Goal: Task Accomplishment & Management: Complete application form

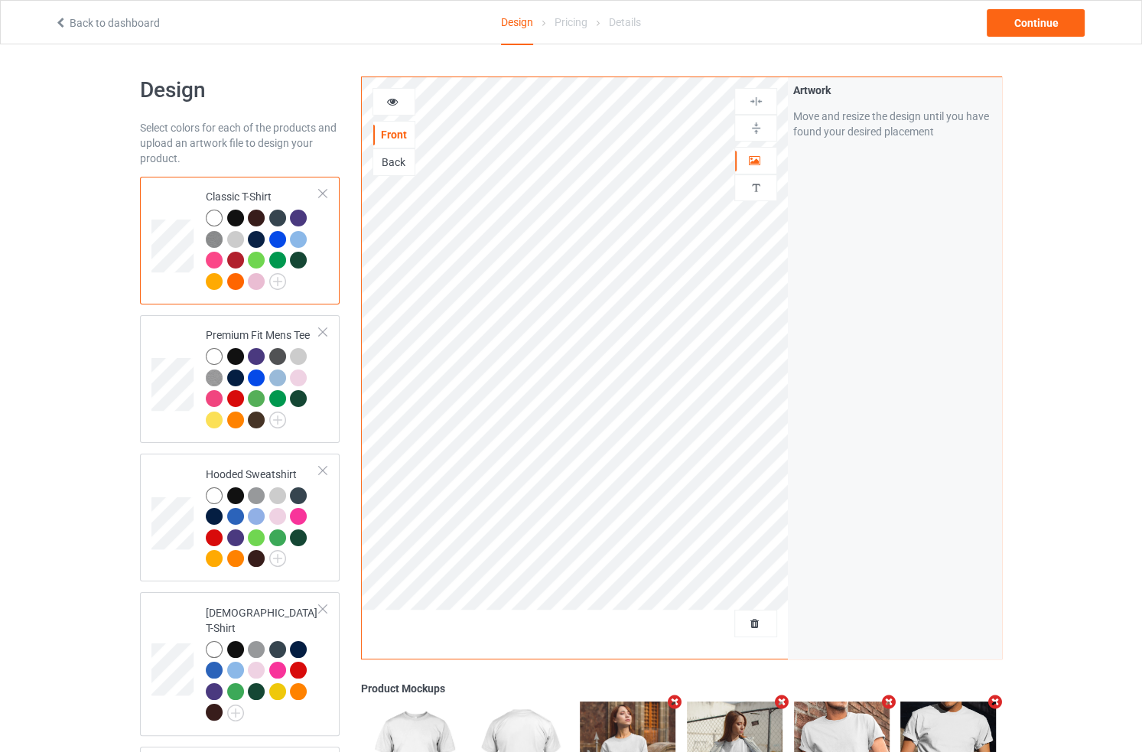
click at [907, 281] on div "Artwork Move and resize the design until you have found your desired placement" at bounding box center [894, 367] width 213 height 581
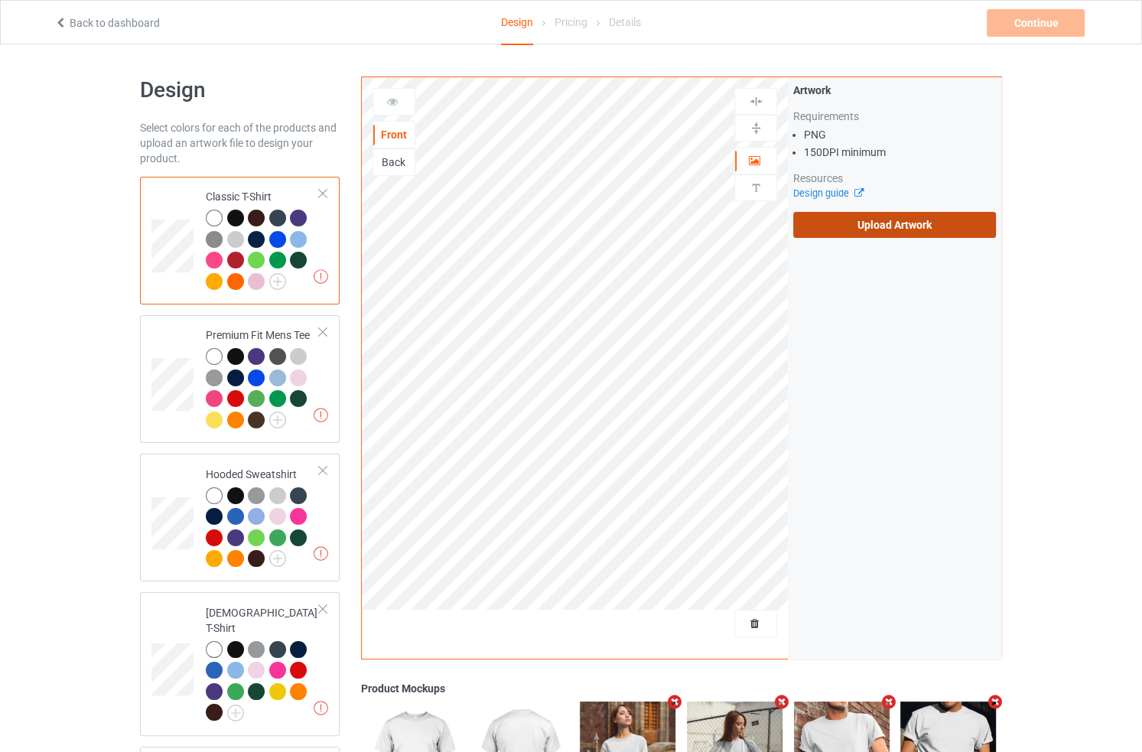
click at [876, 220] on label "Upload Artwork" at bounding box center [894, 225] width 203 height 26
click at [0, 0] on input "Upload Artwork" at bounding box center [0, 0] width 0 height 0
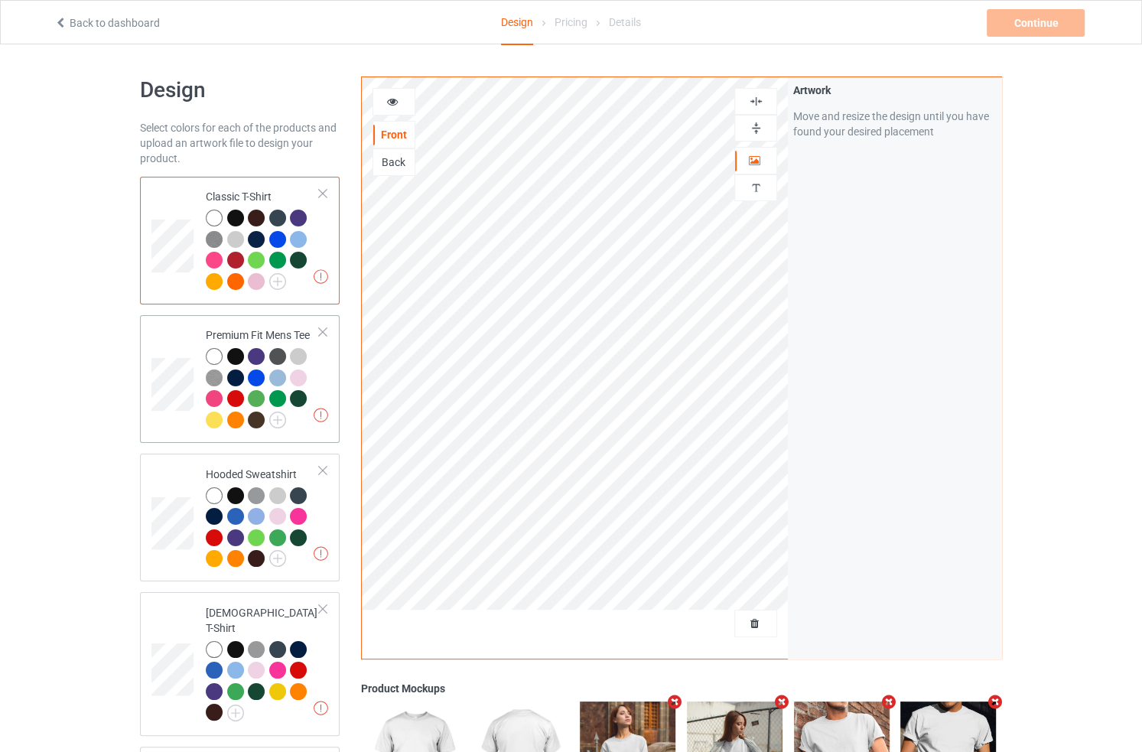
click at [183, 339] on td at bounding box center [174, 378] width 46 height 115
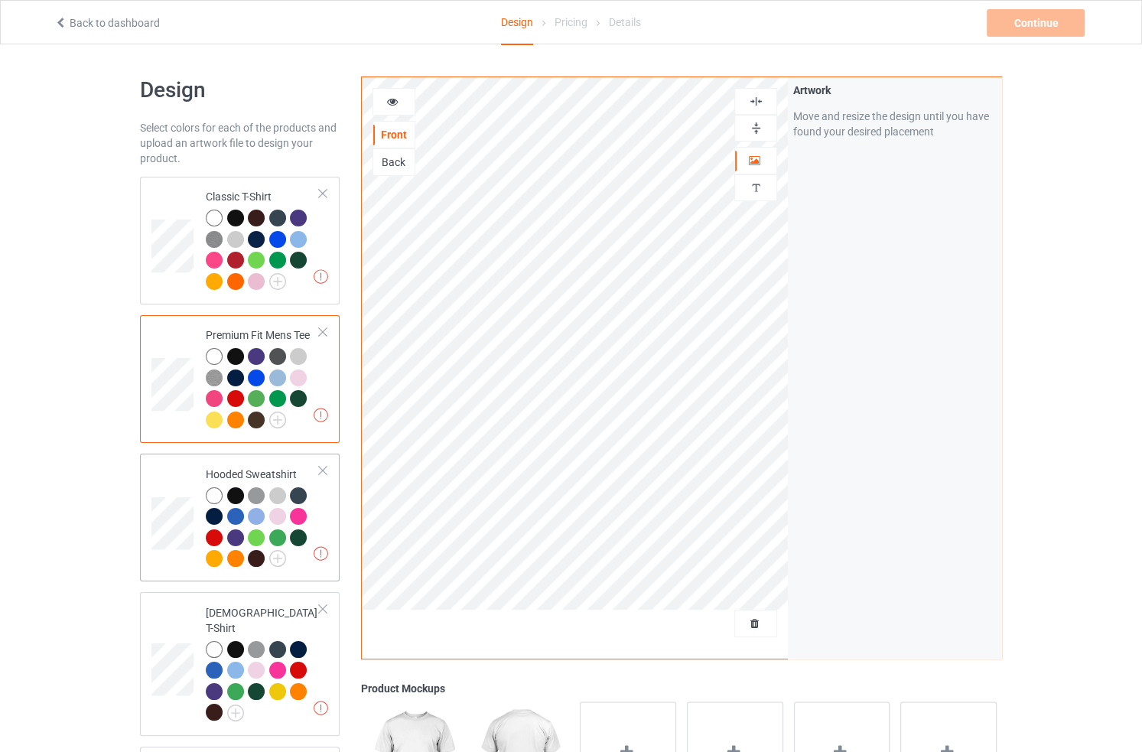
click at [172, 477] on td at bounding box center [174, 517] width 46 height 115
click at [177, 201] on td at bounding box center [174, 240] width 46 height 115
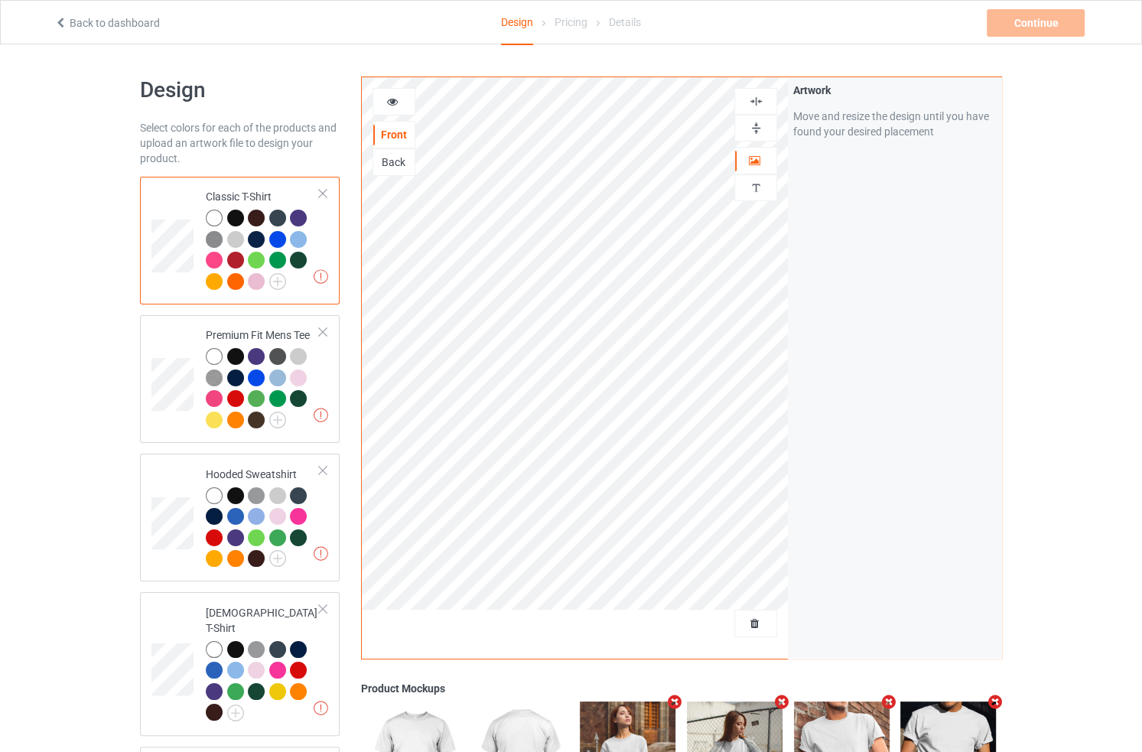
click at [879, 327] on div "Artwork Move and resize the design until you have found your desired placement" at bounding box center [894, 367] width 213 height 581
click at [381, 105] on div at bounding box center [393, 101] width 41 height 15
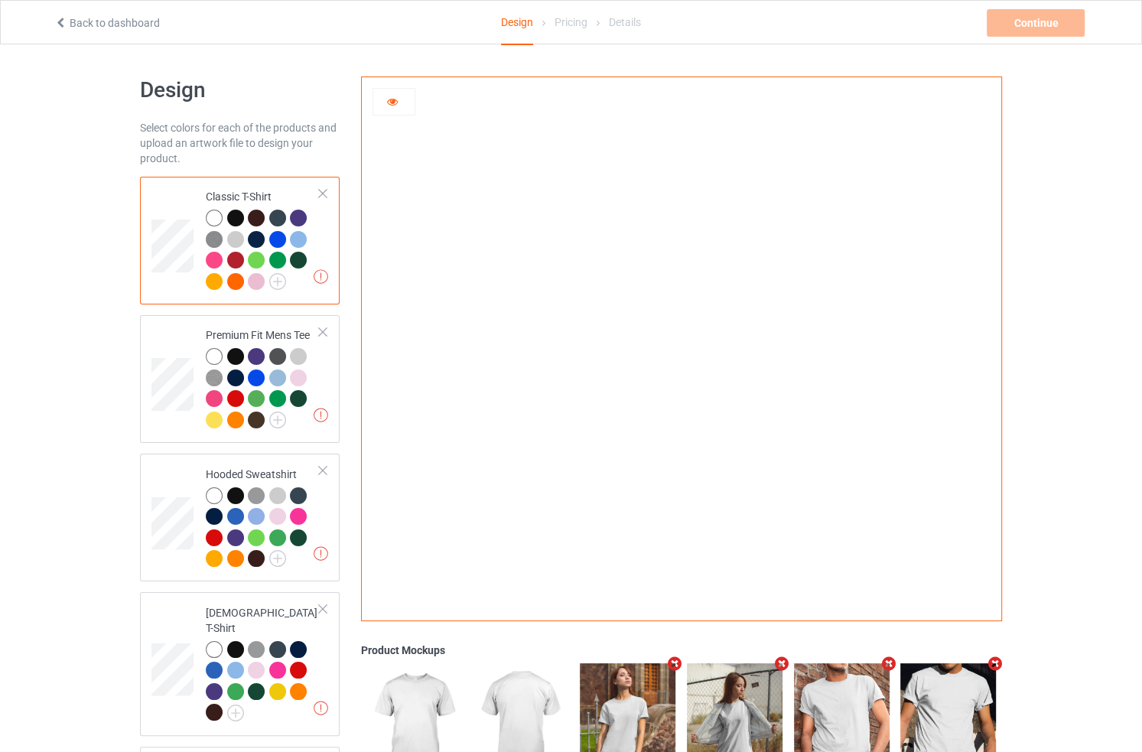
click at [395, 104] on icon at bounding box center [392, 99] width 13 height 11
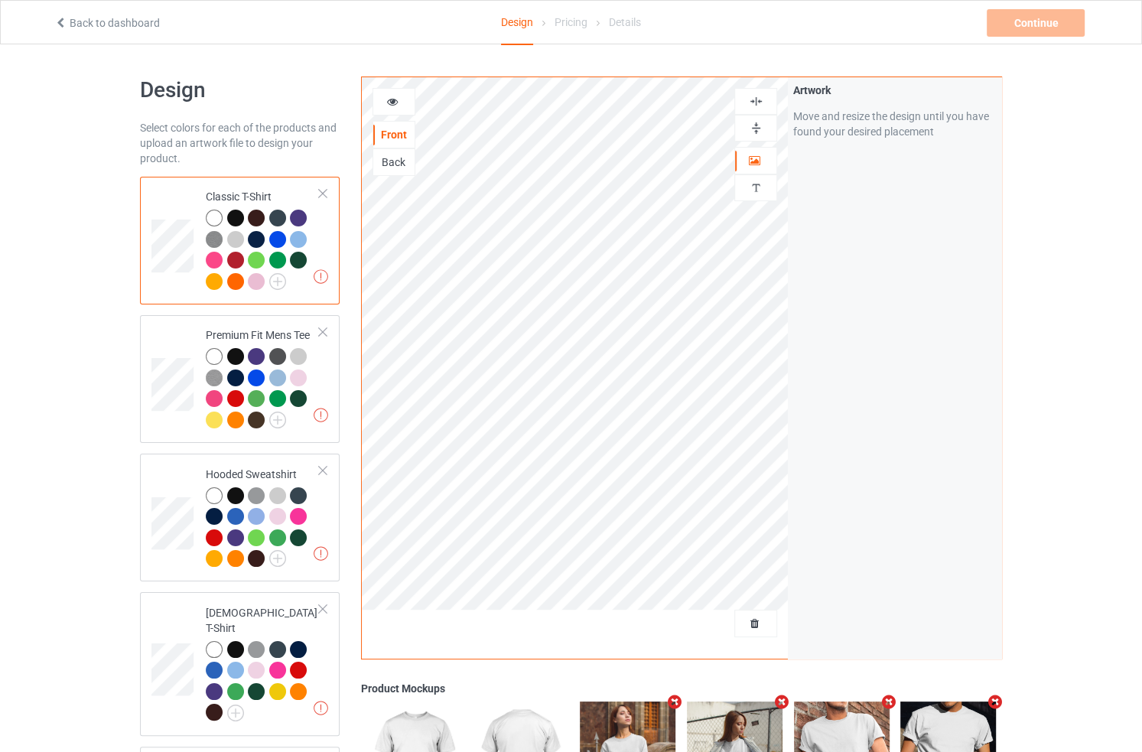
click at [908, 168] on div "Artwork Move and resize the design until you have found your desired placement" at bounding box center [894, 367] width 213 height 581
click at [866, 385] on div "Artwork Move and resize the design until you have found your desired placement" at bounding box center [894, 367] width 213 height 581
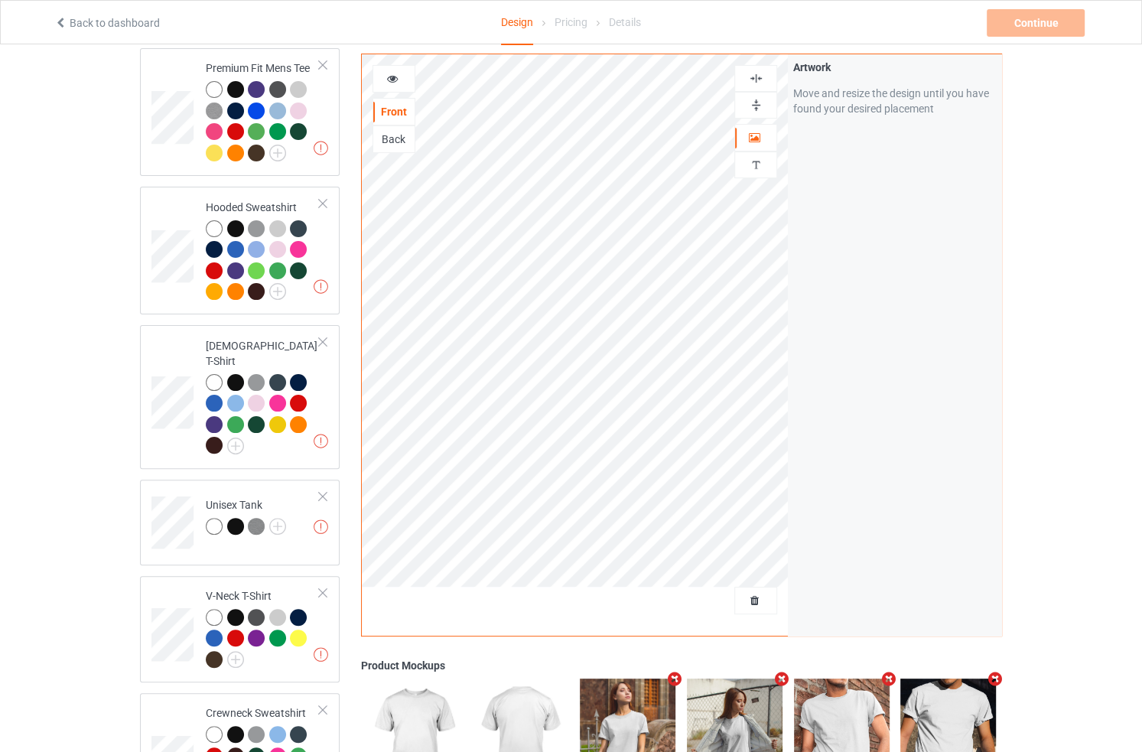
scroll to position [268, 0]
click at [304, 164] on td "Artwork resolution lower than 150 DPI may result in bad print Premium Fit Mens …" at bounding box center [262, 111] width 131 height 115
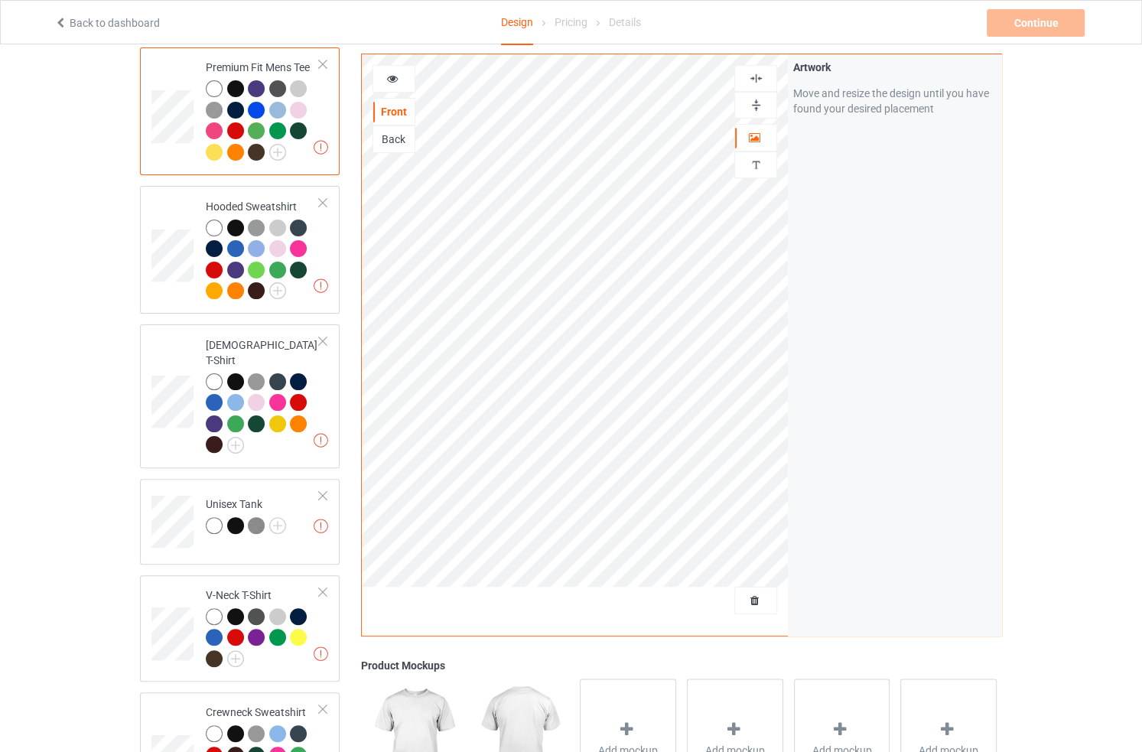
click at [899, 371] on div "Artwork Move and resize the design until you have found your desired placement" at bounding box center [894, 344] width 213 height 581
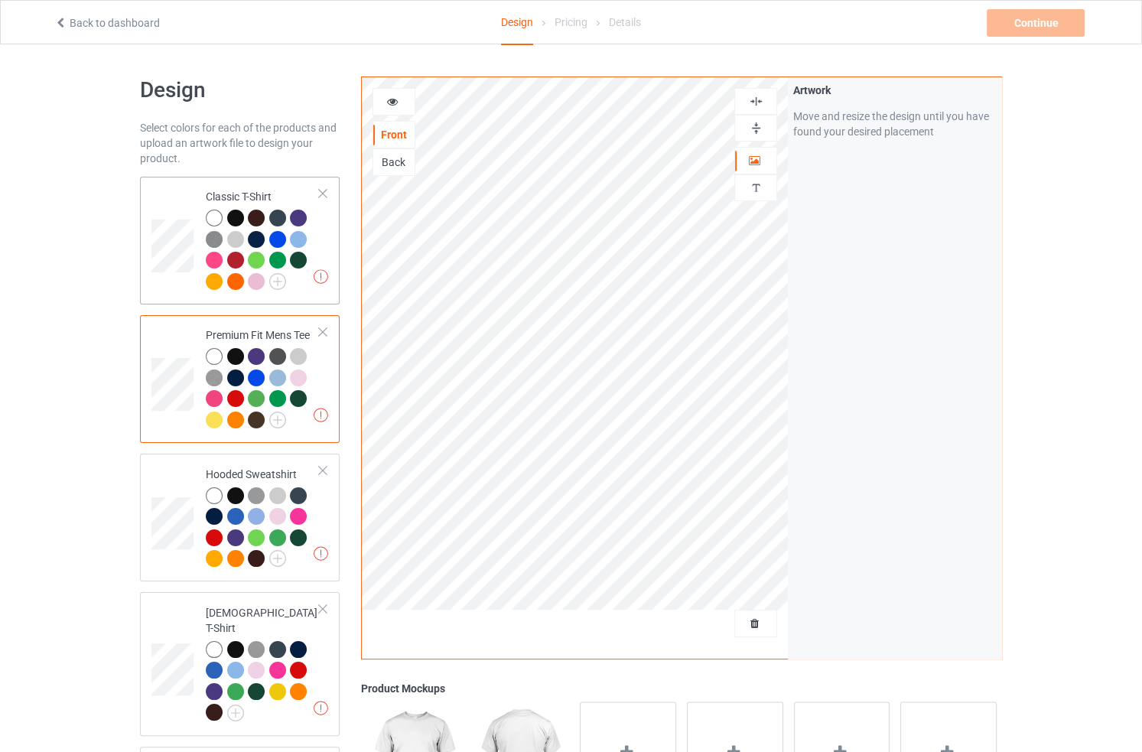
click at [302, 286] on div at bounding box center [263, 252] width 114 height 84
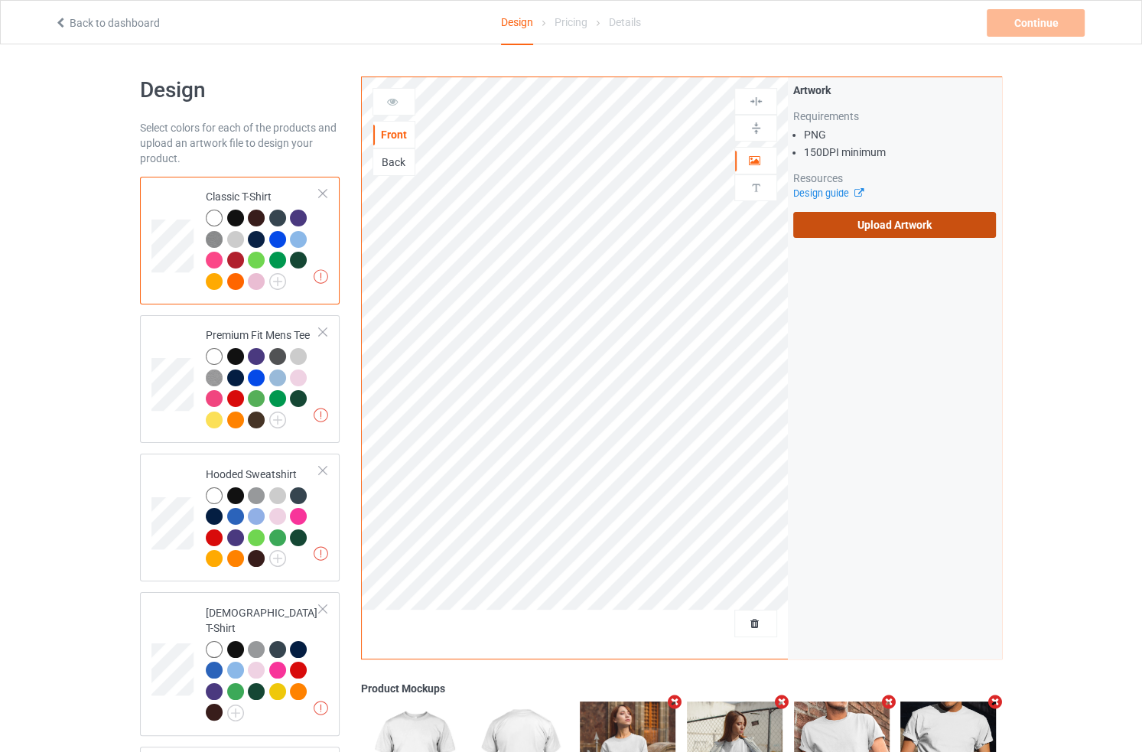
click at [922, 212] on label "Upload Artwork" at bounding box center [894, 225] width 203 height 26
click at [0, 0] on input "Upload Artwork" at bounding box center [0, 0] width 0 height 0
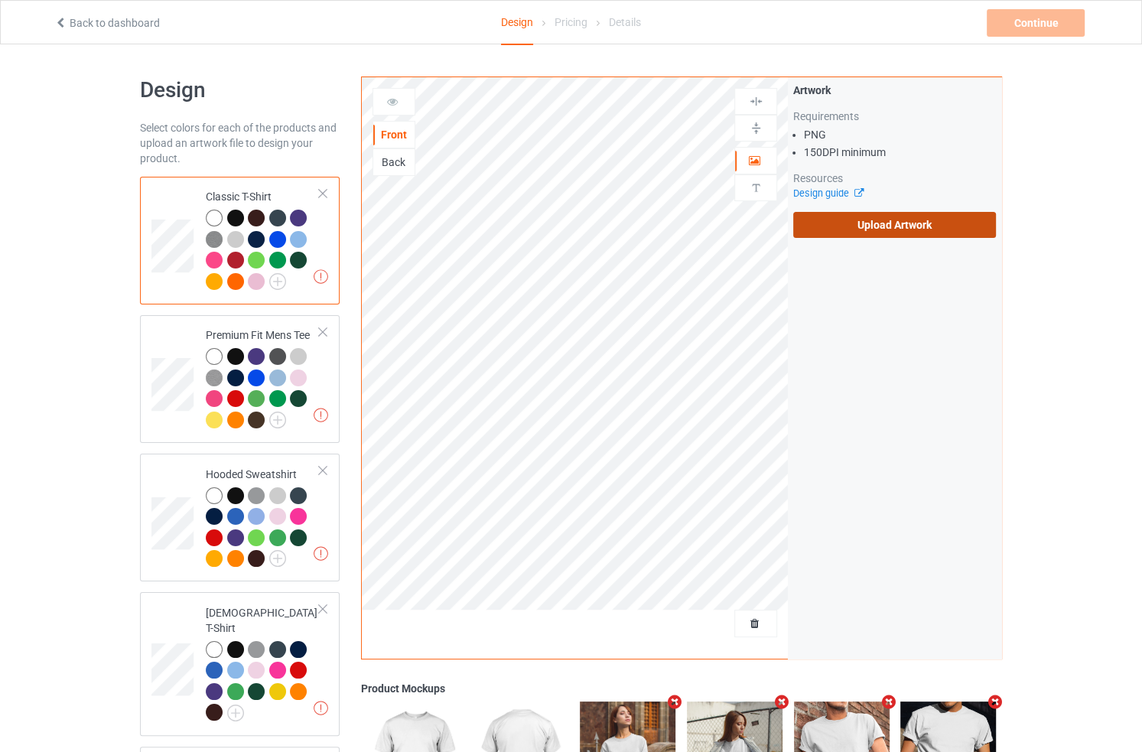
click at [875, 220] on label "Upload Artwork" at bounding box center [894, 225] width 203 height 26
click at [0, 0] on input "Upload Artwork" at bounding box center [0, 0] width 0 height 0
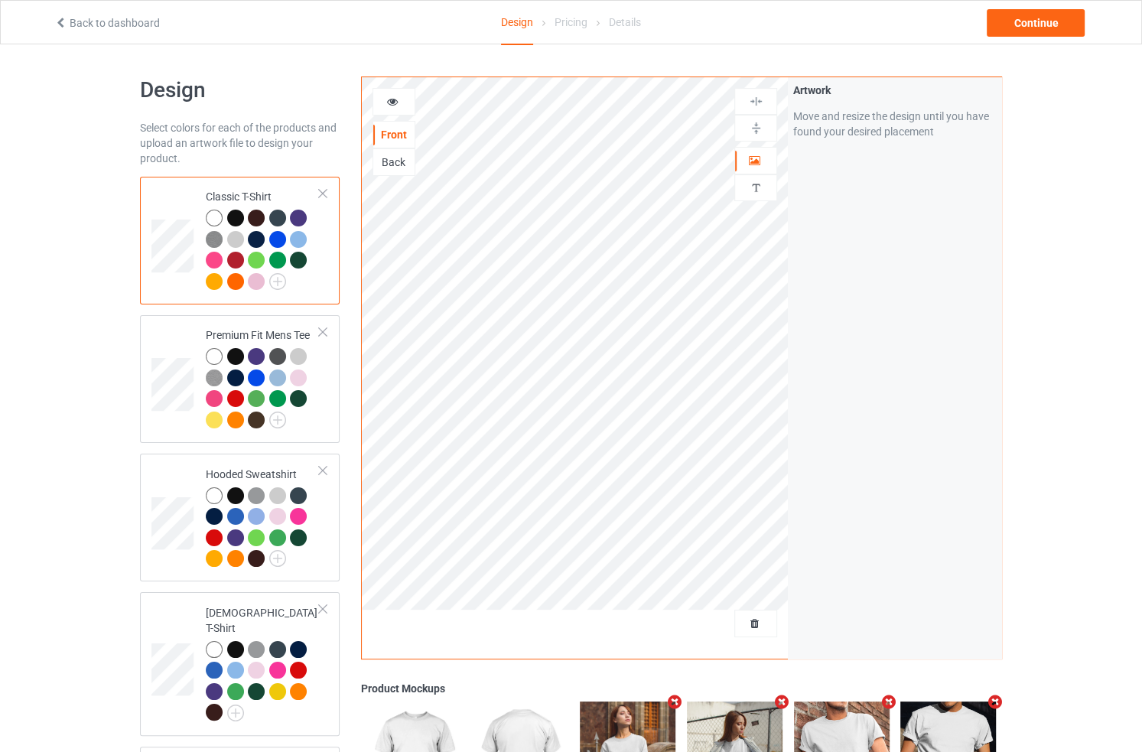
click at [876, 284] on div "Artwork Move and resize the design until you have found your desired placement" at bounding box center [894, 367] width 213 height 581
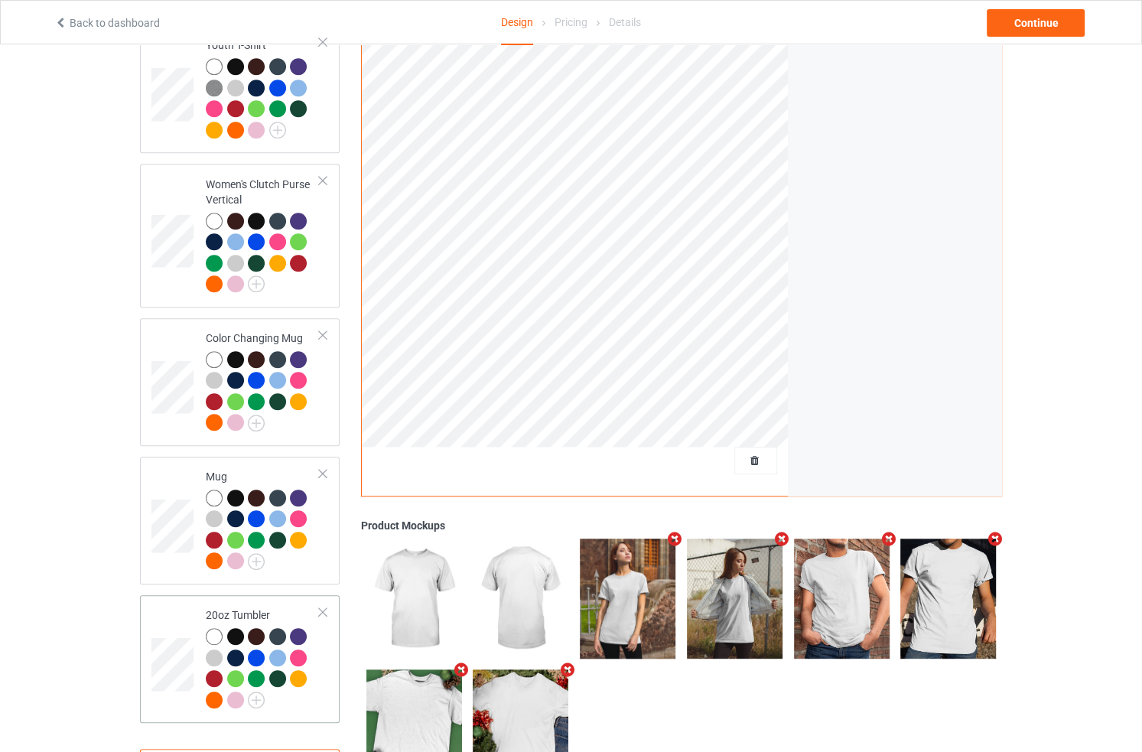
scroll to position [1264, 0]
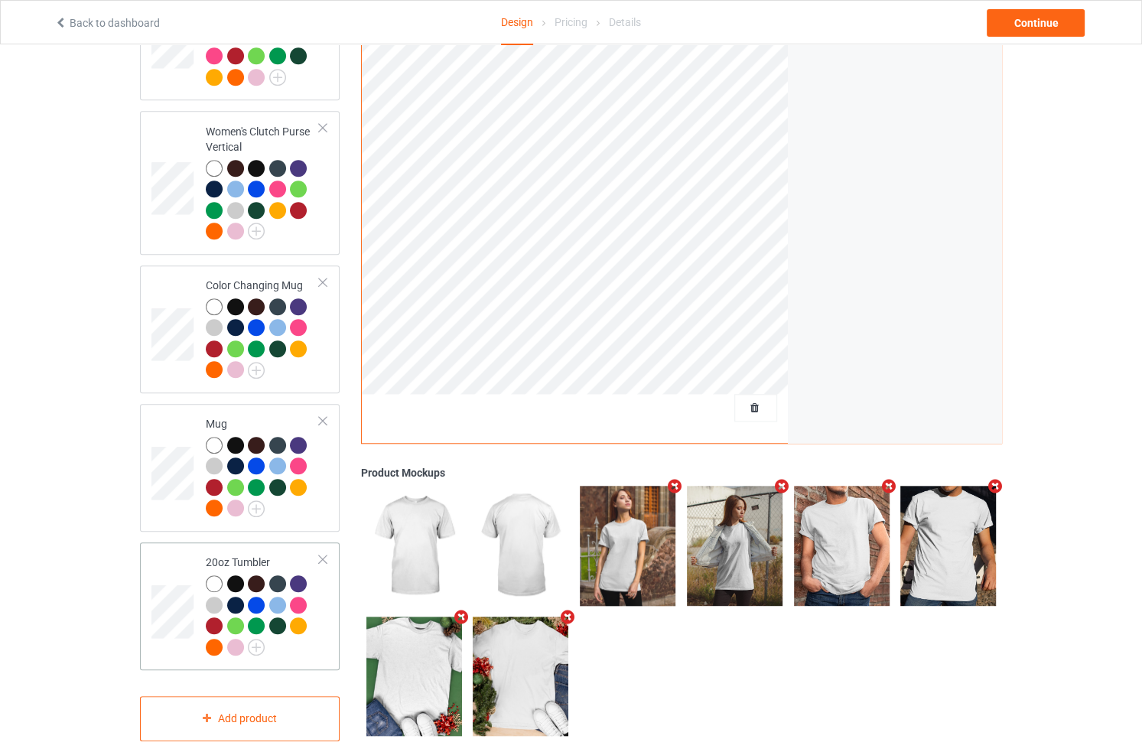
click at [177, 548] on td at bounding box center [174, 605] width 46 height 115
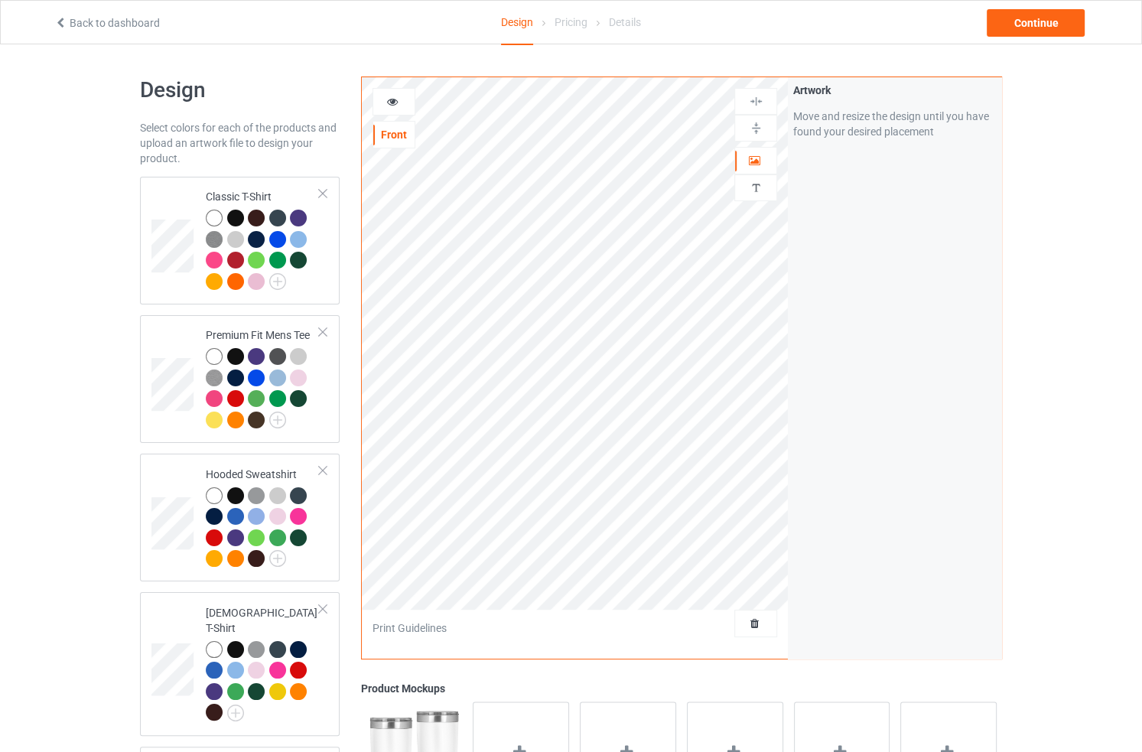
click at [151, 22] on link "Back to dashboard" at bounding box center [107, 23] width 106 height 12
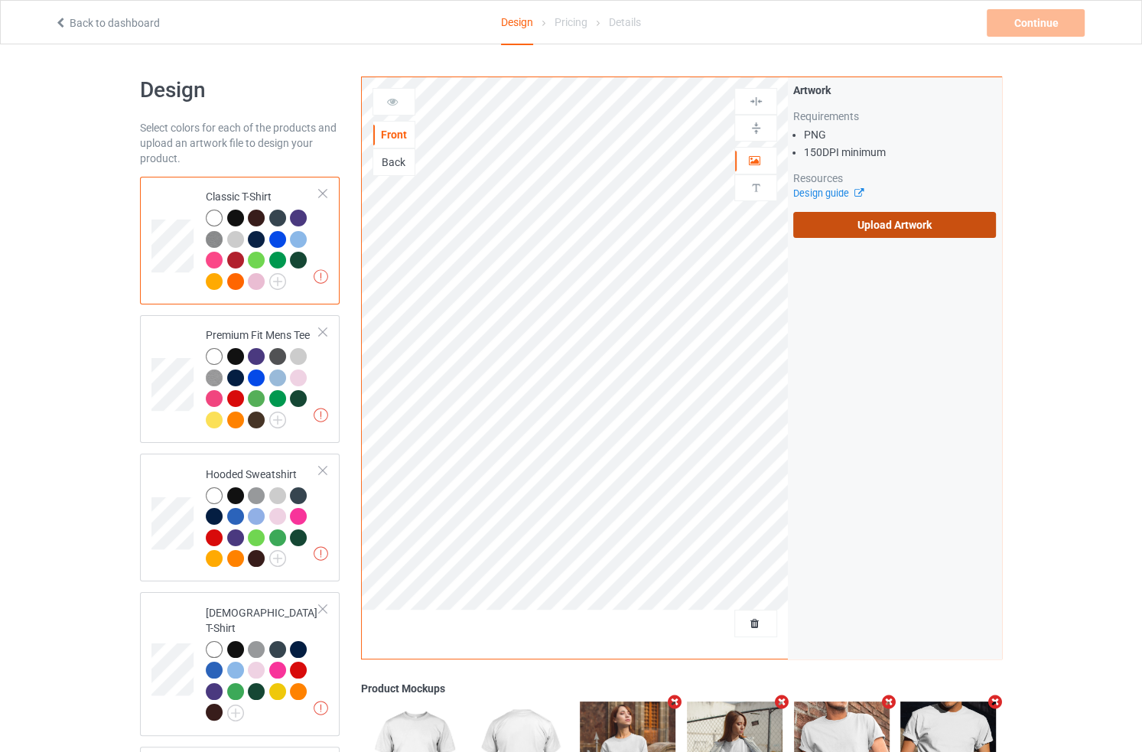
click at [915, 218] on label "Upload Artwork" at bounding box center [894, 225] width 203 height 26
click at [0, 0] on input "Upload Artwork" at bounding box center [0, 0] width 0 height 0
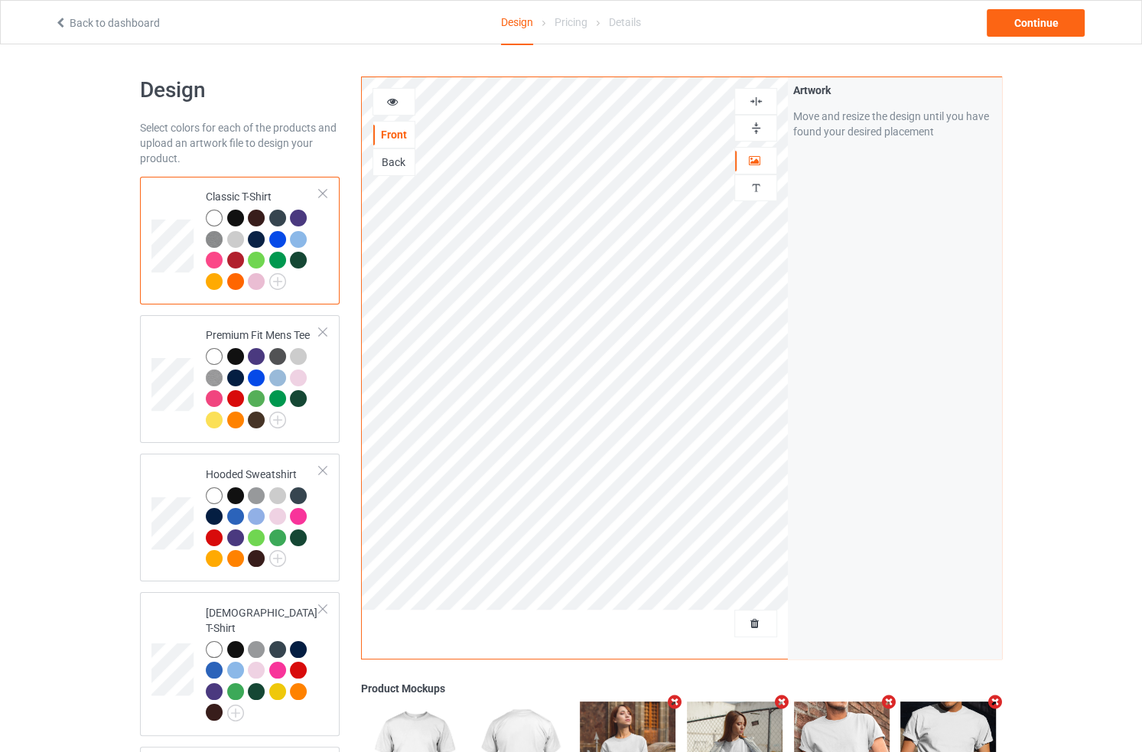
click at [404, 103] on div at bounding box center [393, 101] width 41 height 15
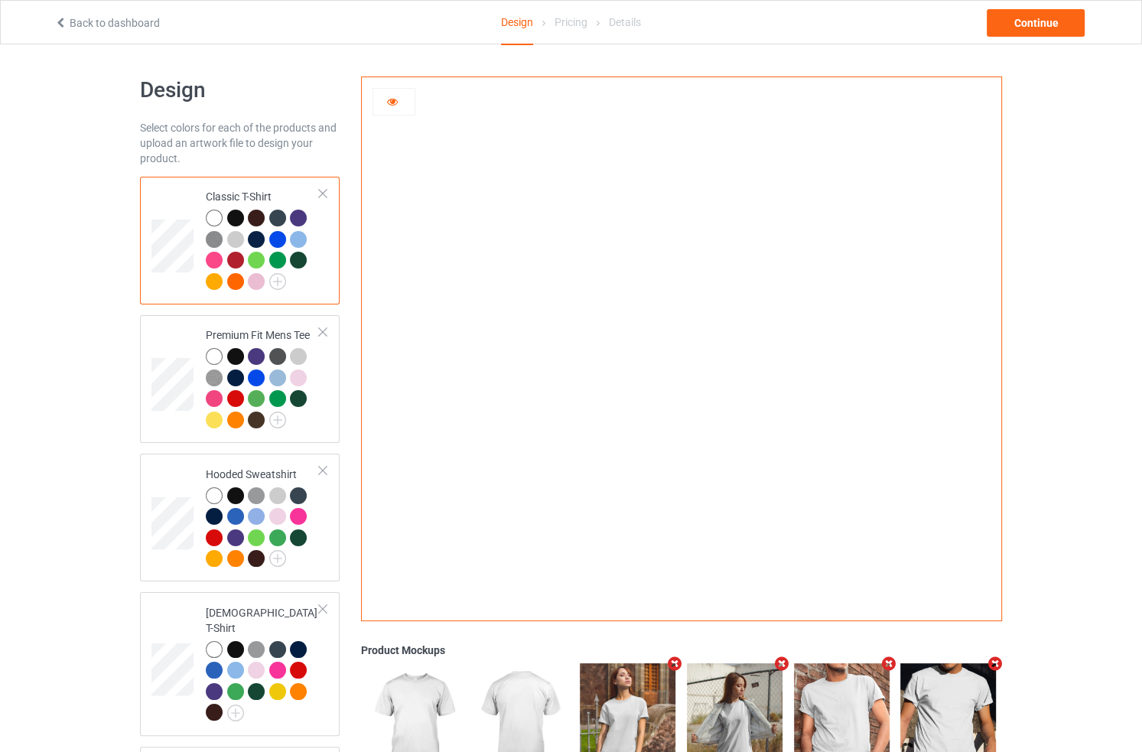
click at [681, 343] on img at bounding box center [681, 343] width 0 height 0
click at [398, 102] on icon at bounding box center [392, 99] width 13 height 11
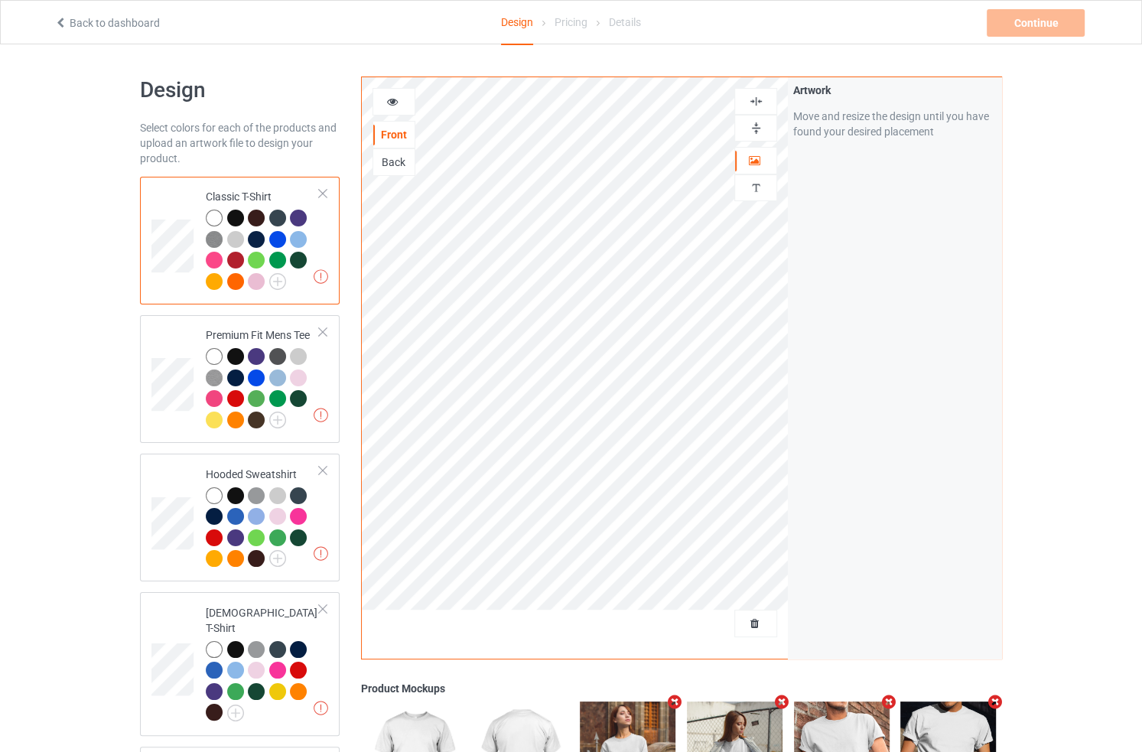
click at [887, 353] on div "Artwork Move and resize the design until you have found your desired placement" at bounding box center [894, 367] width 213 height 581
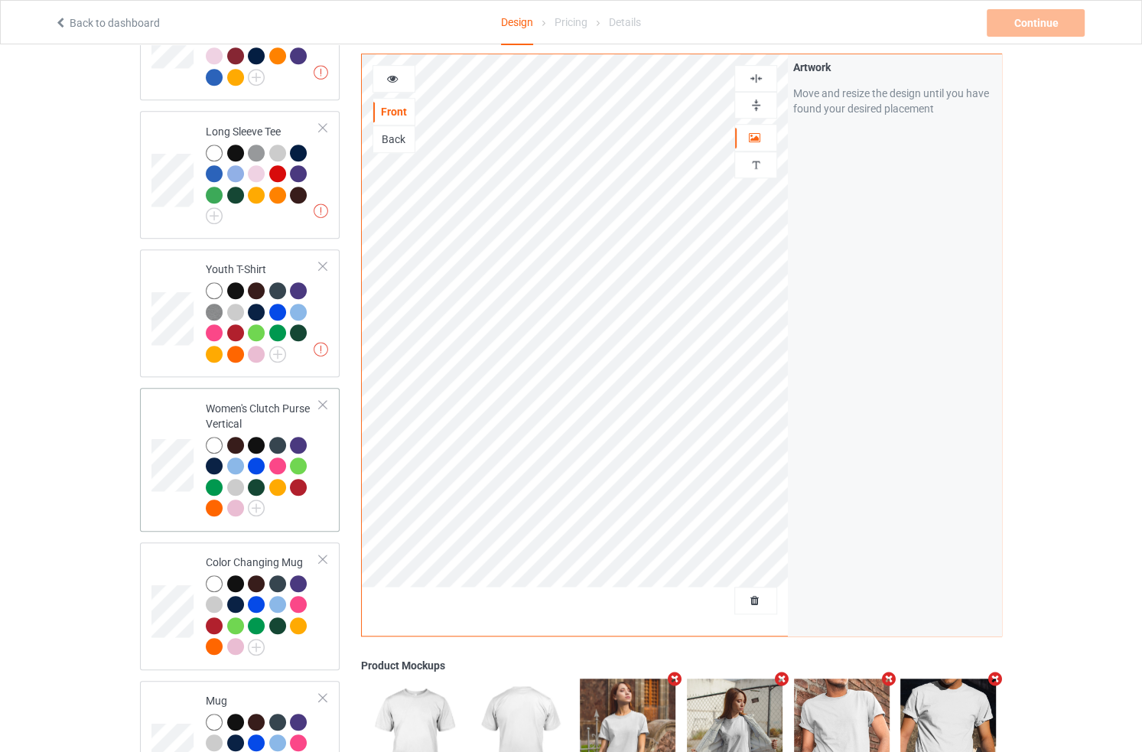
scroll to position [988, 0]
click at [160, 394] on td at bounding box center [174, 458] width 46 height 131
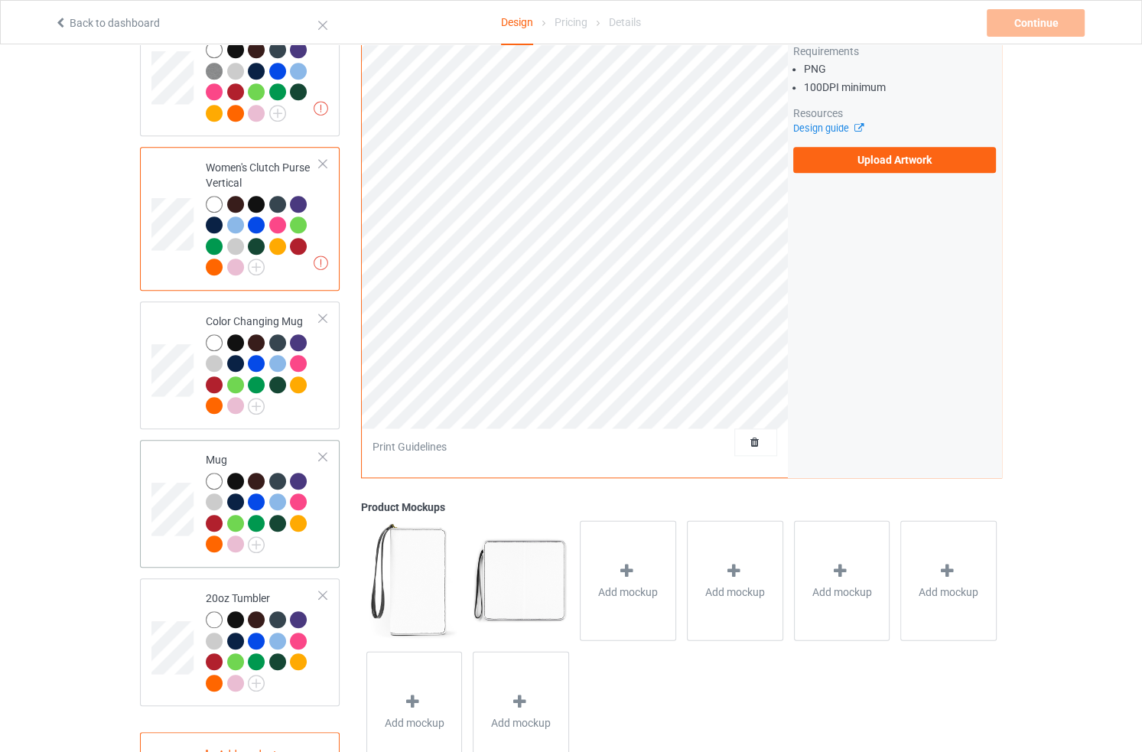
scroll to position [1264, 0]
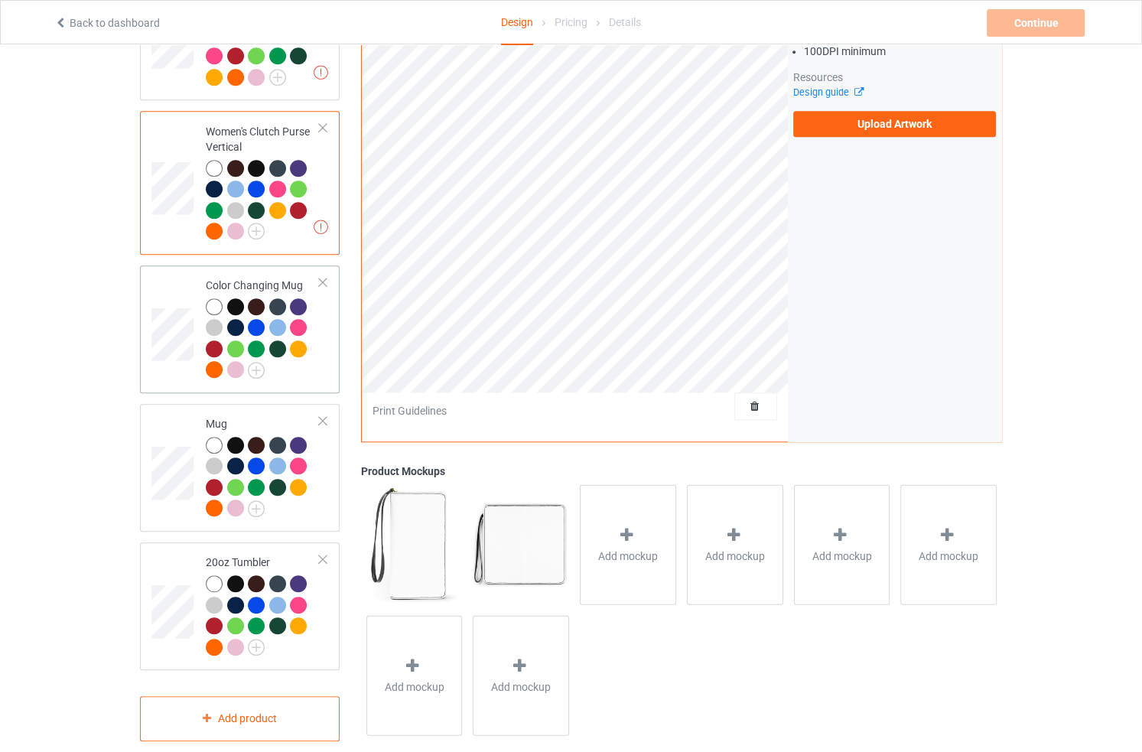
click at [176, 358] on td at bounding box center [174, 329] width 46 height 115
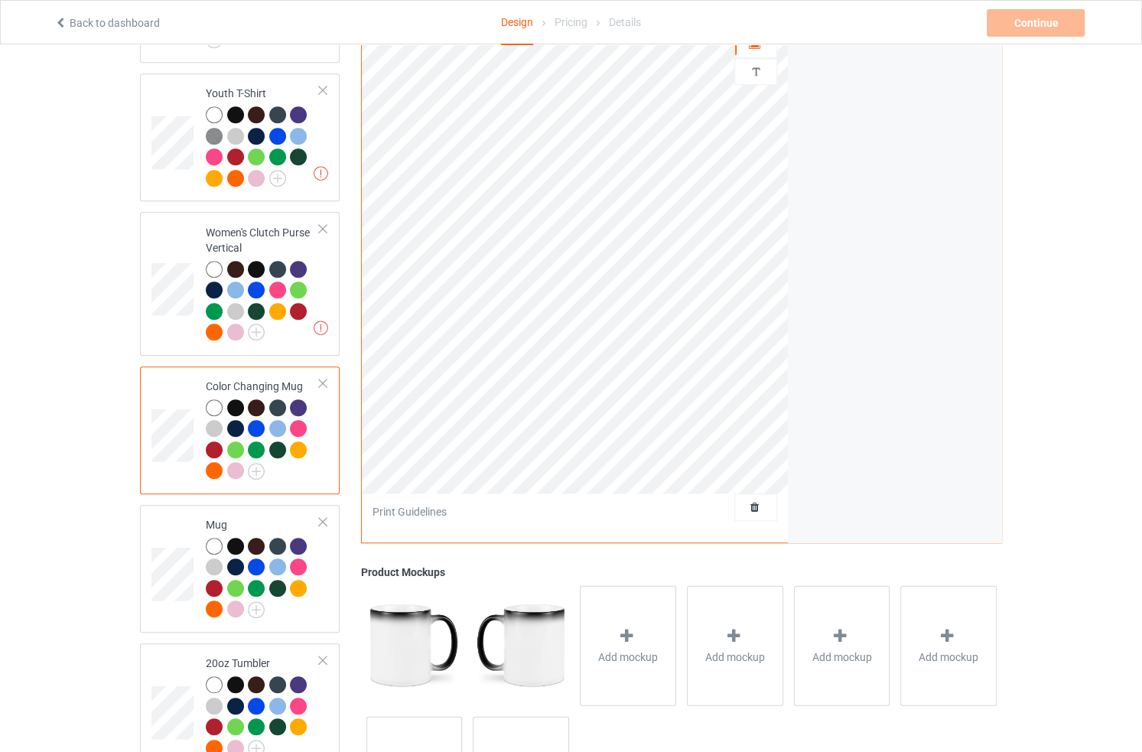
scroll to position [1163, 0]
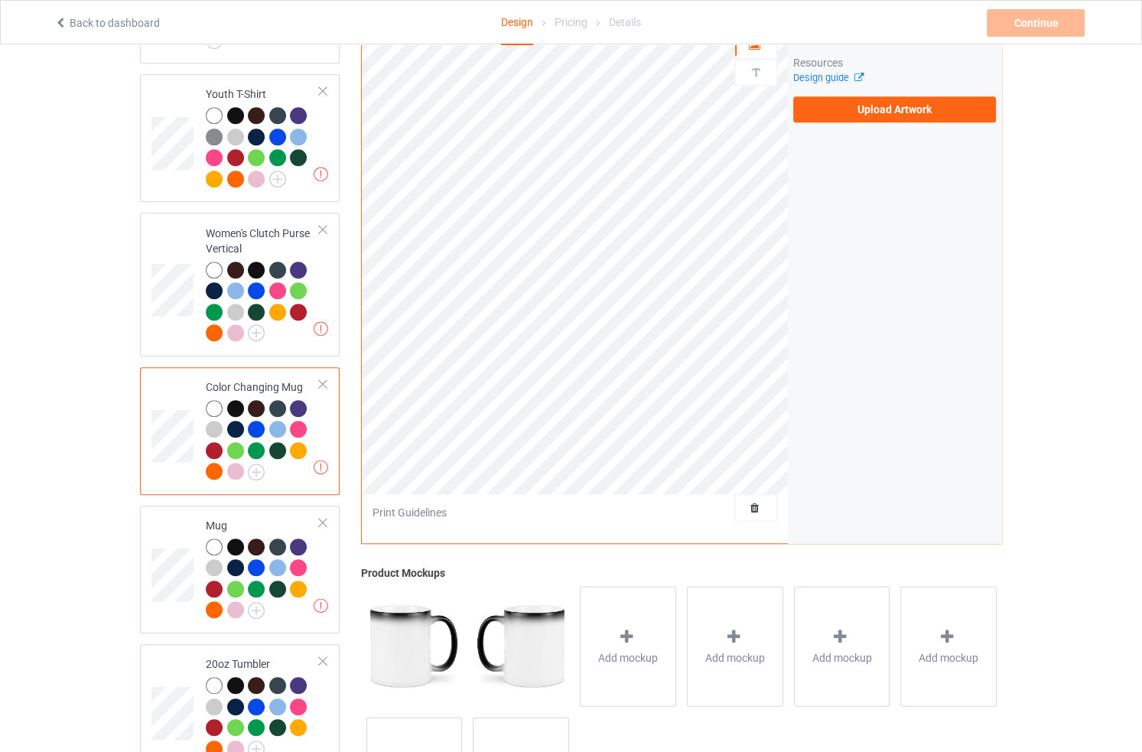
click at [323, 379] on div at bounding box center [322, 384] width 11 height 11
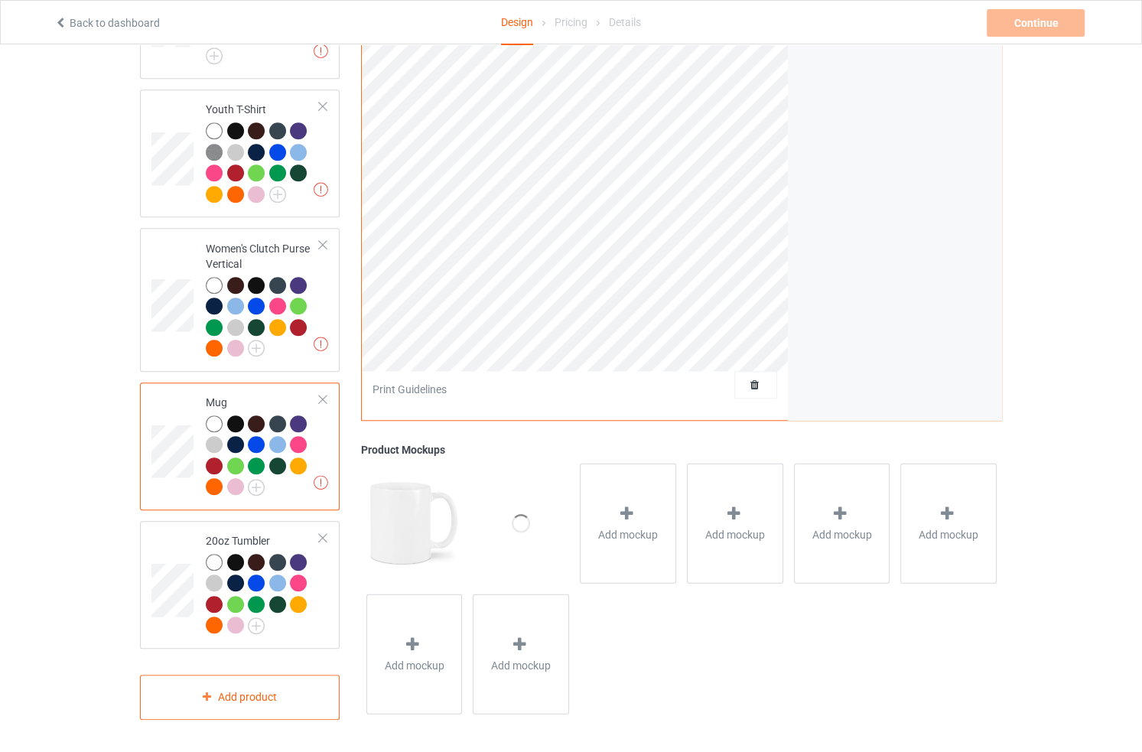
scroll to position [1126, 0]
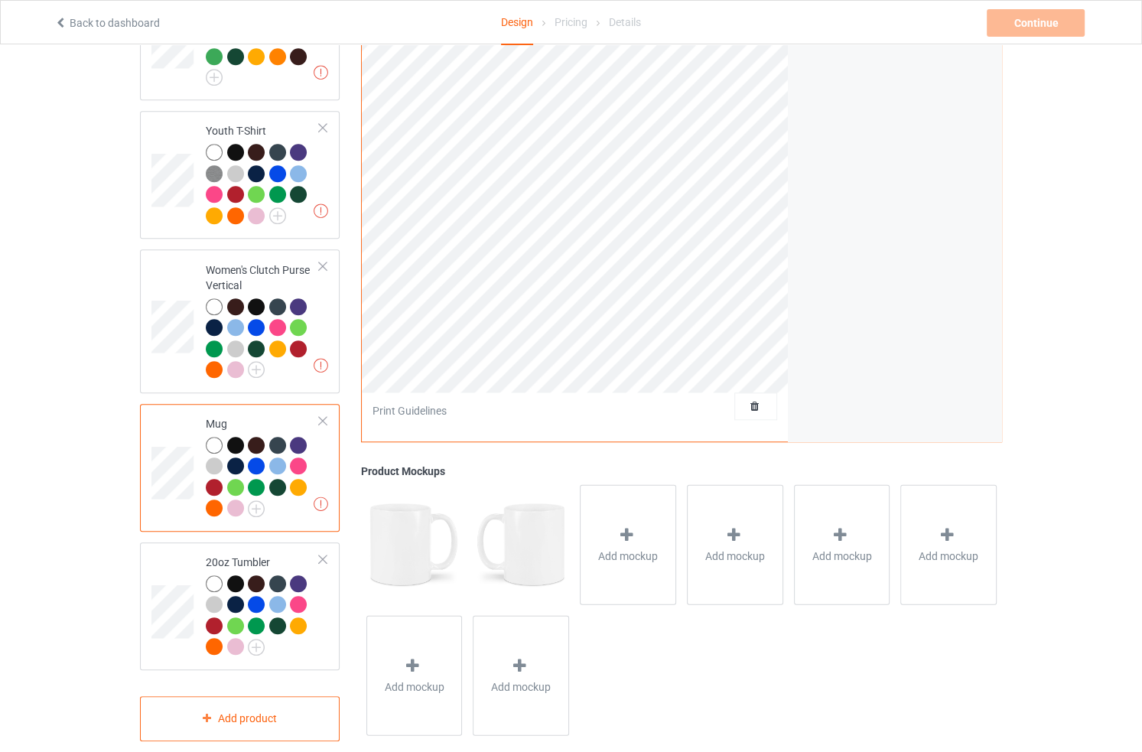
click at [407, 524] on img at bounding box center [414, 543] width 96 height 119
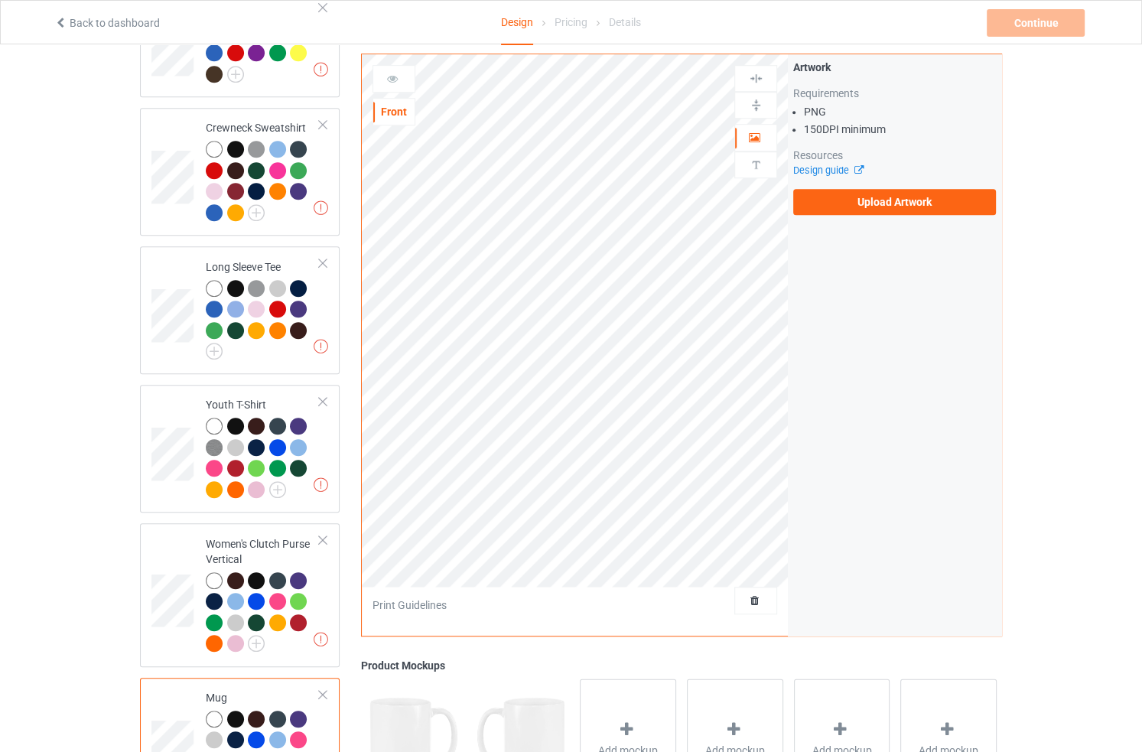
scroll to position [851, 0]
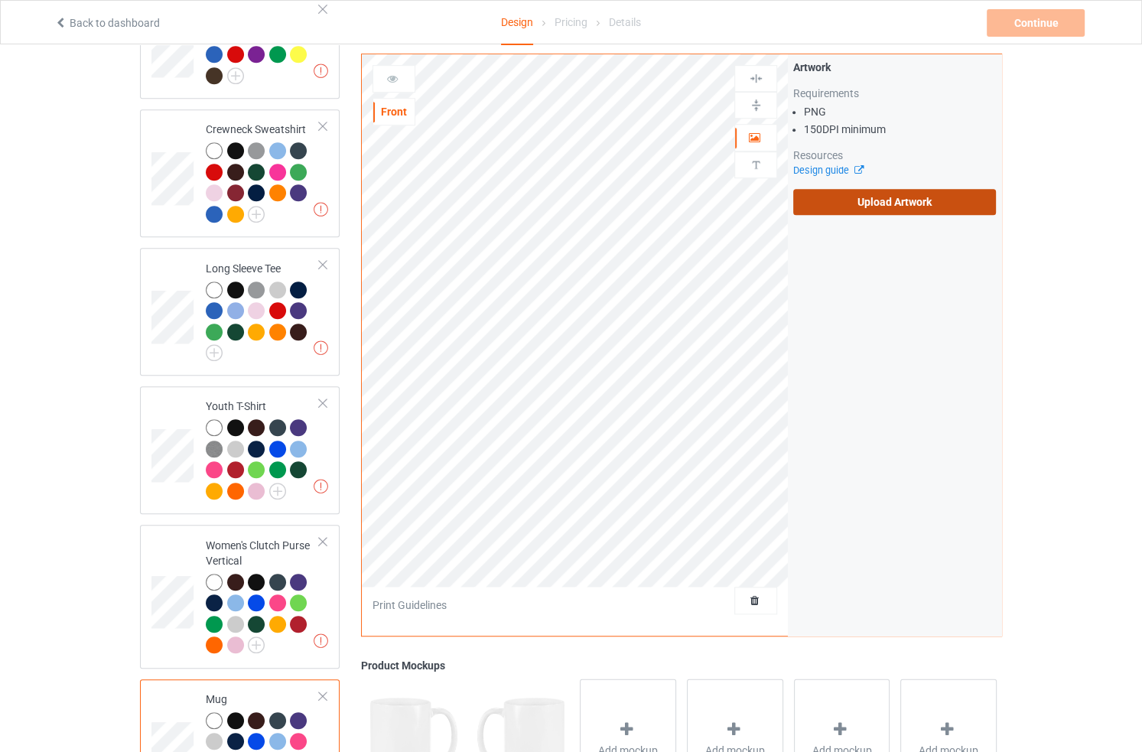
click at [870, 207] on label "Upload Artwork" at bounding box center [894, 202] width 203 height 26
click at [0, 0] on input "Upload Artwork" at bounding box center [0, 0] width 0 height 0
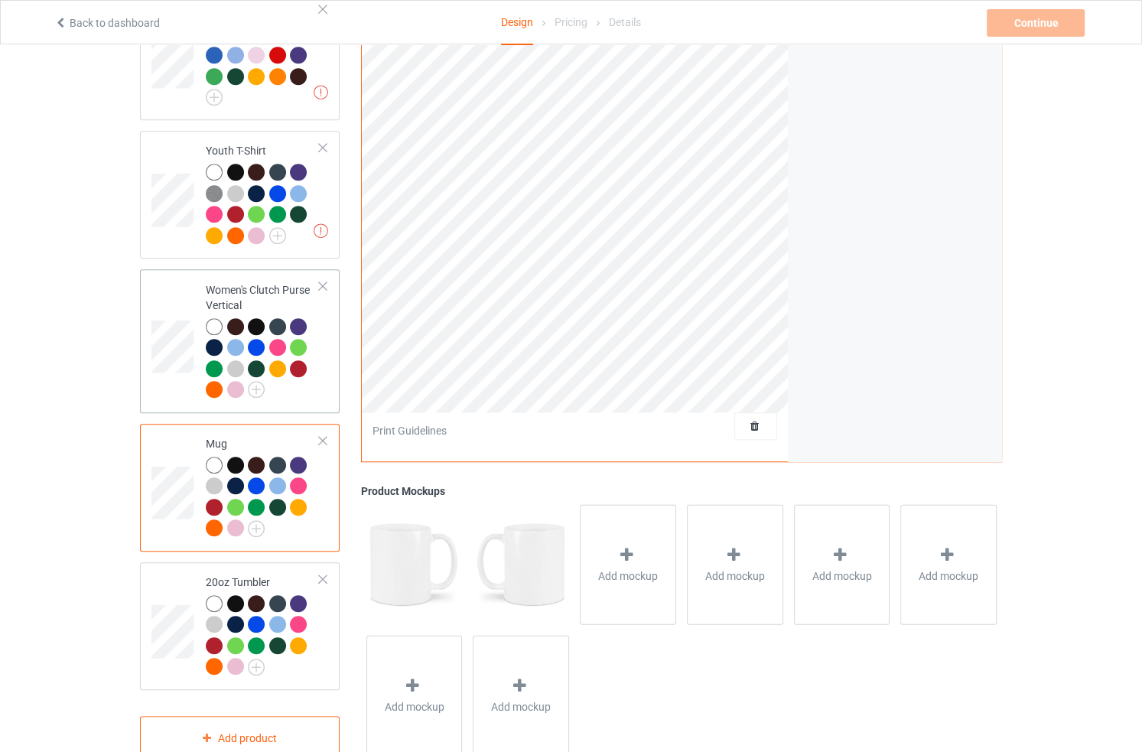
scroll to position [1126, 0]
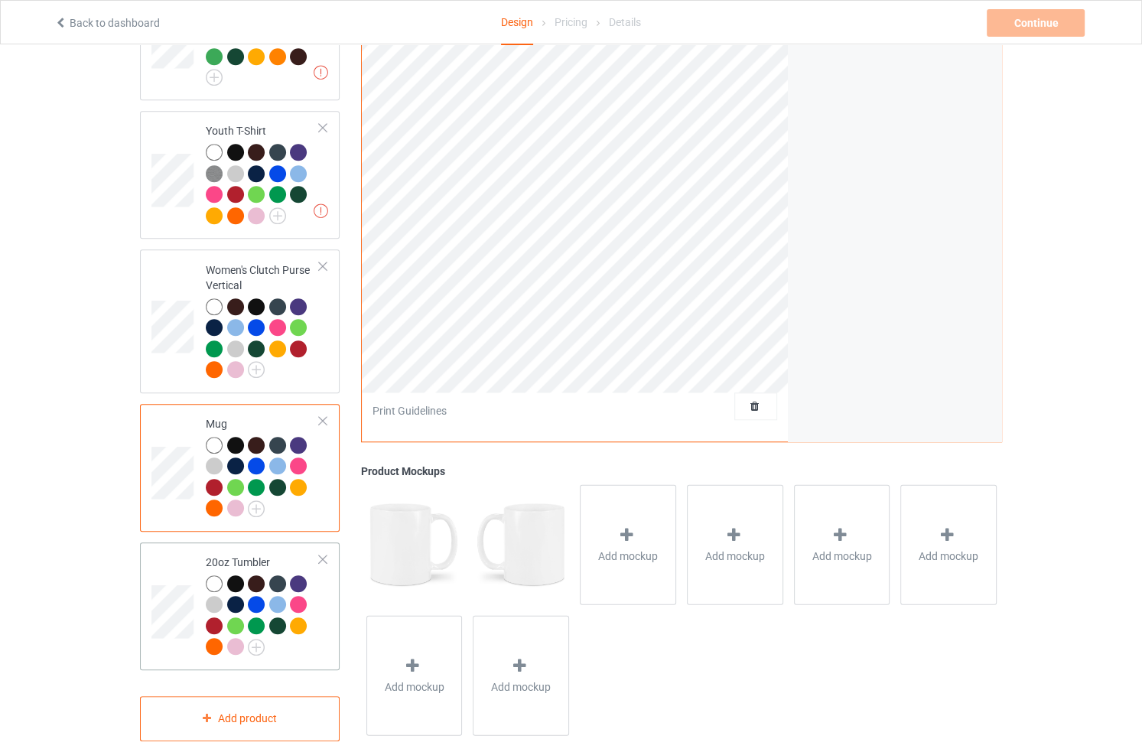
click at [303, 625] on div at bounding box center [263, 617] width 114 height 84
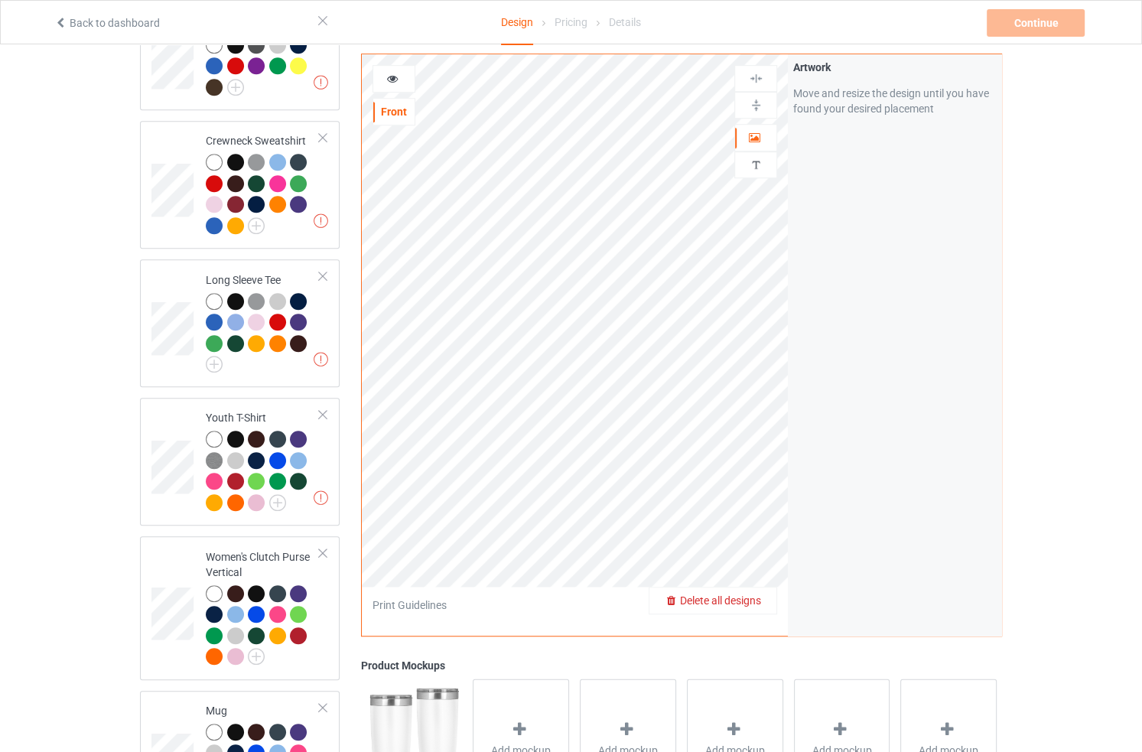
click at [751, 600] on span "Delete all designs" at bounding box center [720, 600] width 81 height 12
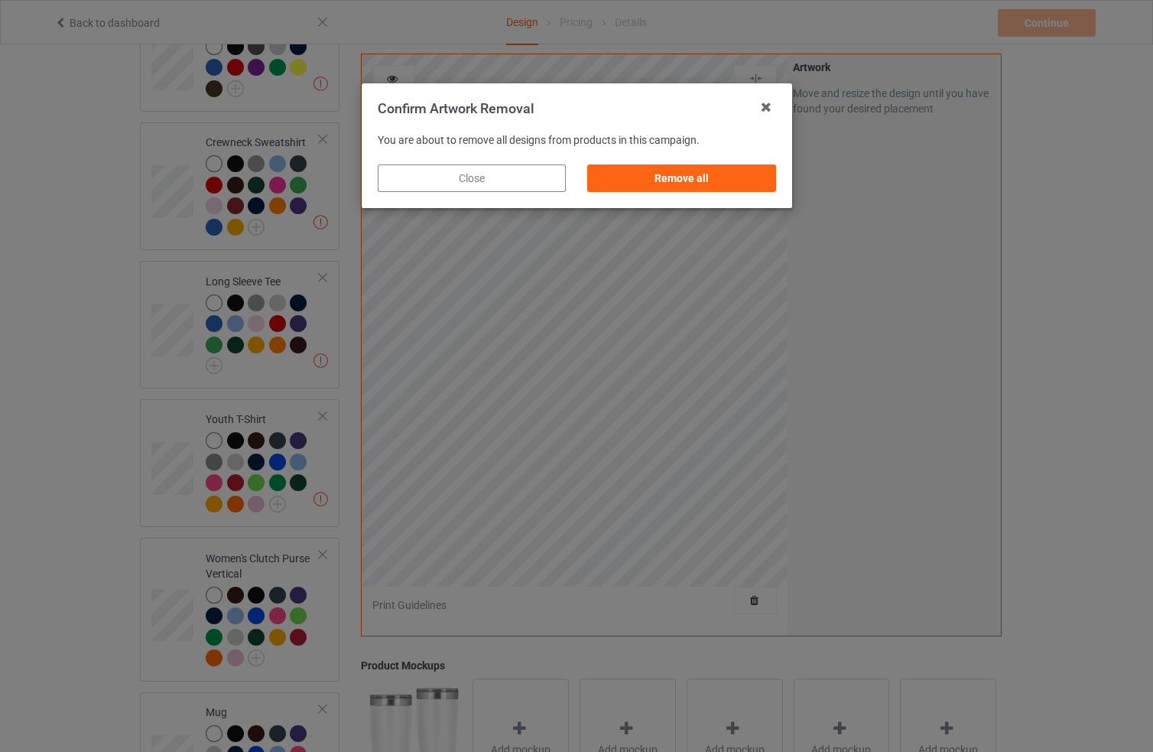
click at [507, 171] on div "Close" at bounding box center [472, 178] width 188 height 28
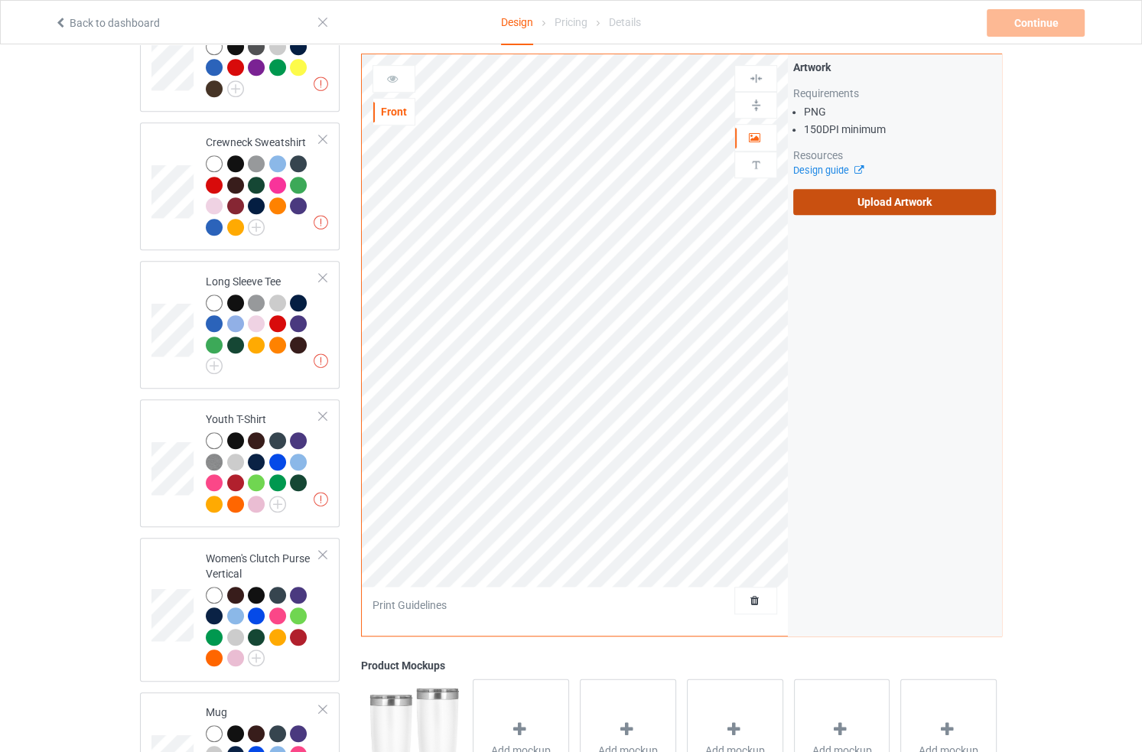
click at [833, 203] on label "Upload Artwork" at bounding box center [894, 202] width 203 height 26
click at [0, 0] on input "Upload Artwork" at bounding box center [0, 0] width 0 height 0
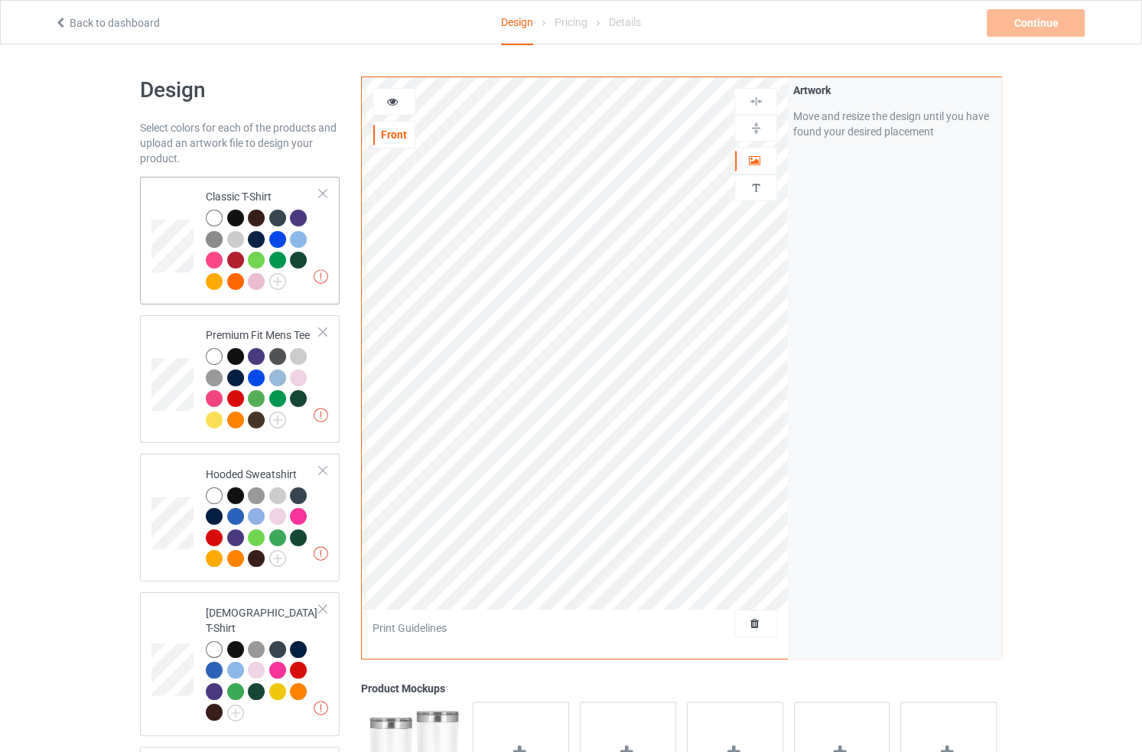
click at [194, 294] on td at bounding box center [174, 240] width 46 height 115
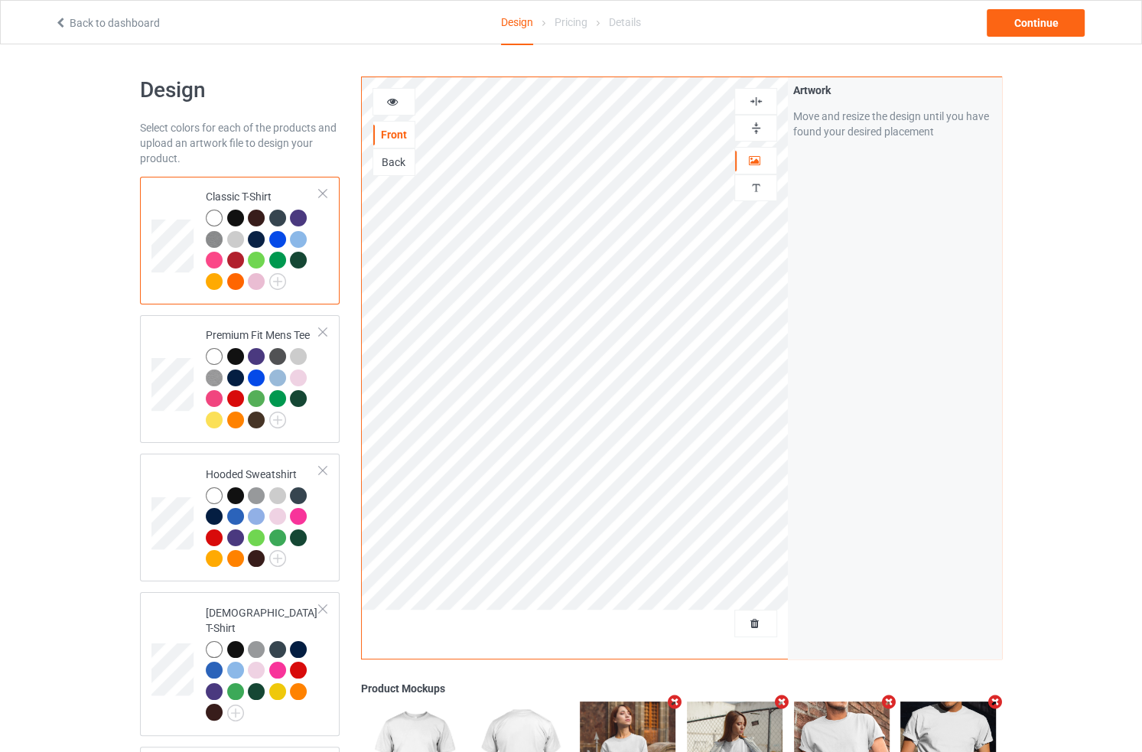
click at [891, 327] on div "Artwork Move and resize the design until you have found your desired placement" at bounding box center [894, 367] width 213 height 581
click at [392, 114] on div at bounding box center [393, 102] width 43 height 28
click at [395, 102] on icon at bounding box center [392, 99] width 13 height 11
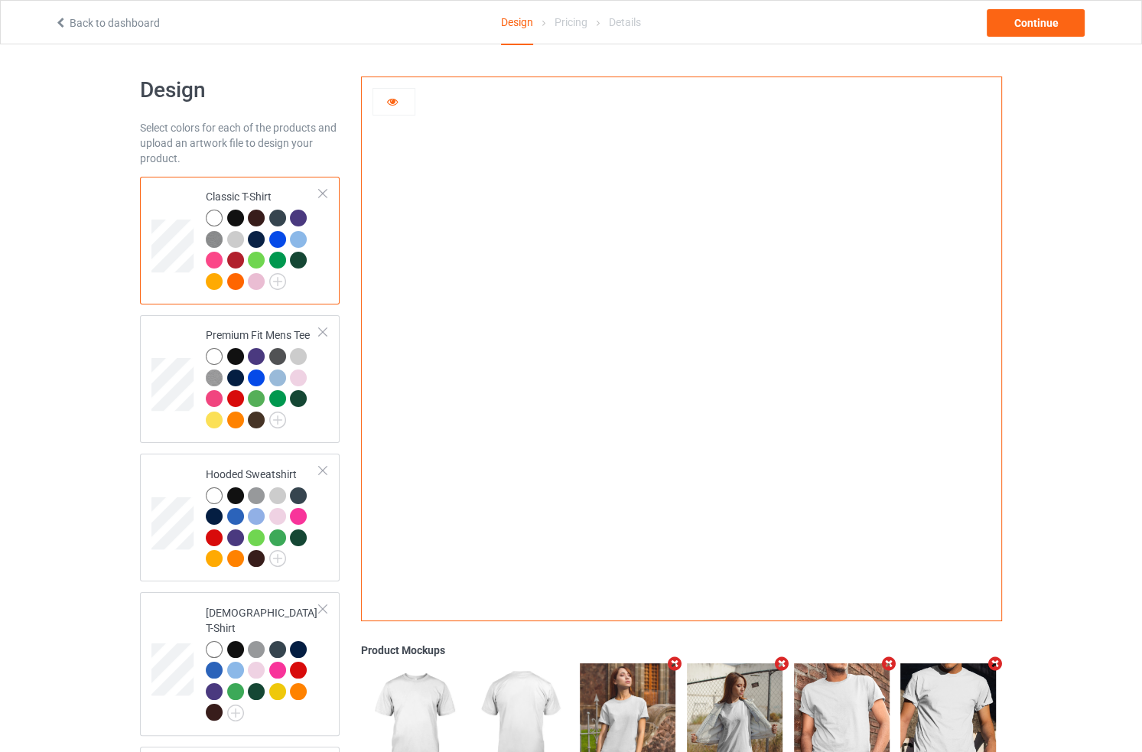
click at [240, 216] on div at bounding box center [235, 218] width 17 height 17
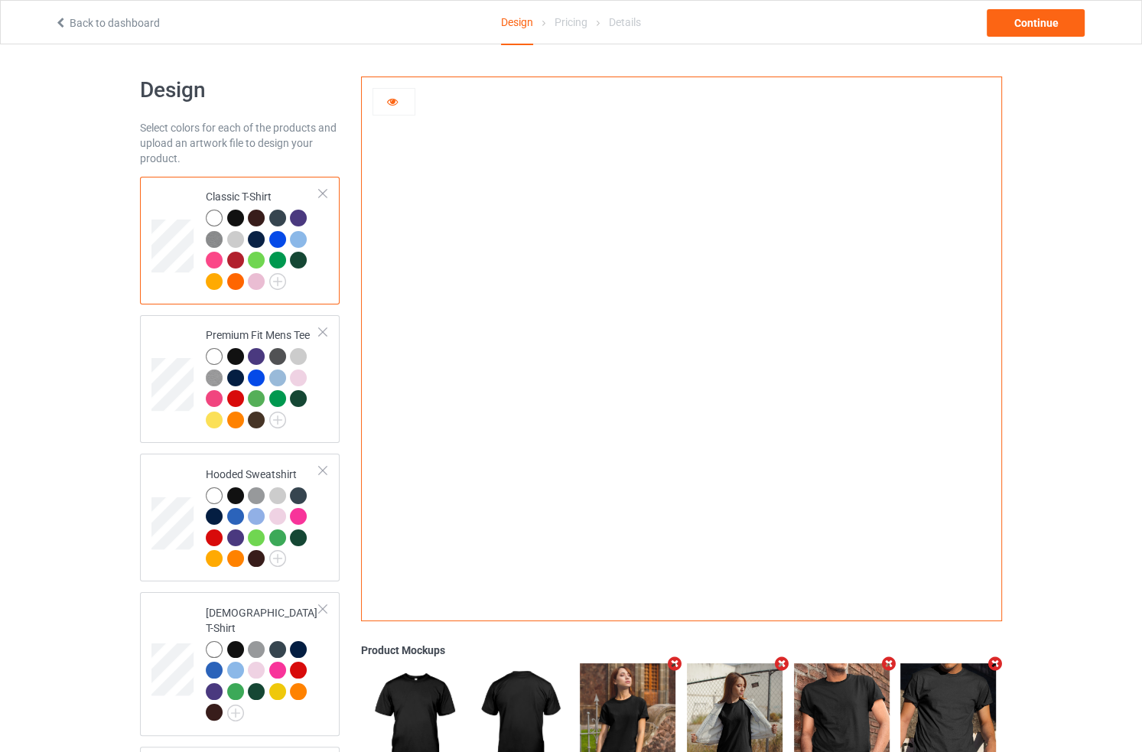
click at [202, 221] on td "Classic T-Shirt" at bounding box center [262, 240] width 131 height 115
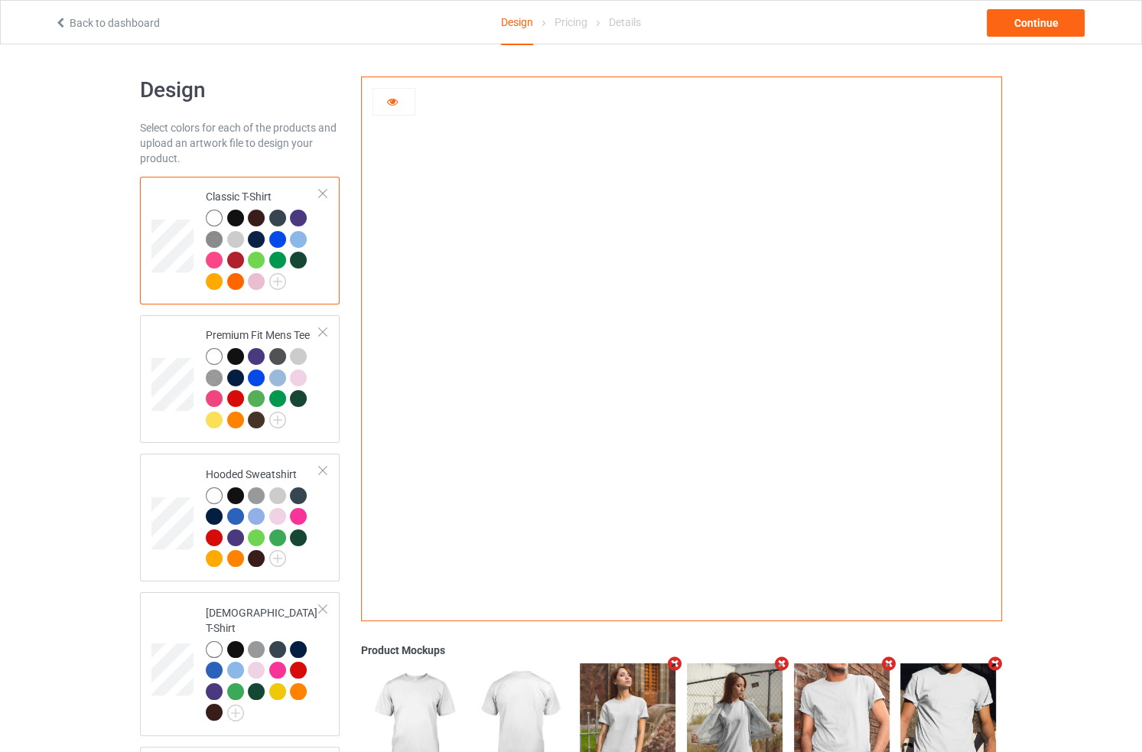
click at [681, 343] on img at bounding box center [681, 343] width 0 height 0
click at [389, 108] on div at bounding box center [393, 101] width 41 height 15
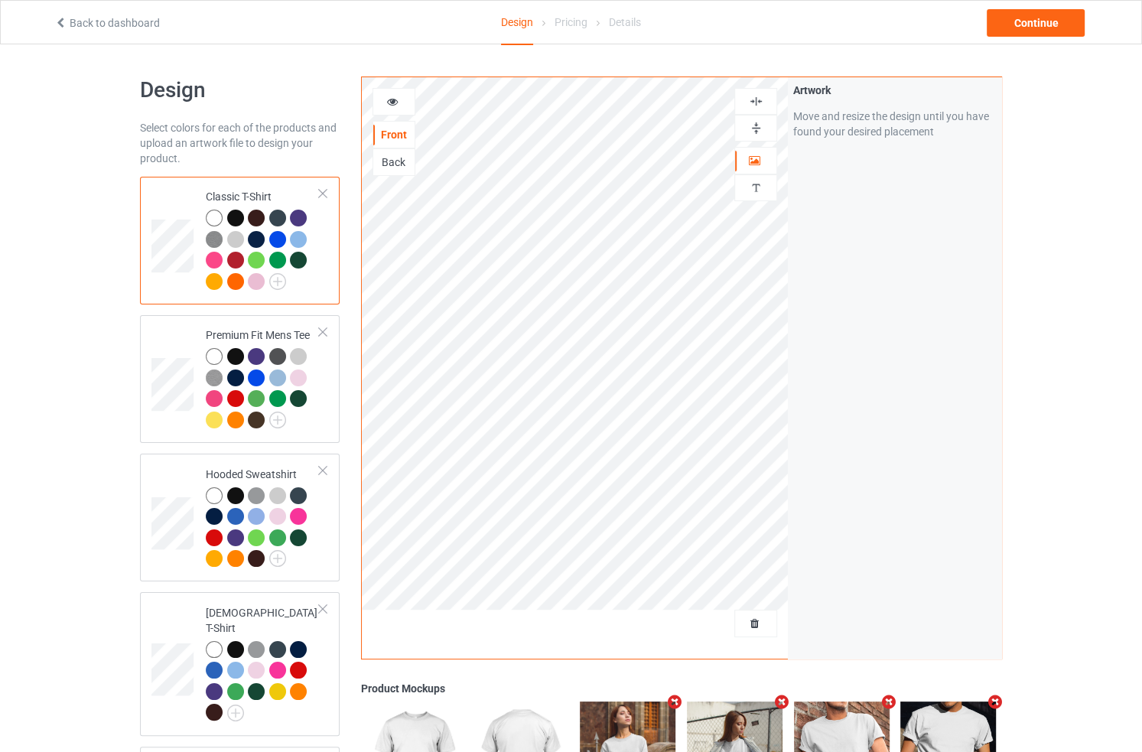
click at [890, 315] on div "Artwork Move and resize the design until you have found your desired placement" at bounding box center [894, 367] width 213 height 581
click at [379, 103] on div at bounding box center [393, 101] width 41 height 15
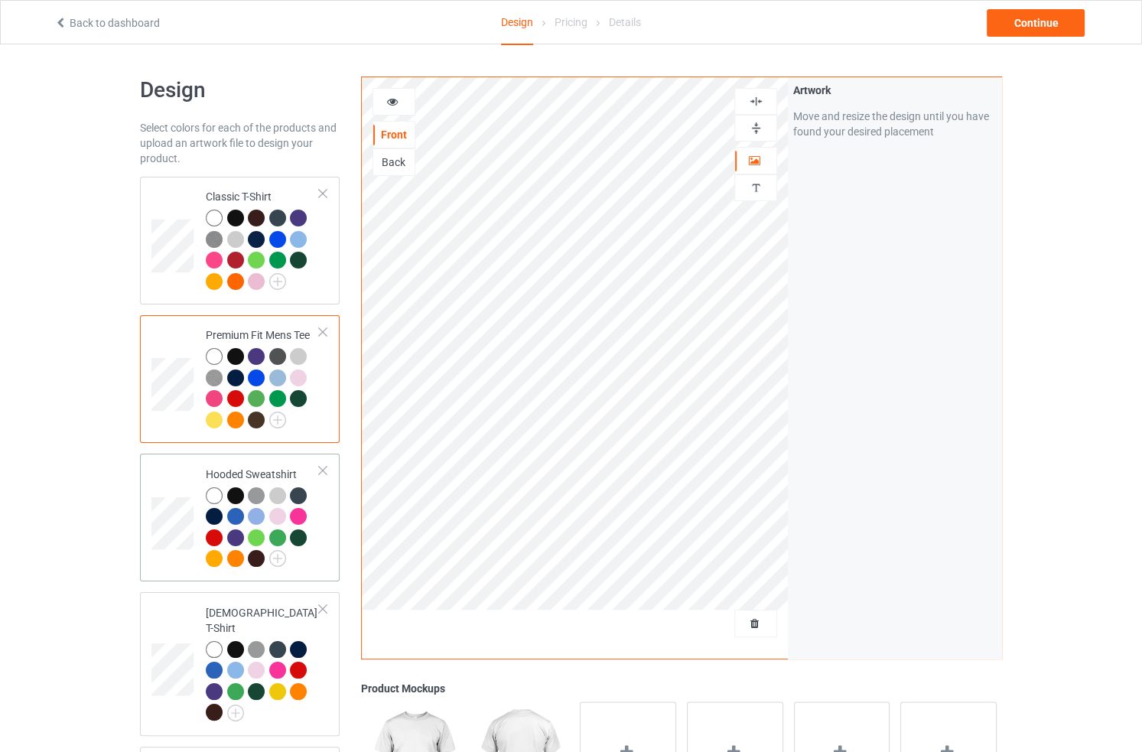
click at [177, 569] on td at bounding box center [174, 517] width 46 height 115
click at [398, 104] on icon at bounding box center [392, 99] width 13 height 11
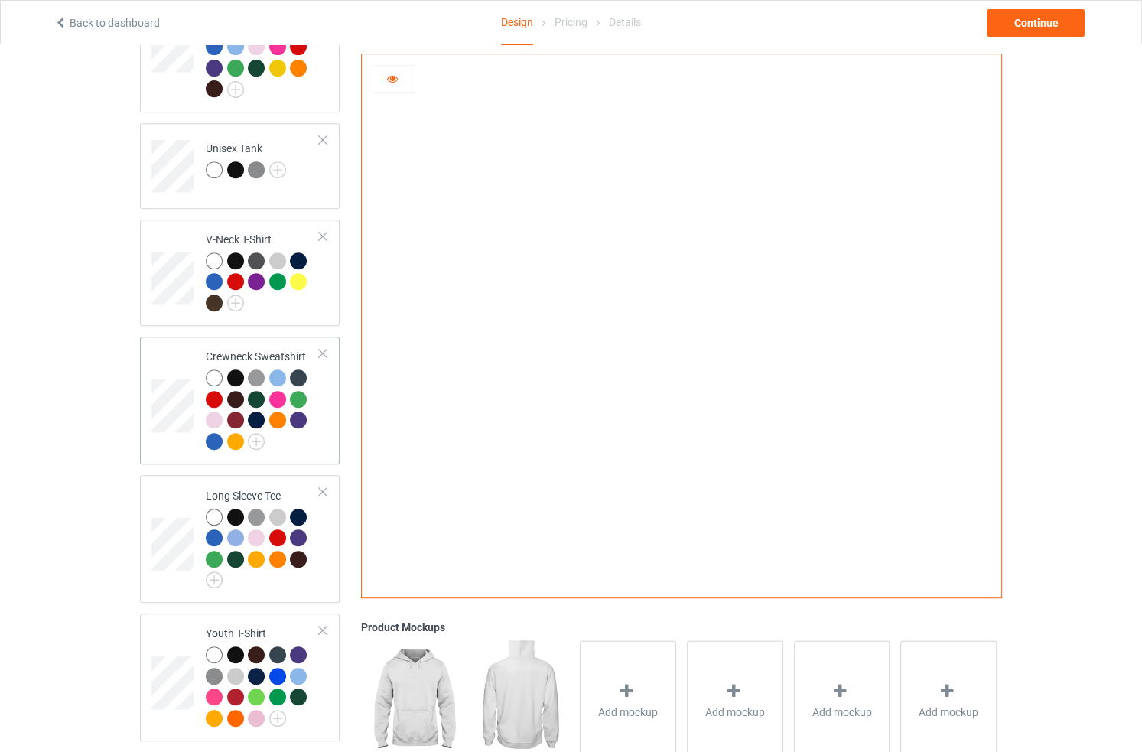
scroll to position [624, 0]
click at [194, 431] on td at bounding box center [174, 399] width 46 height 115
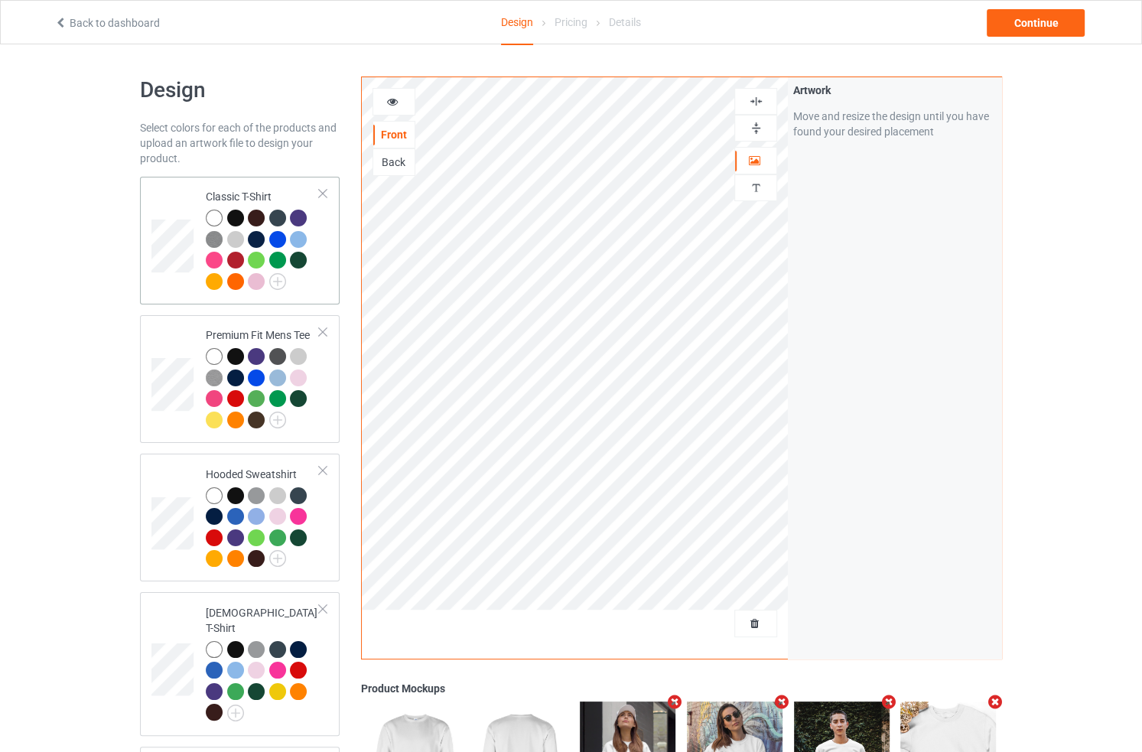
click at [304, 288] on div at bounding box center [263, 252] width 114 height 84
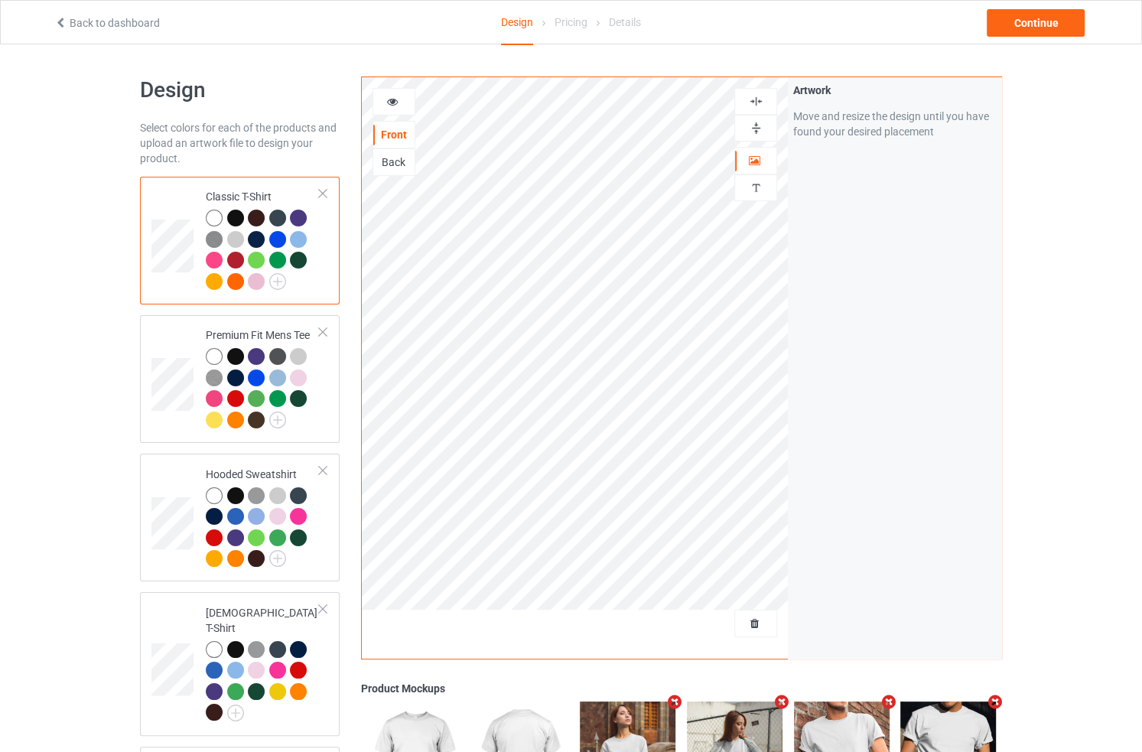
click at [741, 100] on div at bounding box center [755, 101] width 41 height 15
click at [756, 102] on img at bounding box center [756, 101] width 15 height 15
click at [752, 186] on img at bounding box center [756, 188] width 15 height 15
click at [754, 155] on icon at bounding box center [754, 158] width 13 height 11
click at [756, 133] on img at bounding box center [756, 128] width 15 height 15
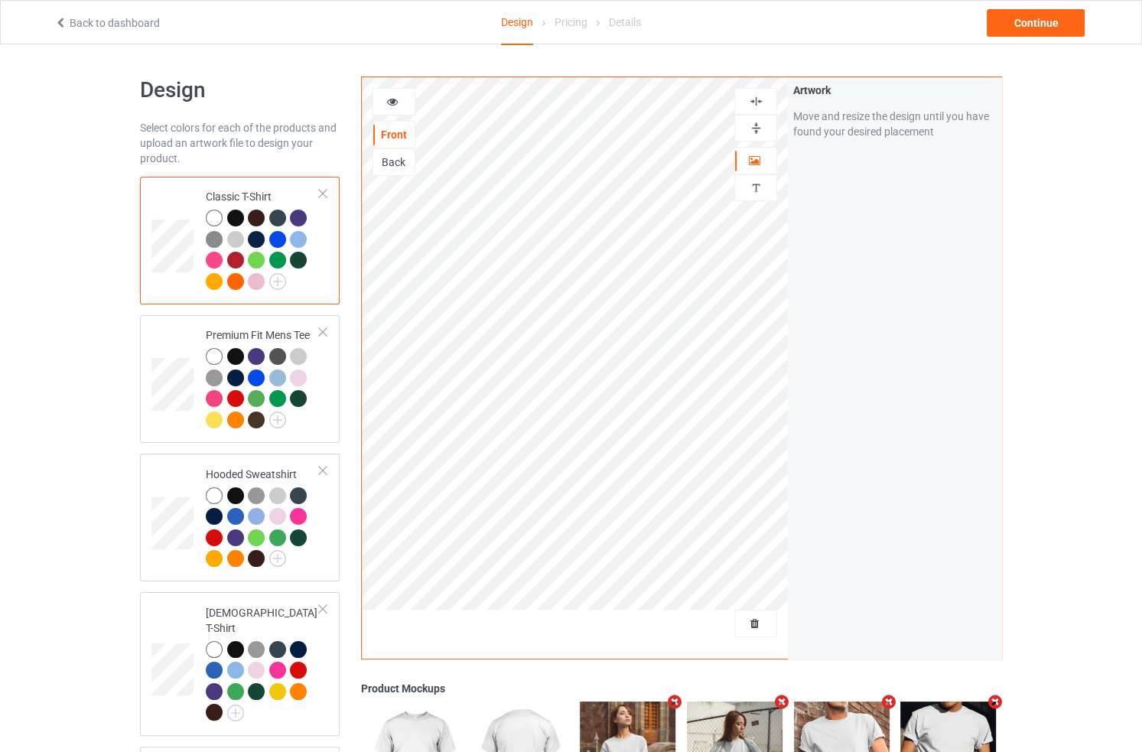
click at [759, 109] on div at bounding box center [755, 101] width 43 height 27
click at [759, 104] on img at bounding box center [756, 101] width 15 height 15
click at [757, 128] on img at bounding box center [756, 128] width 15 height 15
click at [125, 15] on div "Back to dashboard" at bounding box center [220, 22] width 352 height 15
click at [125, 18] on link "Back to dashboard" at bounding box center [107, 23] width 106 height 12
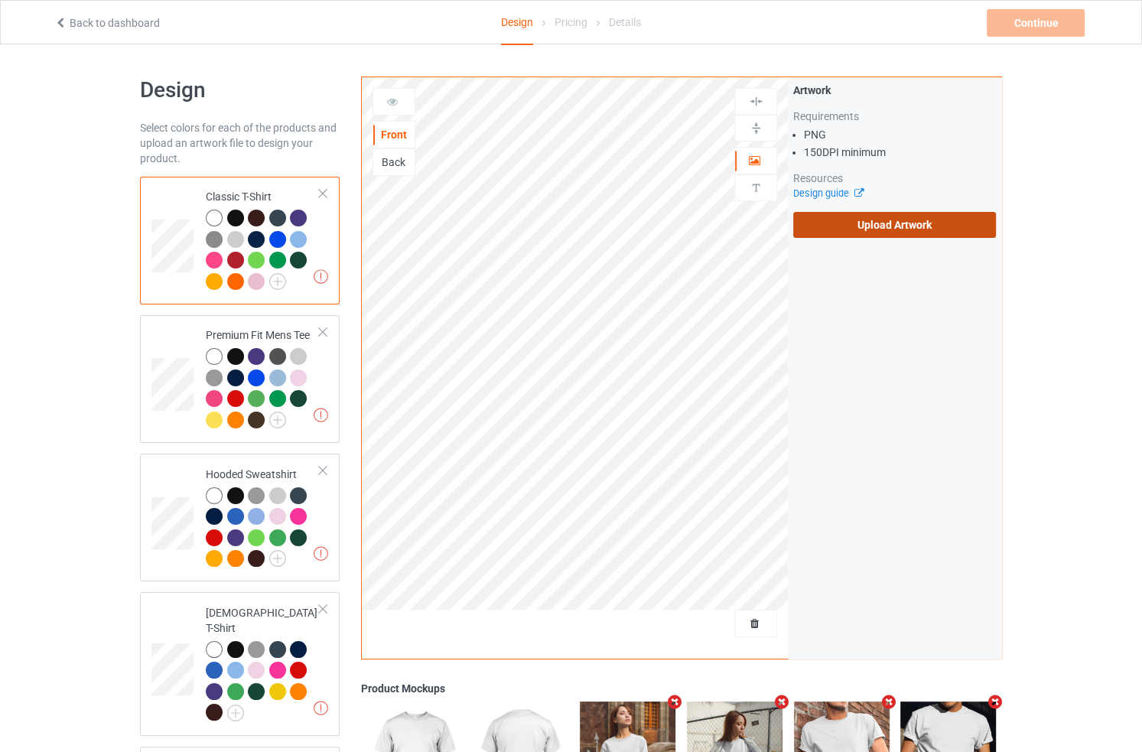
click at [903, 226] on label "Upload Artwork" at bounding box center [894, 225] width 203 height 26
click at [0, 0] on input "Upload Artwork" at bounding box center [0, 0] width 0 height 0
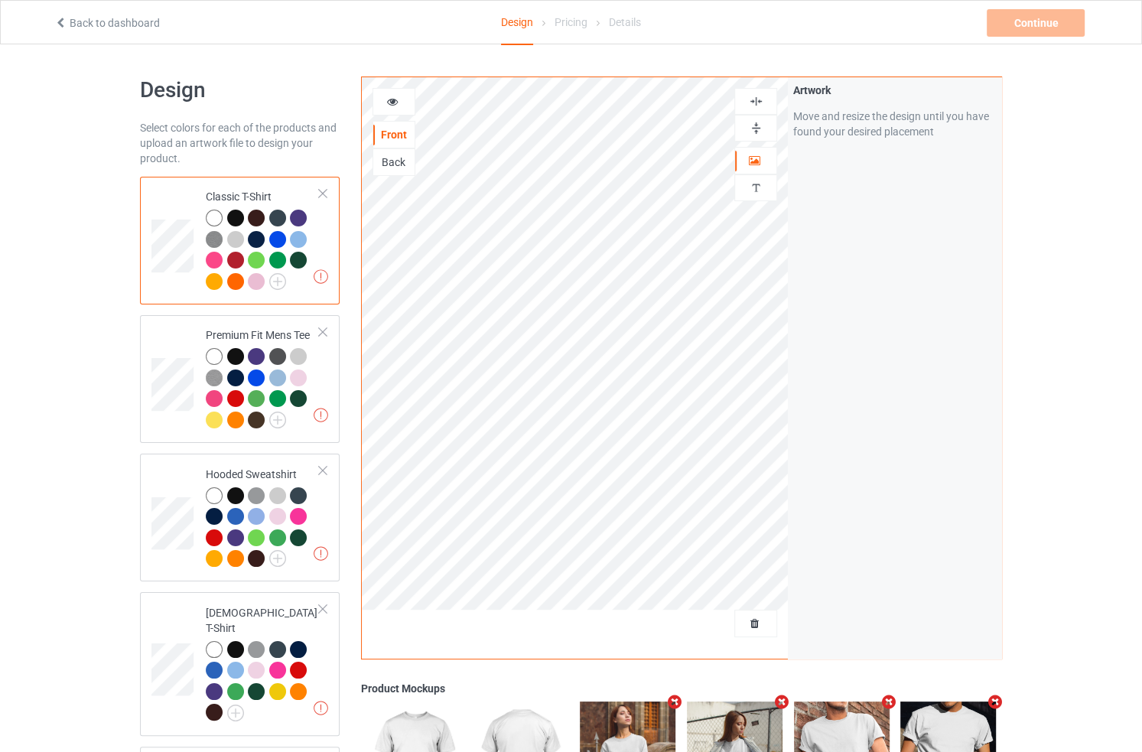
click at [142, 29] on link "Back to dashboard" at bounding box center [107, 23] width 106 height 12
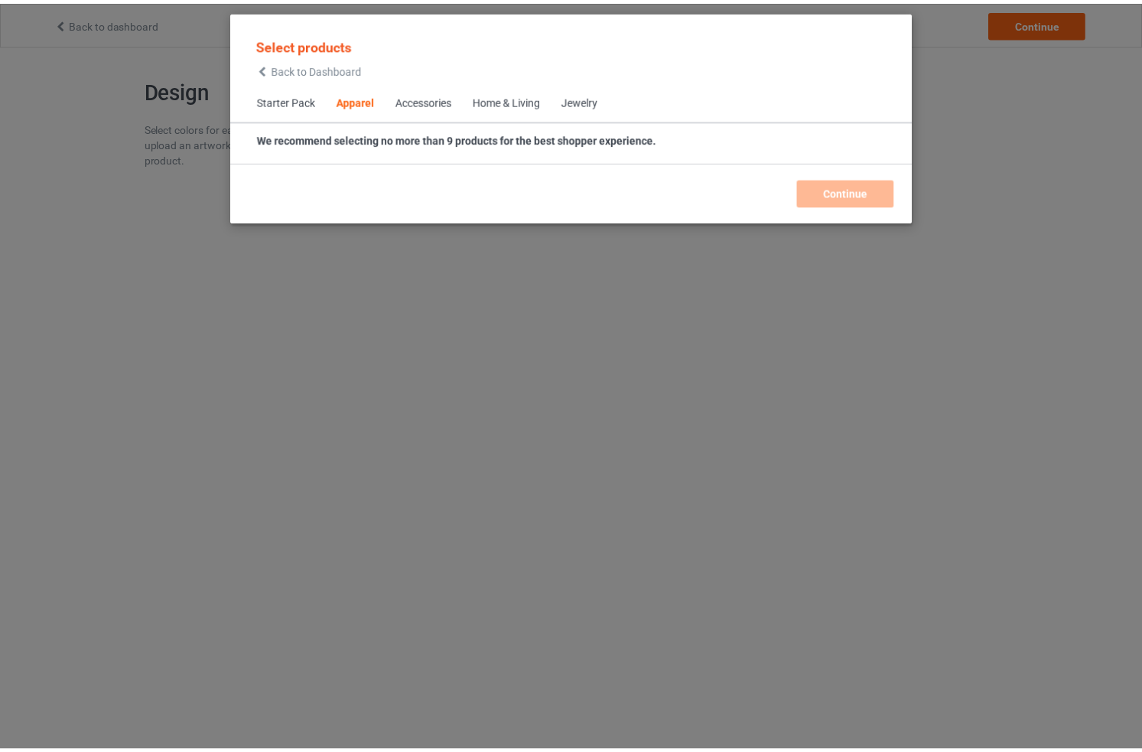
scroll to position [569, 0]
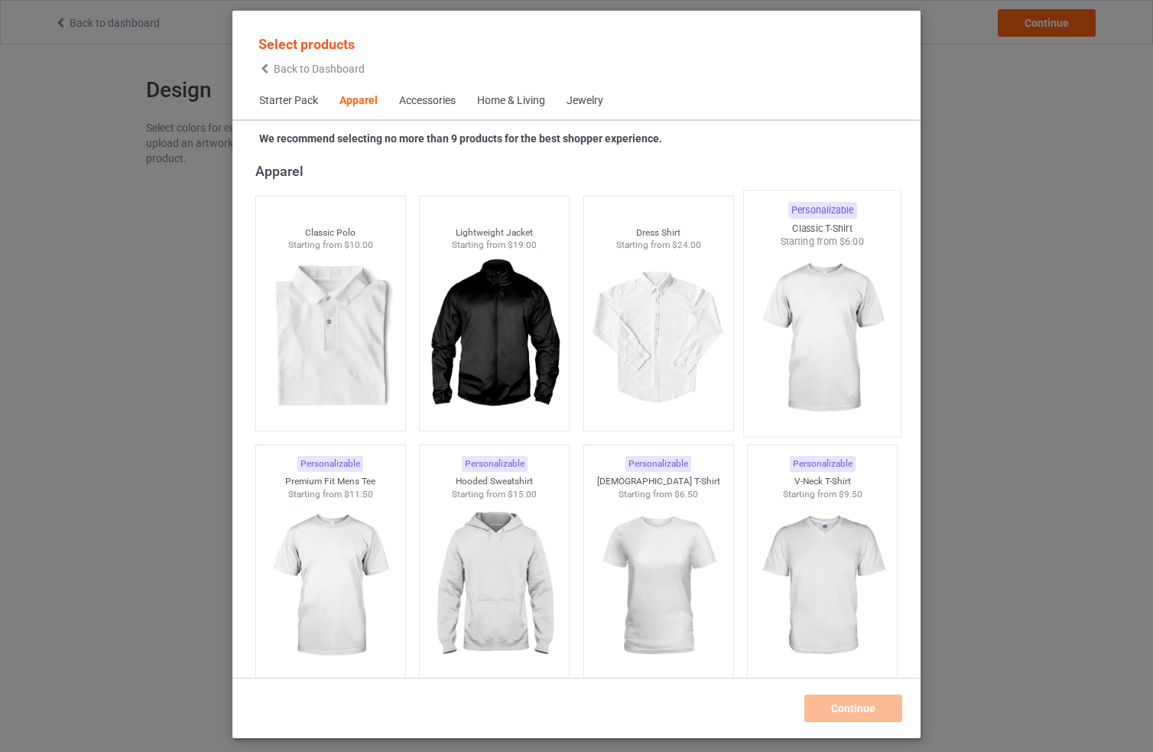
click at [786, 330] on img at bounding box center [823, 339] width 144 height 180
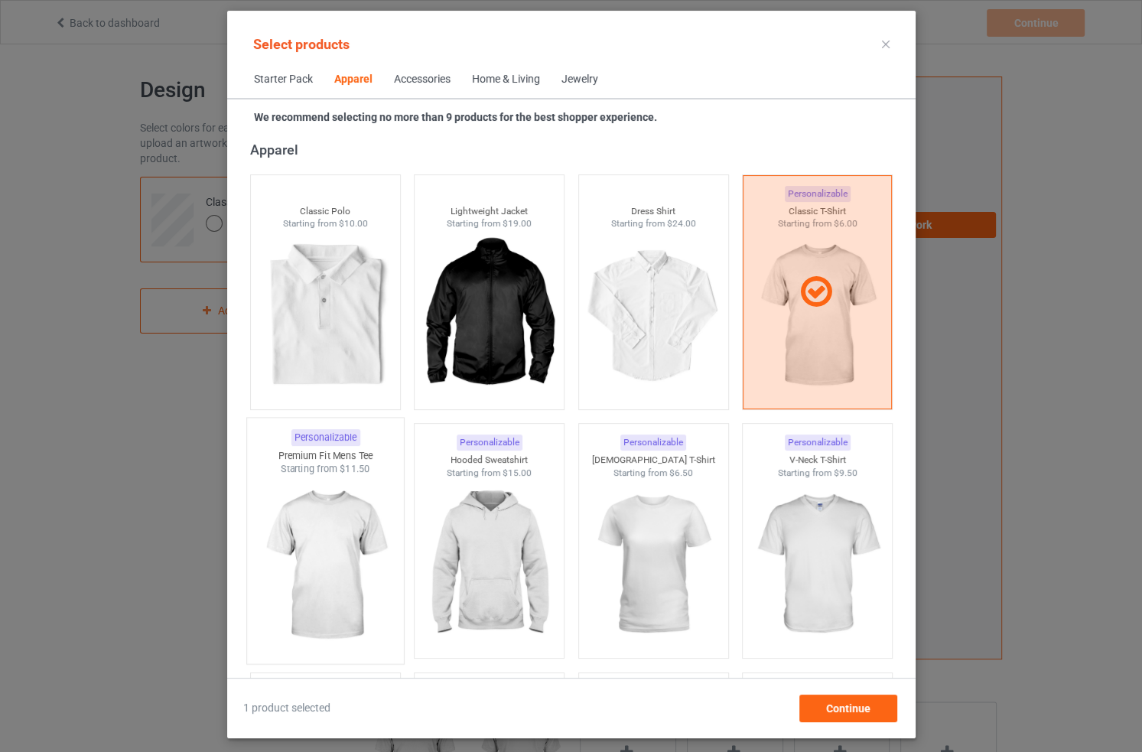
click at [352, 543] on img at bounding box center [325, 566] width 144 height 180
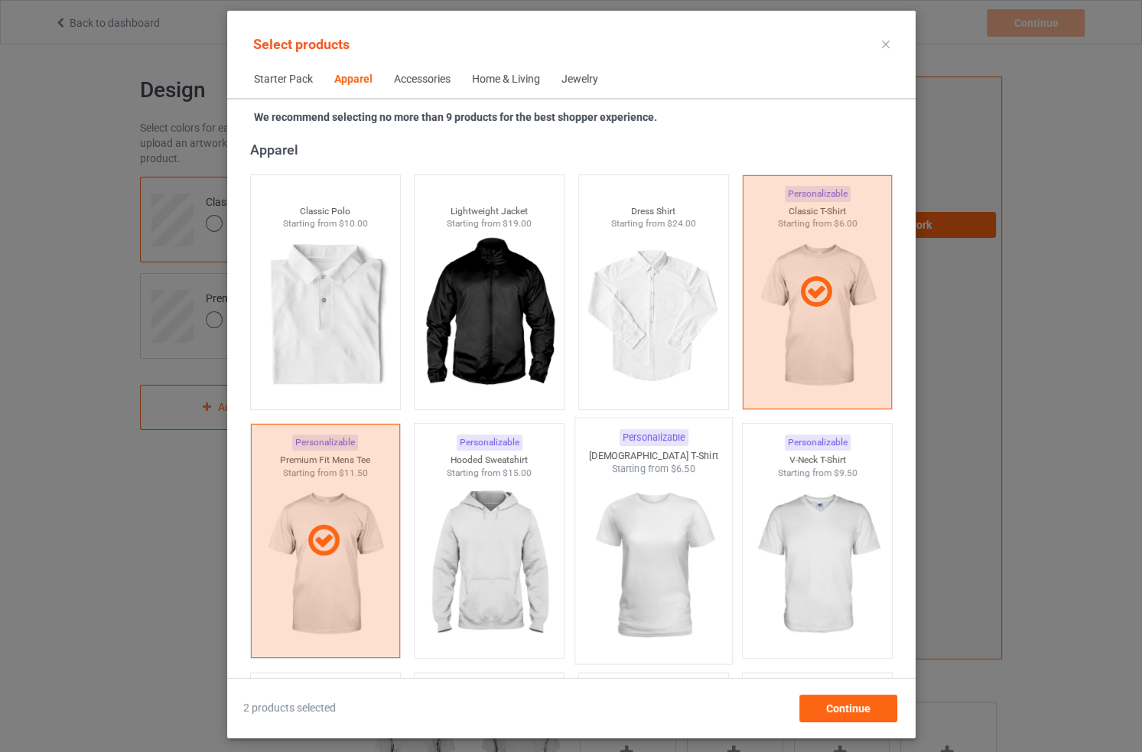
click at [638, 535] on img at bounding box center [653, 566] width 144 height 180
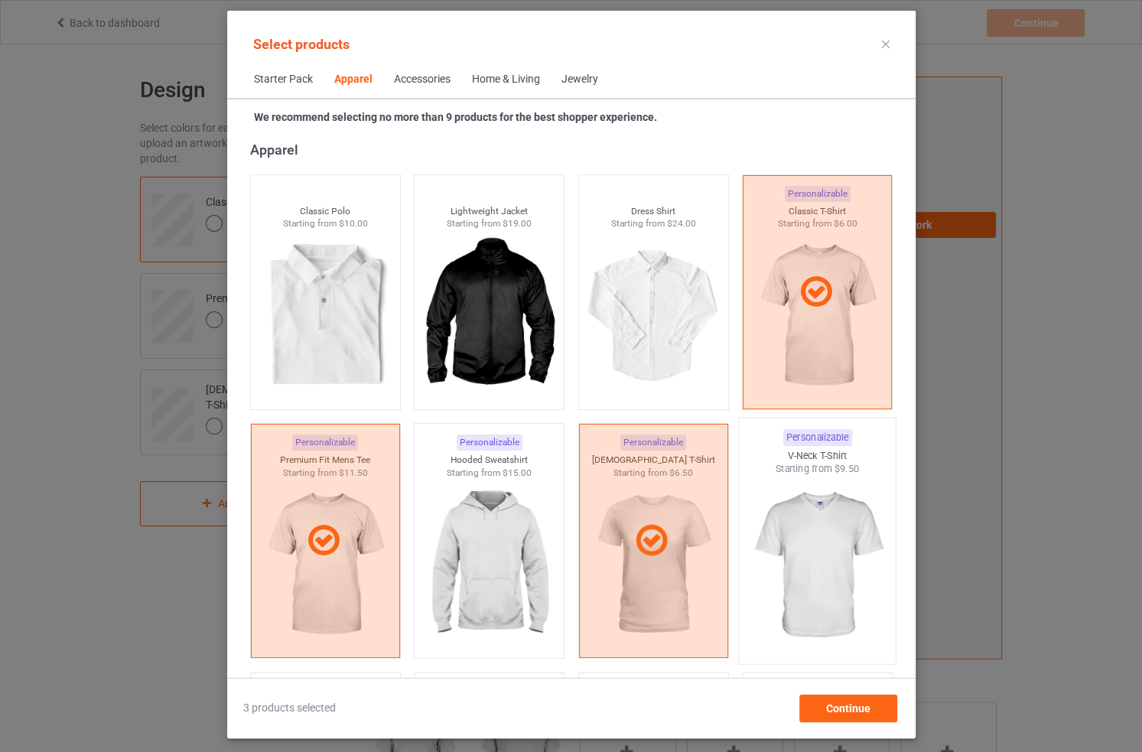
click at [812, 549] on img at bounding box center [817, 566] width 144 height 180
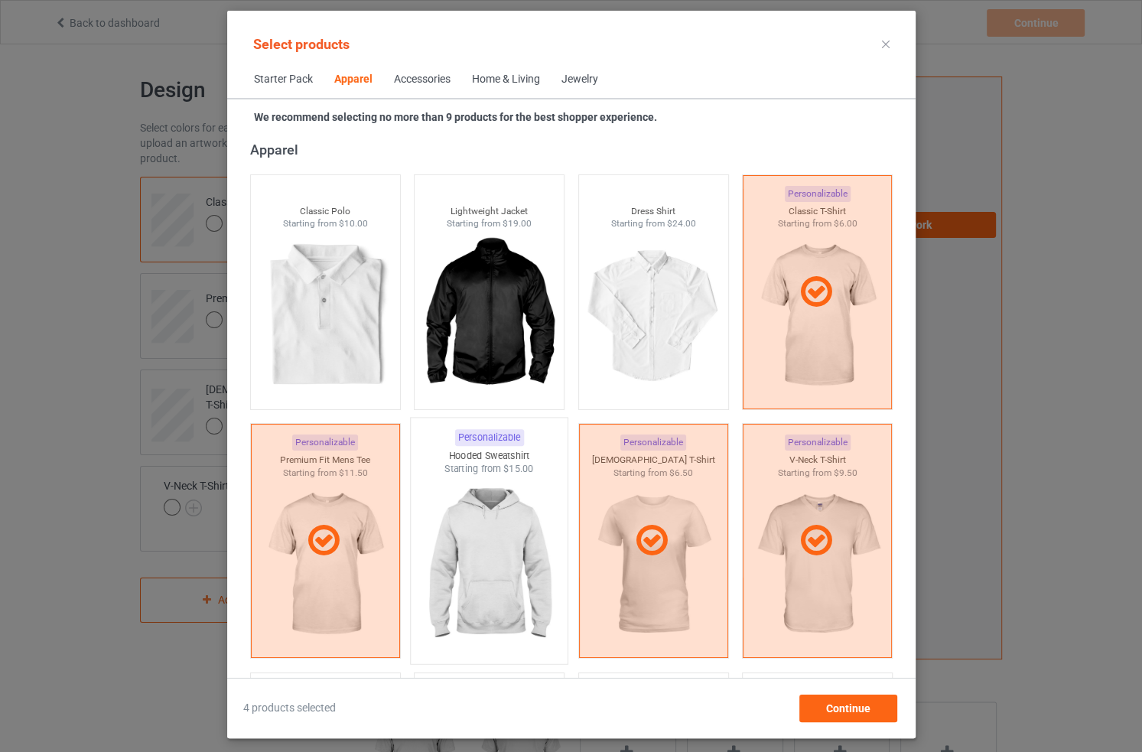
click at [501, 542] on img at bounding box center [489, 566] width 144 height 180
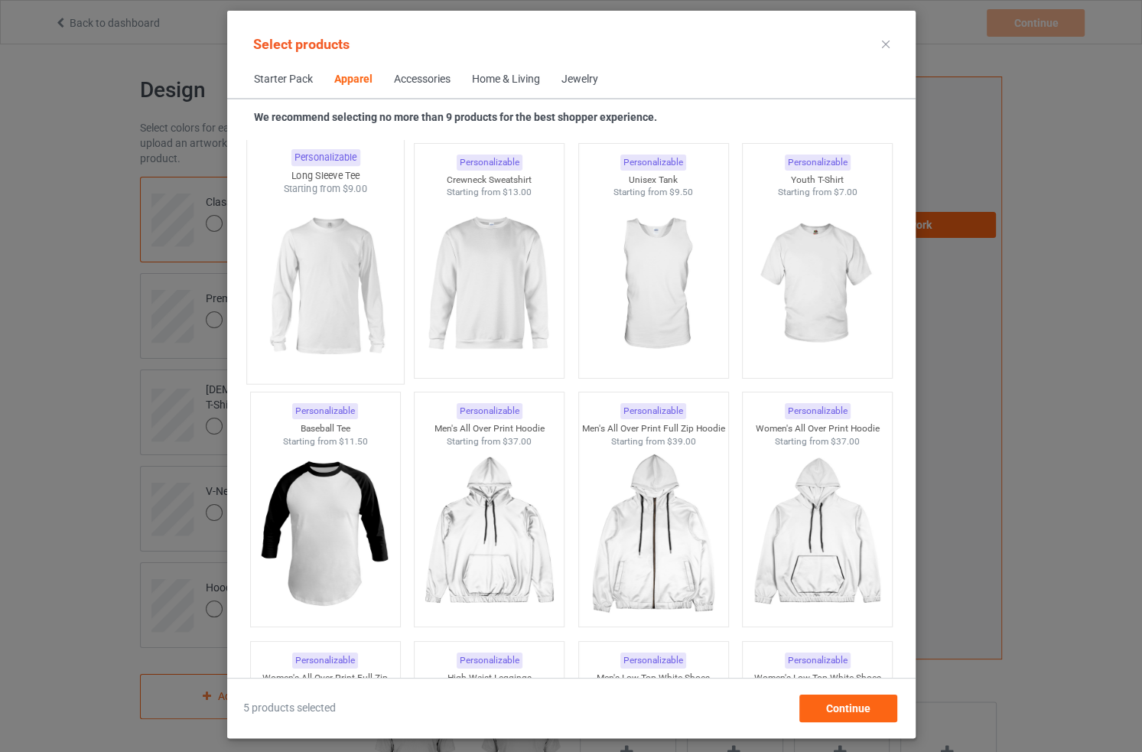
scroll to position [1098, 0]
click at [483, 310] on img at bounding box center [489, 286] width 144 height 180
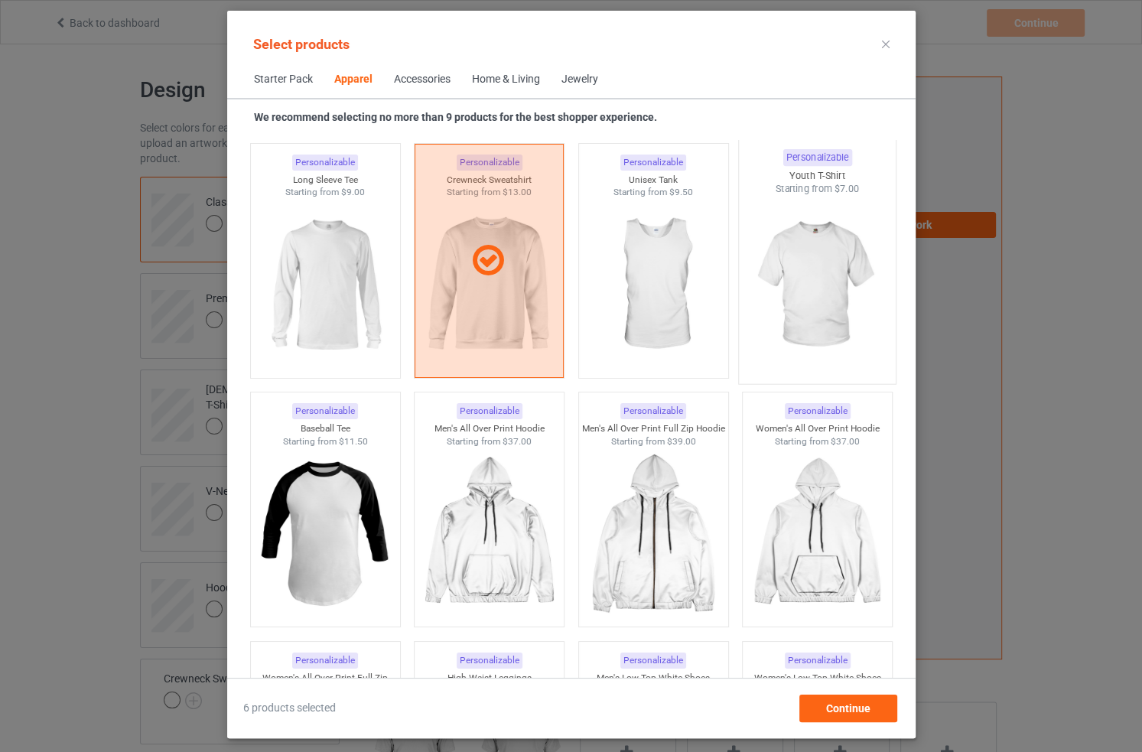
click at [802, 268] on img at bounding box center [817, 286] width 144 height 180
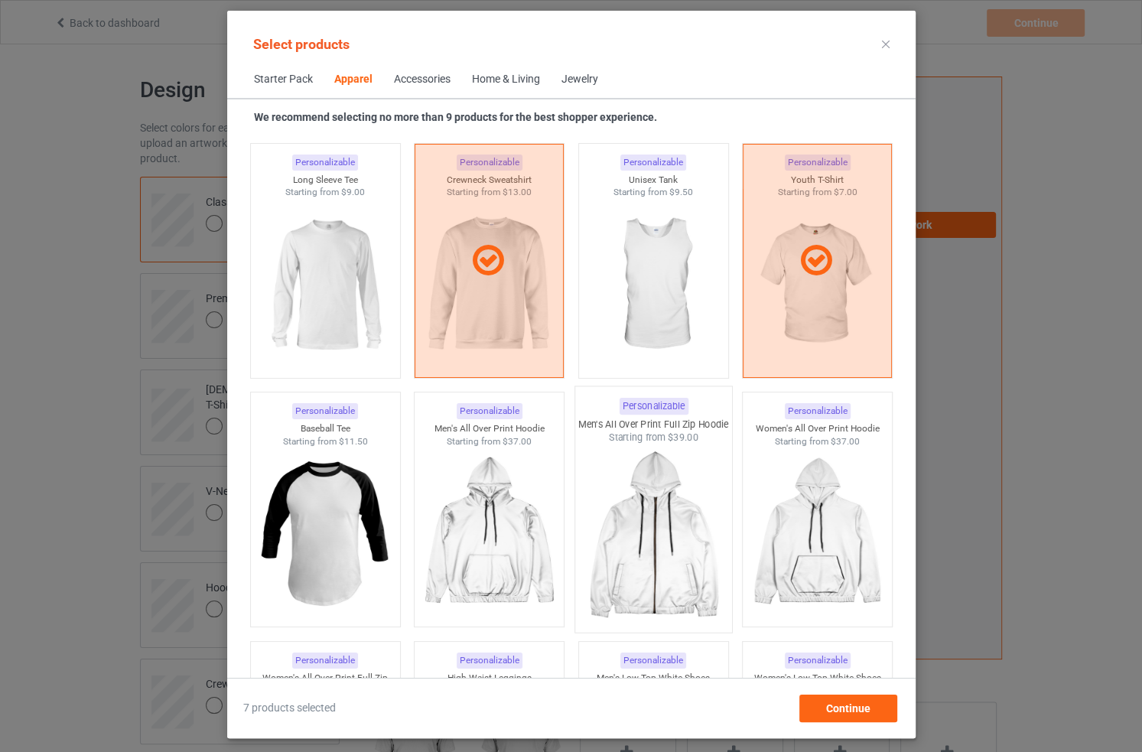
click at [621, 514] on img at bounding box center [653, 534] width 144 height 180
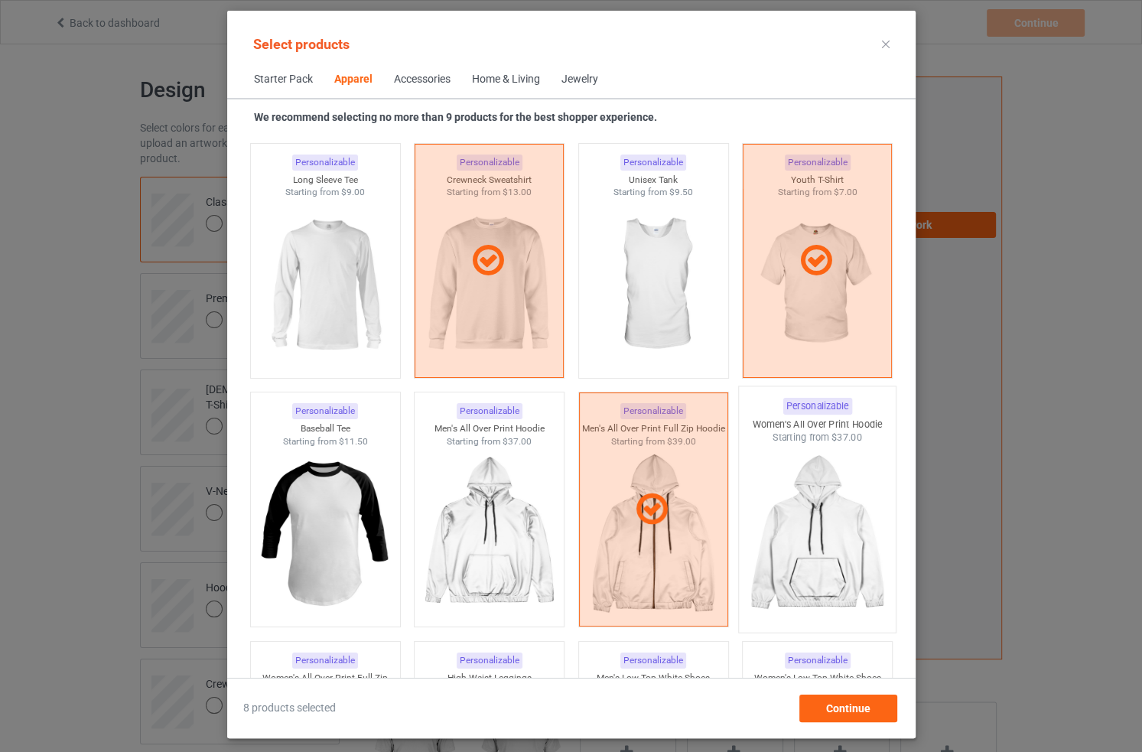
click at [775, 520] on img at bounding box center [817, 534] width 144 height 180
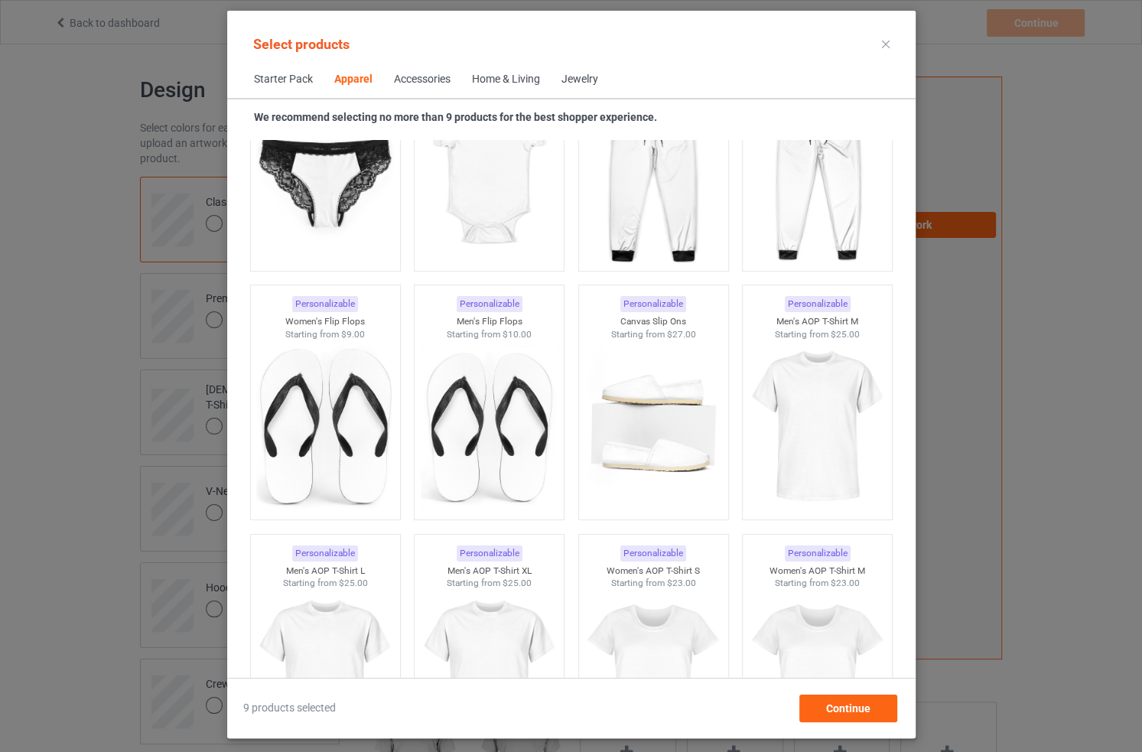
scroll to position [2203, 0]
click at [789, 438] on img at bounding box center [817, 426] width 144 height 180
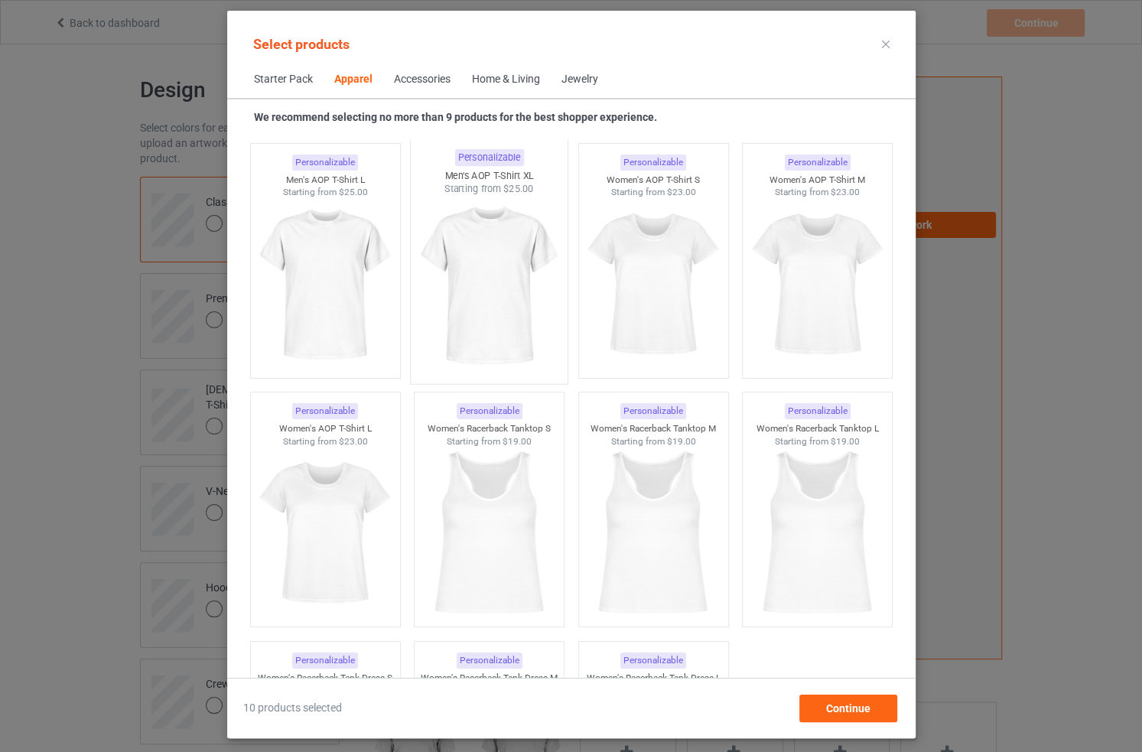
scroll to position [2594, 0]
click at [323, 289] on img at bounding box center [325, 284] width 144 height 180
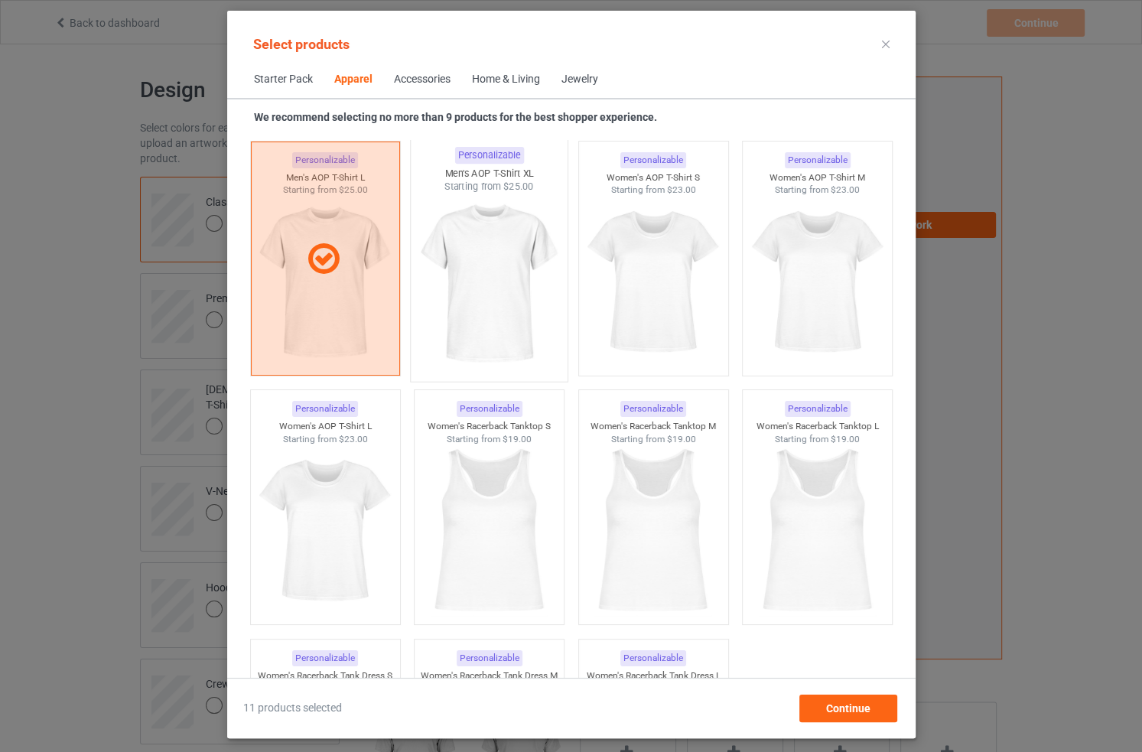
click at [470, 301] on img at bounding box center [489, 284] width 144 height 180
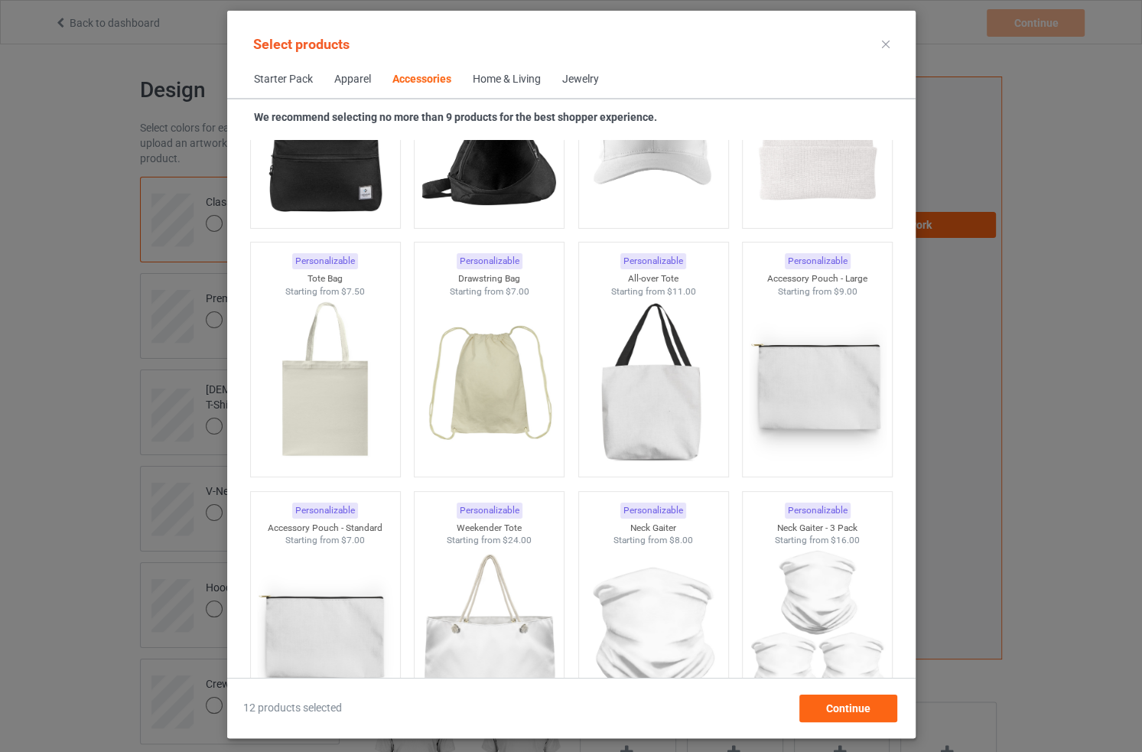
scroll to position [4538, 0]
click at [652, 391] on img at bounding box center [653, 384] width 144 height 180
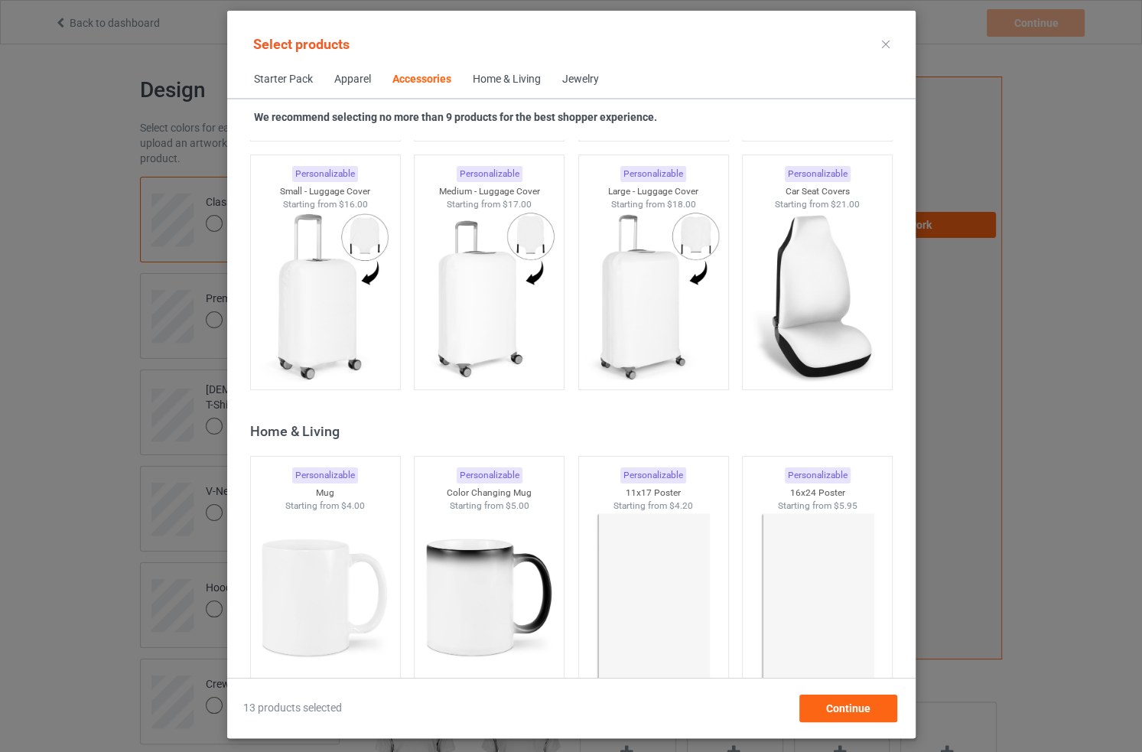
scroll to position [6618, 0]
click at [293, 580] on img at bounding box center [325, 597] width 144 height 180
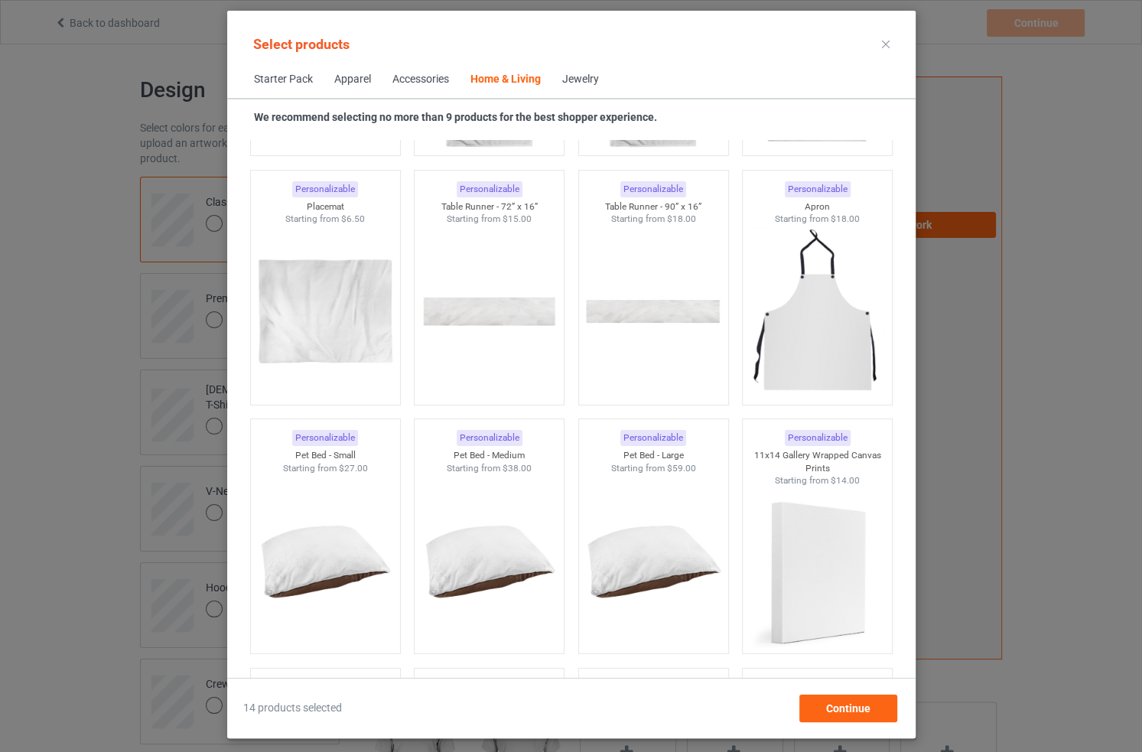
scroll to position [9643, 0]
click at [847, 702] on span "Continue" at bounding box center [847, 708] width 44 height 12
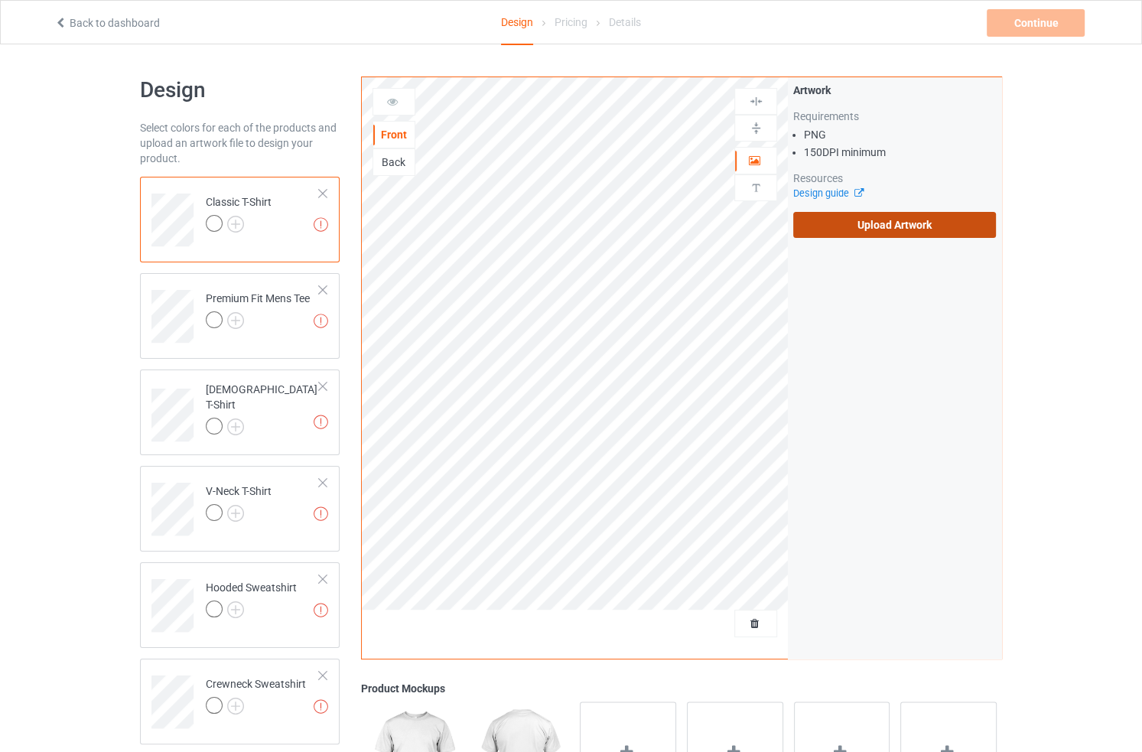
click at [886, 220] on label "Upload Artwork" at bounding box center [894, 225] width 203 height 26
click at [0, 0] on input "Upload Artwork" at bounding box center [0, 0] width 0 height 0
click at [820, 226] on label "Upload Artwork" at bounding box center [894, 225] width 203 height 26
click at [0, 0] on input "Upload Artwork" at bounding box center [0, 0] width 0 height 0
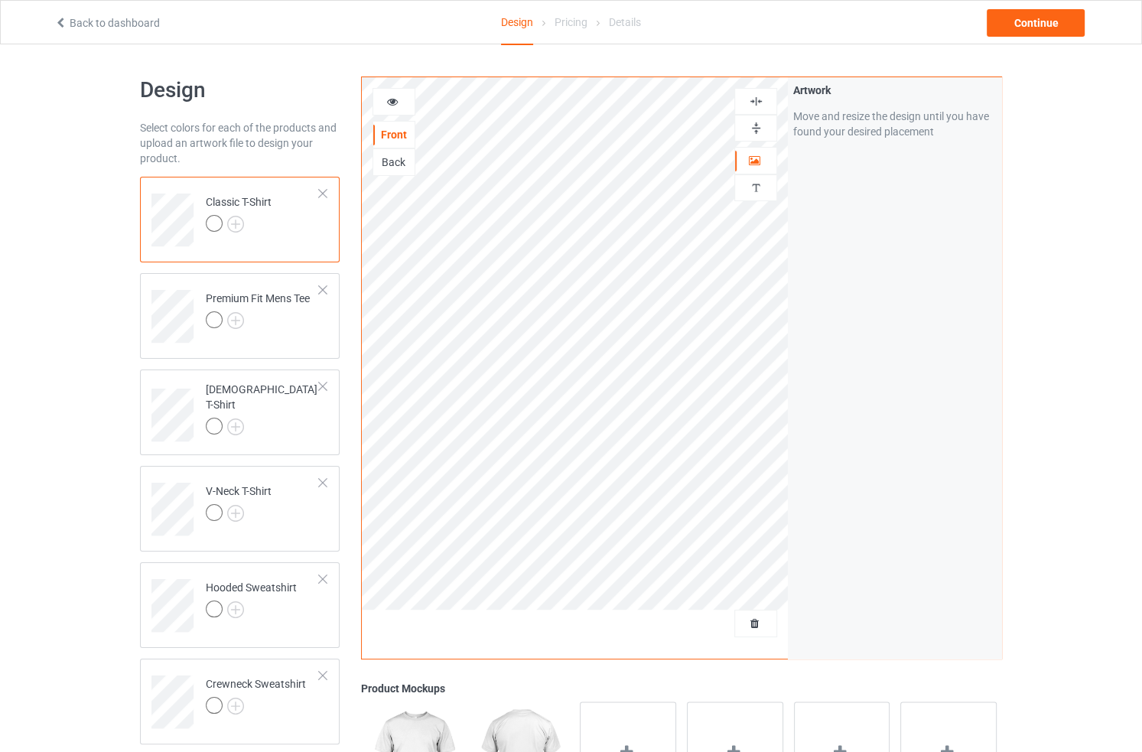
click at [922, 354] on div "Artwork Move and resize the design until you have found your desired placement" at bounding box center [894, 367] width 213 height 581
click at [392, 105] on icon at bounding box center [392, 99] width 13 height 11
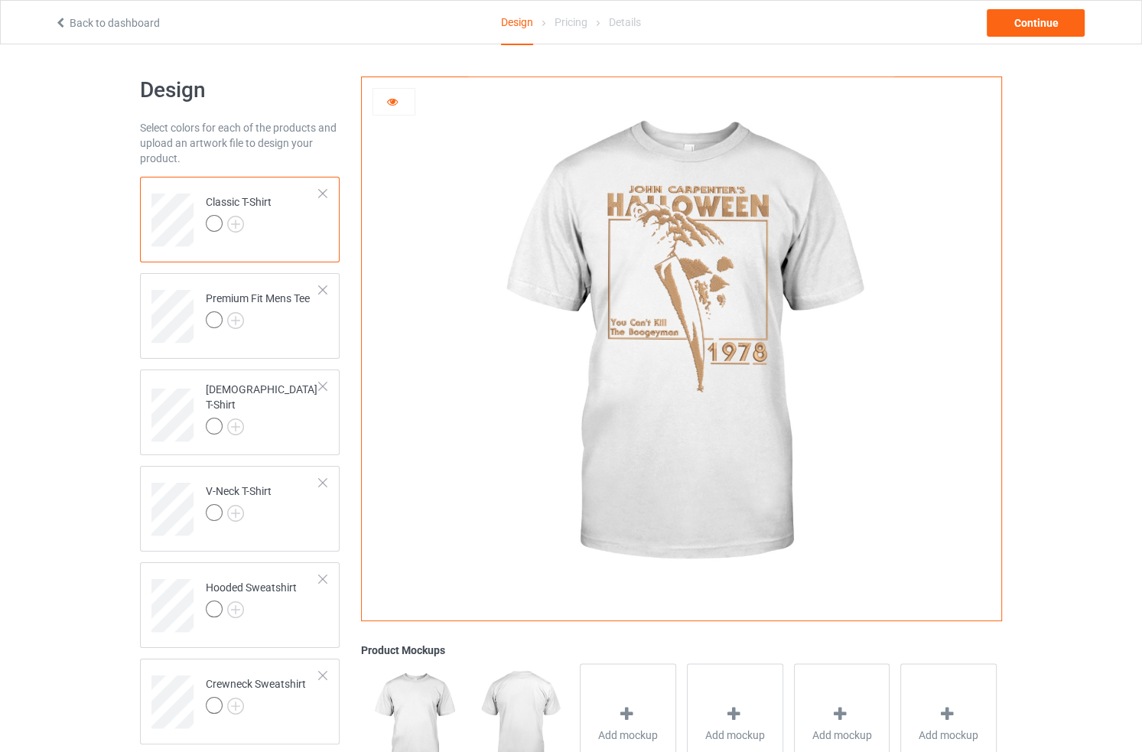
click at [395, 102] on icon at bounding box center [392, 99] width 13 height 11
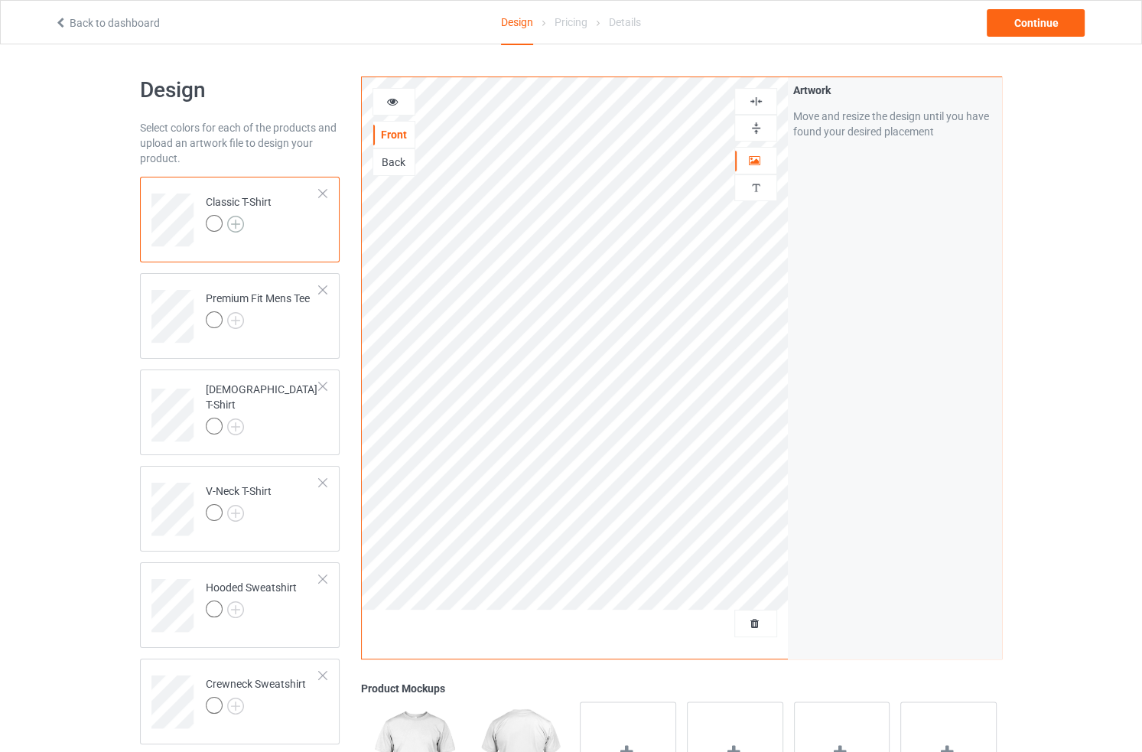
click at [239, 223] on img at bounding box center [235, 224] width 17 height 17
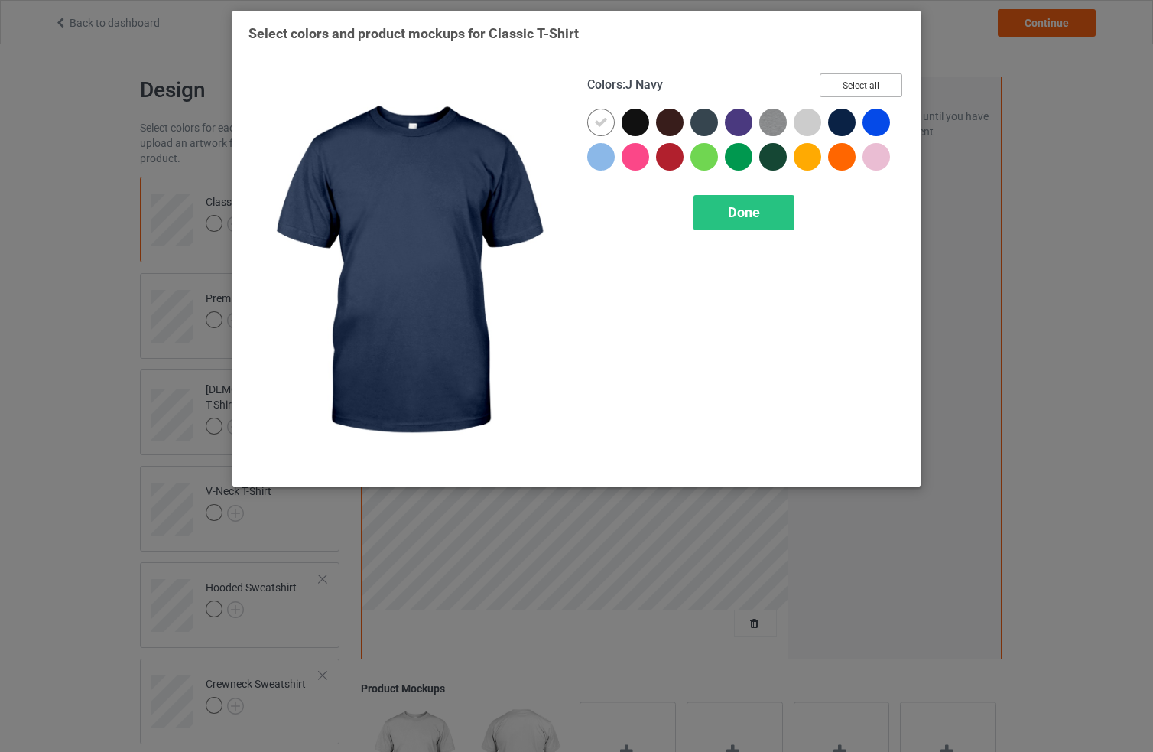
click at [858, 82] on button "Select all" at bounding box center [861, 85] width 83 height 24
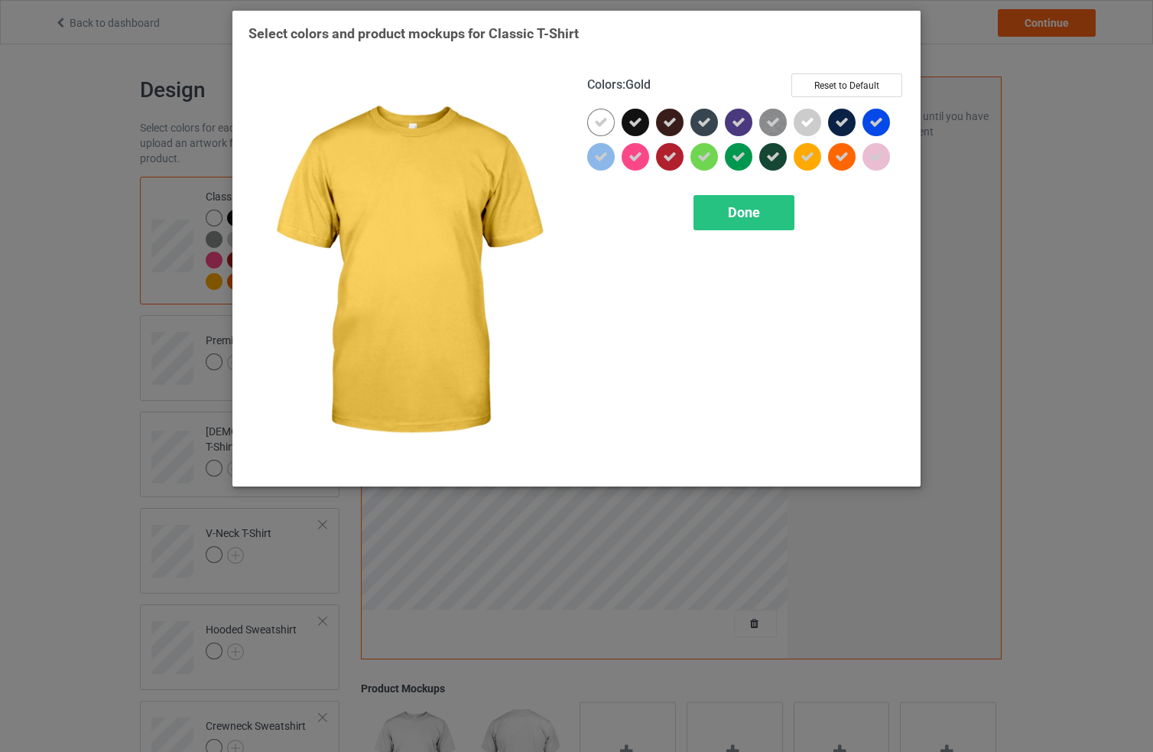
click at [763, 234] on div "Colors : Gold Reset to Default Done" at bounding box center [746, 272] width 339 height 418
click at [756, 207] on span "Done" at bounding box center [744, 212] width 32 height 16
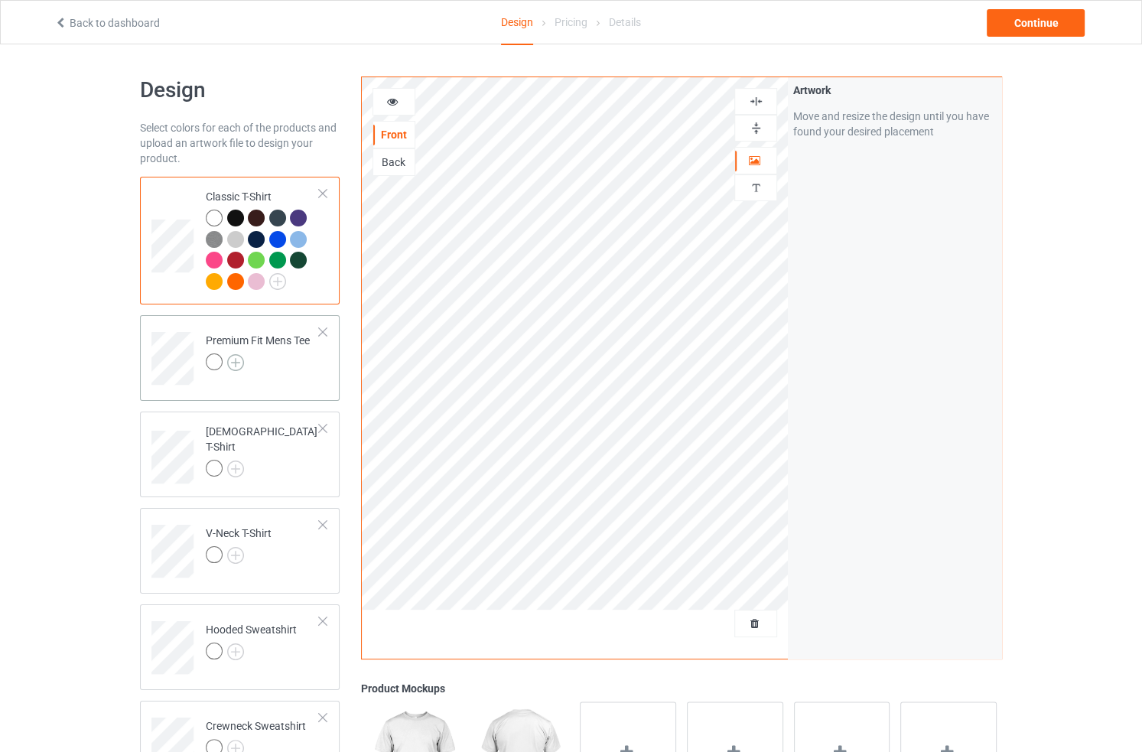
click at [233, 365] on img at bounding box center [235, 362] width 17 height 17
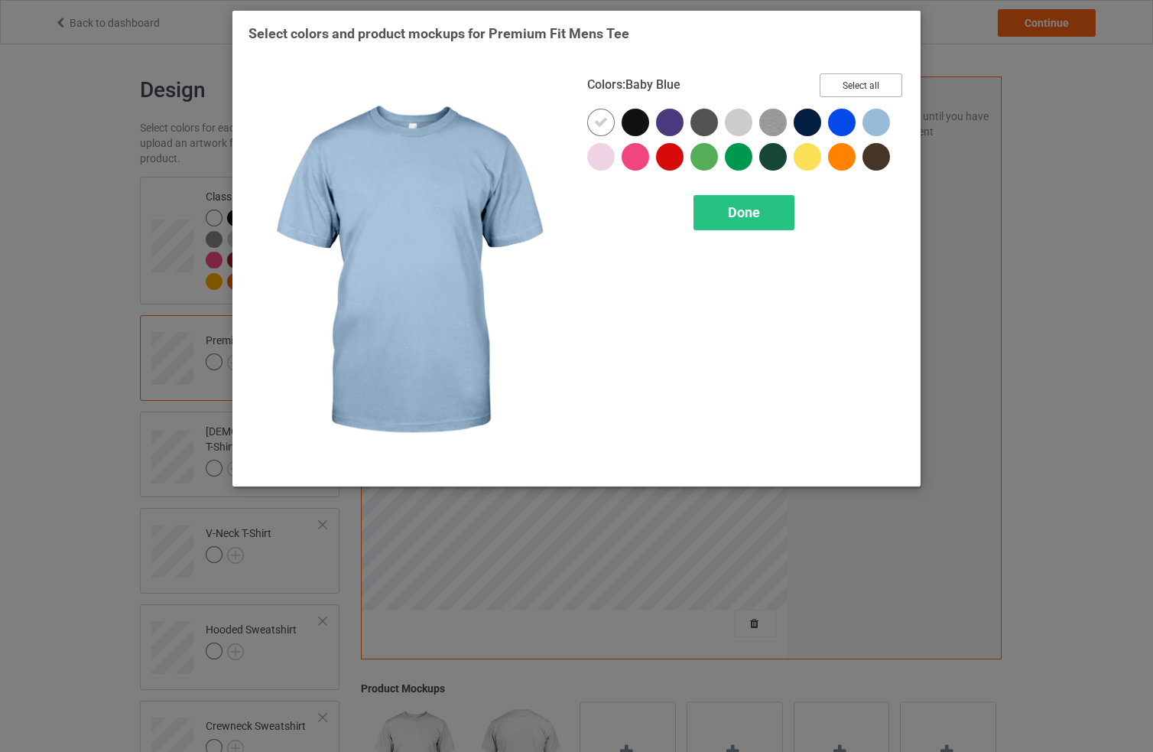
click at [876, 83] on button "Select all" at bounding box center [861, 85] width 83 height 24
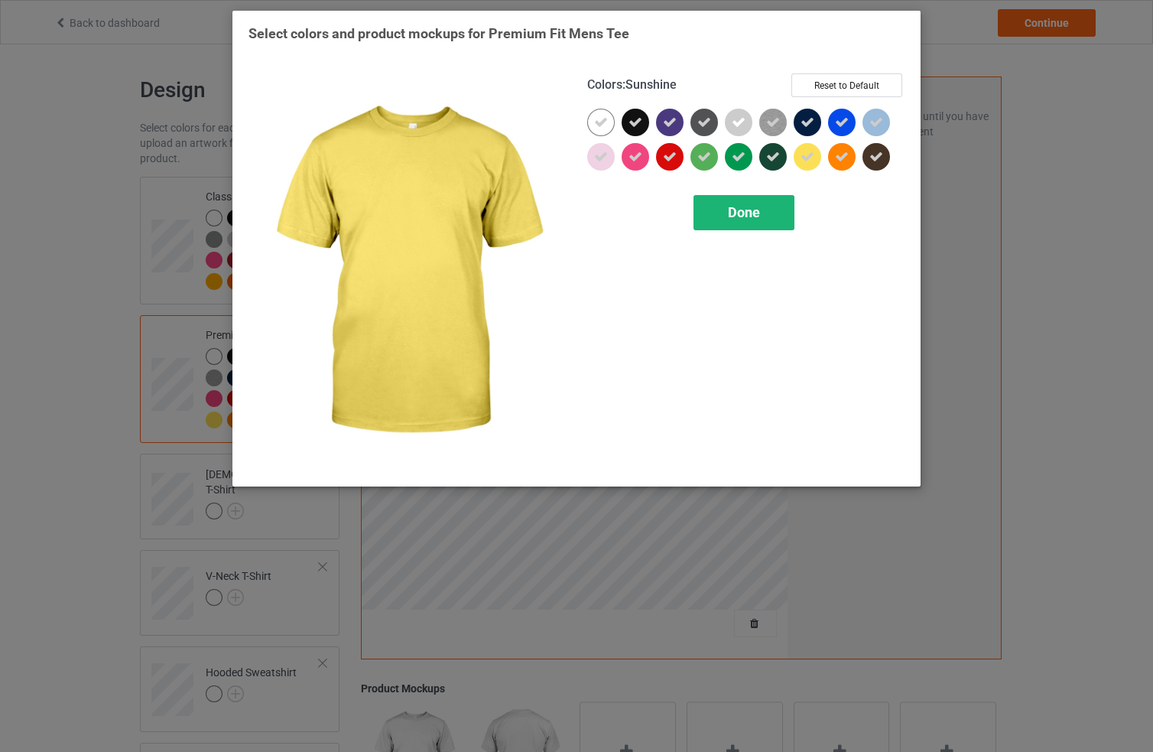
click at [766, 212] on div "Done" at bounding box center [744, 212] width 101 height 35
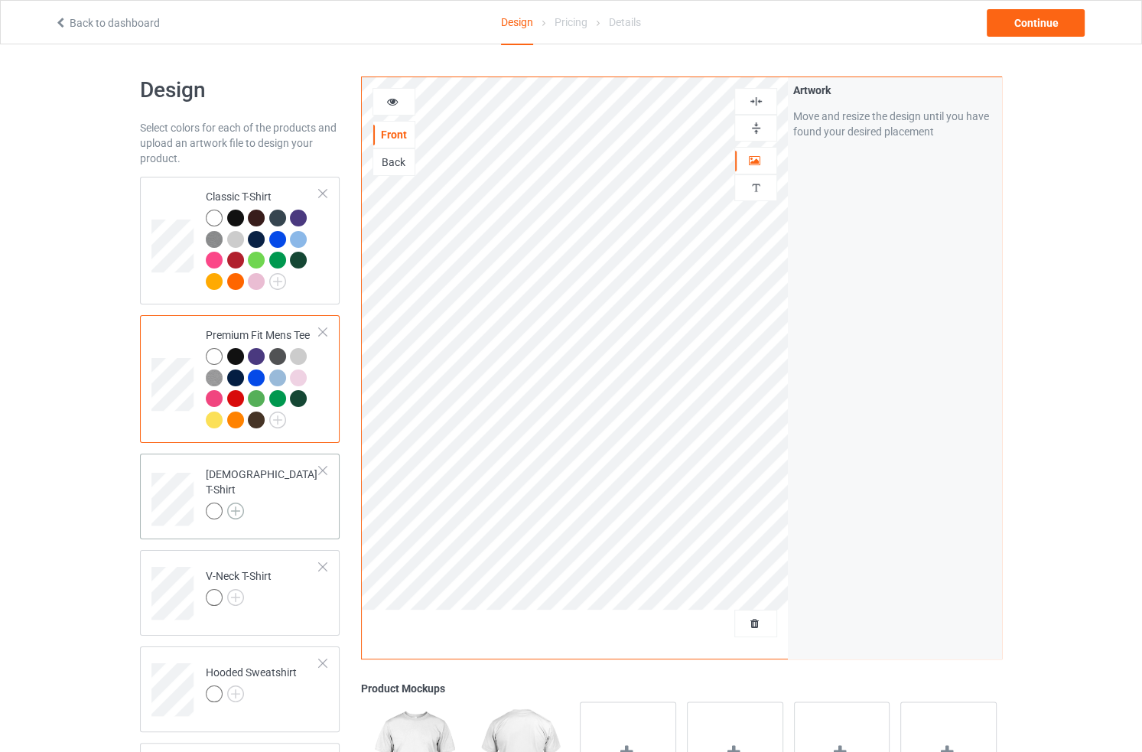
click at [234, 503] on img at bounding box center [235, 511] width 17 height 17
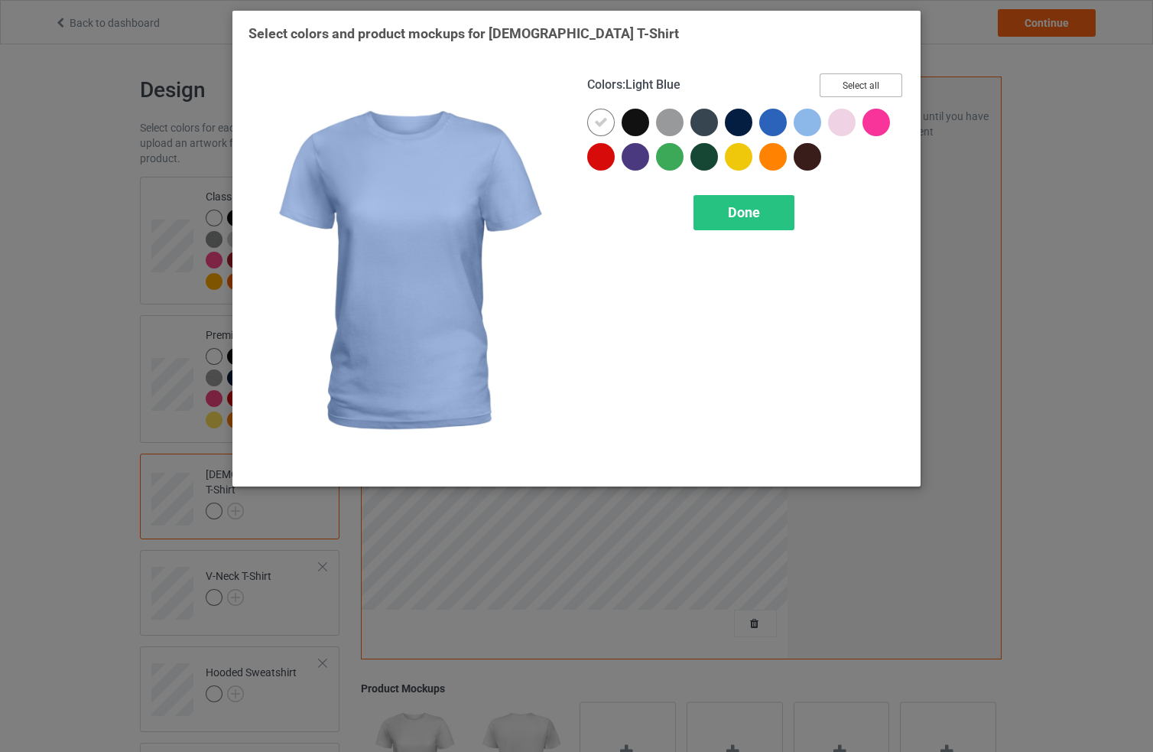
click at [835, 87] on button "Select all" at bounding box center [861, 85] width 83 height 24
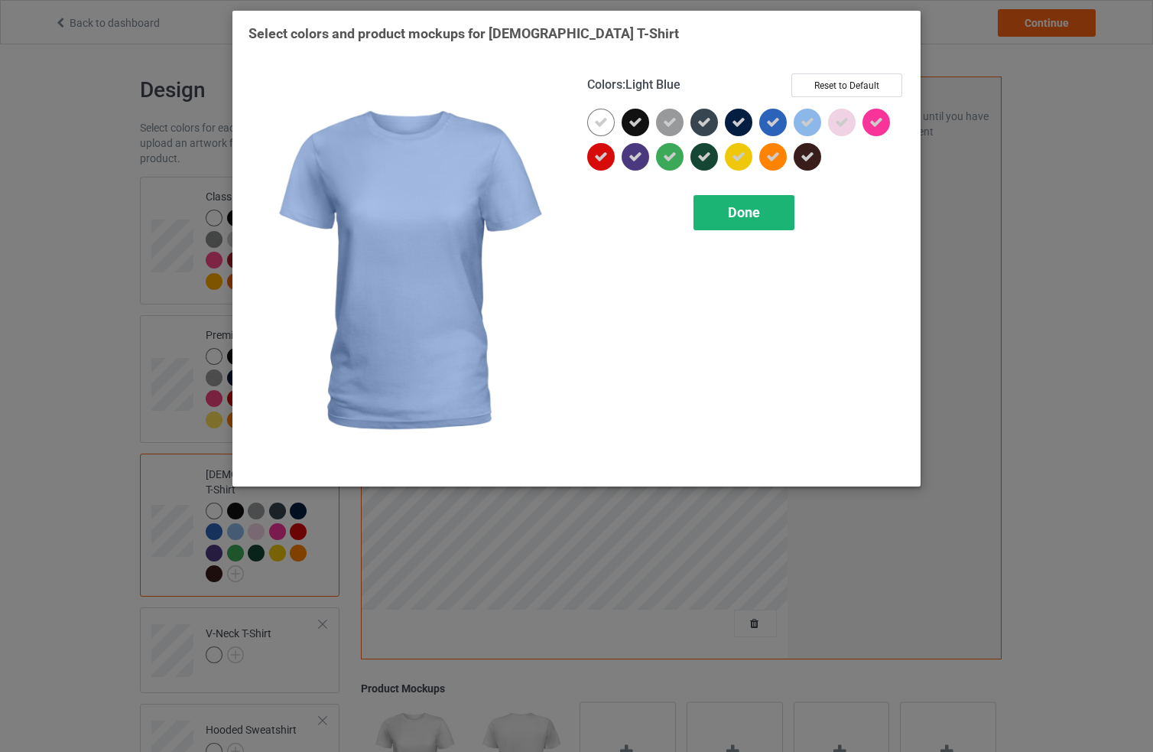
click at [725, 218] on div "Done" at bounding box center [744, 212] width 101 height 35
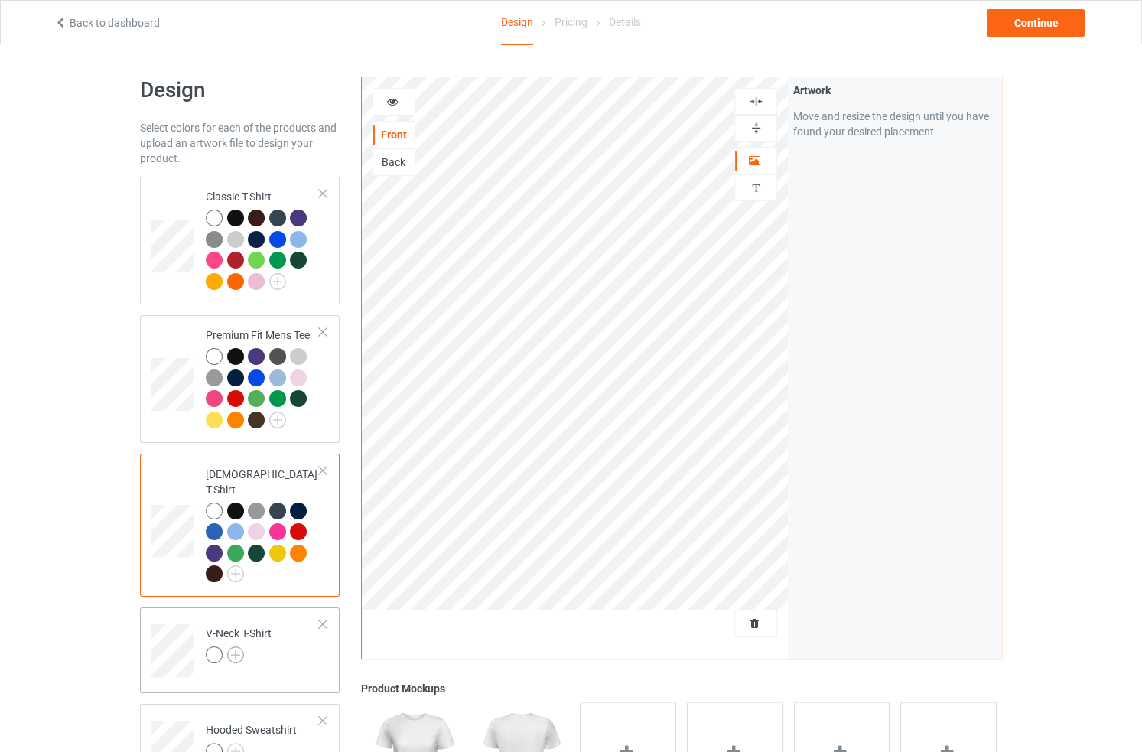
click at [238, 646] on img at bounding box center [235, 654] width 17 height 17
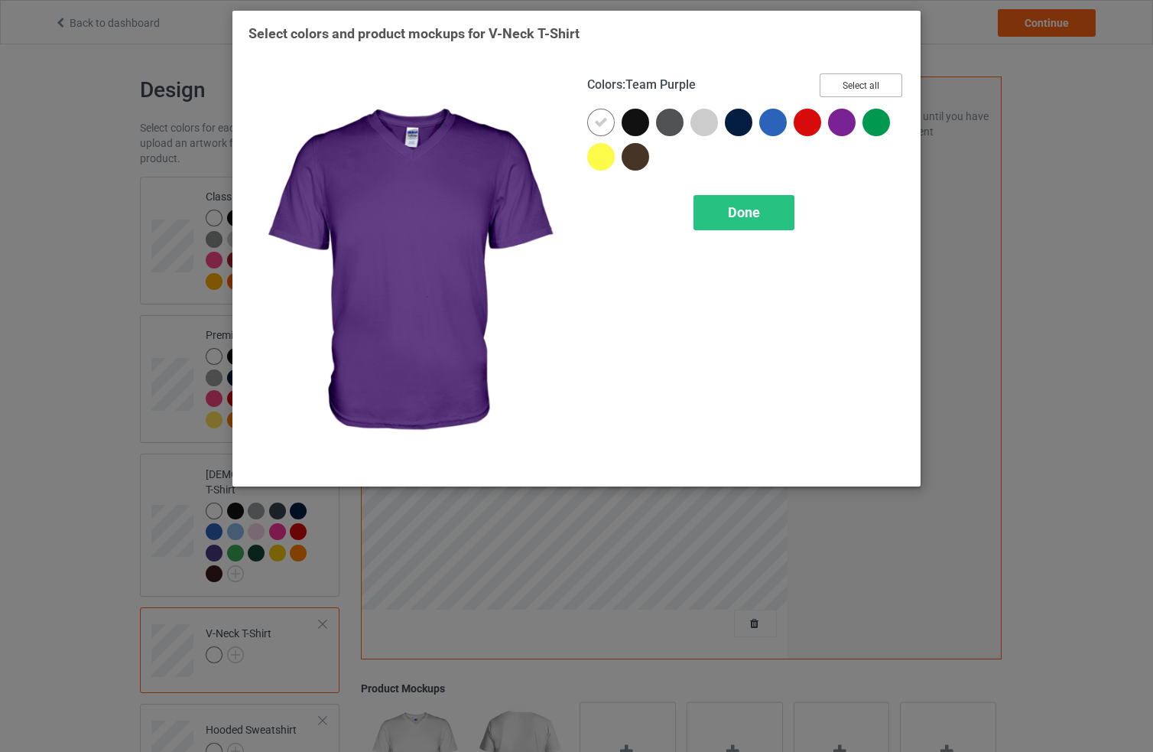
click at [859, 90] on button "Select all" at bounding box center [861, 85] width 83 height 24
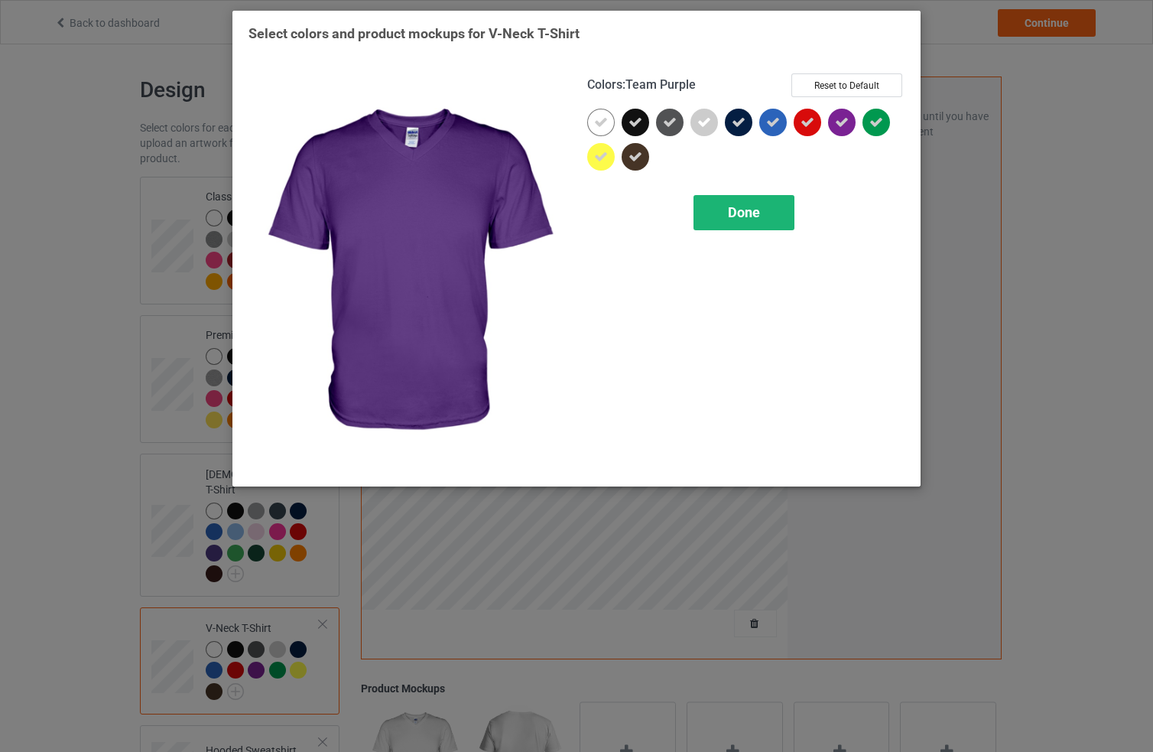
click at [767, 197] on div "Done" at bounding box center [744, 212] width 101 height 35
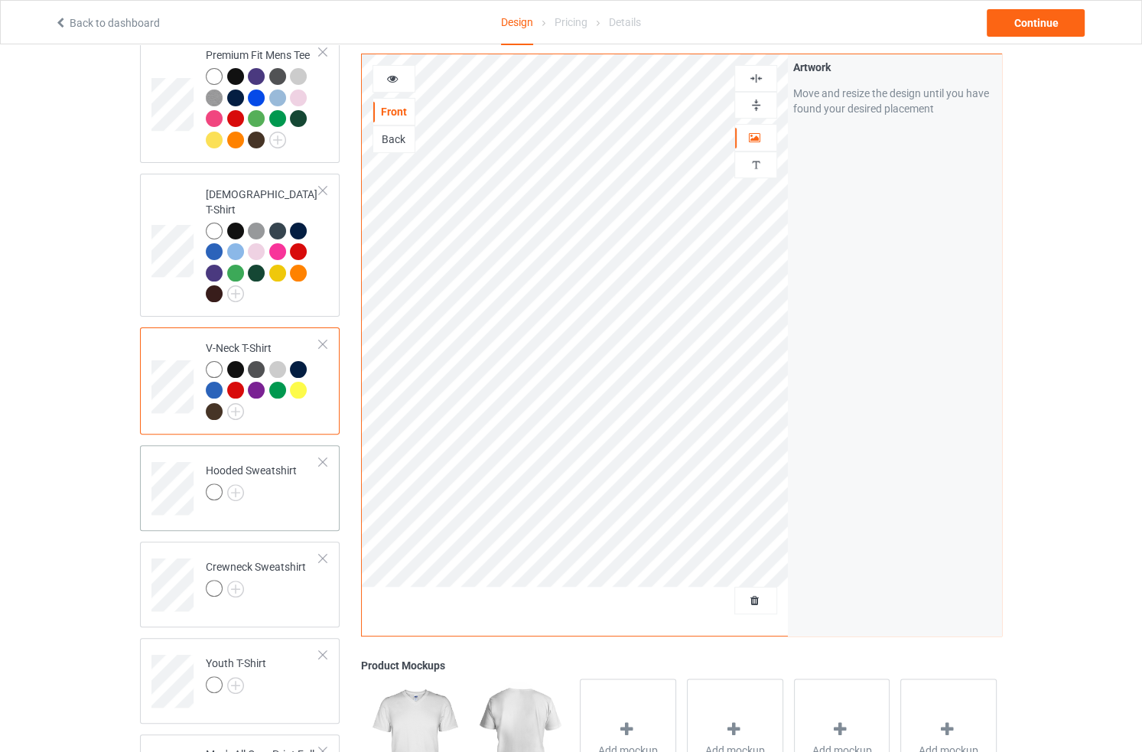
scroll to position [282, 0]
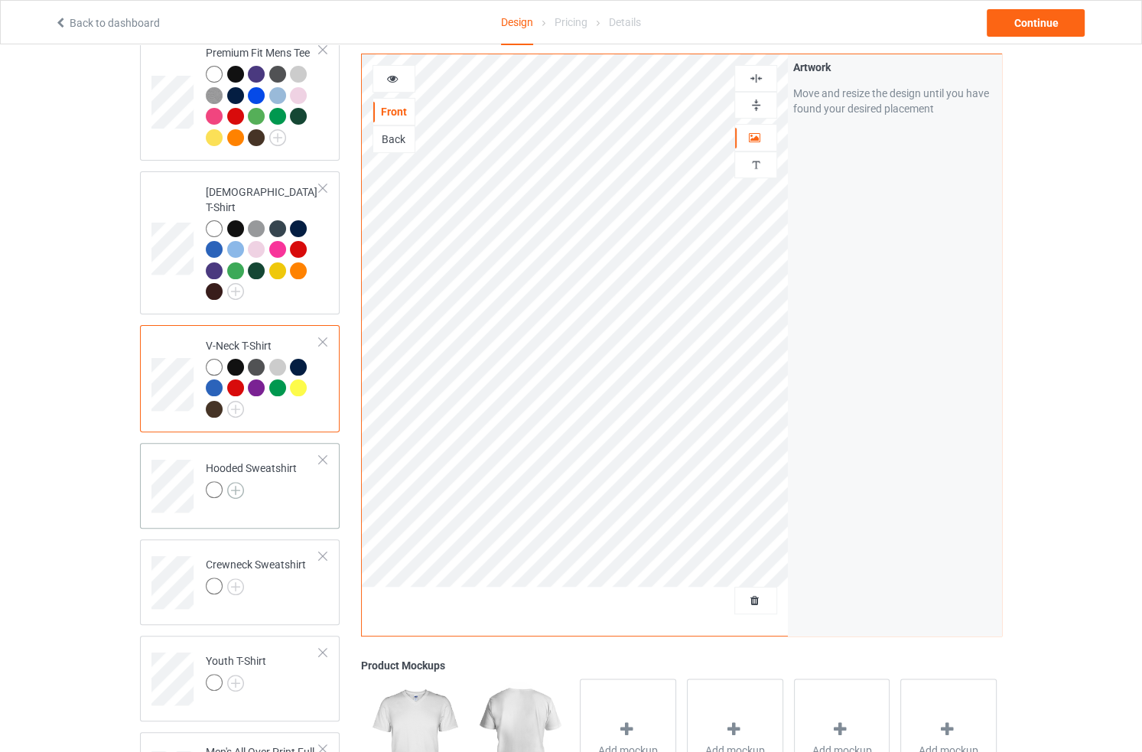
click at [239, 482] on img at bounding box center [235, 490] width 17 height 17
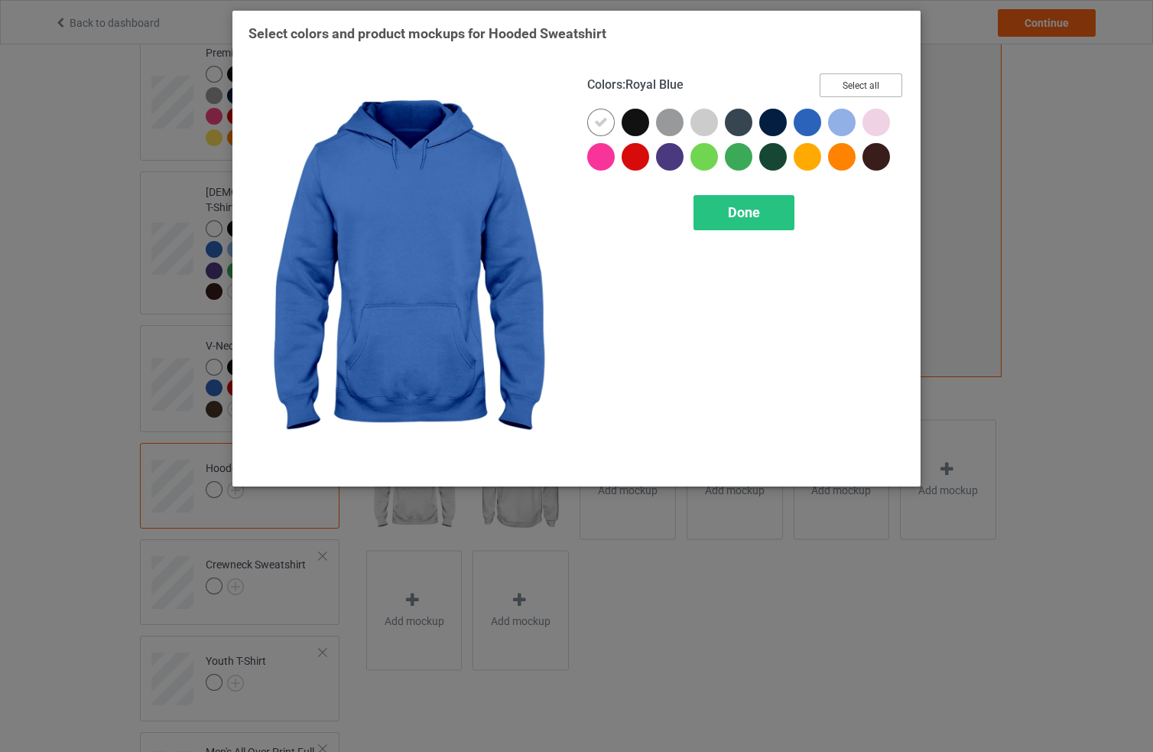
click at [845, 80] on button "Select all" at bounding box center [861, 85] width 83 height 24
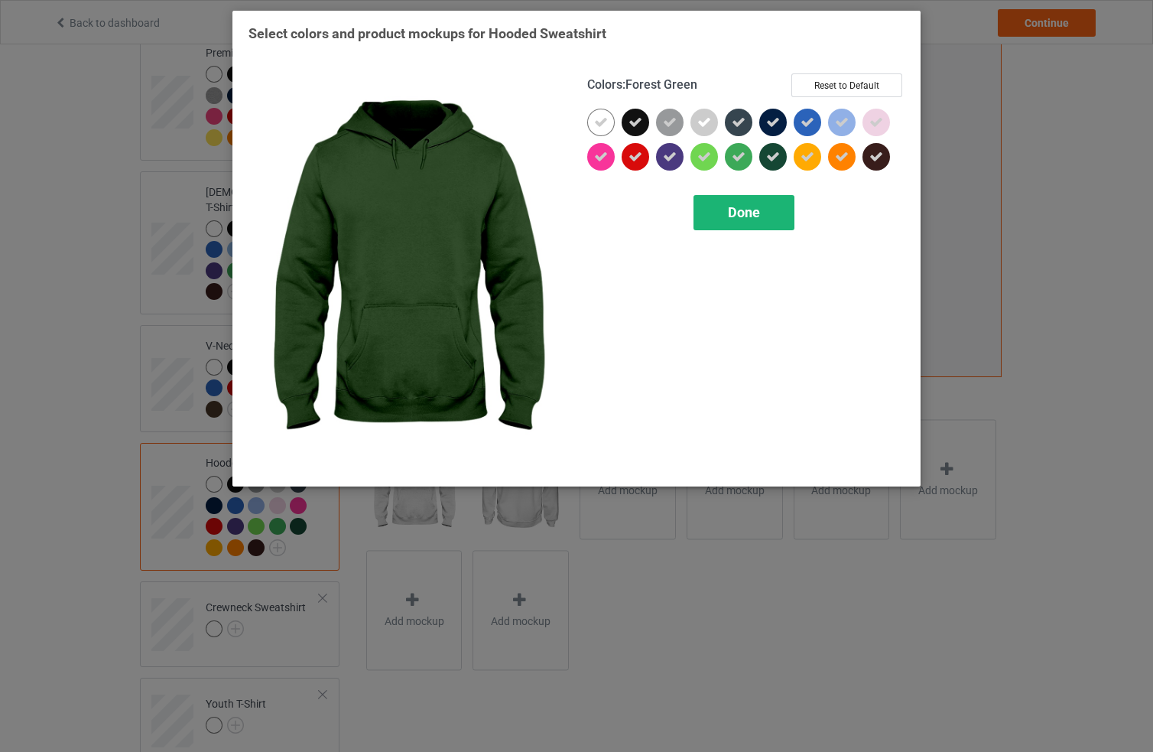
click at [751, 222] on div "Done" at bounding box center [744, 212] width 101 height 35
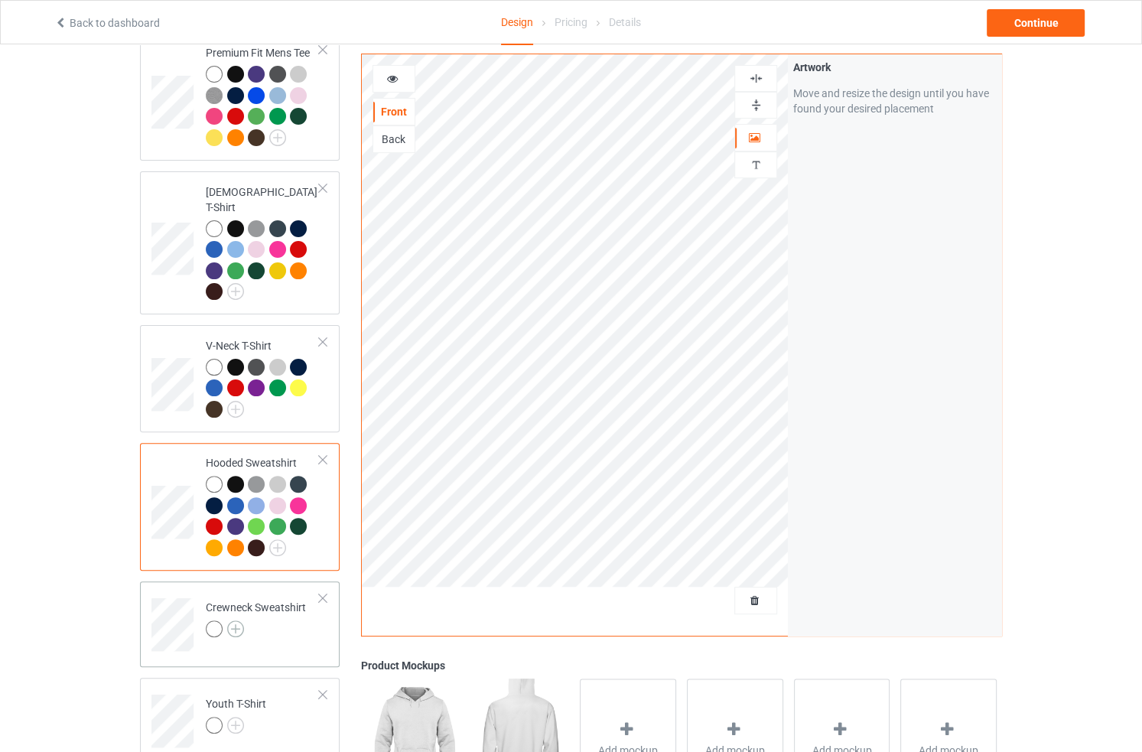
click at [239, 620] on img at bounding box center [235, 628] width 17 height 17
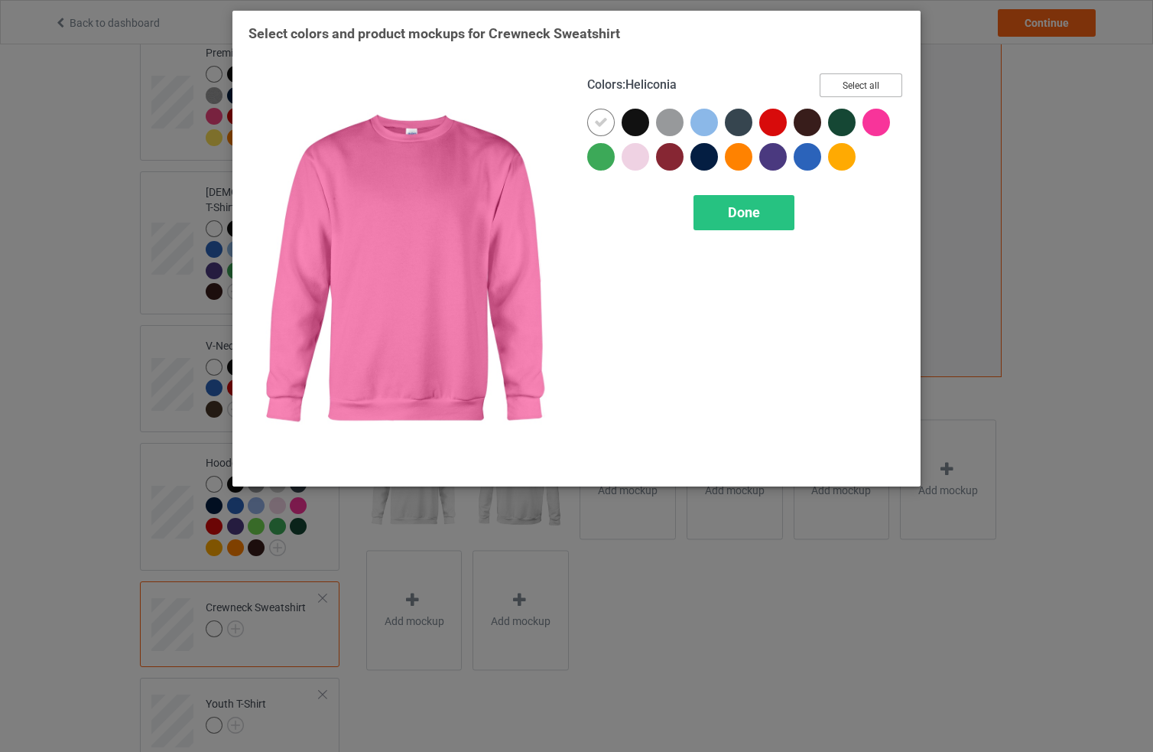
click at [887, 86] on button "Select all" at bounding box center [861, 85] width 83 height 24
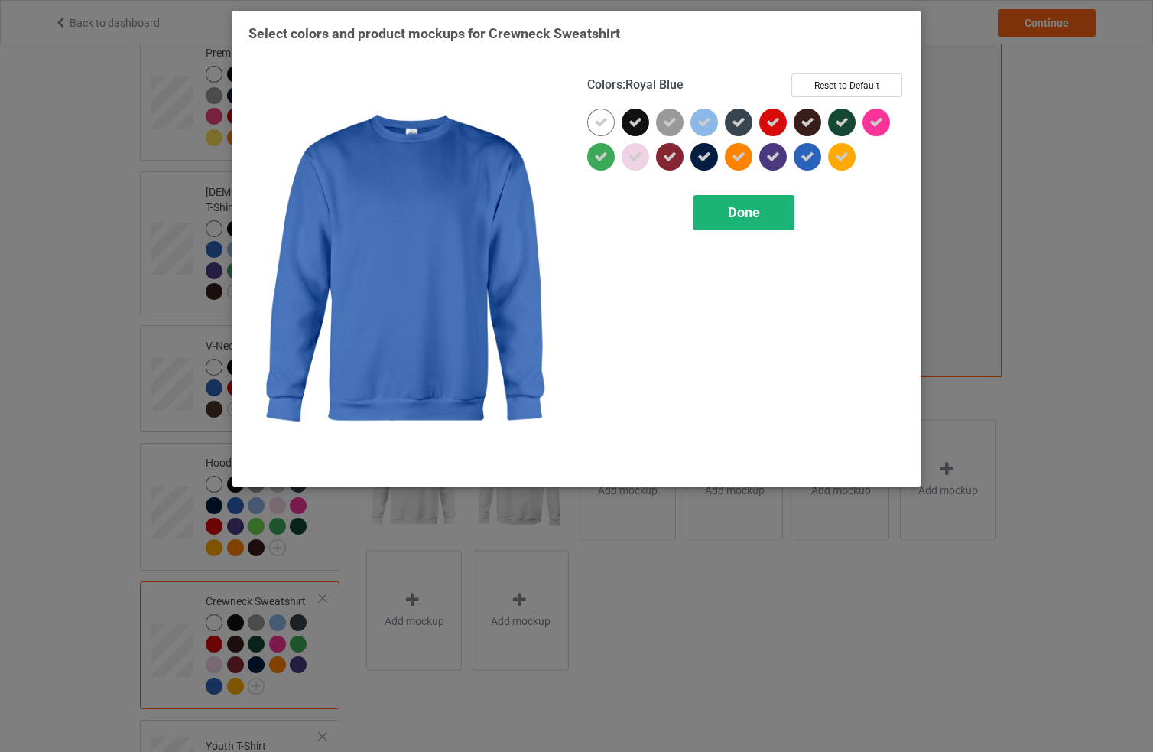
click at [739, 219] on span "Done" at bounding box center [744, 212] width 32 height 16
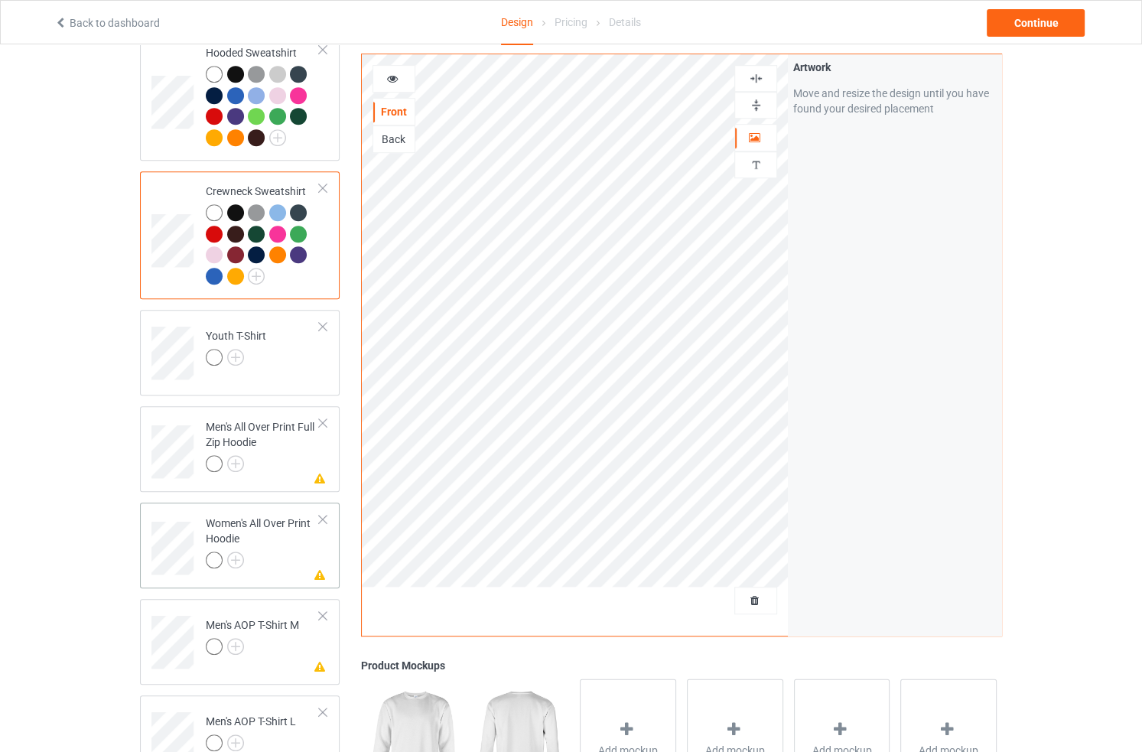
scroll to position [718, 0]
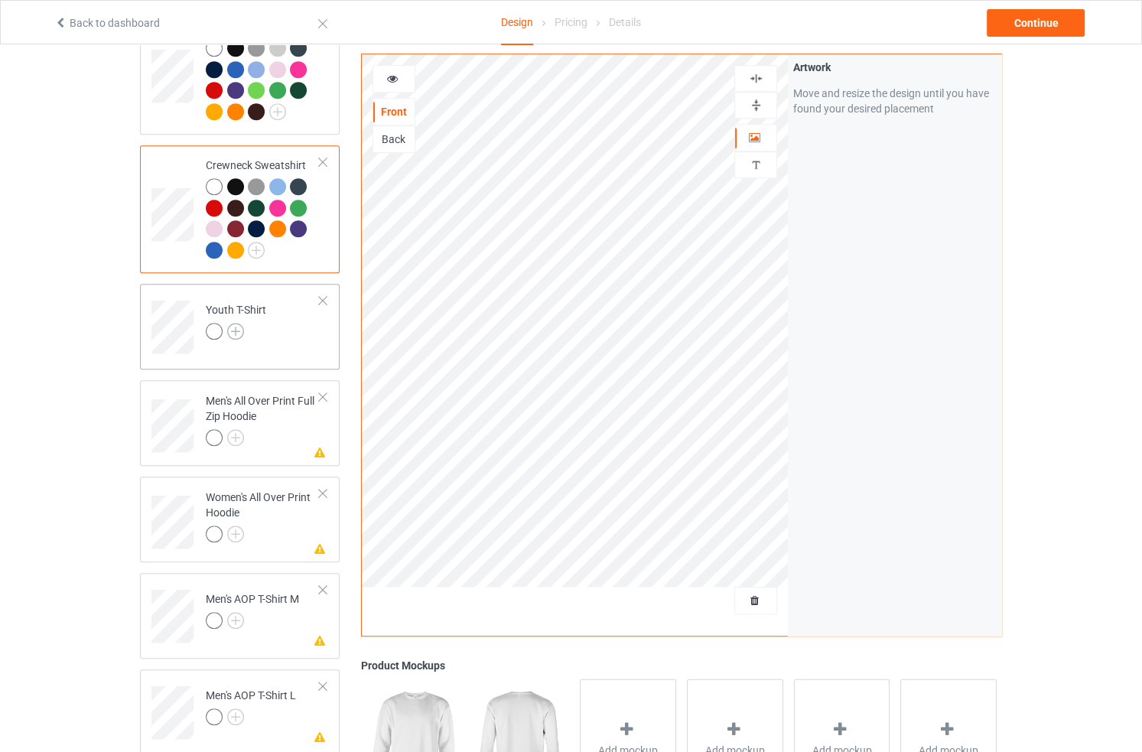
click at [239, 323] on img at bounding box center [235, 331] width 17 height 17
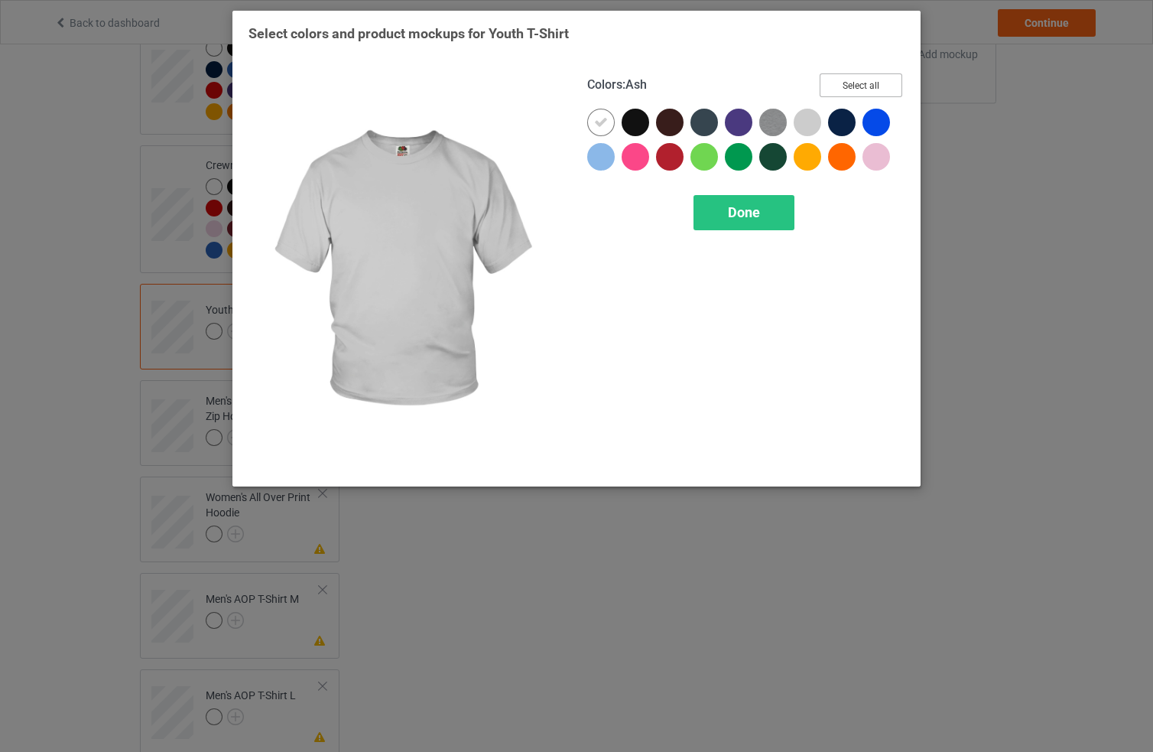
click at [860, 89] on button "Select all" at bounding box center [861, 85] width 83 height 24
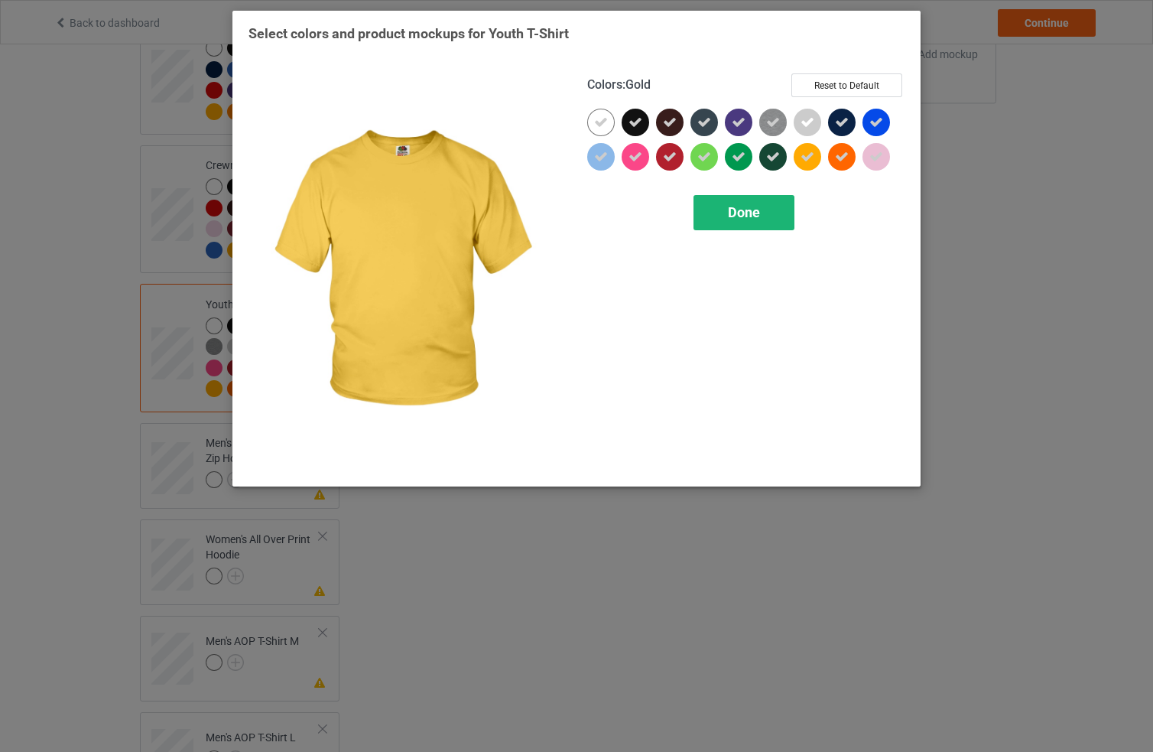
click at [734, 210] on span "Done" at bounding box center [744, 212] width 32 height 16
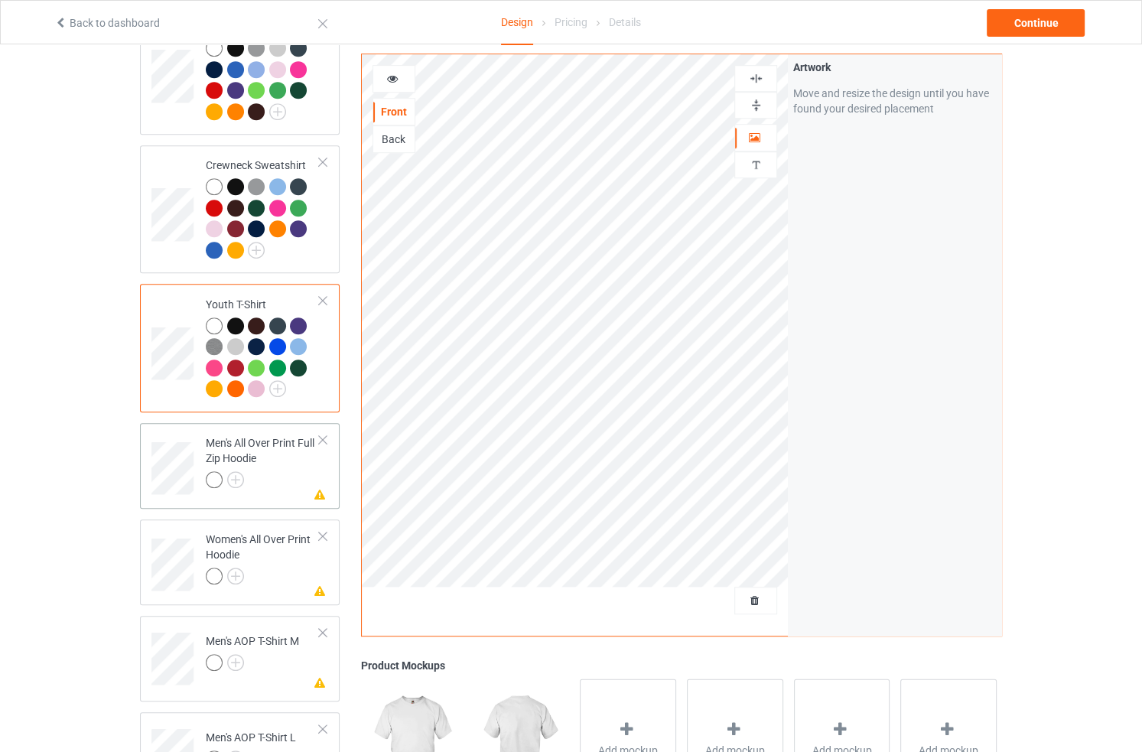
click at [269, 471] on div at bounding box center [263, 481] width 114 height 21
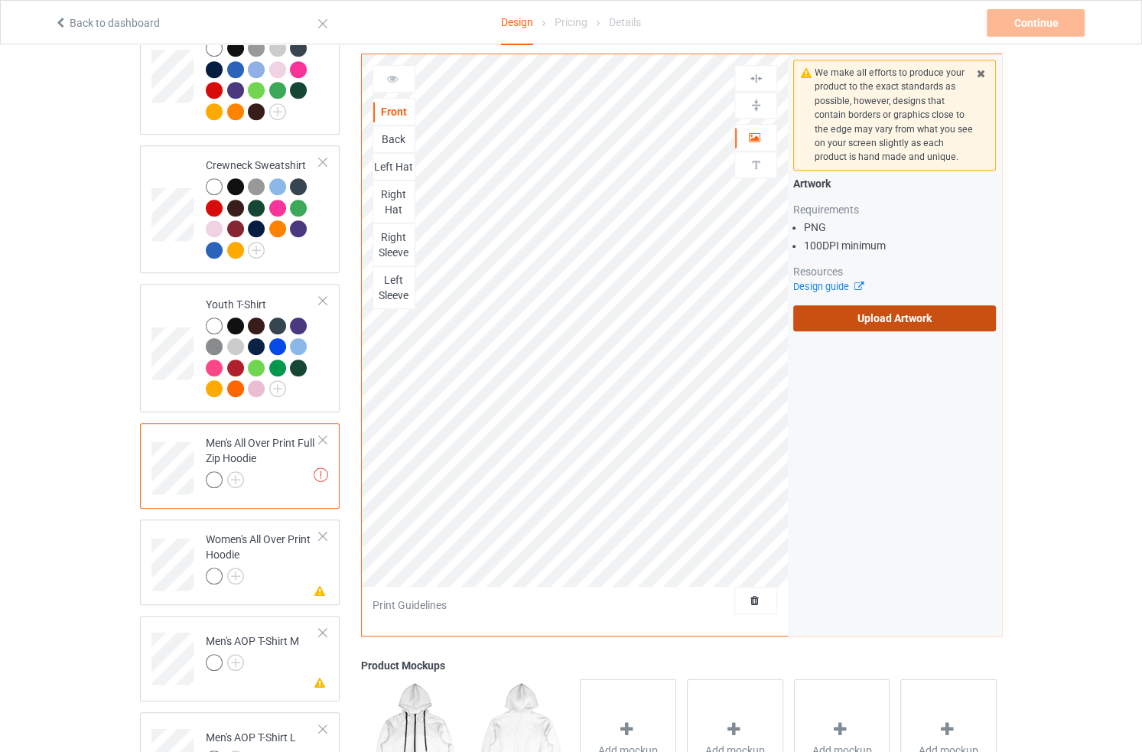
click at [918, 321] on label "Upload Artwork" at bounding box center [894, 318] width 203 height 26
click at [0, 0] on input "Upload Artwork" at bounding box center [0, 0] width 0 height 0
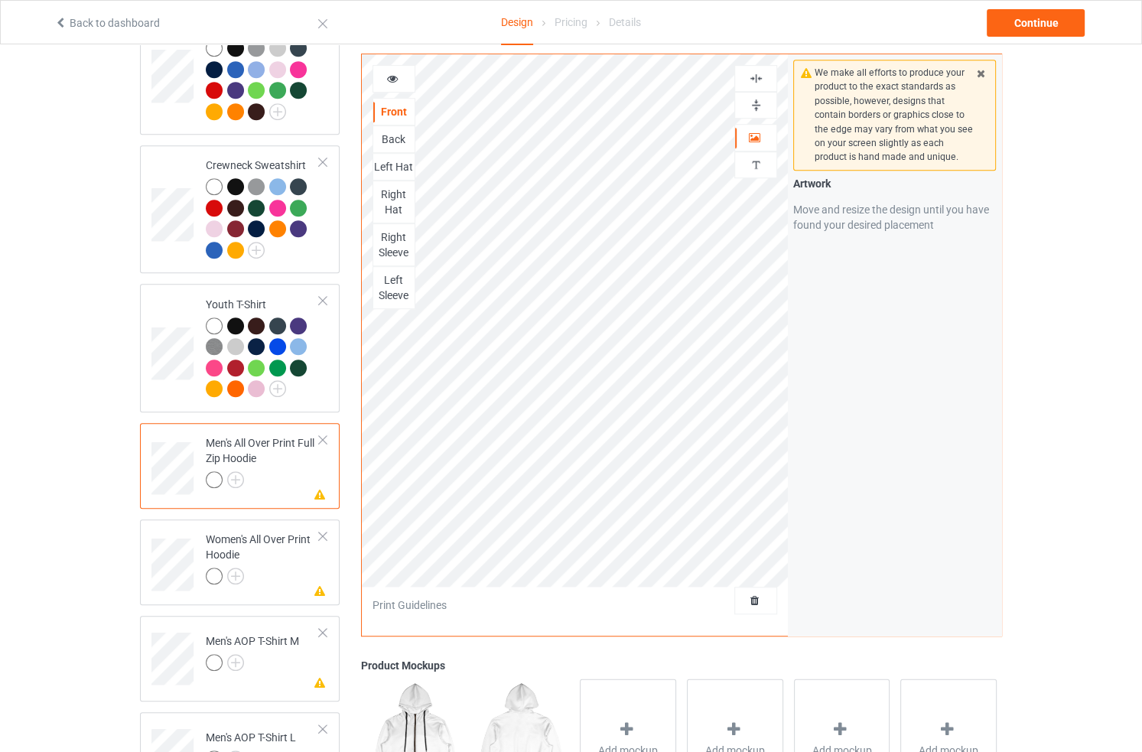
click at [327, 434] on div at bounding box center [322, 439] width 11 height 11
click at [324, 434] on div at bounding box center [322, 439] width 11 height 11
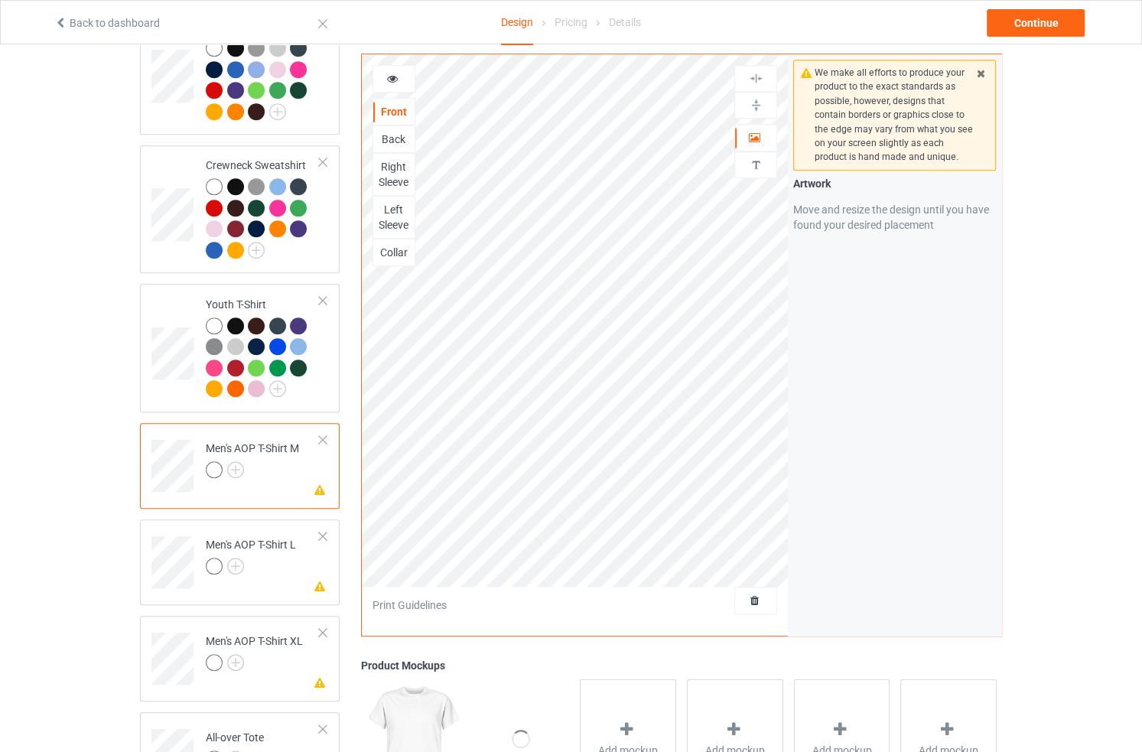
click at [278, 461] on div at bounding box center [252, 471] width 93 height 21
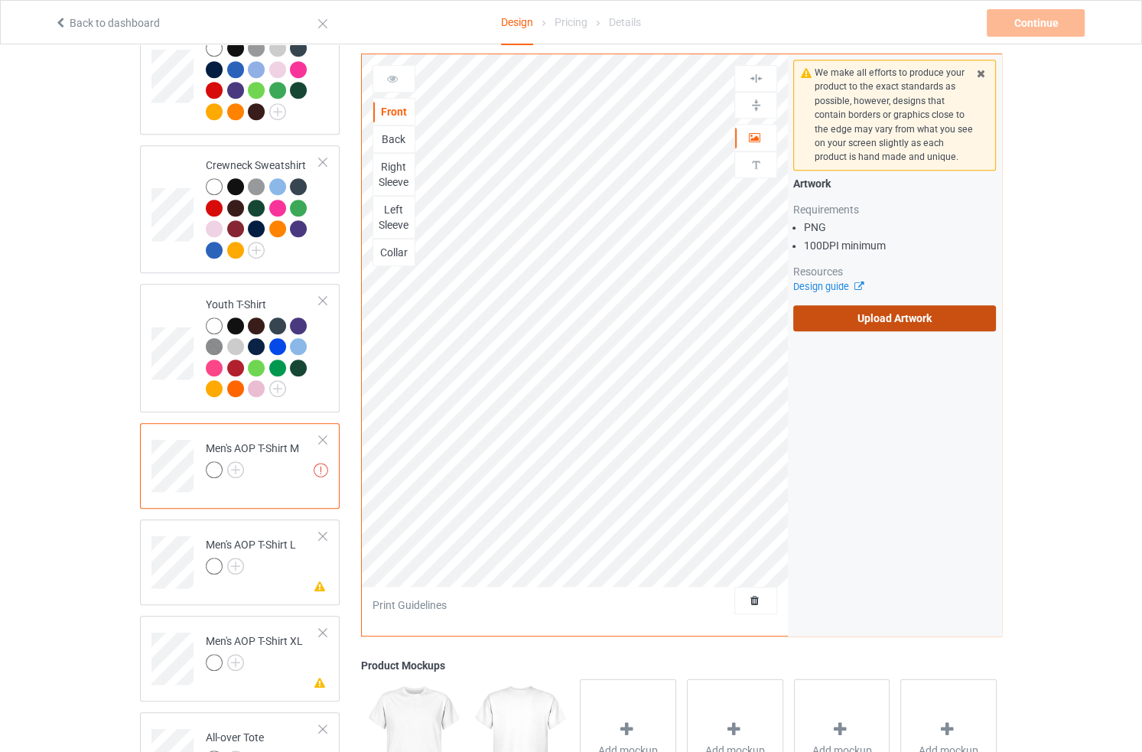
click at [867, 305] on label "Upload Artwork" at bounding box center [894, 318] width 203 height 26
click at [0, 0] on input "Upload Artwork" at bounding box center [0, 0] width 0 height 0
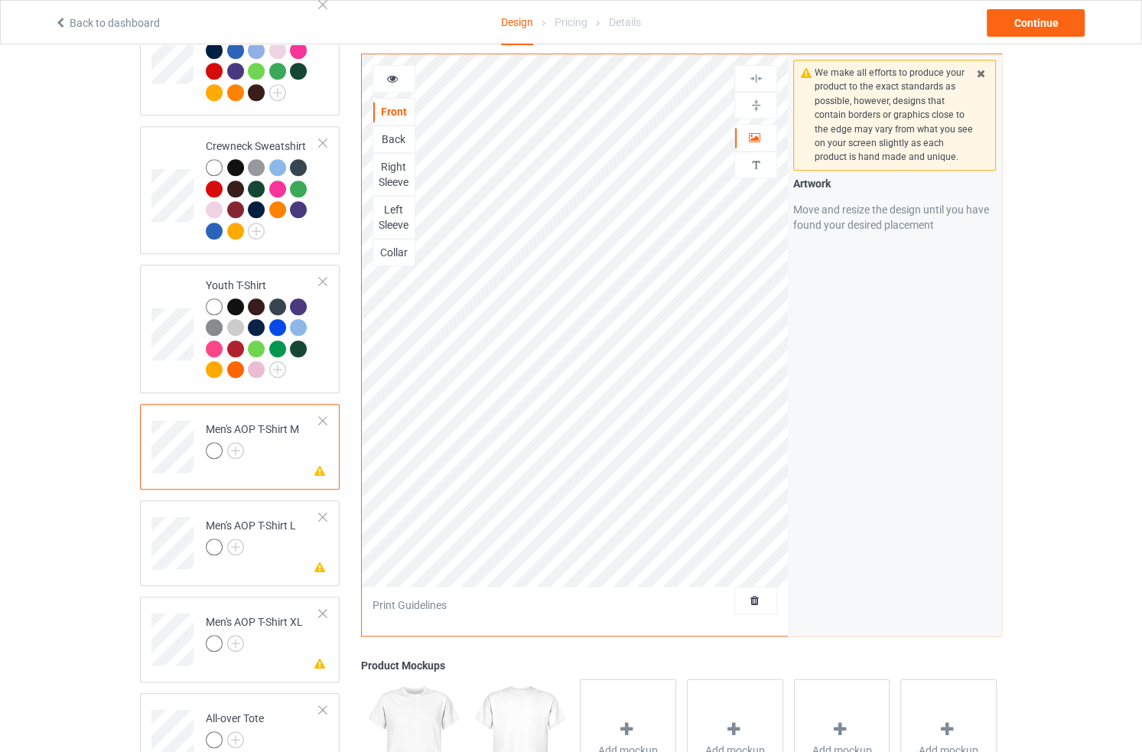
scroll to position [740, 0]
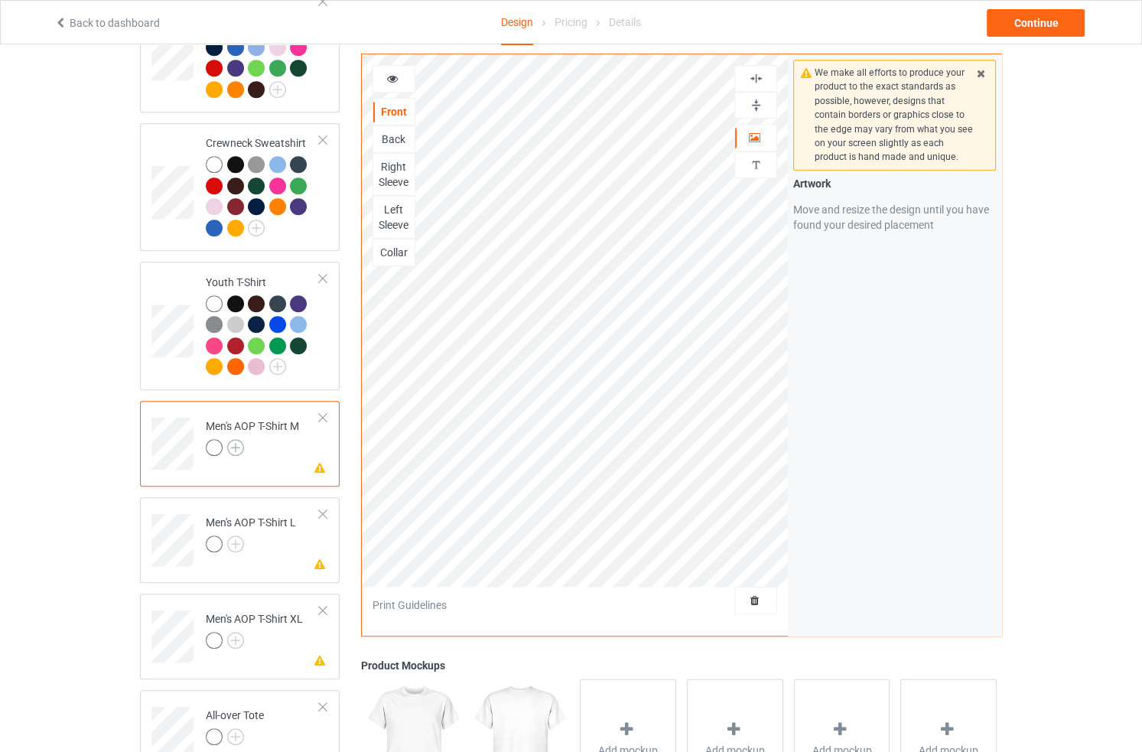
click at [231, 439] on img at bounding box center [235, 447] width 17 height 17
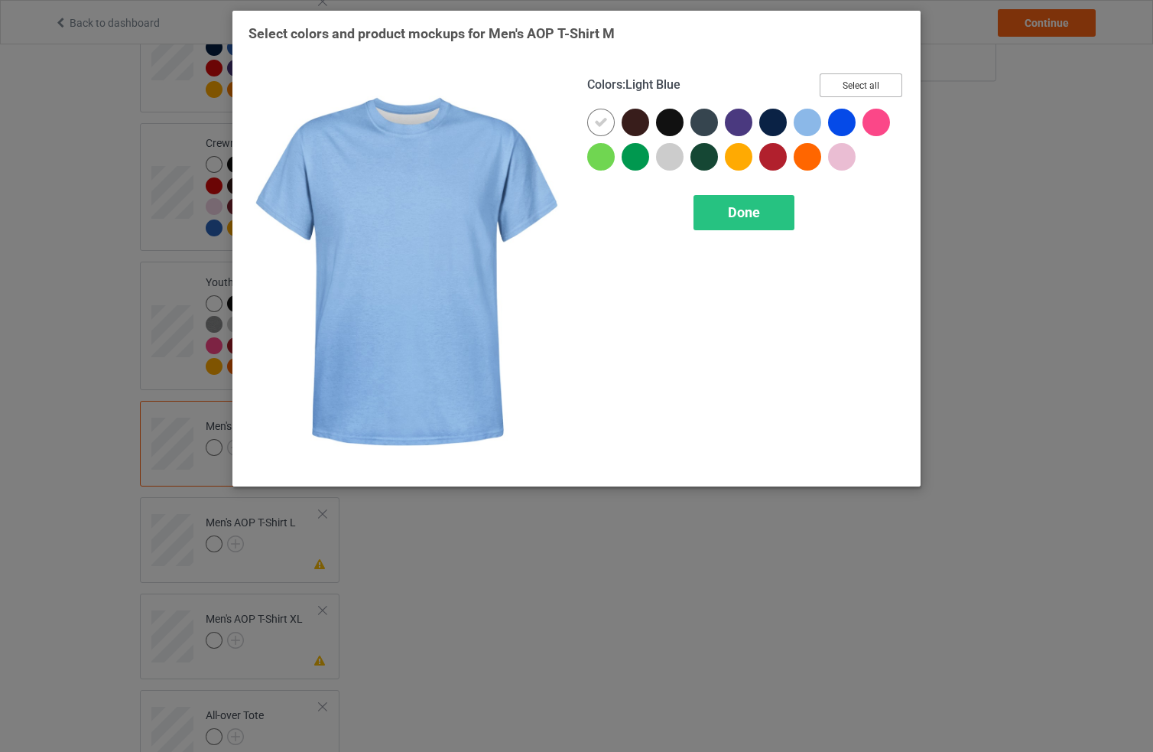
drag, startPoint x: 844, startPoint y: 91, endPoint x: 808, endPoint y: 128, distance: 51.9
click at [844, 90] on button "Select all" at bounding box center [861, 85] width 83 height 24
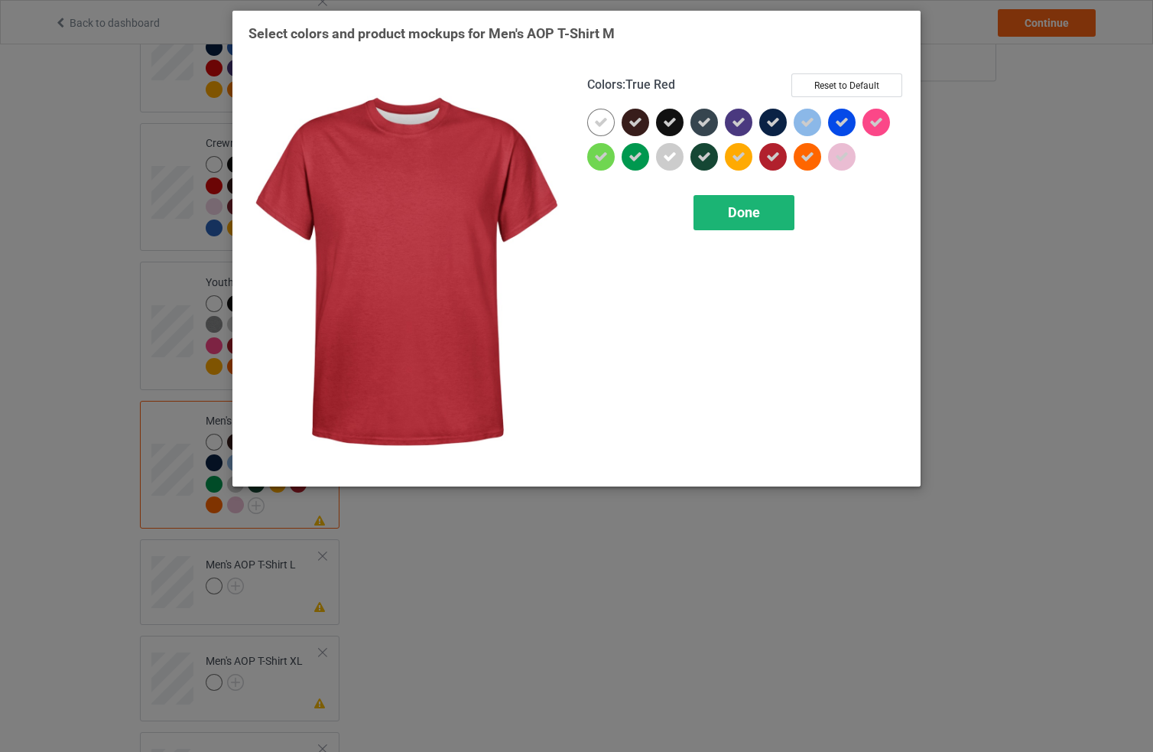
click at [760, 198] on div "Done" at bounding box center [744, 212] width 101 height 35
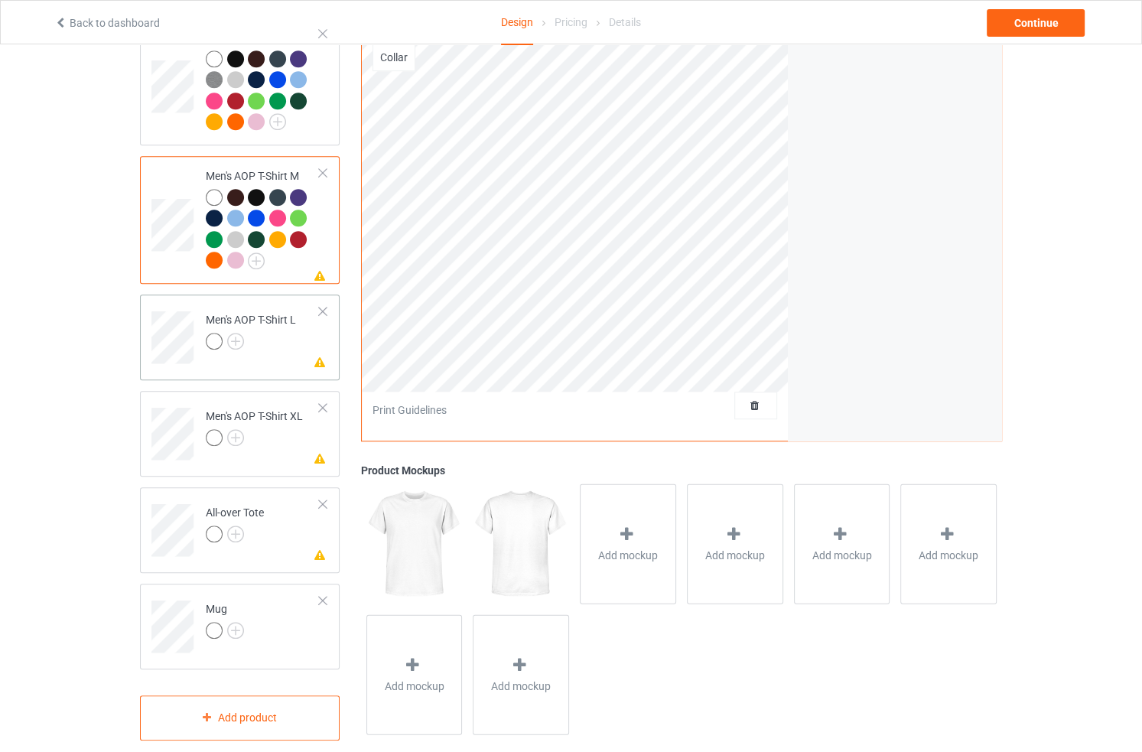
scroll to position [986, 0]
click at [322, 167] on div at bounding box center [322, 172] width 11 height 11
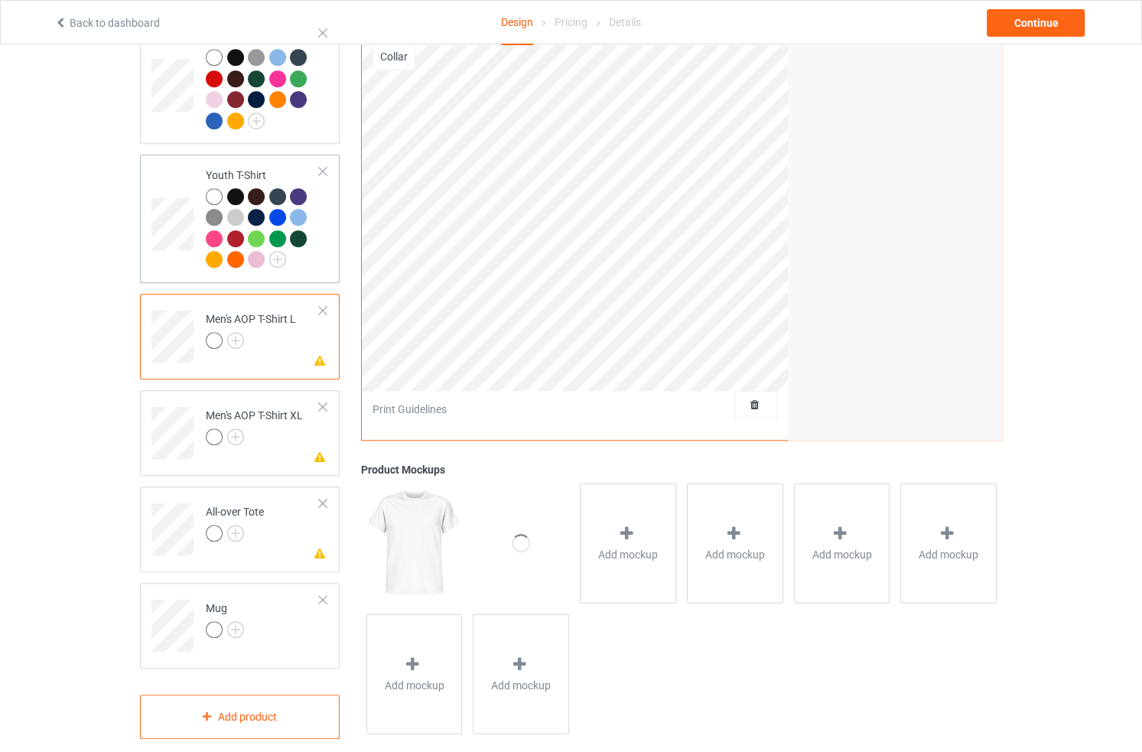
click at [320, 166] on div at bounding box center [322, 171] width 11 height 11
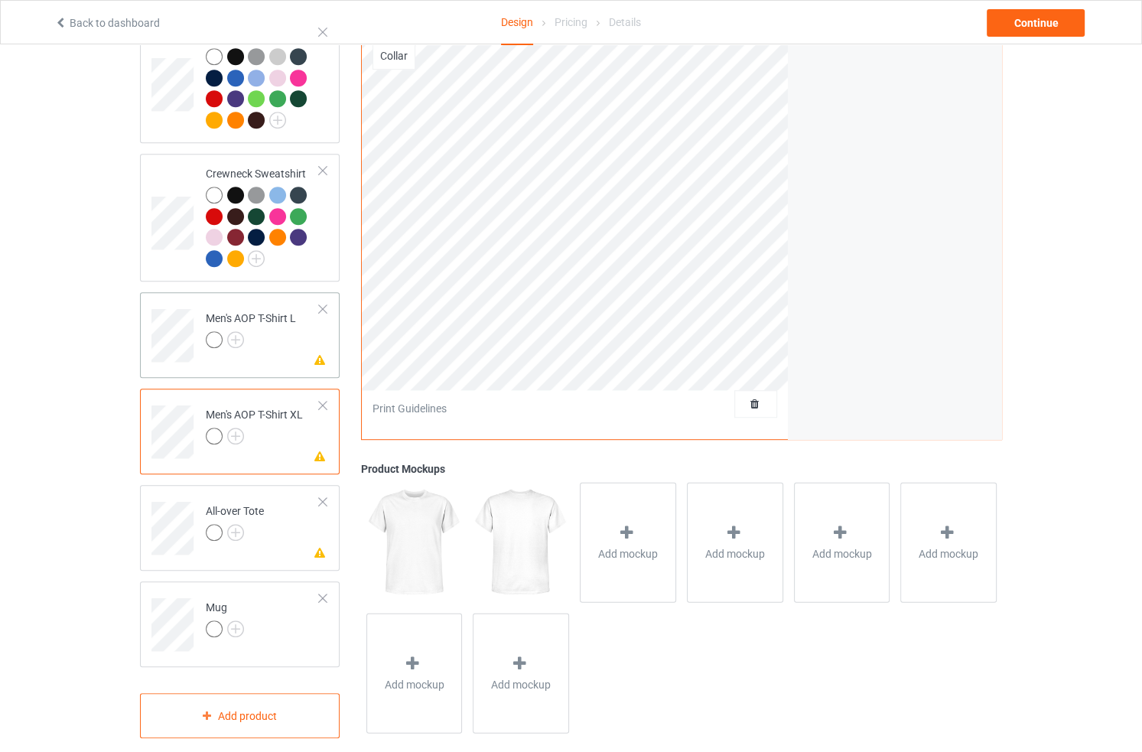
click at [320, 304] on div at bounding box center [322, 309] width 11 height 11
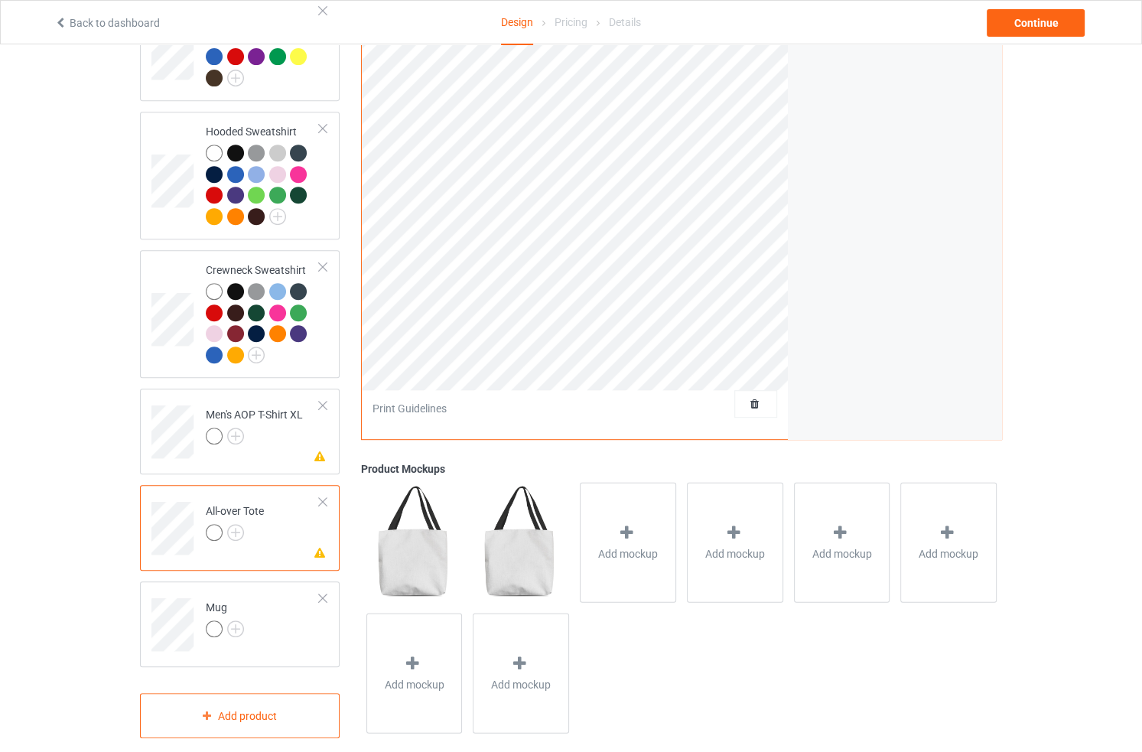
click at [318, 369] on div "Classic T-Shirt Premium Fit Mens Tee [DEMOGRAPHIC_DATA] T-Shirt V-Neck T-Shirt …" at bounding box center [240, 115] width 200 height 1104
click at [318, 400] on div at bounding box center [322, 405] width 11 height 11
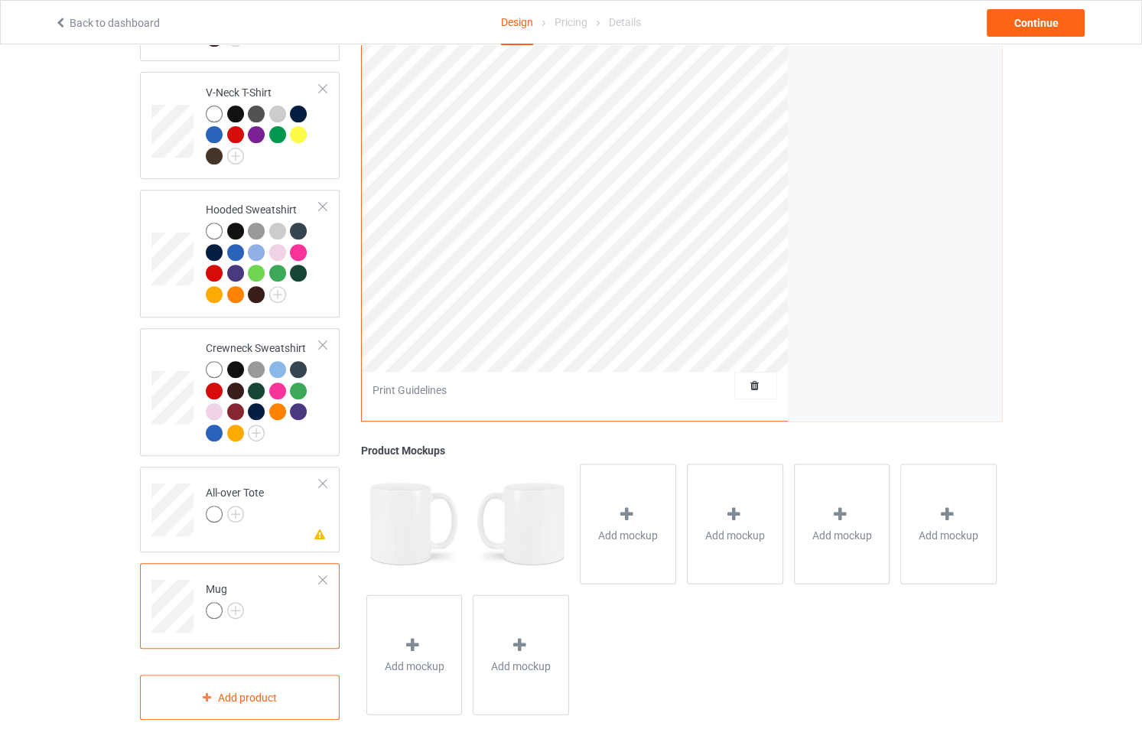
scroll to position [517, 0]
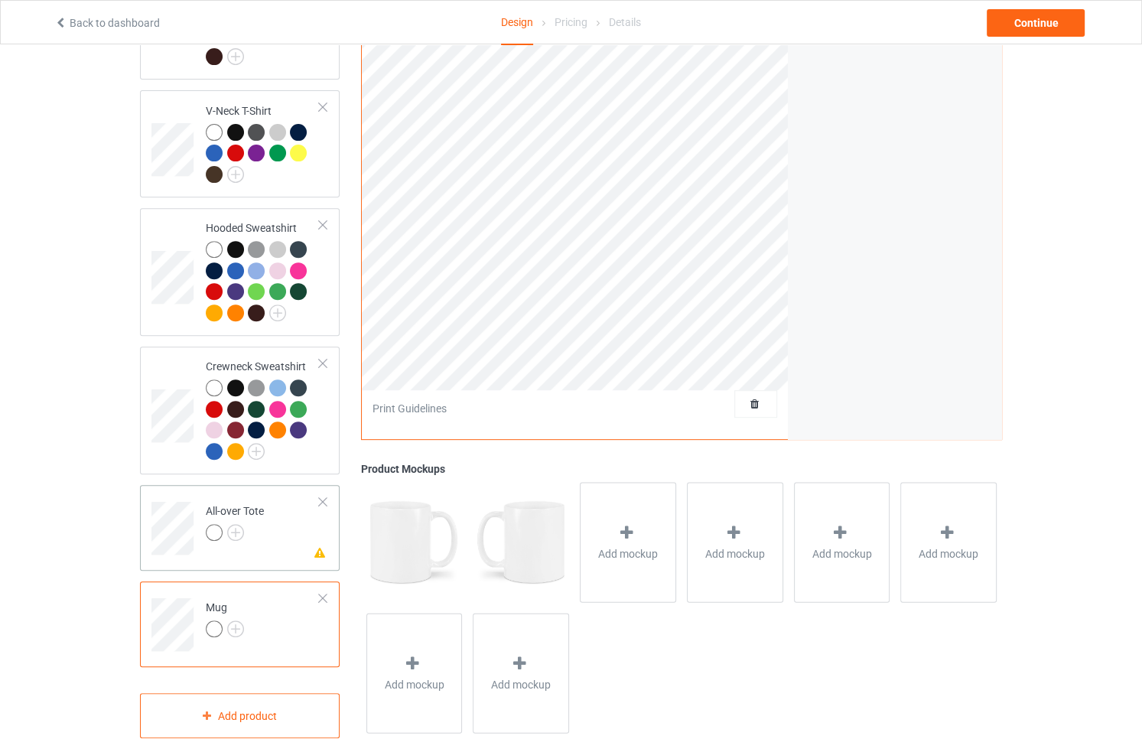
click at [272, 506] on td "Missing artwork on 1 side(s) All-over Tote" at bounding box center [262, 522] width 131 height 63
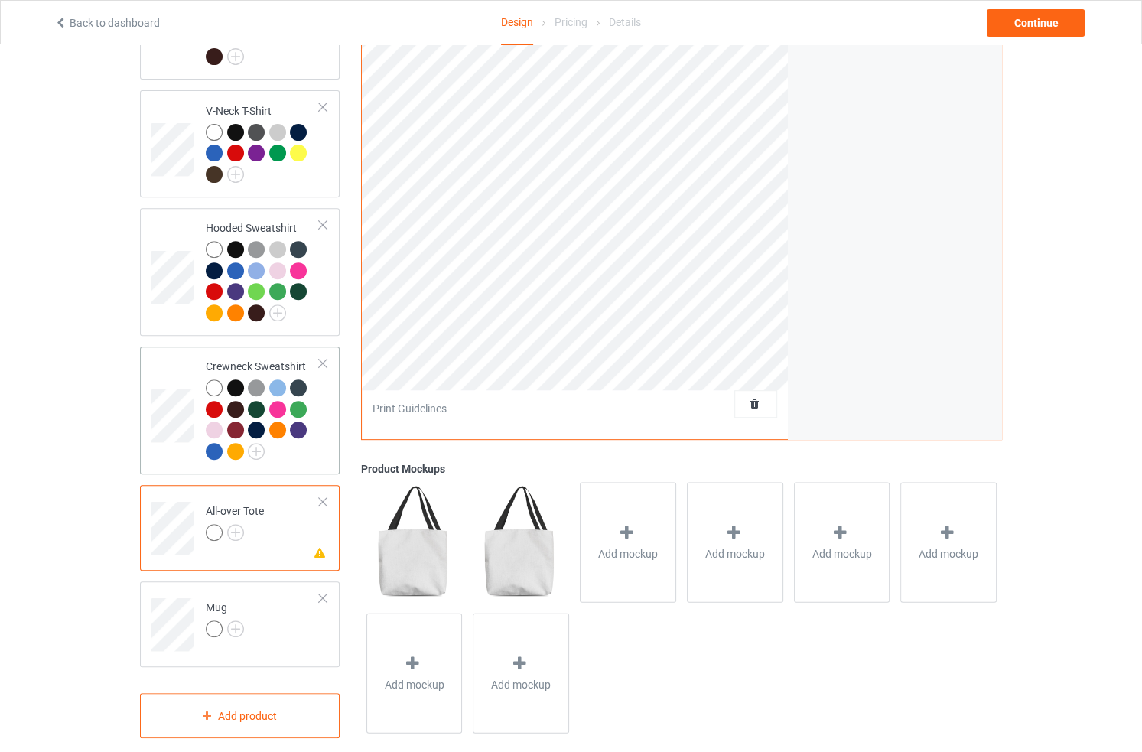
click at [318, 496] on div at bounding box center [322, 501] width 11 height 11
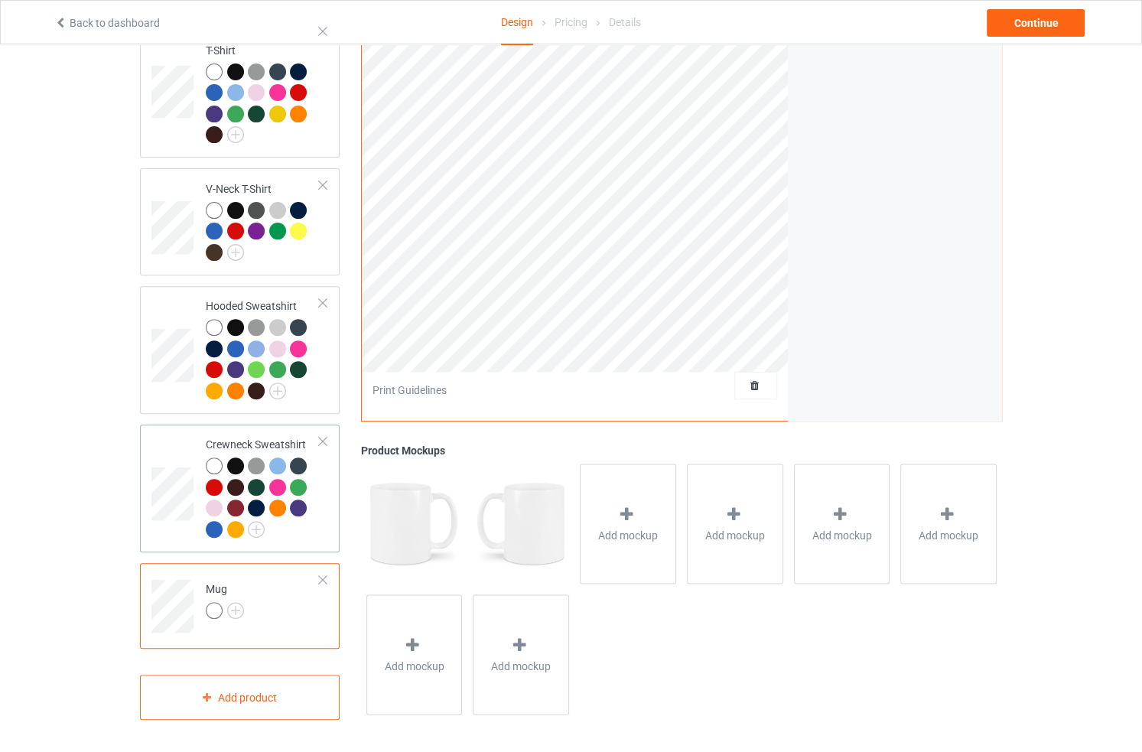
scroll to position [421, 0]
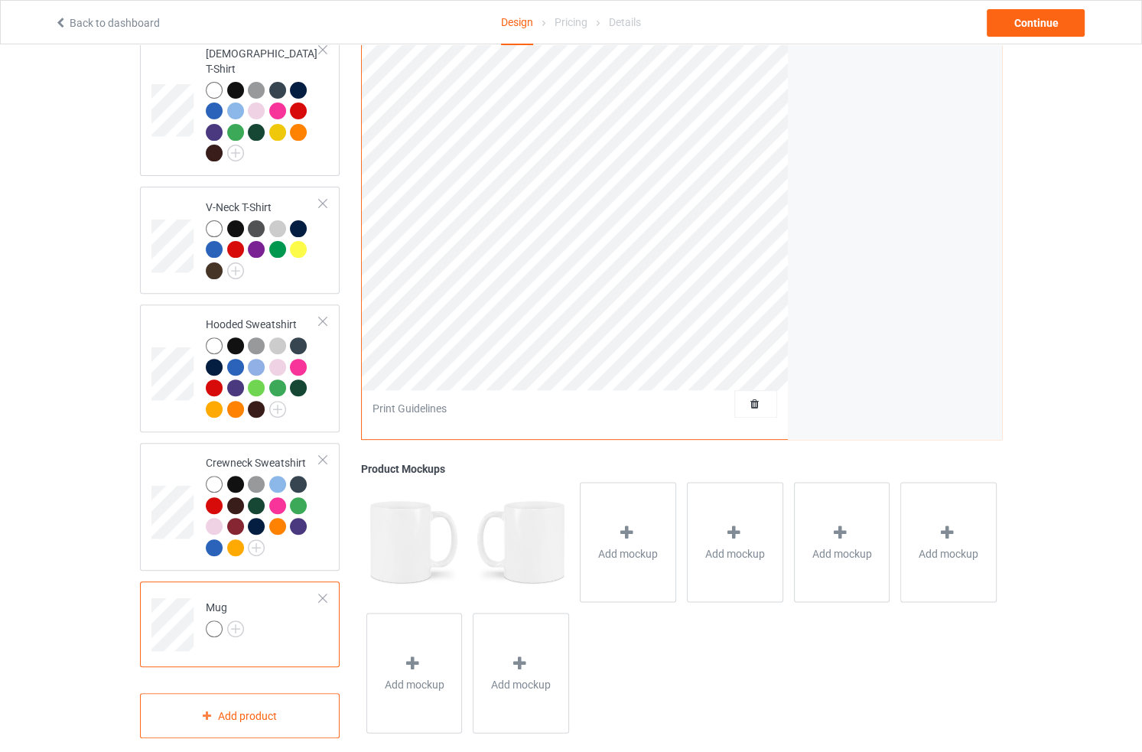
click at [323, 587] on td "Mug" at bounding box center [262, 618] width 131 height 63
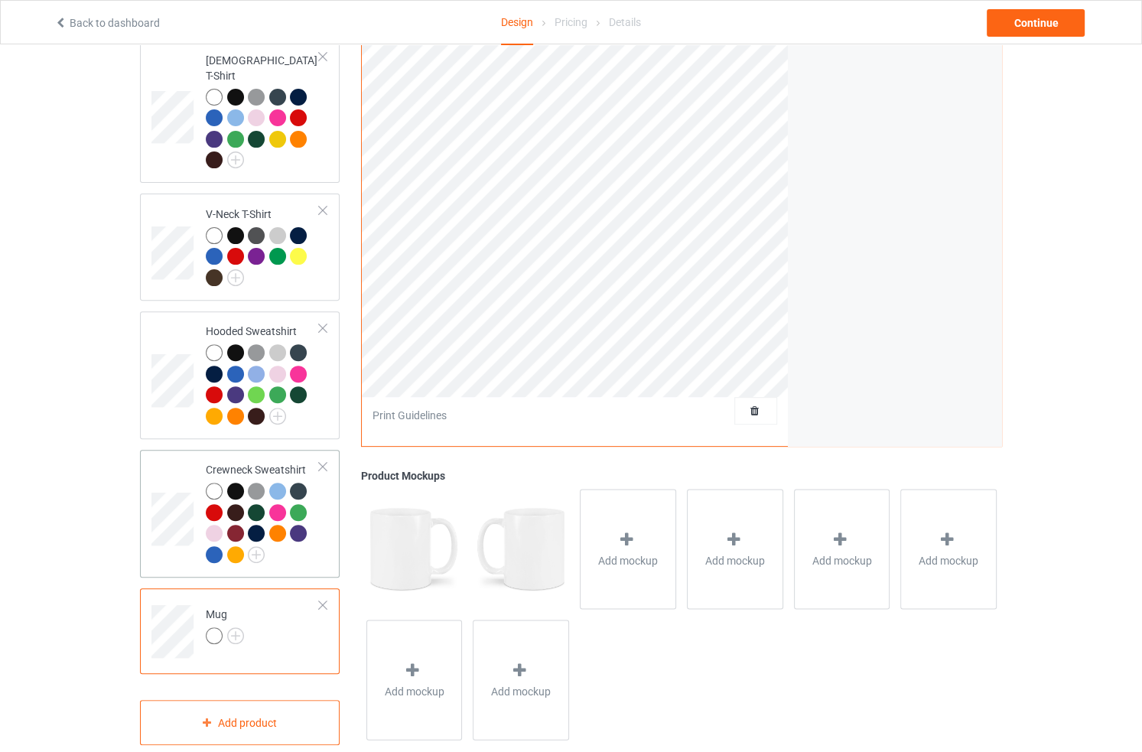
scroll to position [421, 0]
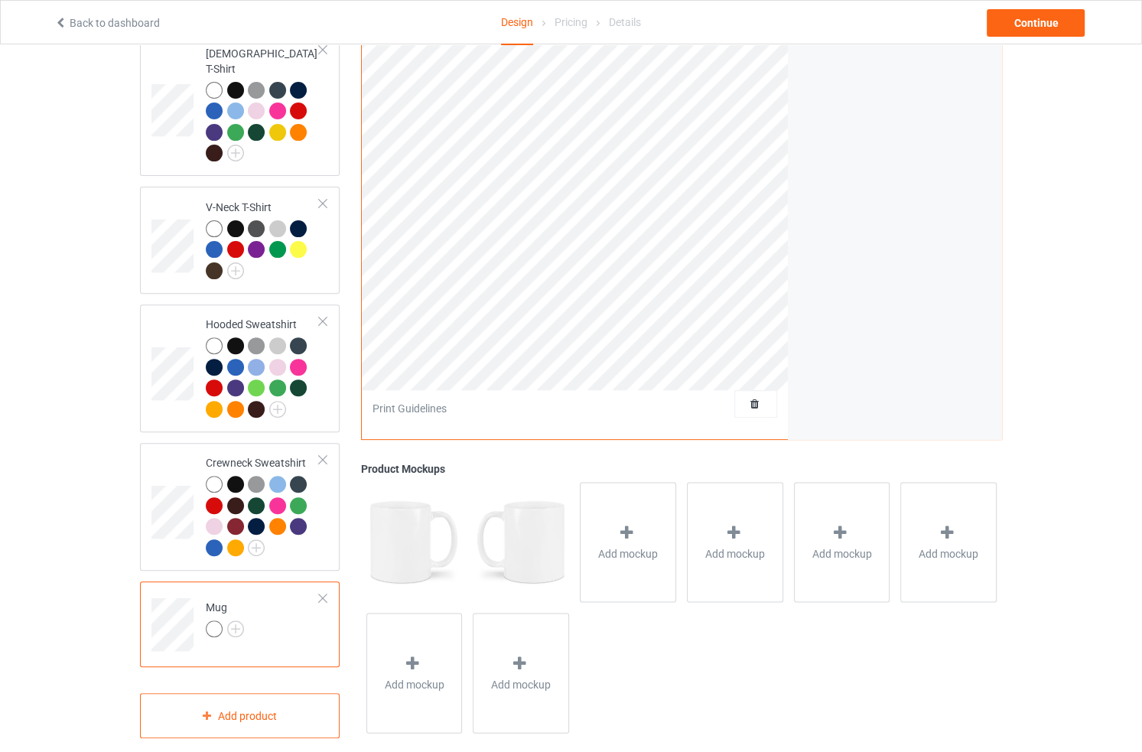
click at [324, 593] on div at bounding box center [322, 598] width 11 height 11
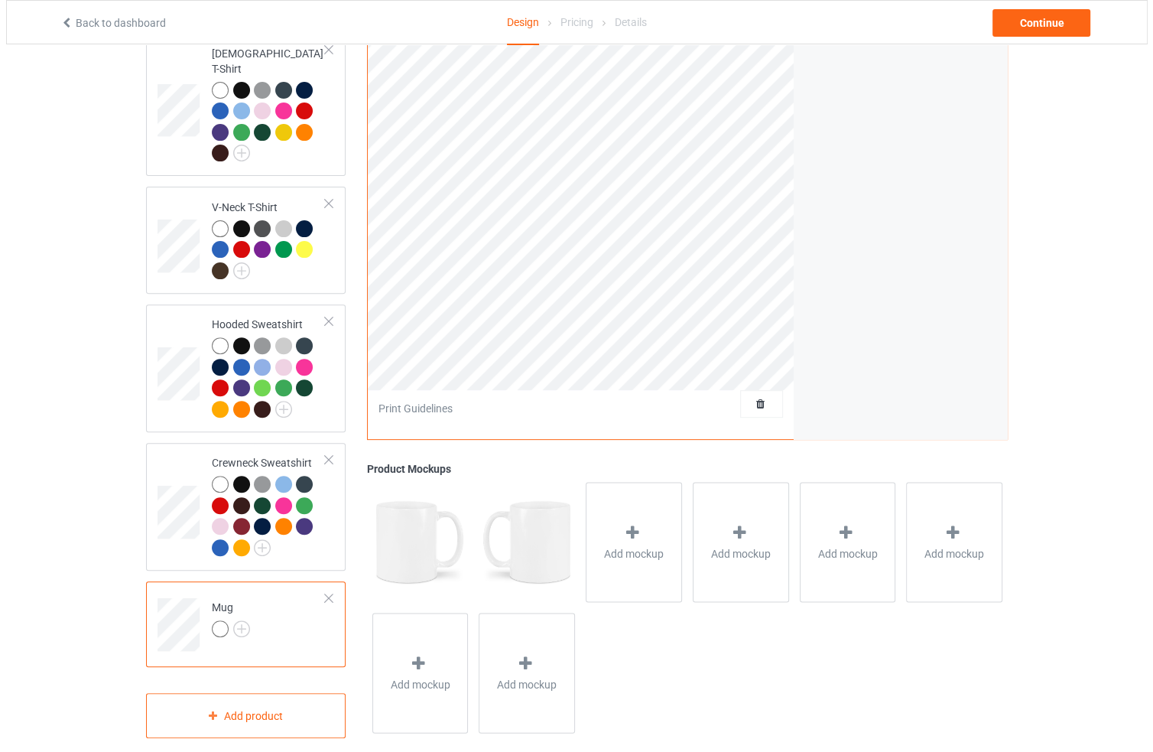
scroll to position [324, 0]
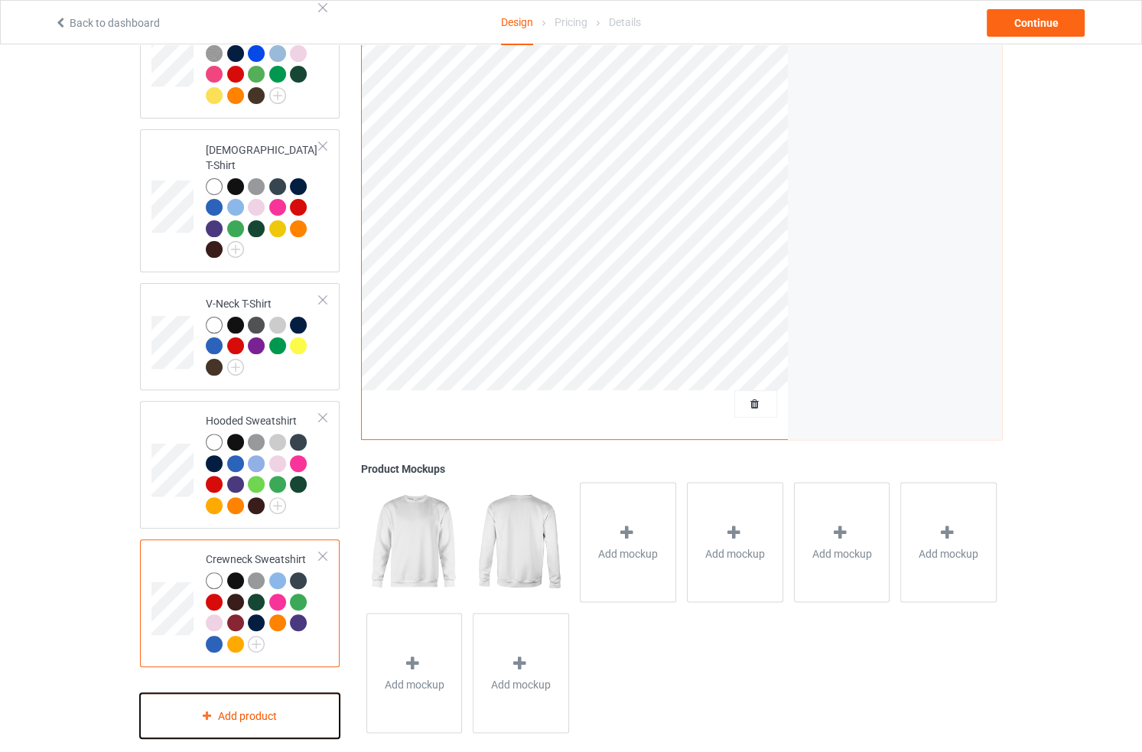
click at [277, 693] on div "Add product" at bounding box center [240, 715] width 200 height 45
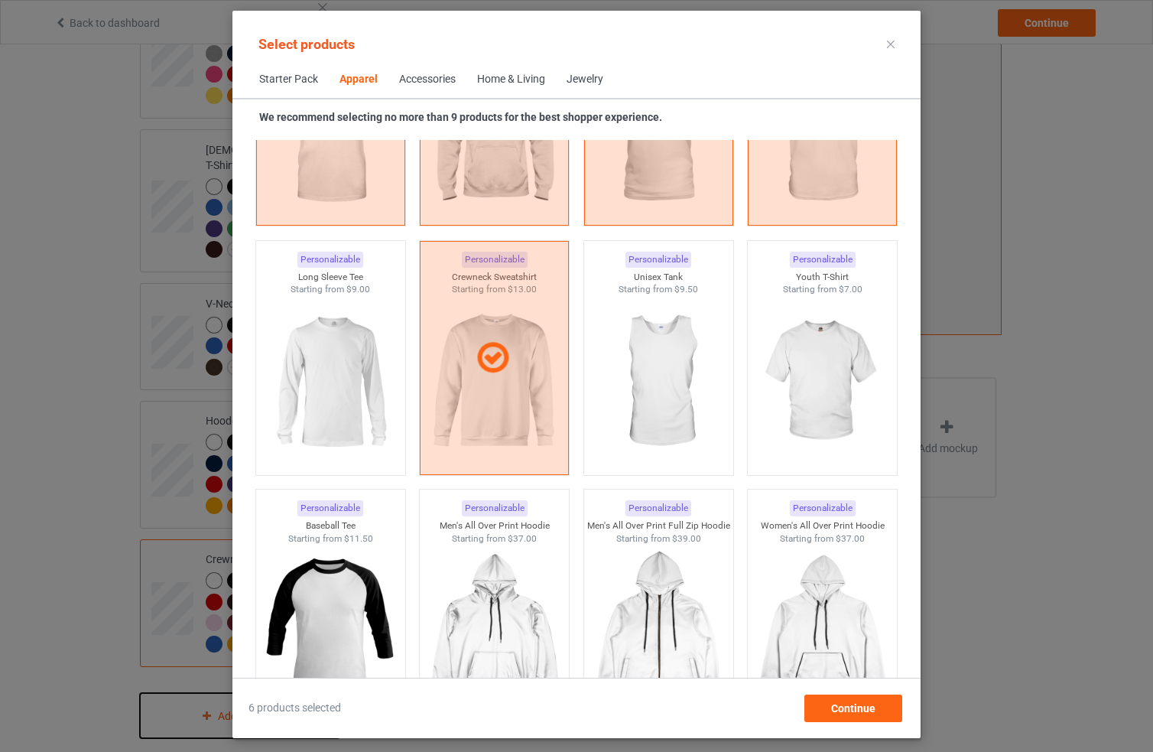
scroll to position [1003, 0]
click at [804, 348] on img at bounding box center [823, 381] width 144 height 180
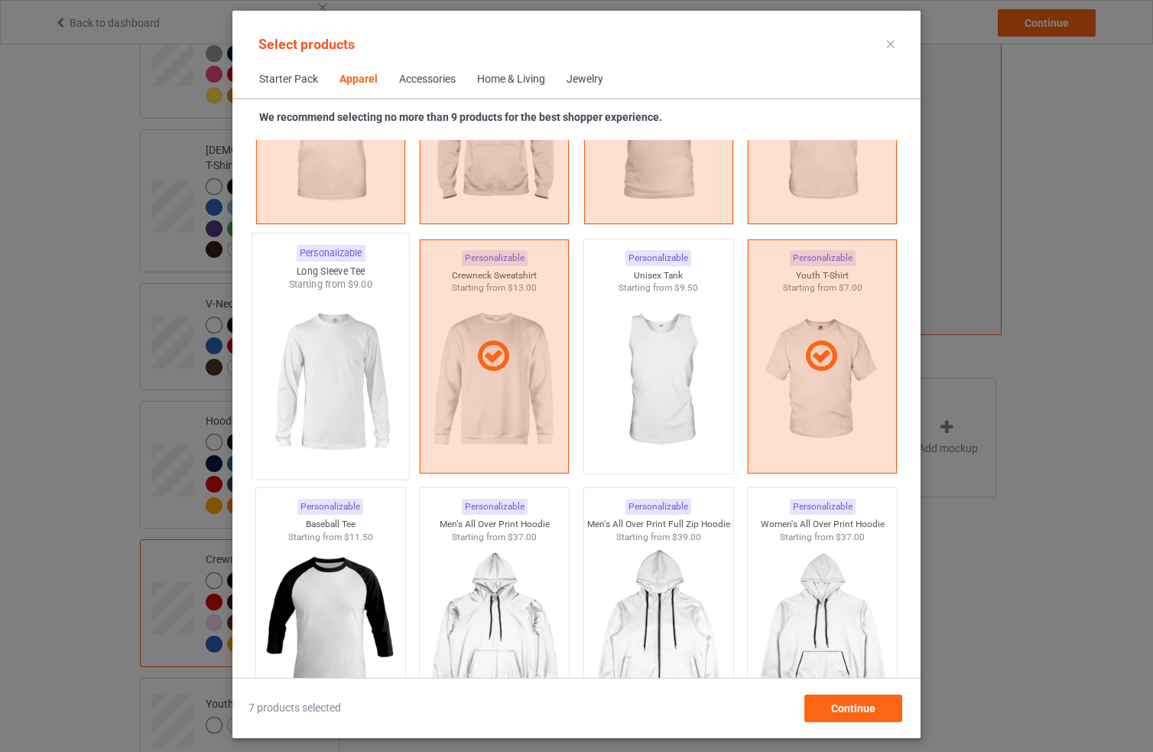
click at [350, 385] on img at bounding box center [331, 381] width 144 height 180
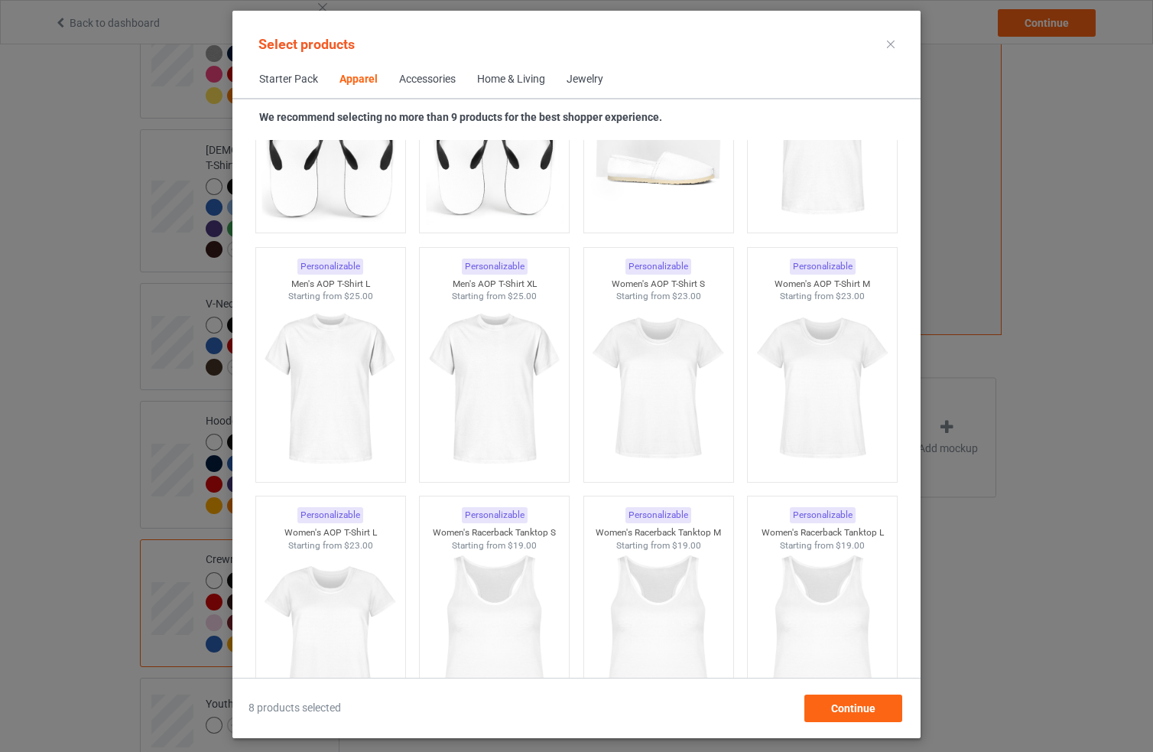
scroll to position [2519, 0]
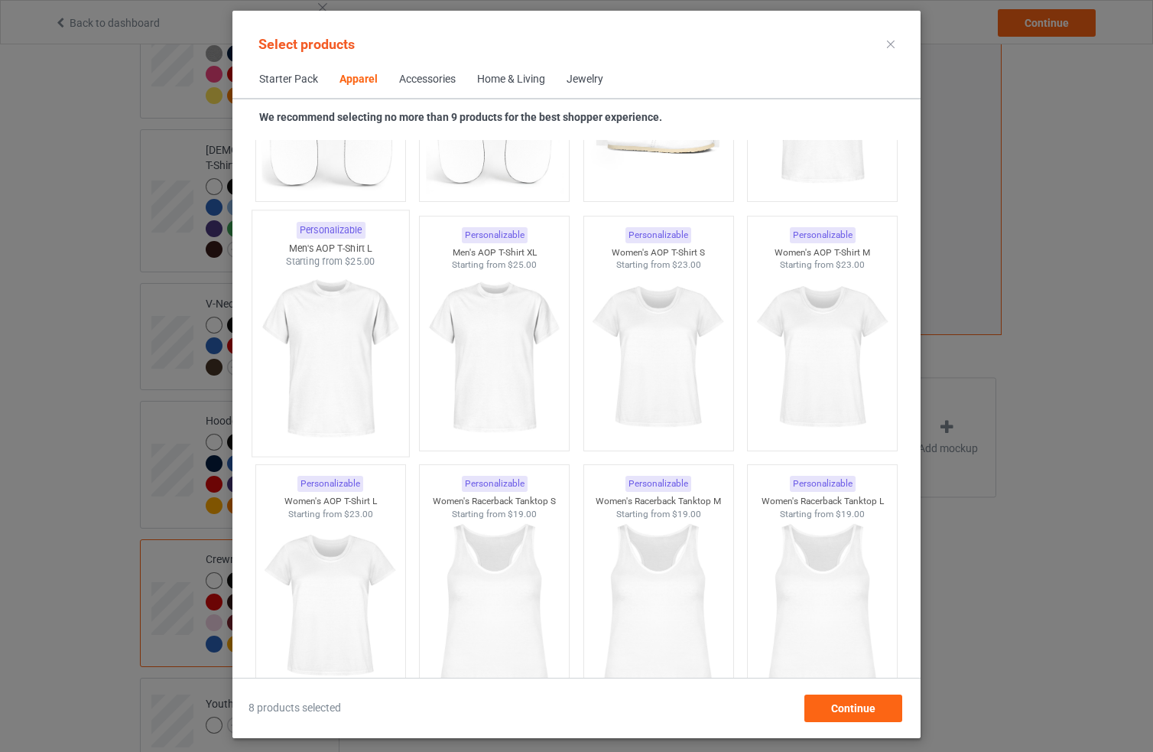
click at [343, 339] on img at bounding box center [331, 358] width 144 height 180
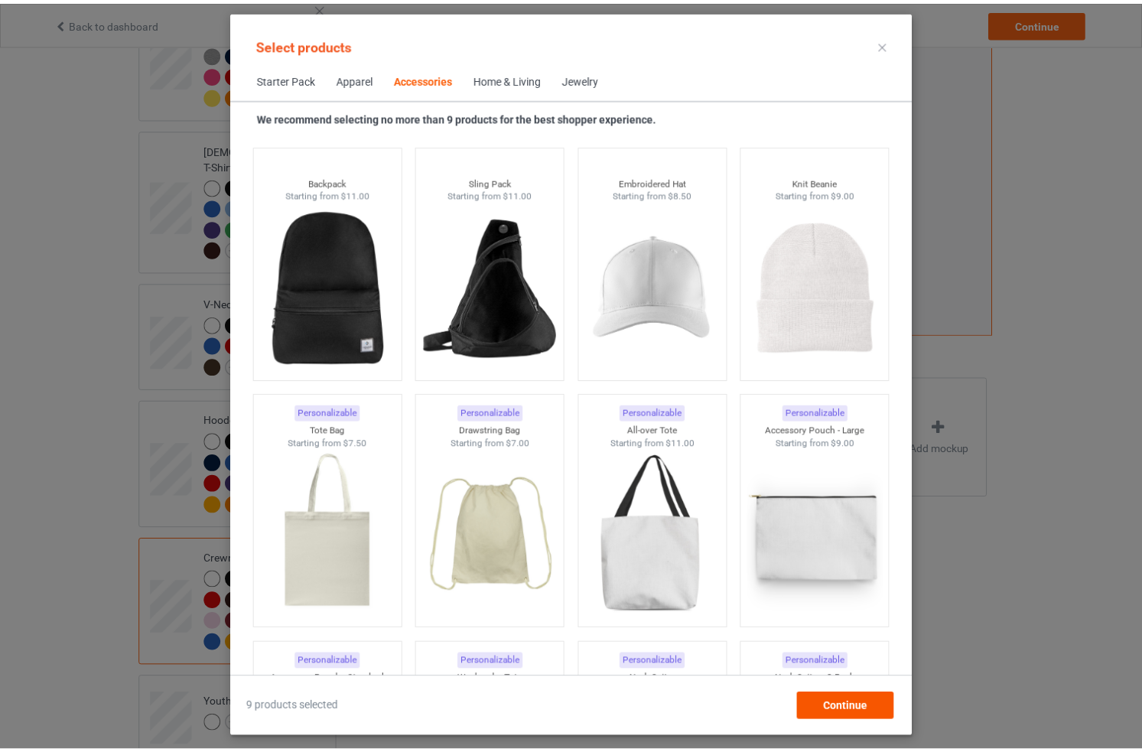
scroll to position [4383, 0]
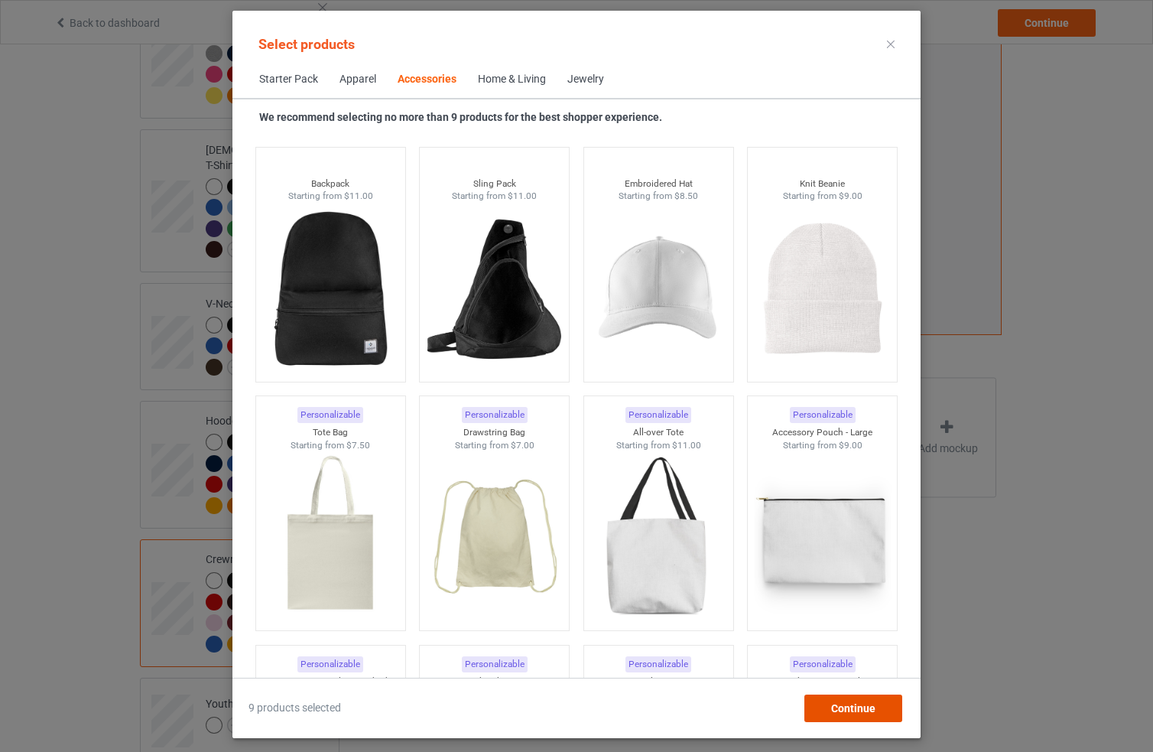
click at [860, 712] on span "Continue" at bounding box center [853, 708] width 44 height 12
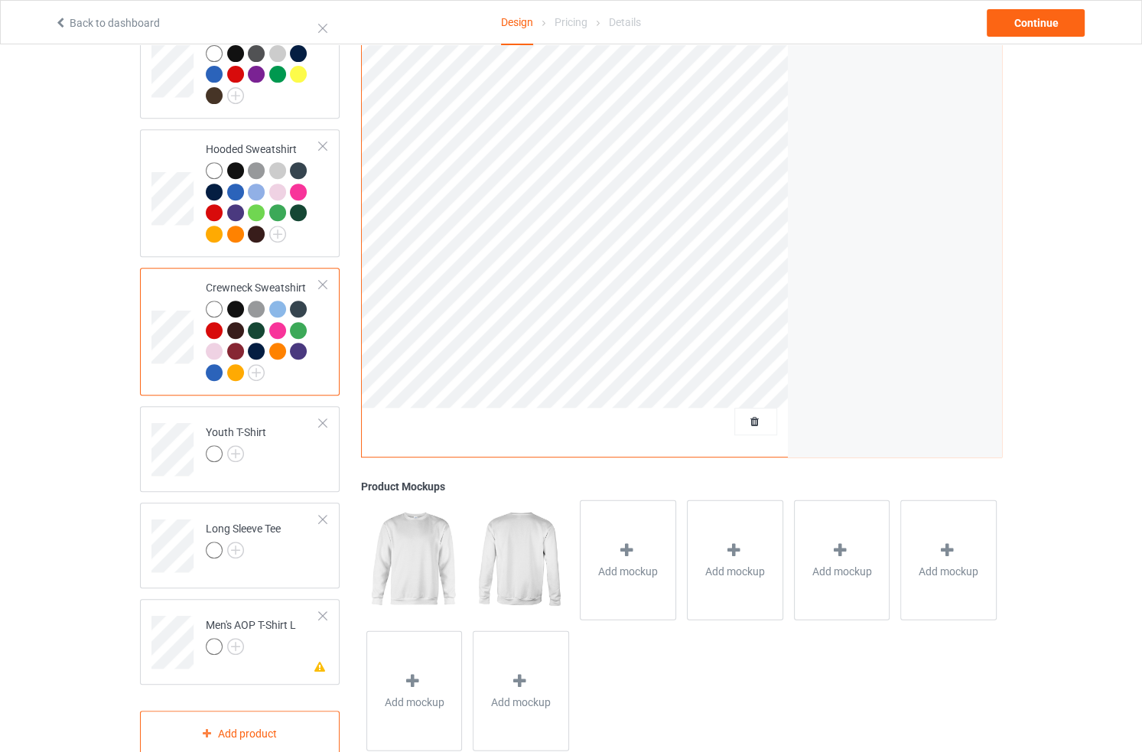
scroll to position [613, 0]
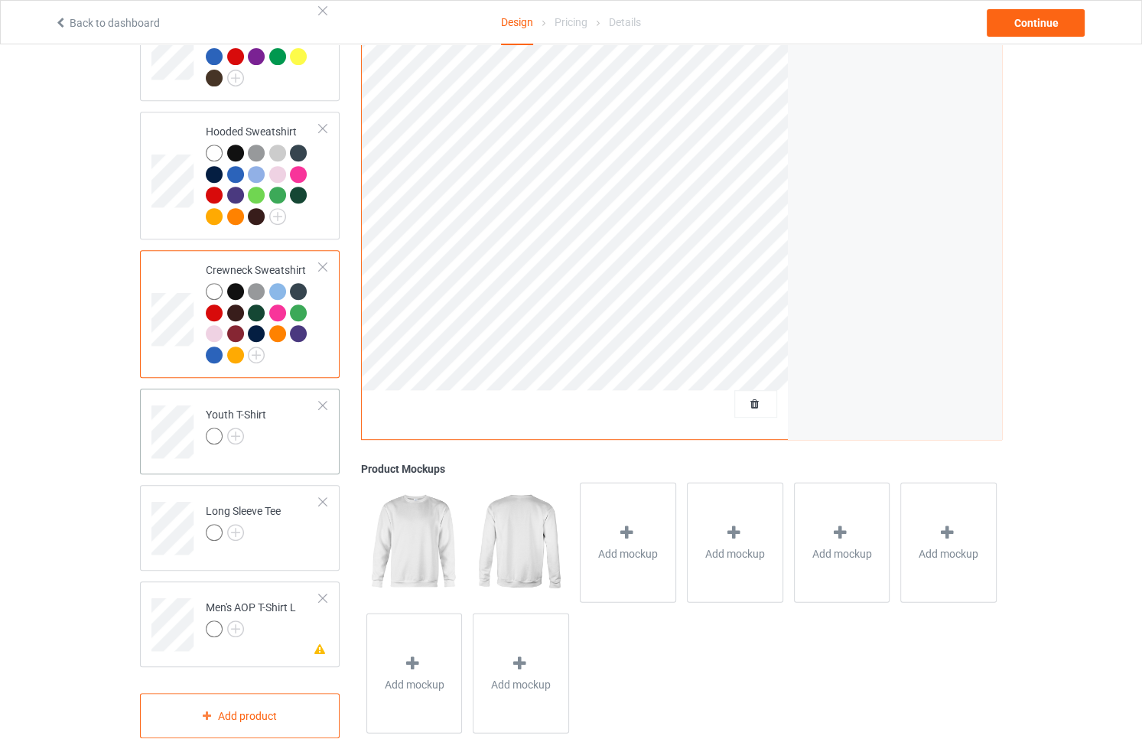
click at [278, 429] on td "Youth T-Shirt" at bounding box center [262, 426] width 131 height 63
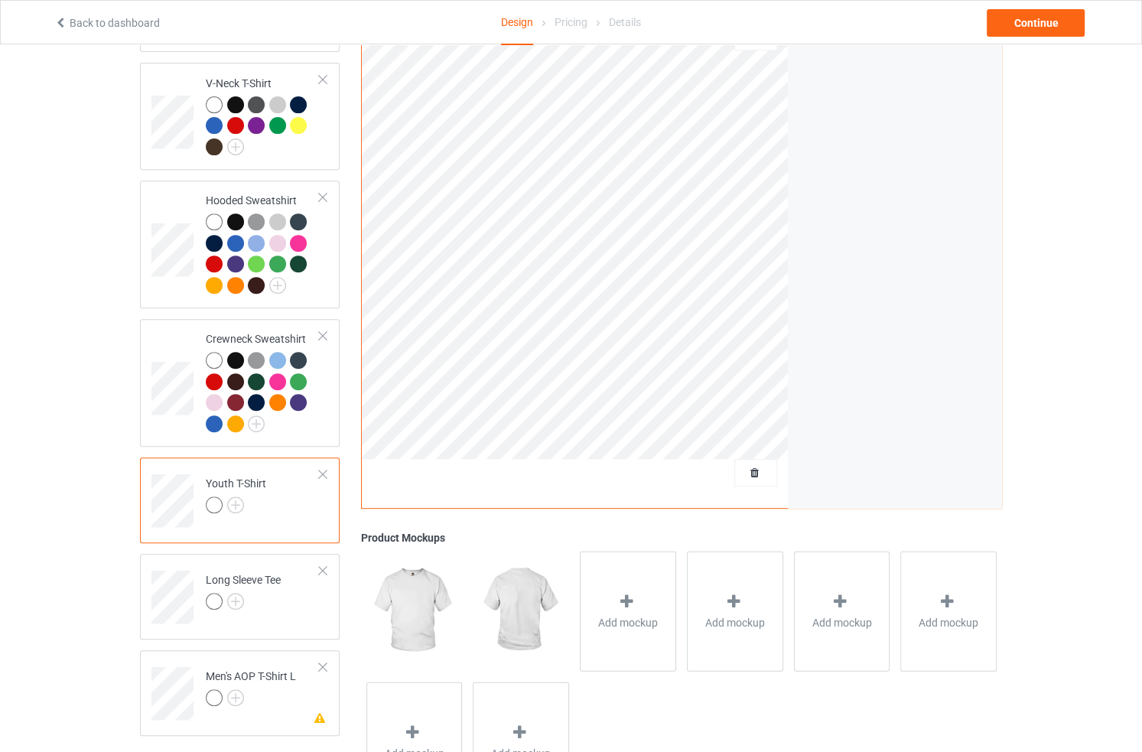
scroll to position [545, 0]
click at [229, 475] on div "Youth T-Shirt" at bounding box center [236, 493] width 60 height 37
click at [236, 496] on img at bounding box center [235, 504] width 17 height 17
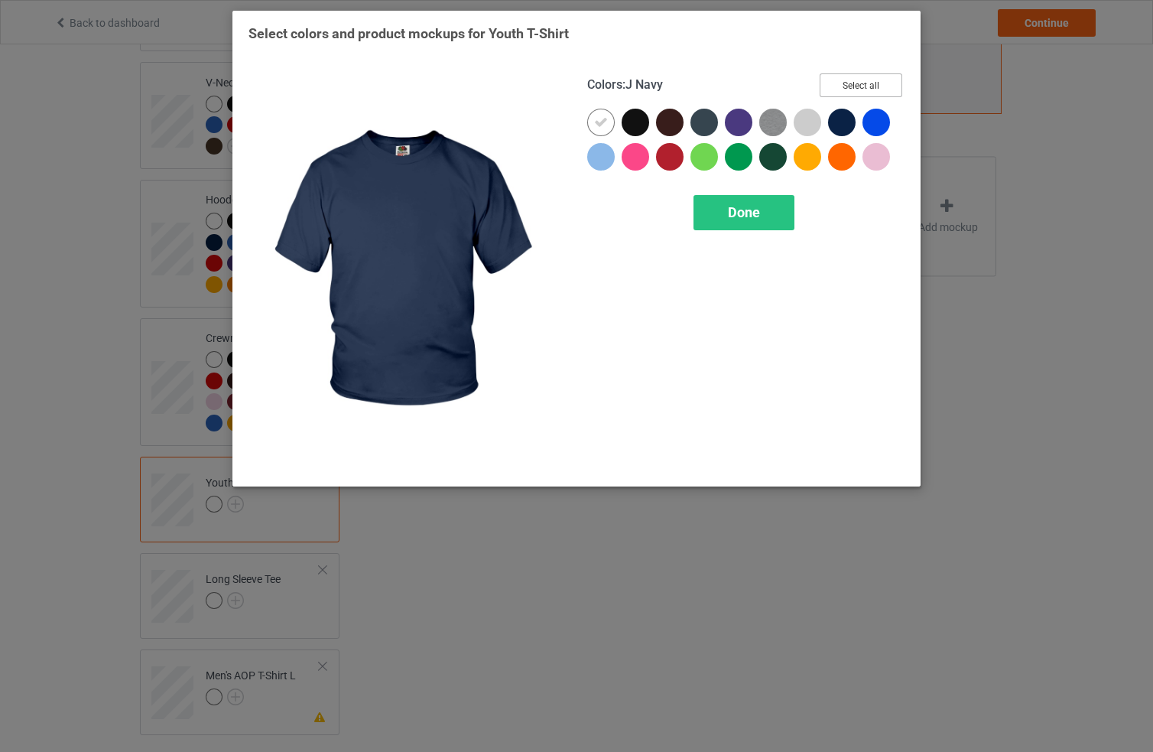
click at [860, 77] on button "Select all" at bounding box center [861, 85] width 83 height 24
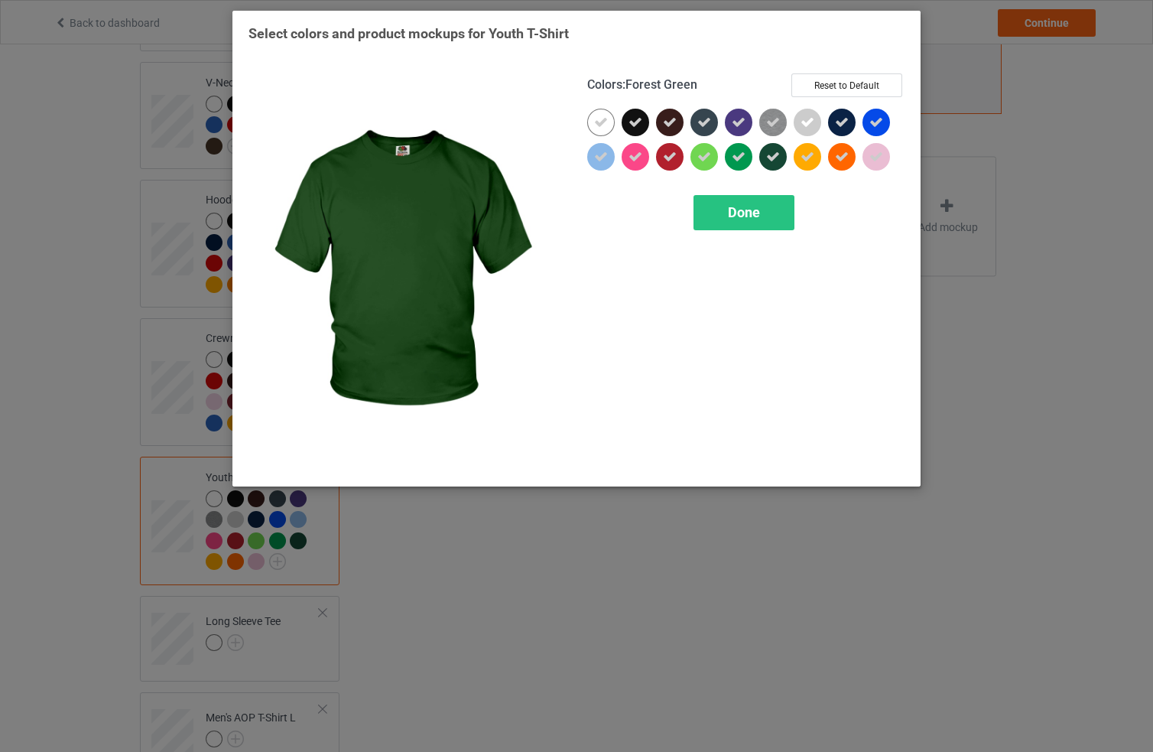
click at [775, 183] on div at bounding box center [745, 184] width 317 height 2
click at [768, 198] on div "Done" at bounding box center [744, 212] width 101 height 35
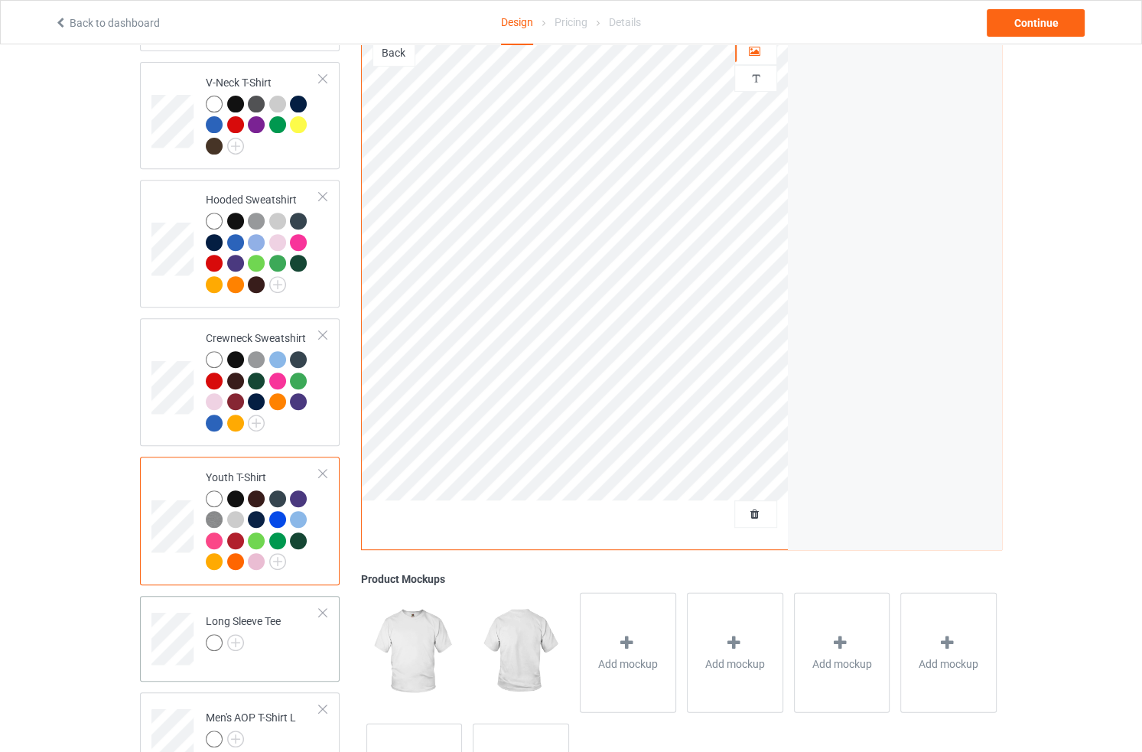
click at [310, 626] on td "Long Sleeve Tee" at bounding box center [262, 633] width 131 height 63
click at [232, 634] on img at bounding box center [235, 642] width 17 height 17
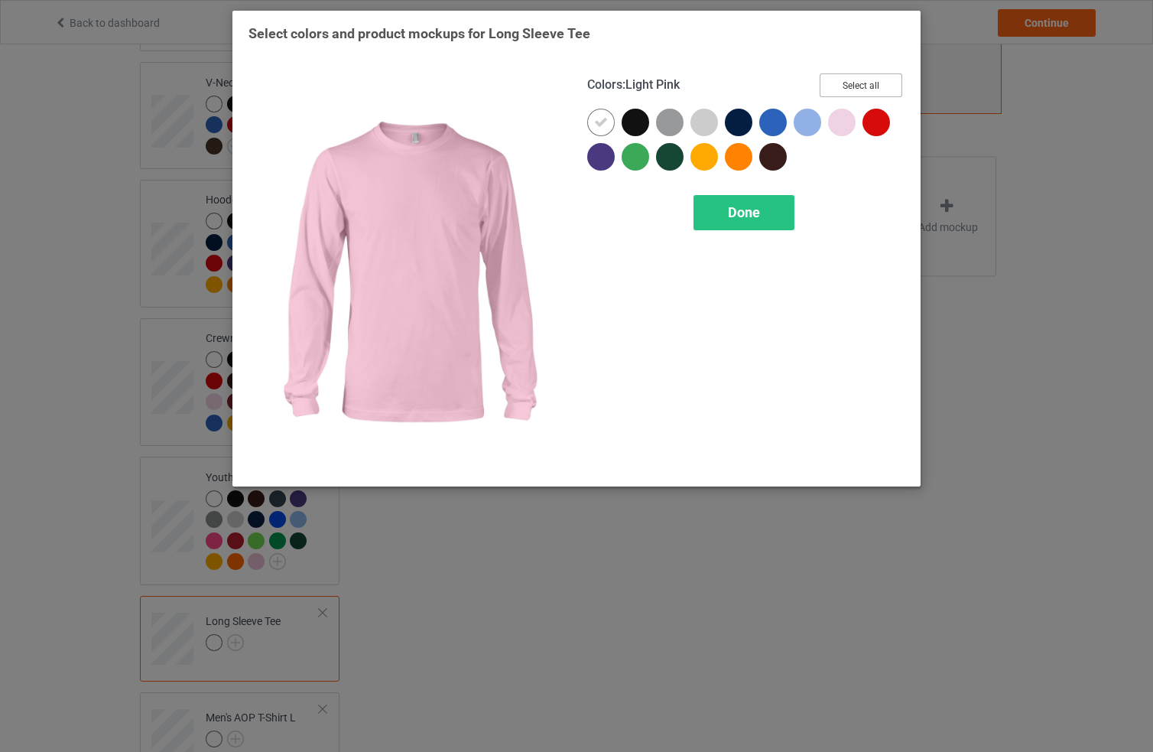
click at [847, 87] on button "Select all" at bounding box center [861, 85] width 83 height 24
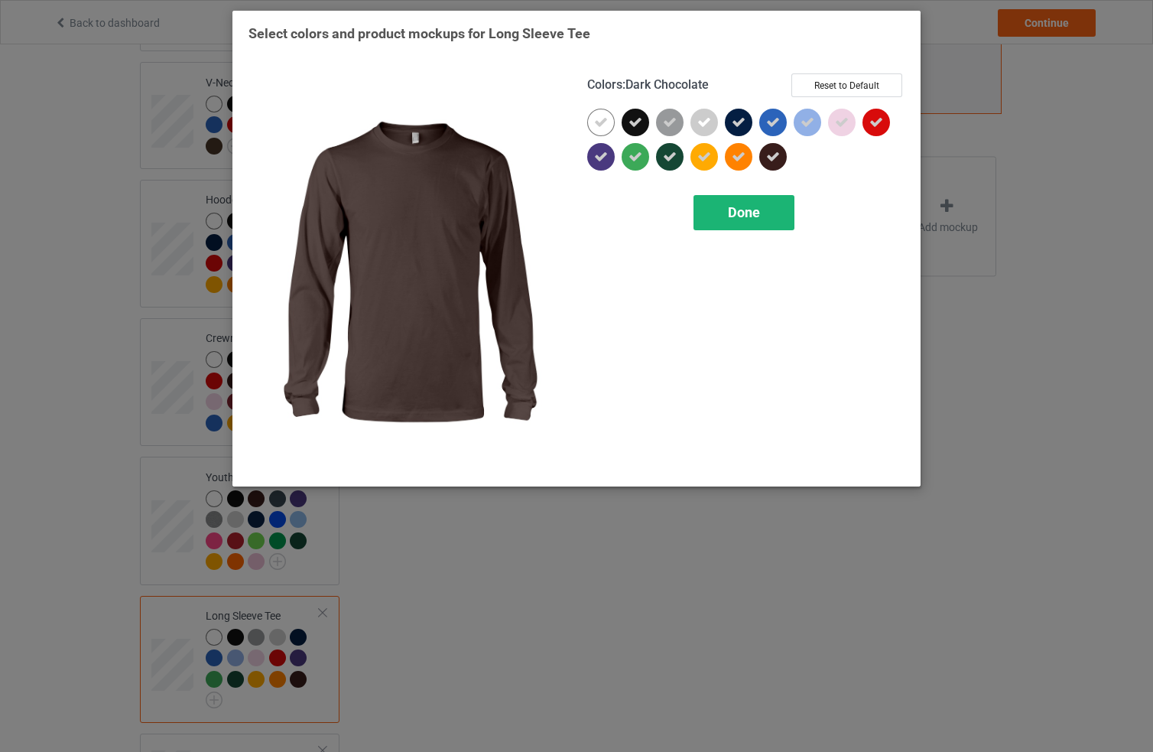
click at [764, 203] on div "Done" at bounding box center [744, 212] width 101 height 35
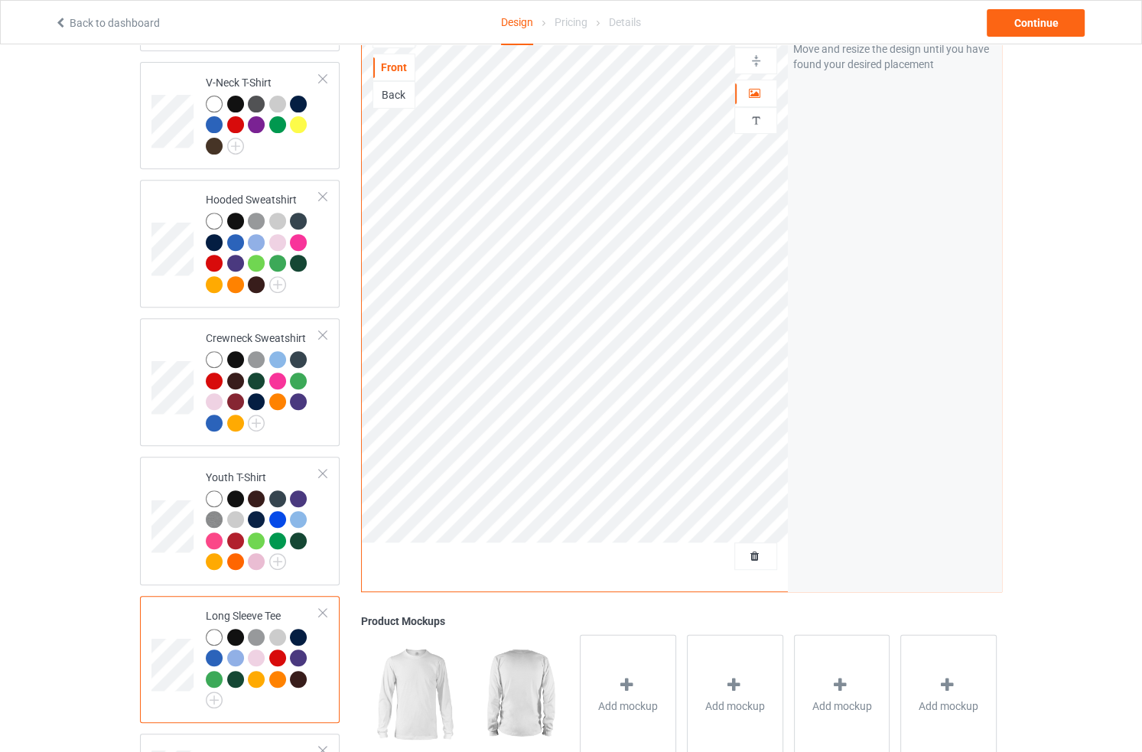
click at [258, 629] on div at bounding box center [256, 637] width 17 height 17
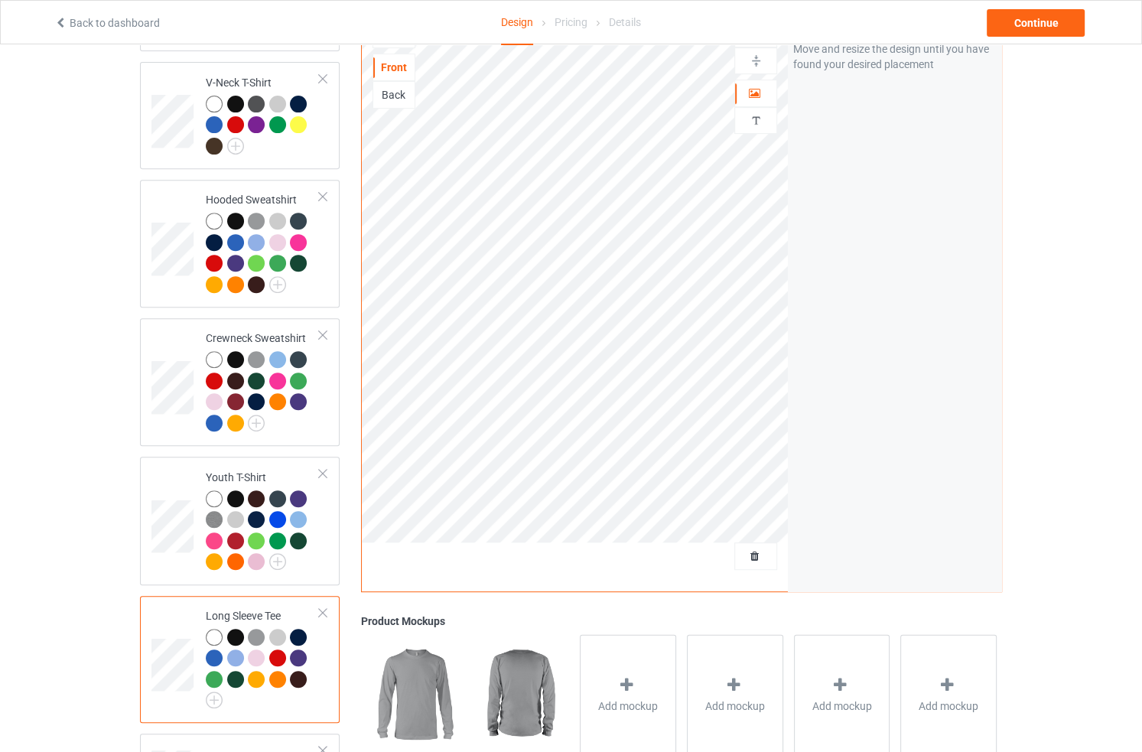
click at [211, 629] on div at bounding box center [214, 637] width 17 height 17
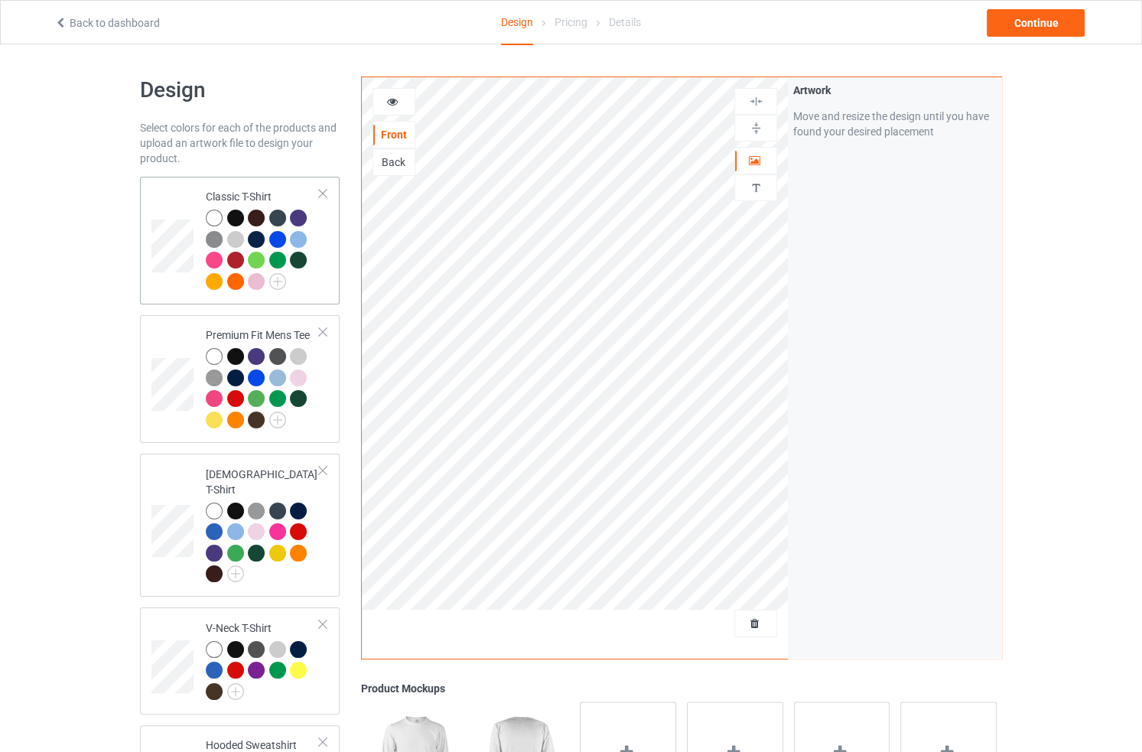
click at [311, 276] on div at bounding box center [263, 252] width 114 height 84
click at [395, 92] on div at bounding box center [393, 102] width 43 height 28
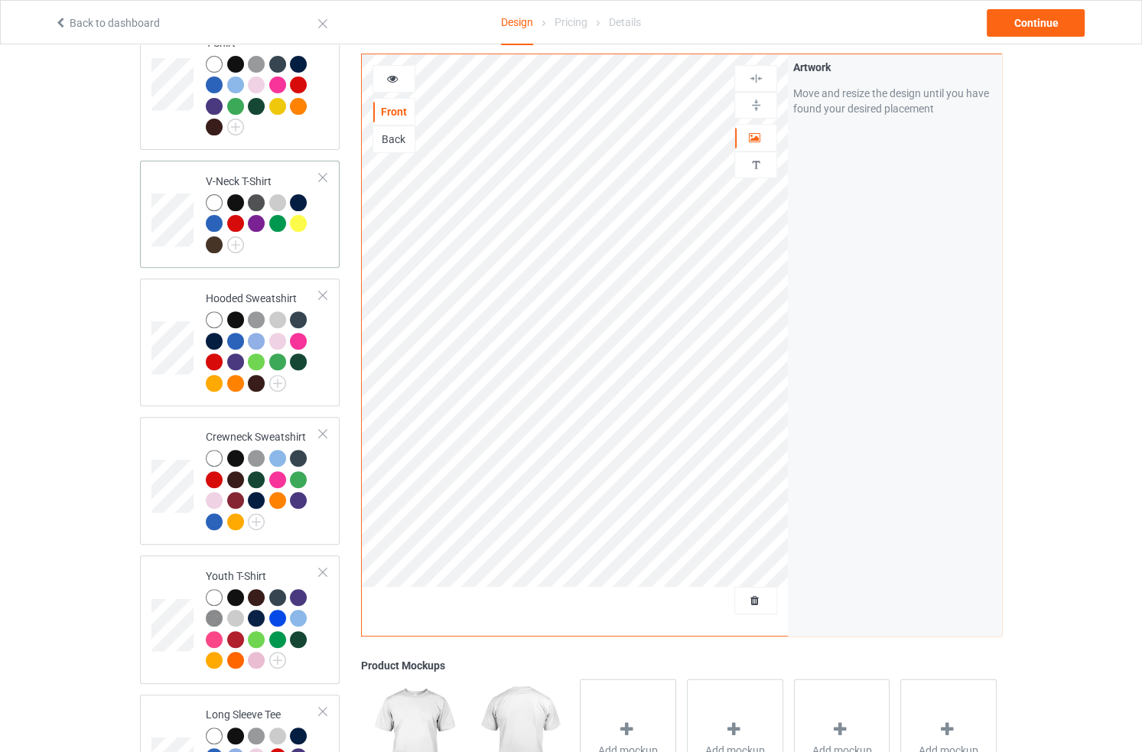
scroll to position [448, 0]
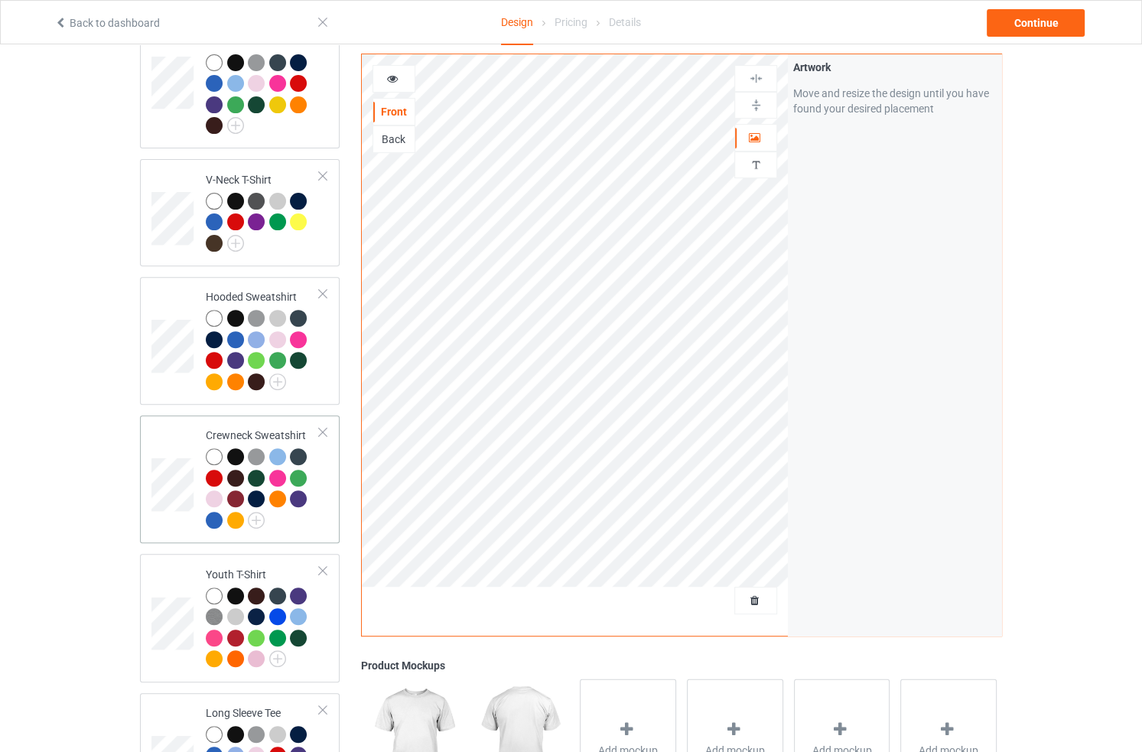
click at [161, 511] on td at bounding box center [174, 478] width 46 height 115
click at [392, 76] on icon at bounding box center [392, 76] width 13 height 11
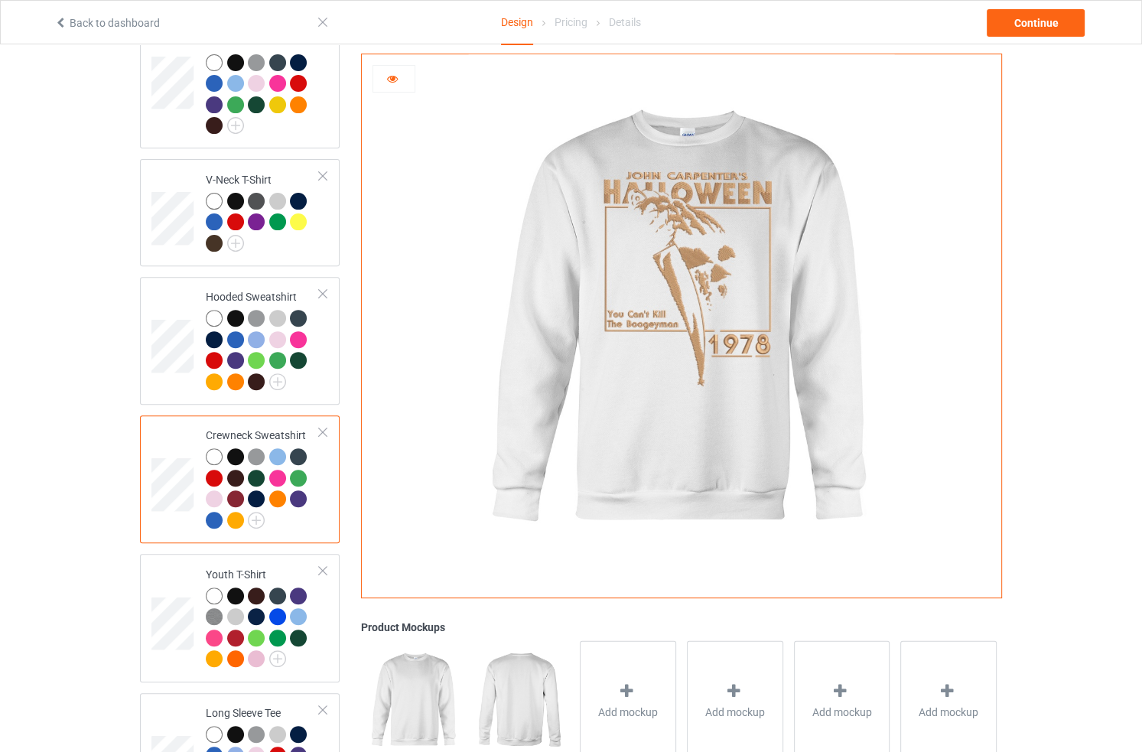
click at [688, 246] on img at bounding box center [681, 320] width 426 height 532
click at [369, 74] on div at bounding box center [681, 320] width 639 height 532
click at [395, 81] on icon at bounding box center [392, 76] width 13 height 11
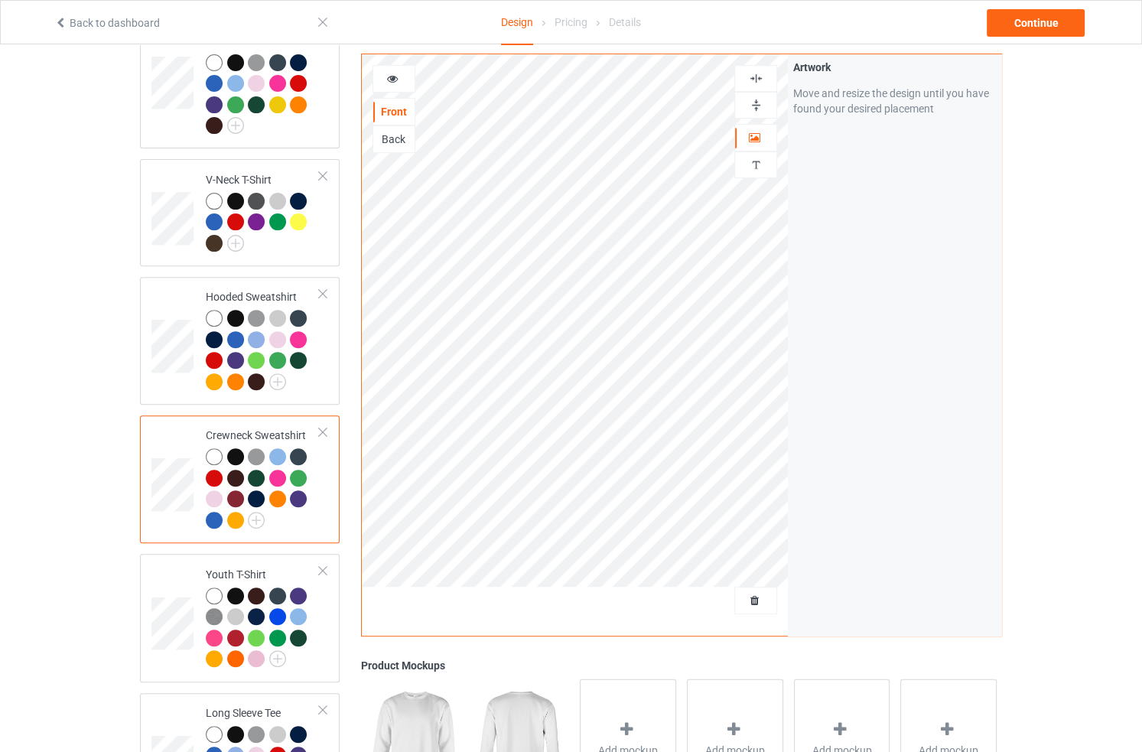
click at [756, 80] on img at bounding box center [756, 78] width 15 height 15
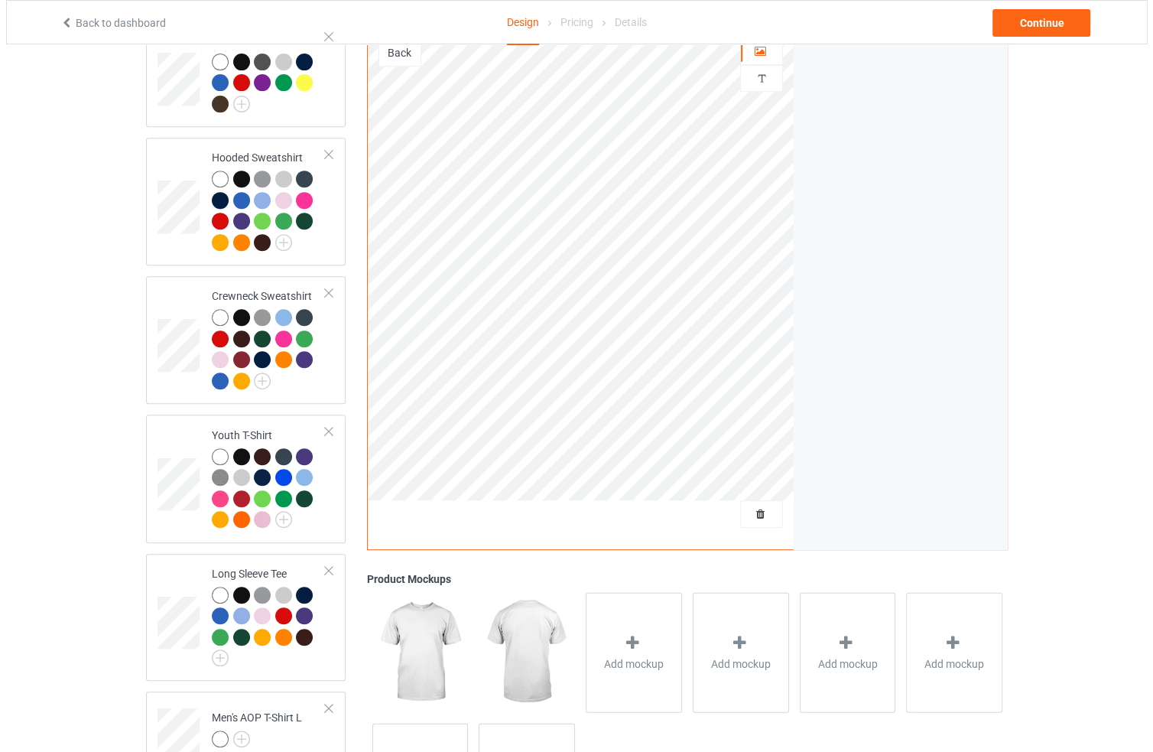
scroll to position [590, 0]
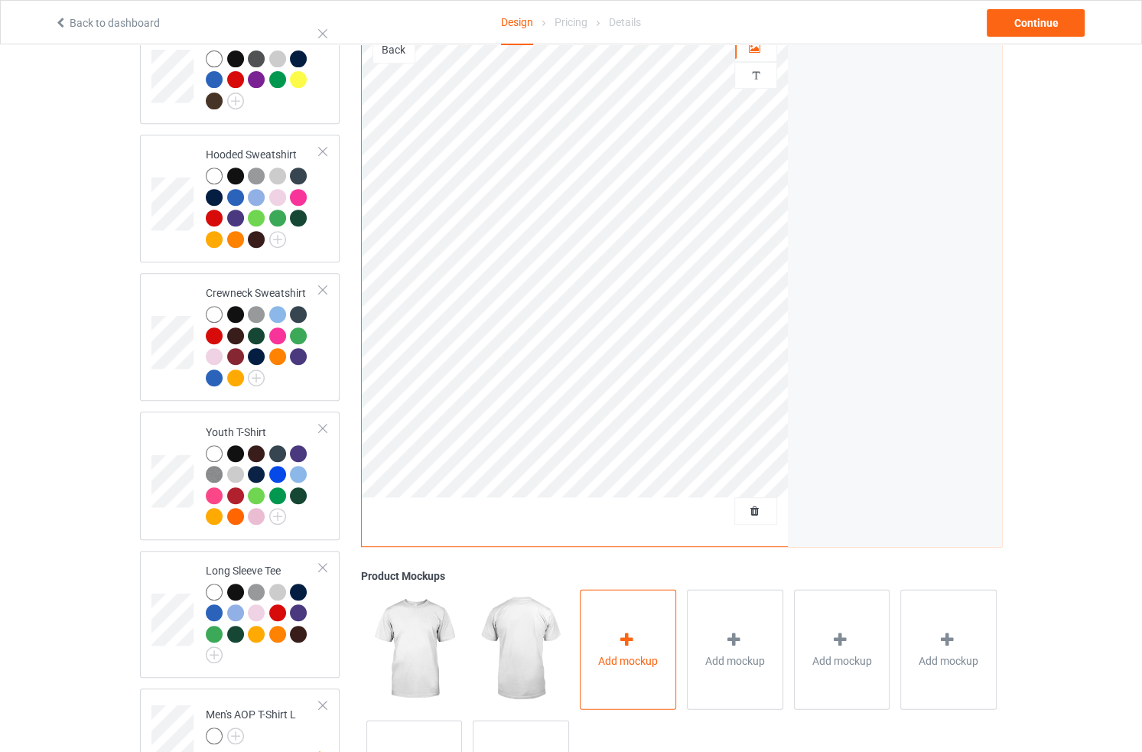
click at [607, 617] on div "Add mockup" at bounding box center [628, 649] width 96 height 120
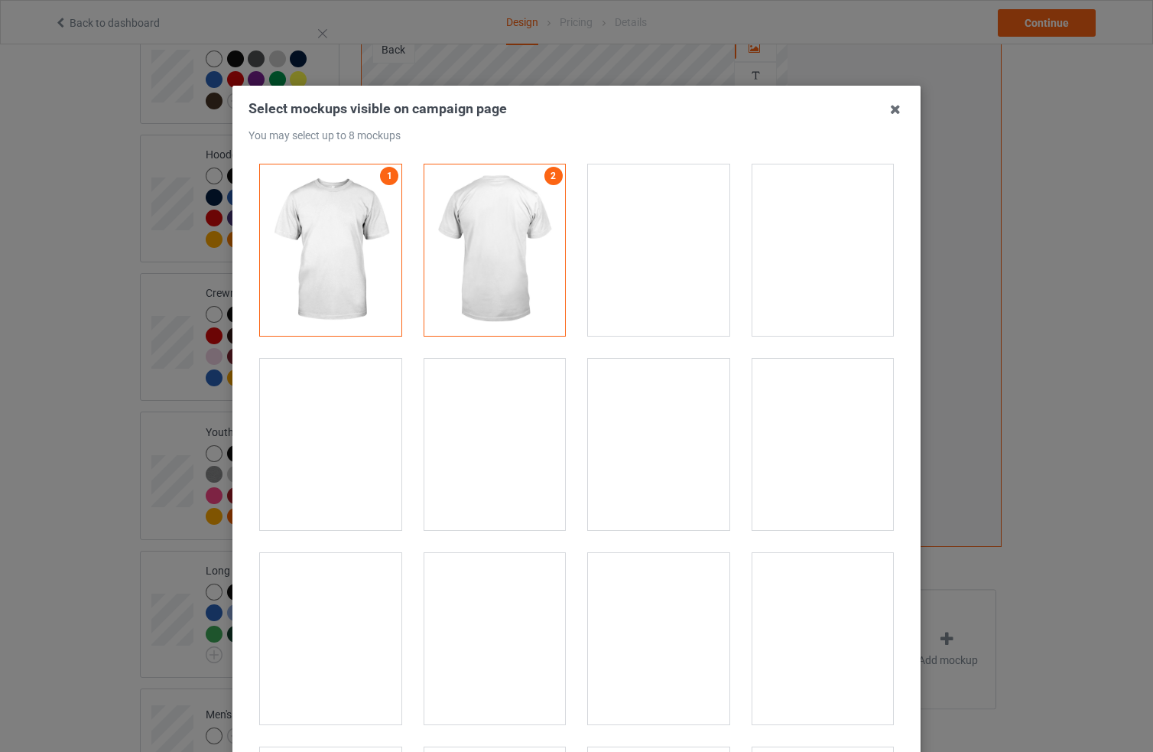
click at [499, 589] on div at bounding box center [496, 638] width 142 height 171
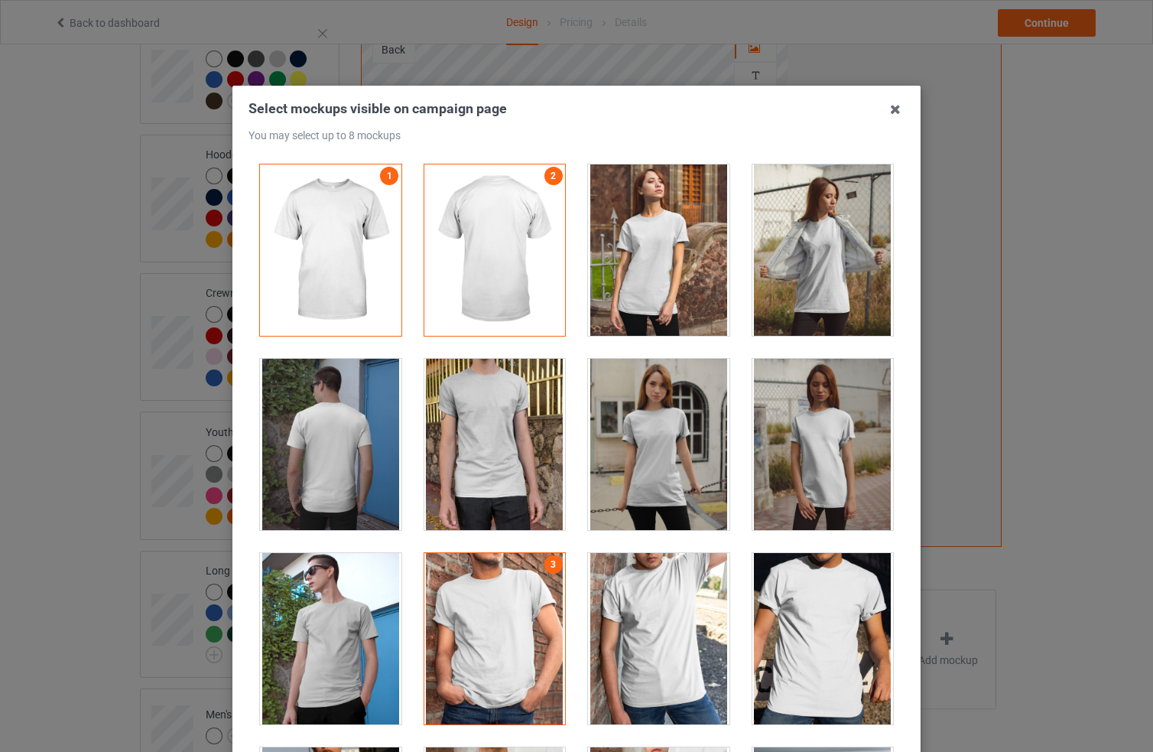
click at [646, 437] on div at bounding box center [659, 444] width 142 height 171
click at [506, 425] on div at bounding box center [496, 444] width 142 height 171
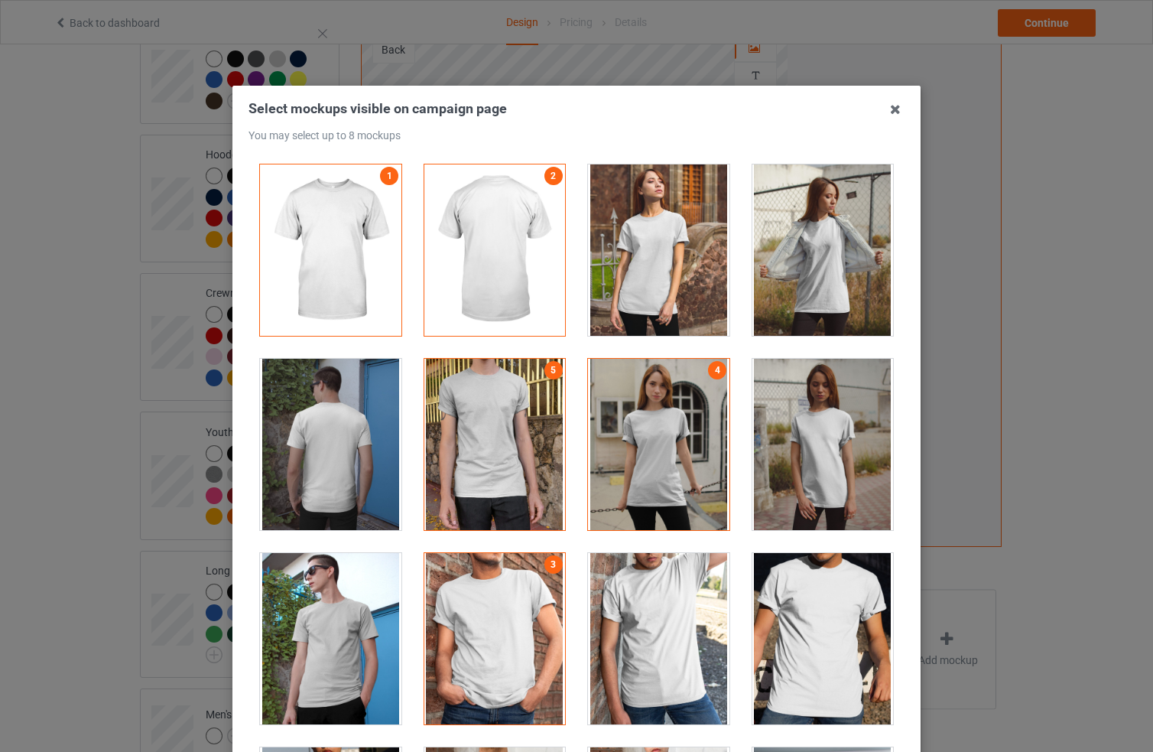
click at [600, 288] on div at bounding box center [659, 249] width 142 height 171
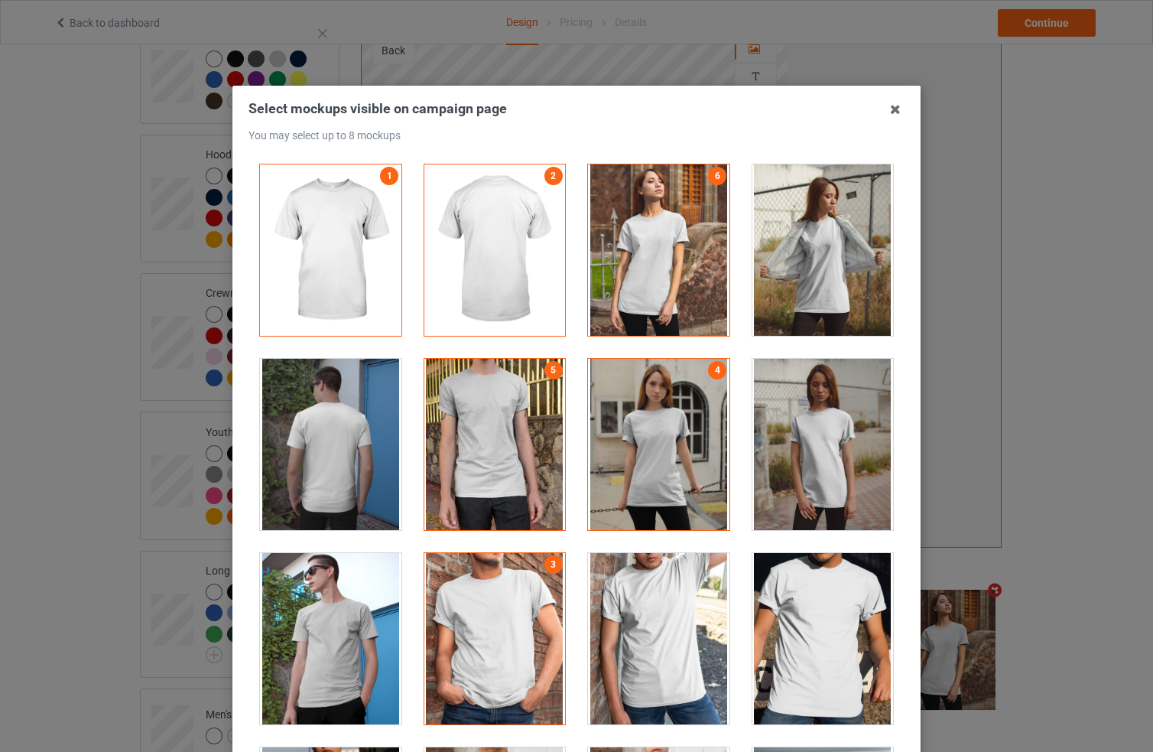
click at [760, 267] on div at bounding box center [824, 249] width 142 height 171
click at [796, 261] on div at bounding box center [824, 249] width 142 height 171
click at [708, 259] on div at bounding box center [659, 249] width 142 height 171
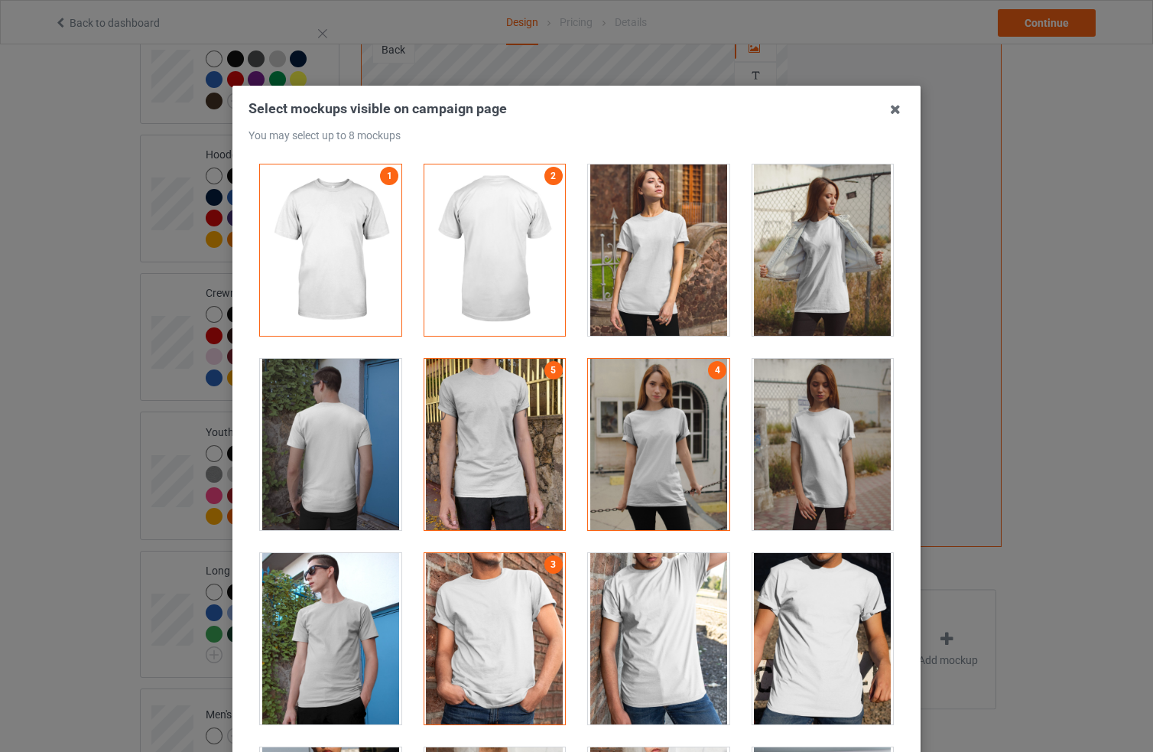
click at [637, 467] on div at bounding box center [659, 444] width 142 height 171
click at [766, 624] on div at bounding box center [824, 638] width 142 height 171
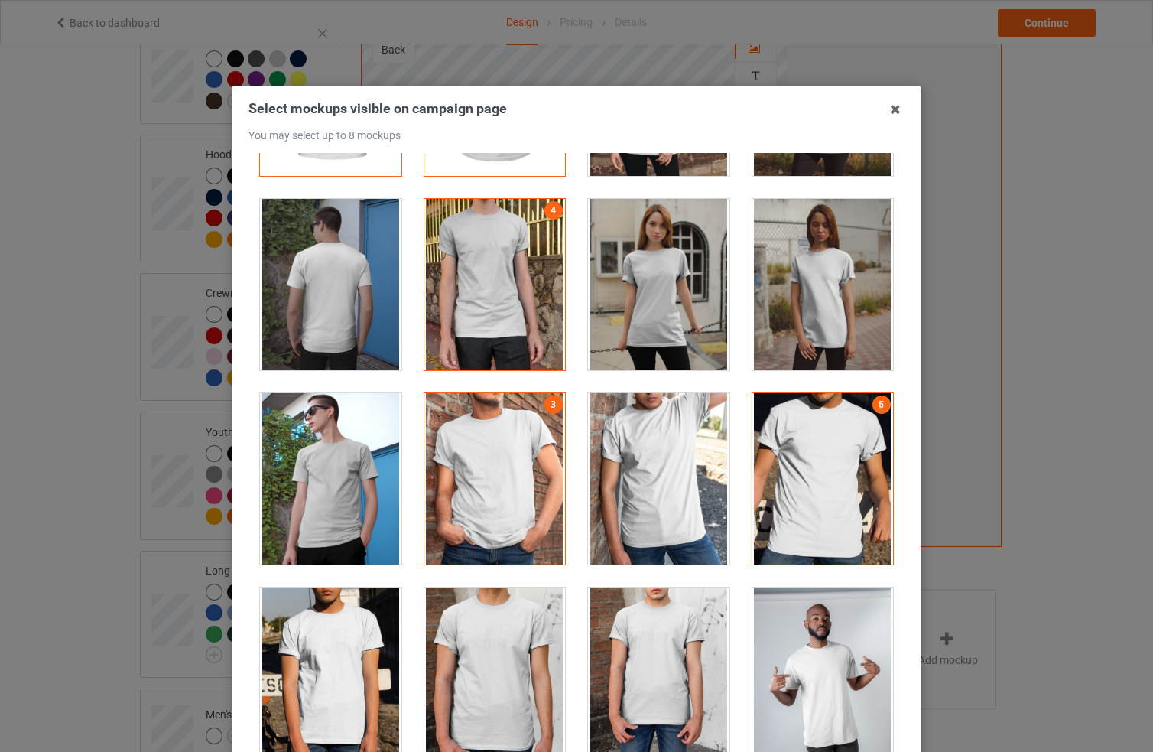
scroll to position [181, 0]
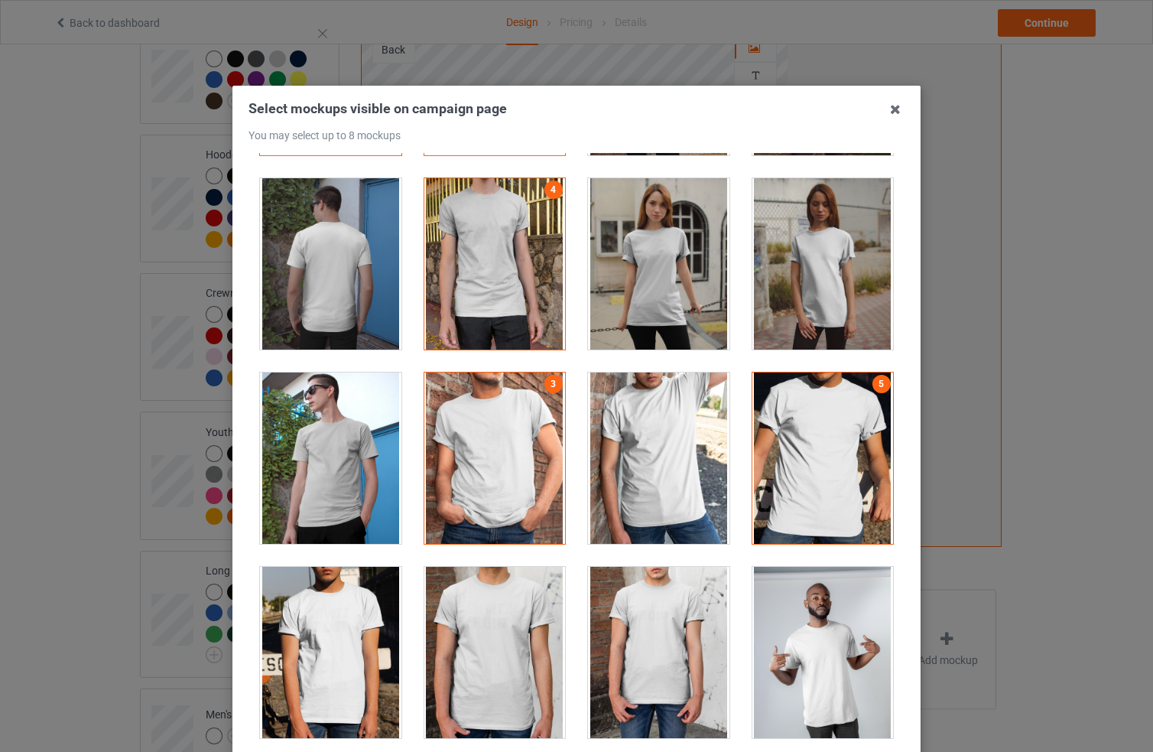
click at [454, 620] on div at bounding box center [496, 652] width 142 height 171
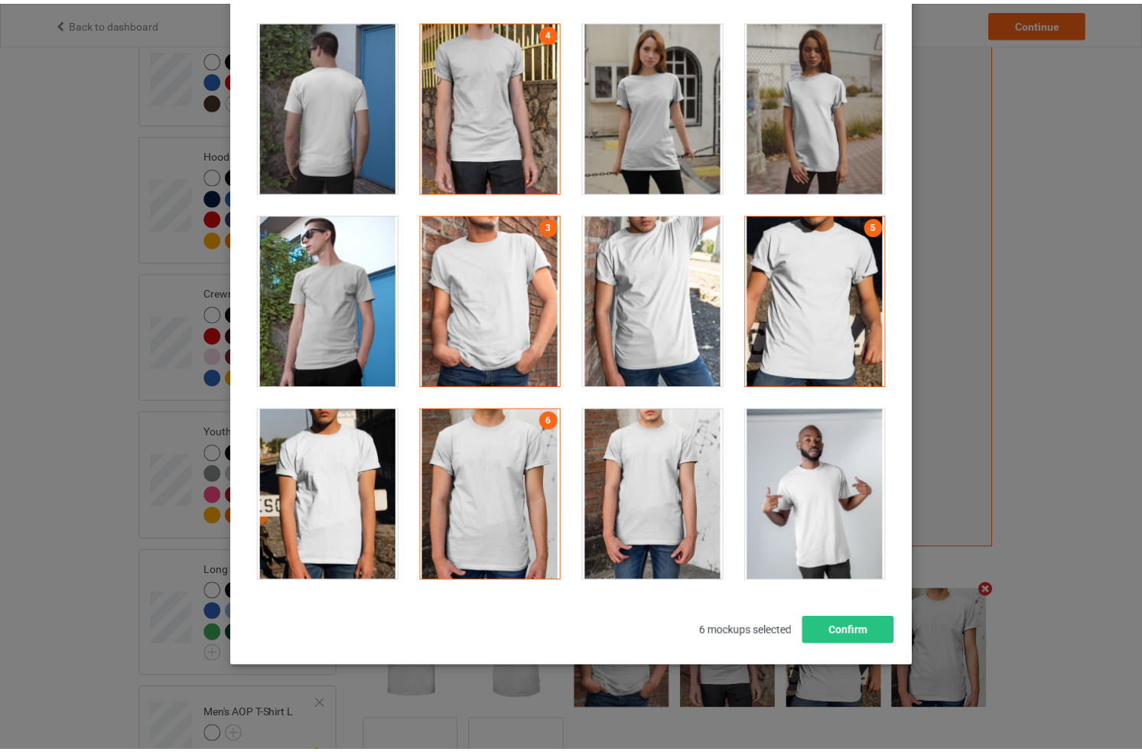
scroll to position [158, 0]
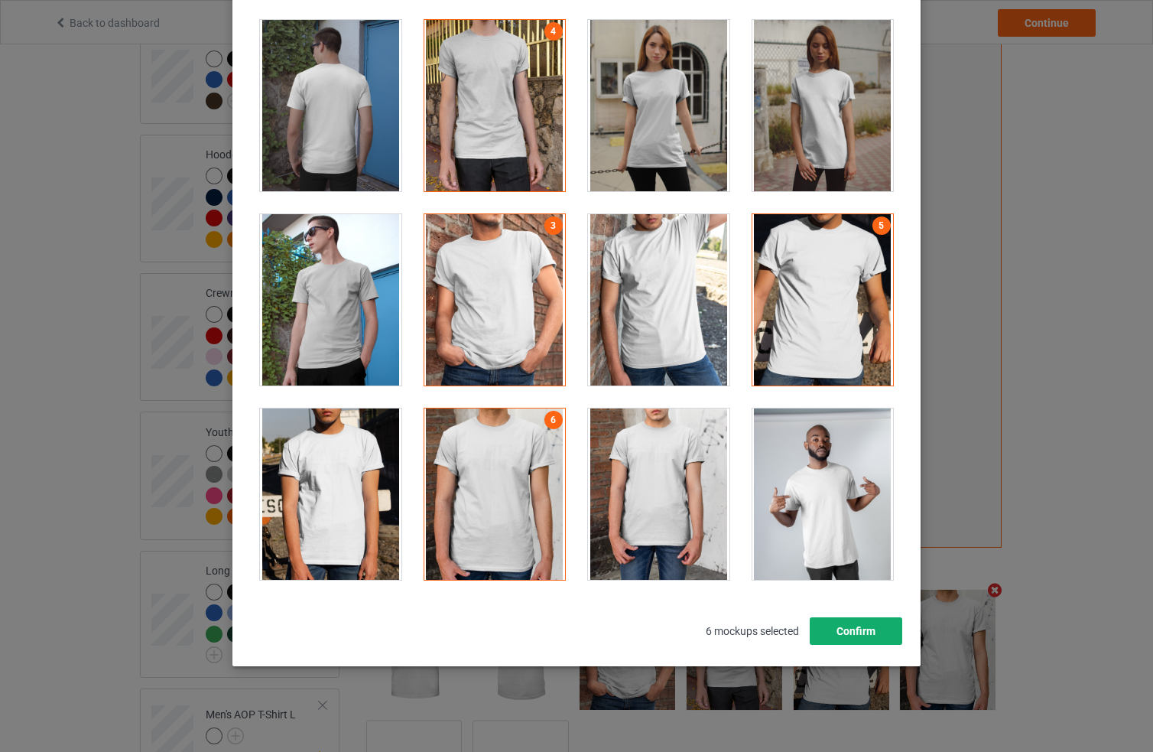
click at [873, 635] on button "Confirm" at bounding box center [856, 631] width 93 height 28
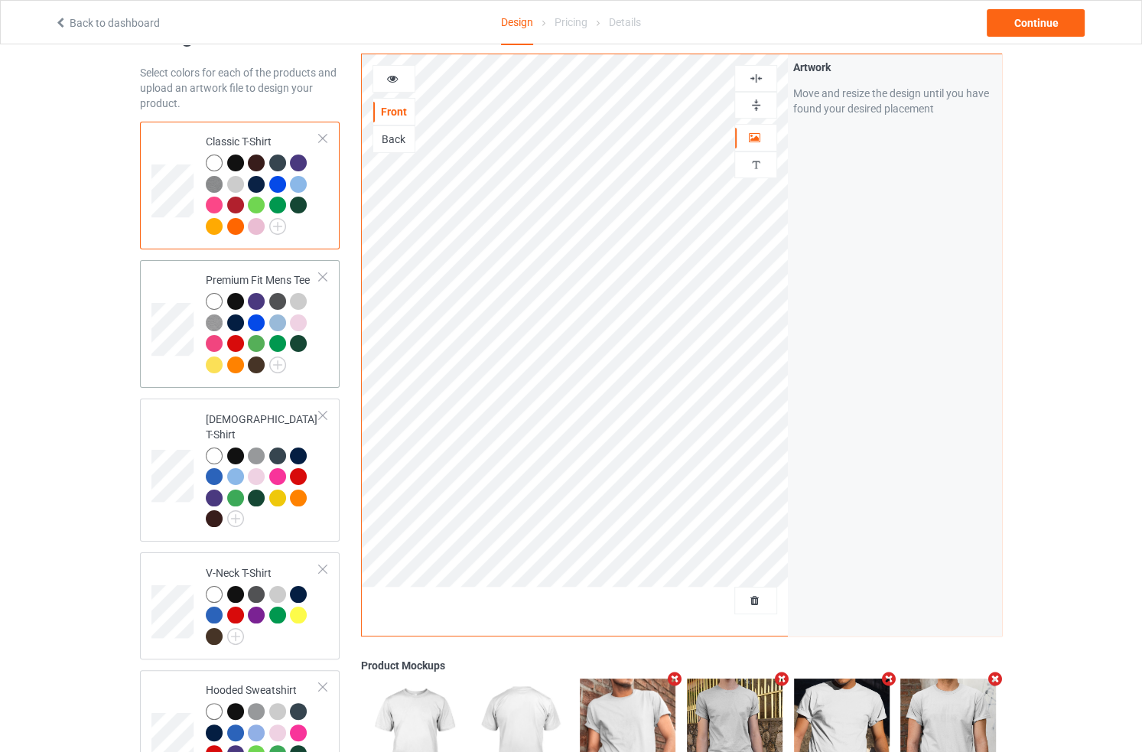
click at [300, 370] on div at bounding box center [263, 335] width 114 height 84
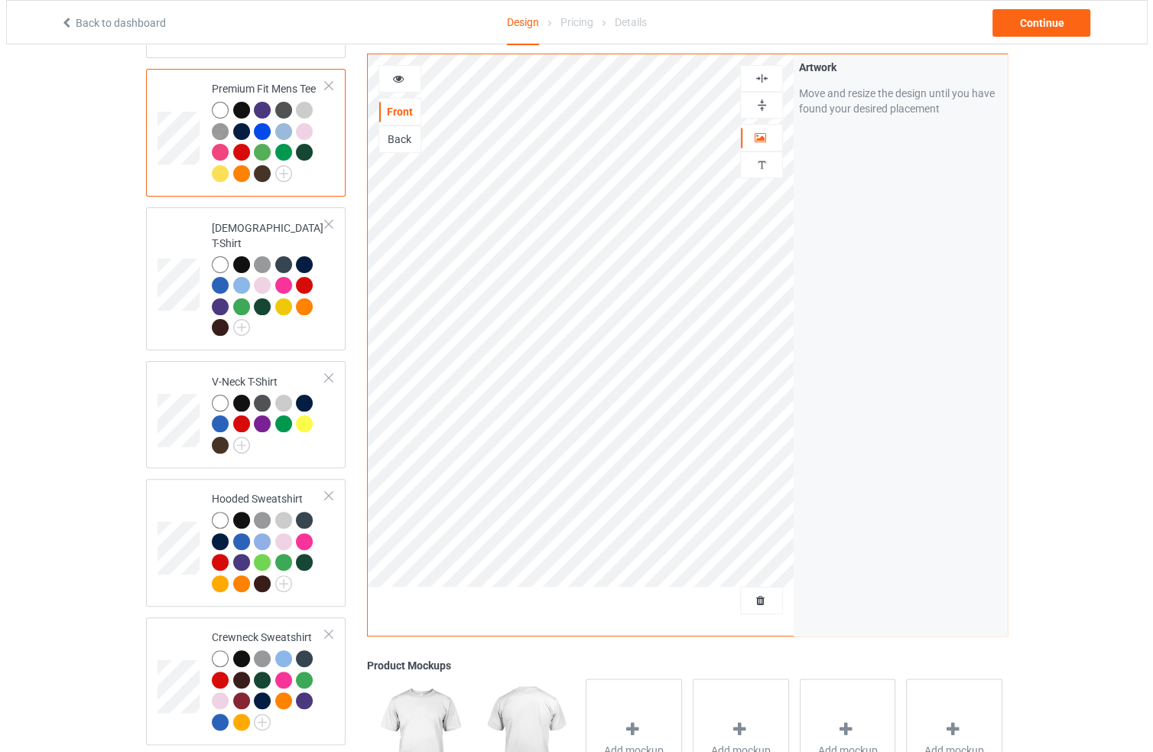
scroll to position [312, 0]
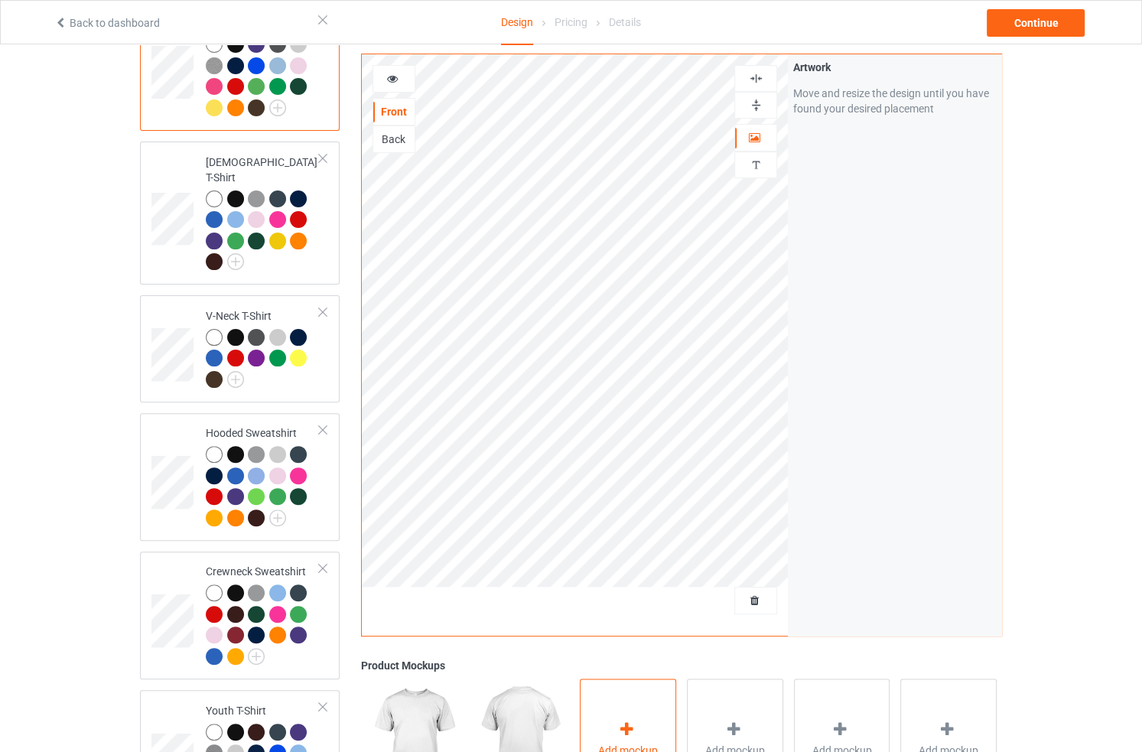
click at [627, 698] on div "Add mockup" at bounding box center [628, 738] width 96 height 120
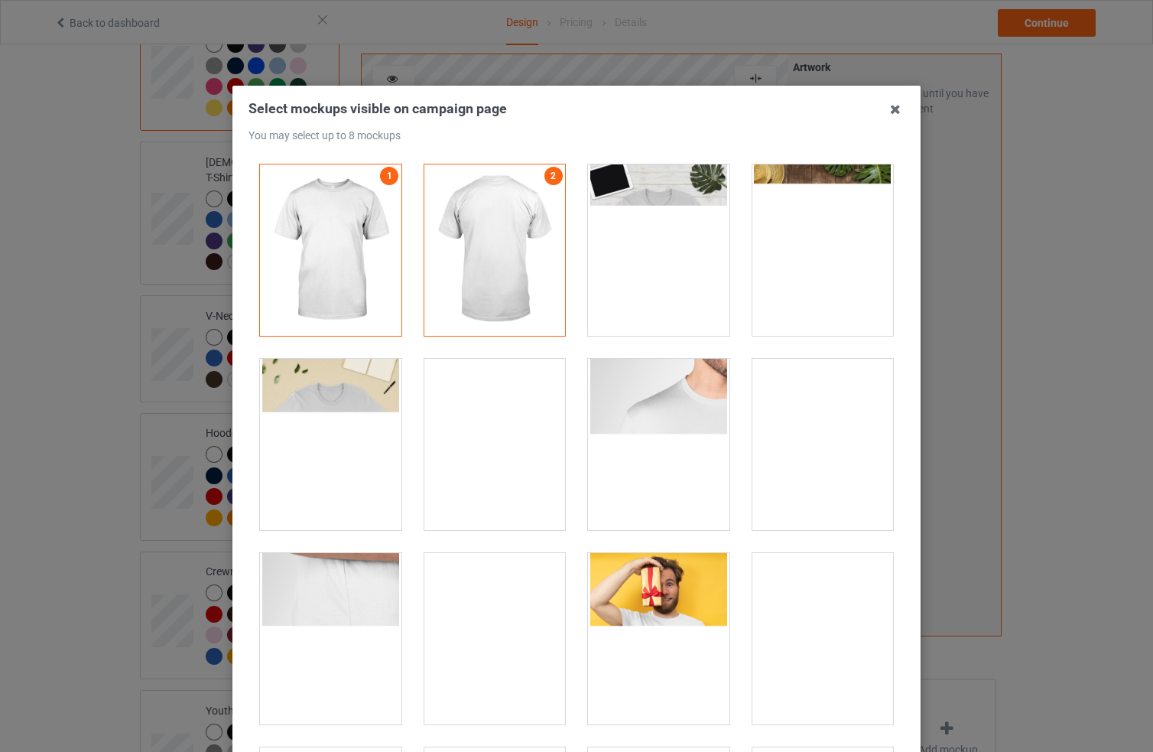
click at [652, 268] on div at bounding box center [659, 249] width 142 height 171
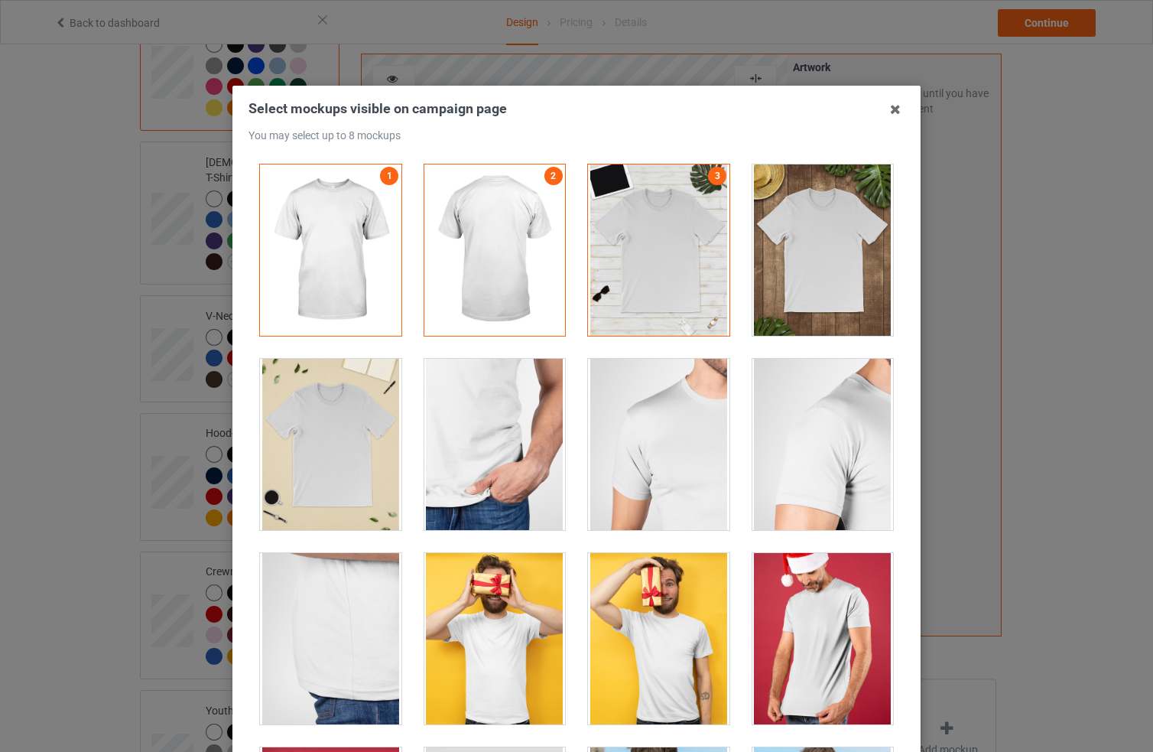
click at [795, 272] on div at bounding box center [824, 249] width 142 height 171
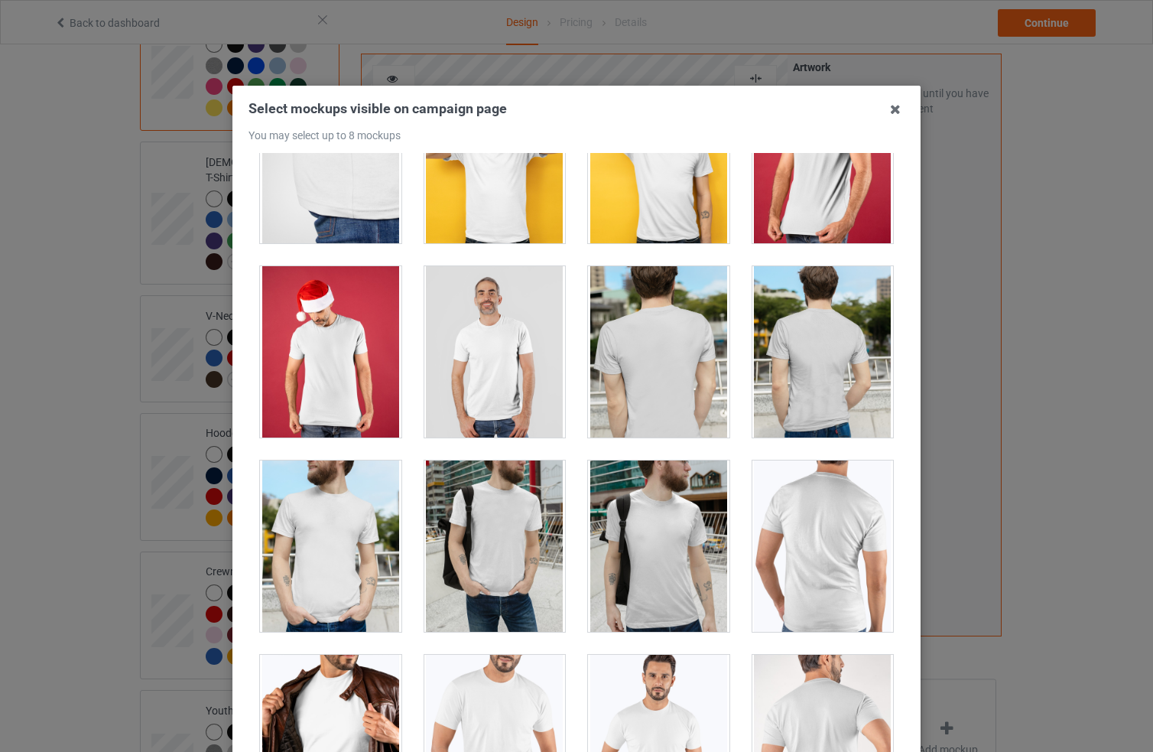
scroll to position [489, 0]
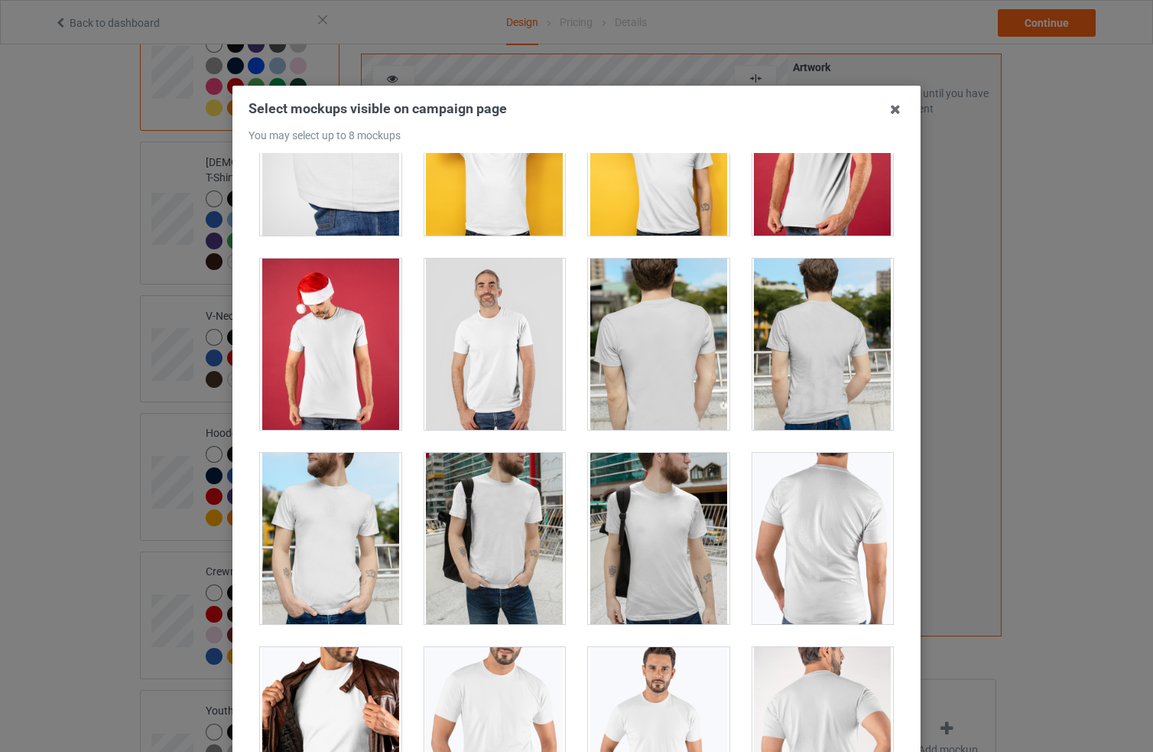
click at [493, 353] on div at bounding box center [496, 344] width 142 height 171
click at [1052, 389] on div "Select mockups visible on campaign page You may select up to 8 mockups 1 2 3 4 …" at bounding box center [576, 376] width 1153 height 752
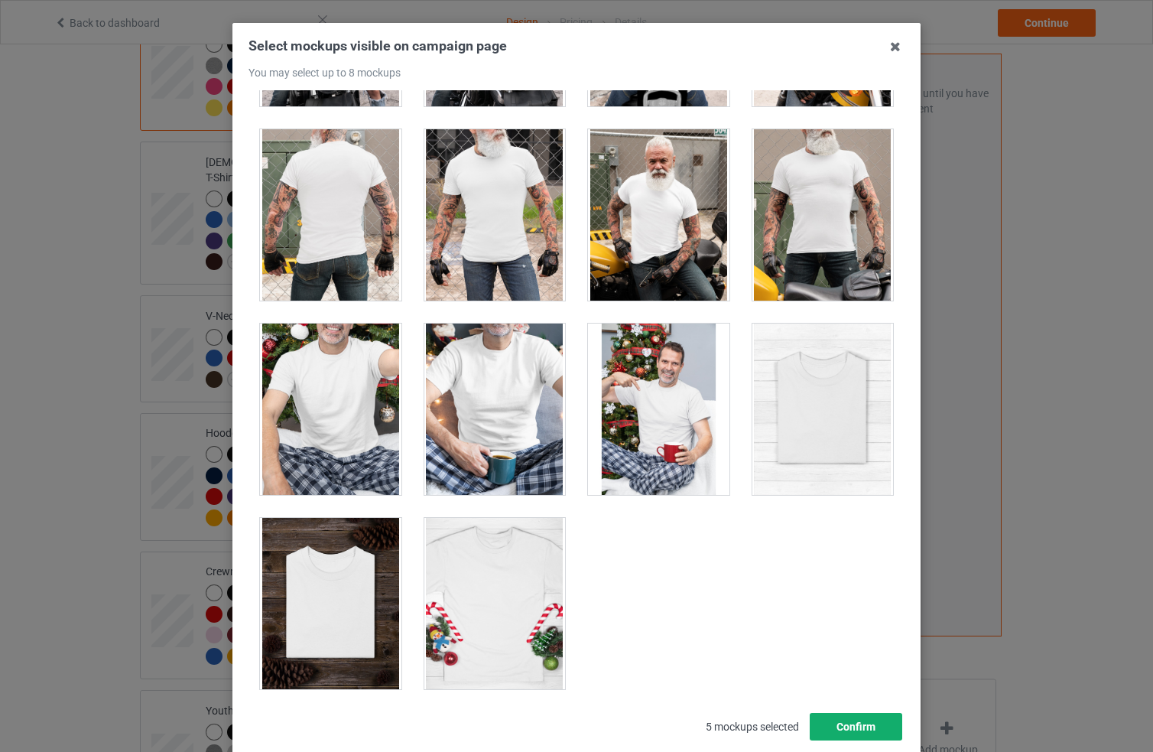
scroll to position [64, 0]
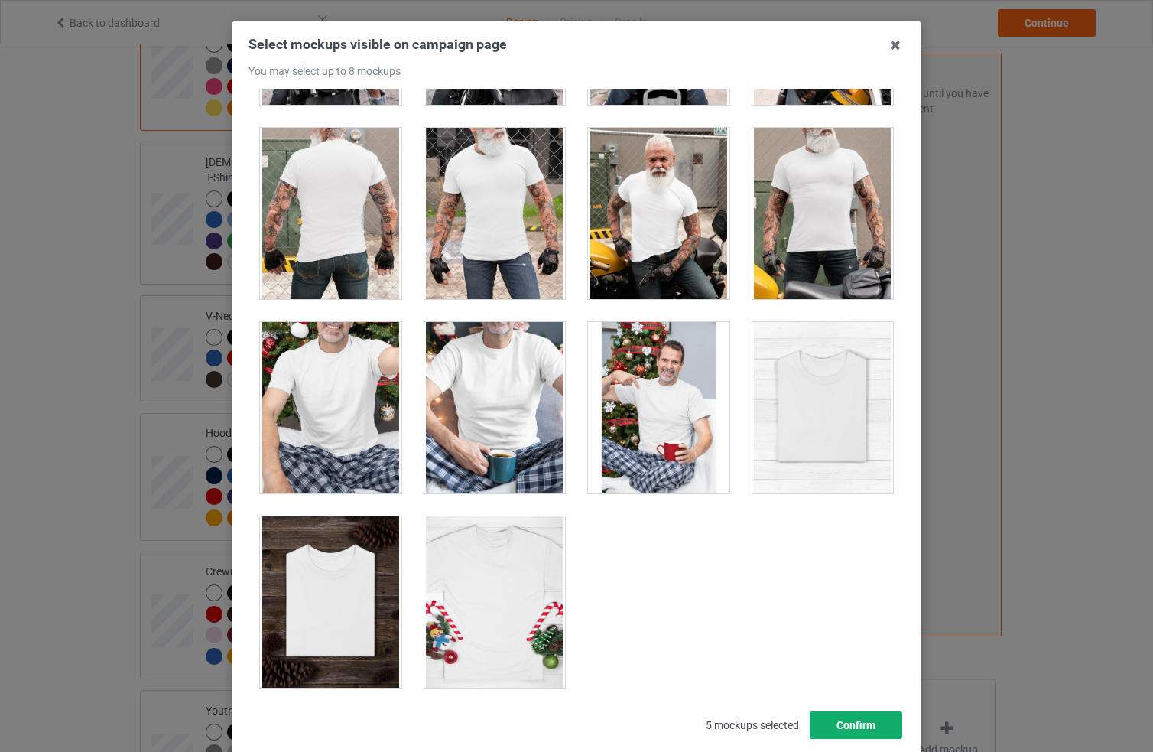
click at [845, 721] on button "Confirm" at bounding box center [856, 725] width 93 height 28
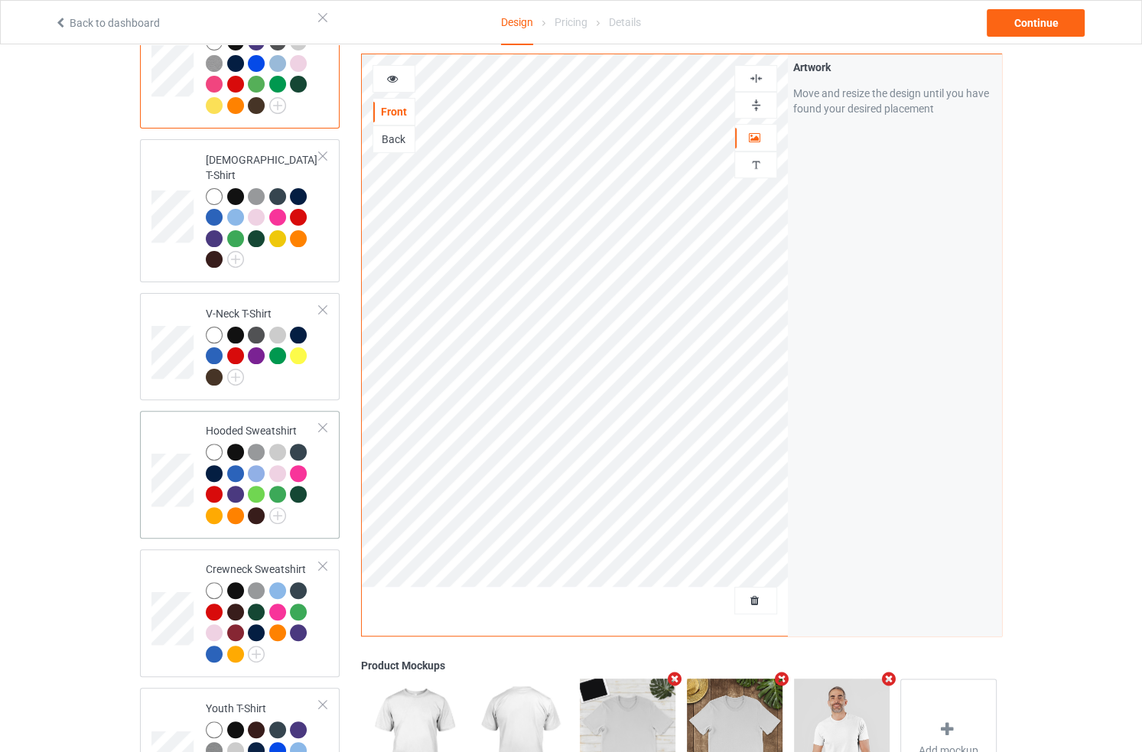
scroll to position [316, 0]
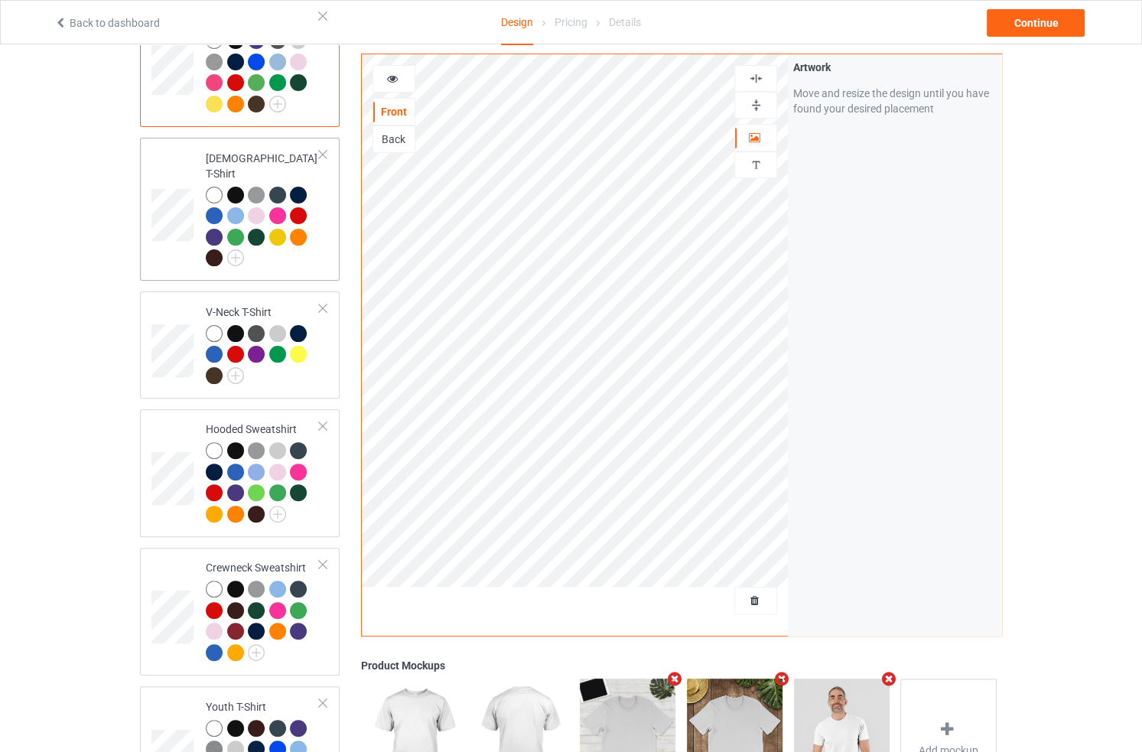
click at [294, 244] on div at bounding box center [263, 229] width 114 height 84
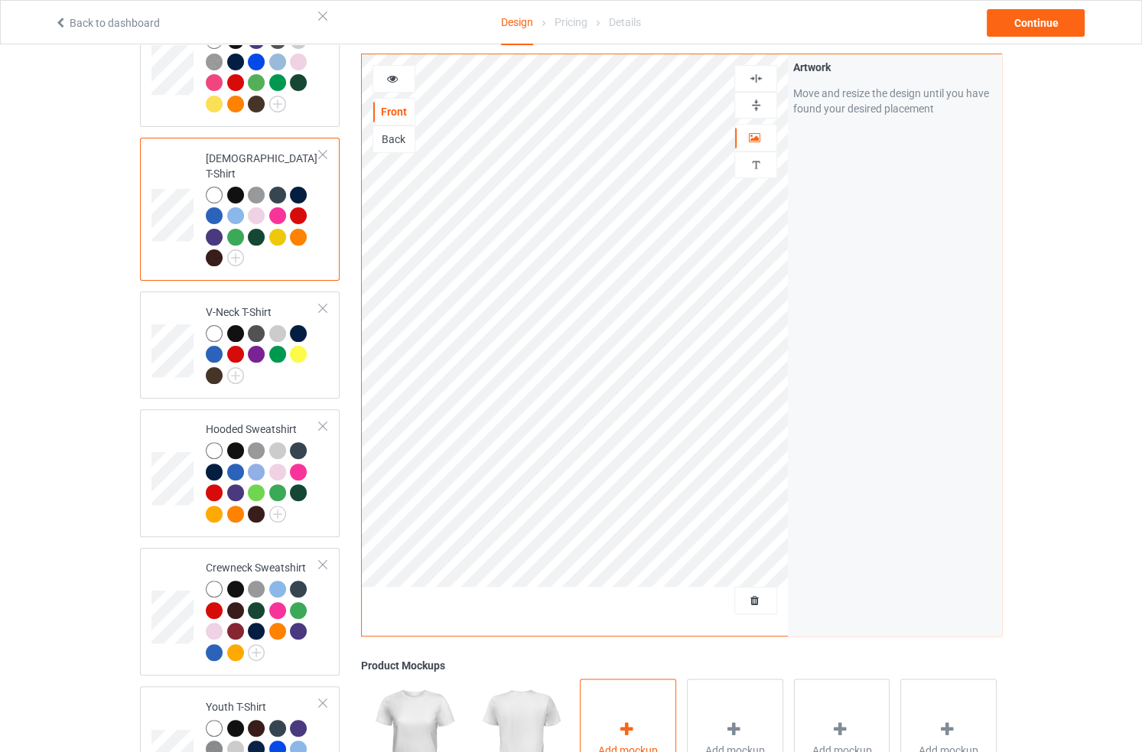
click at [606, 717] on div "Add mockup" at bounding box center [628, 738] width 96 height 120
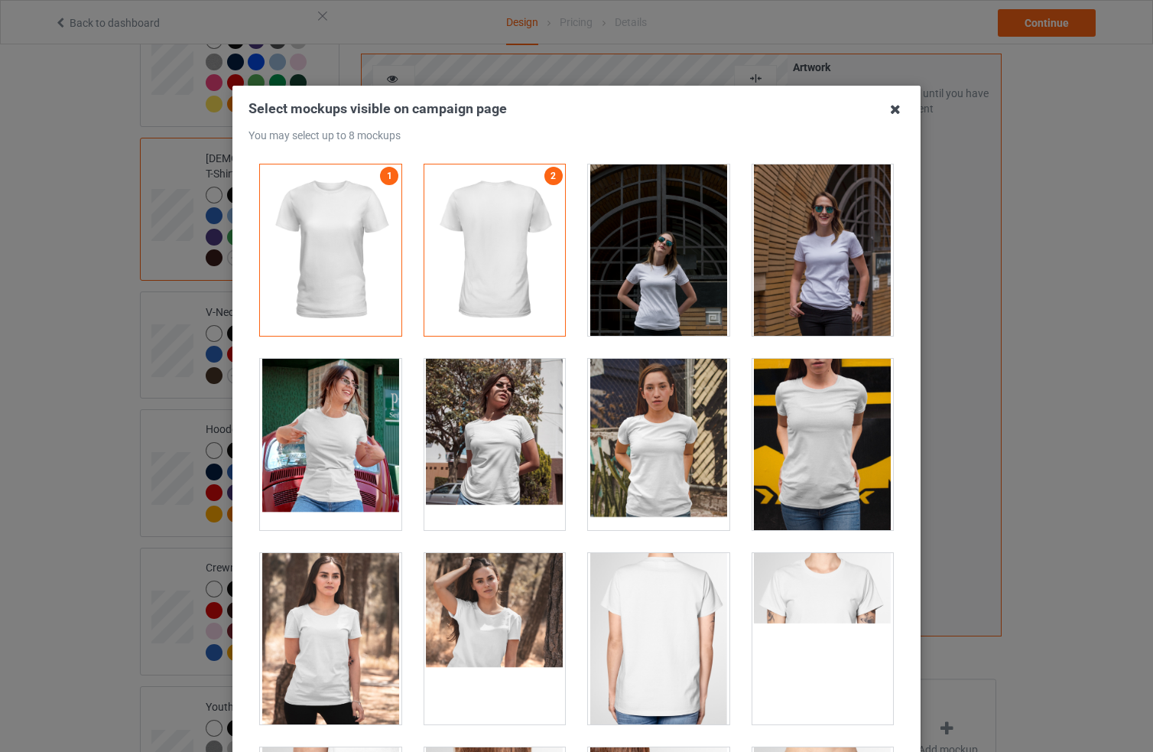
click at [883, 109] on icon at bounding box center [895, 109] width 24 height 24
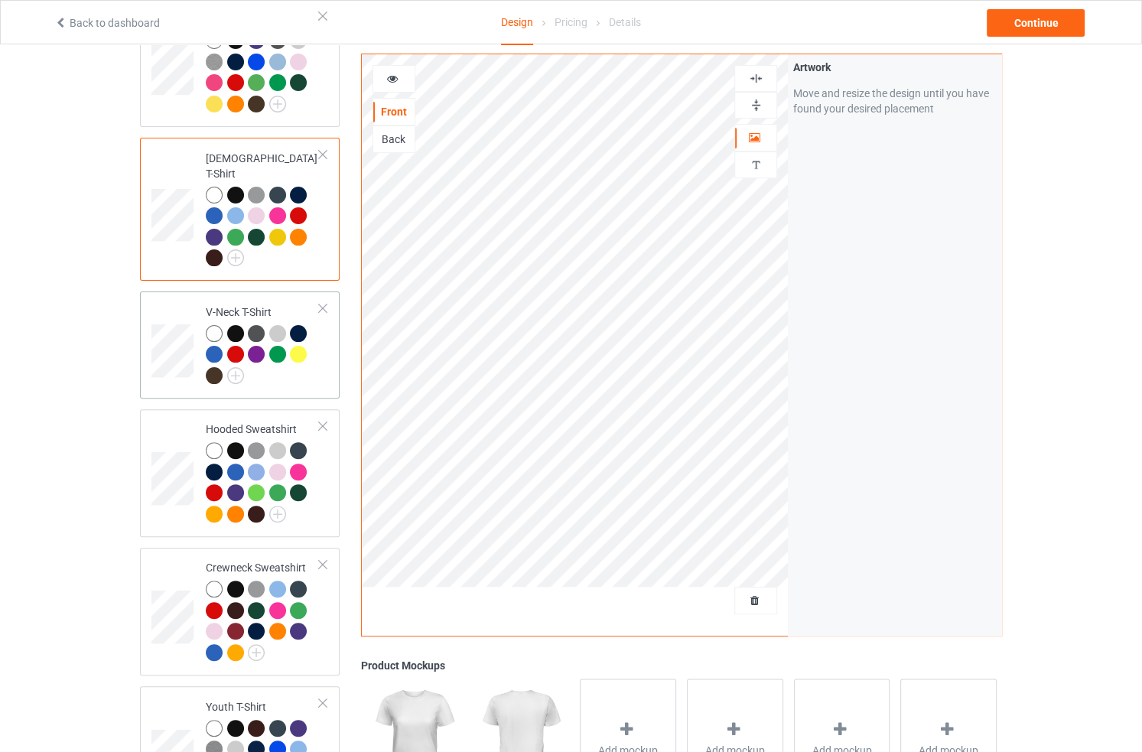
click at [308, 346] on div at bounding box center [300, 356] width 21 height 21
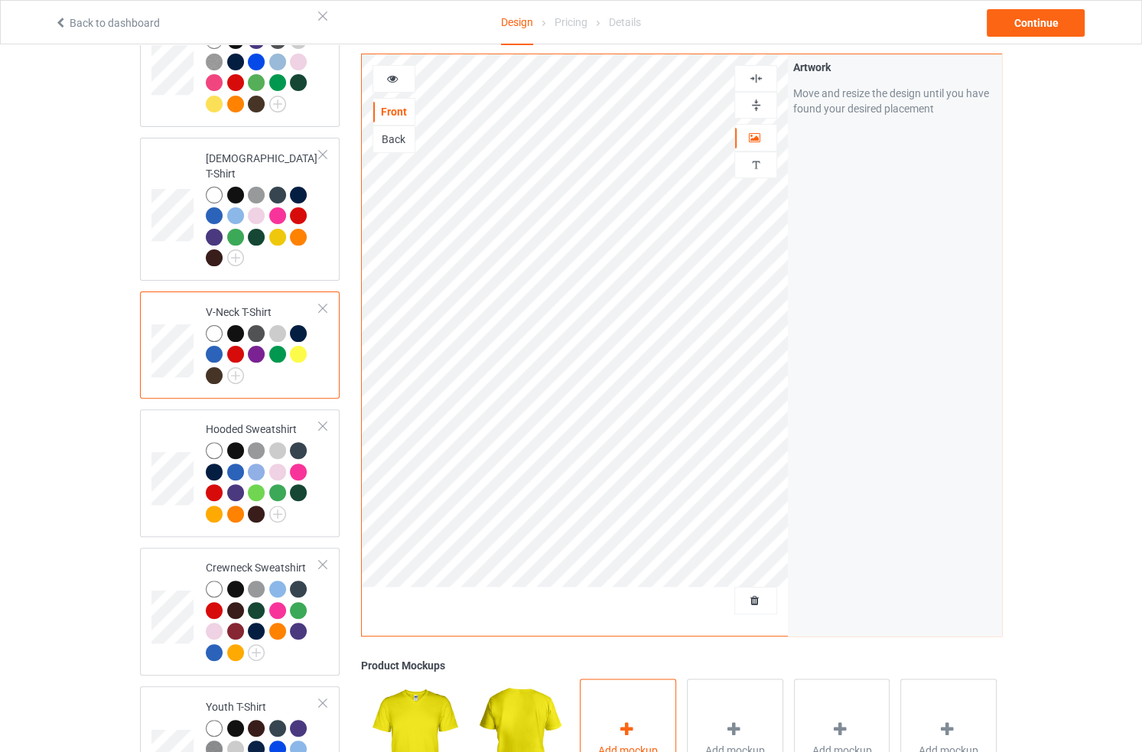
click at [621, 705] on div "Add mockup" at bounding box center [628, 738] width 96 height 120
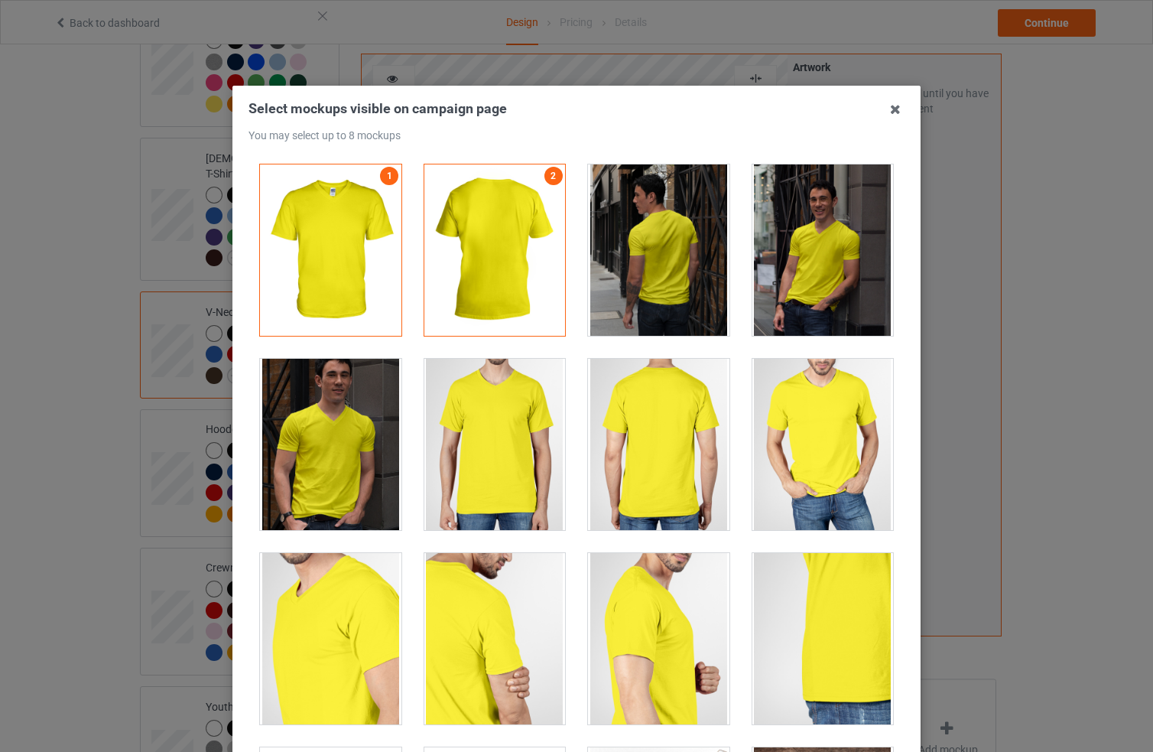
click at [314, 452] on div at bounding box center [331, 444] width 142 height 171
click at [851, 255] on div at bounding box center [824, 249] width 142 height 171
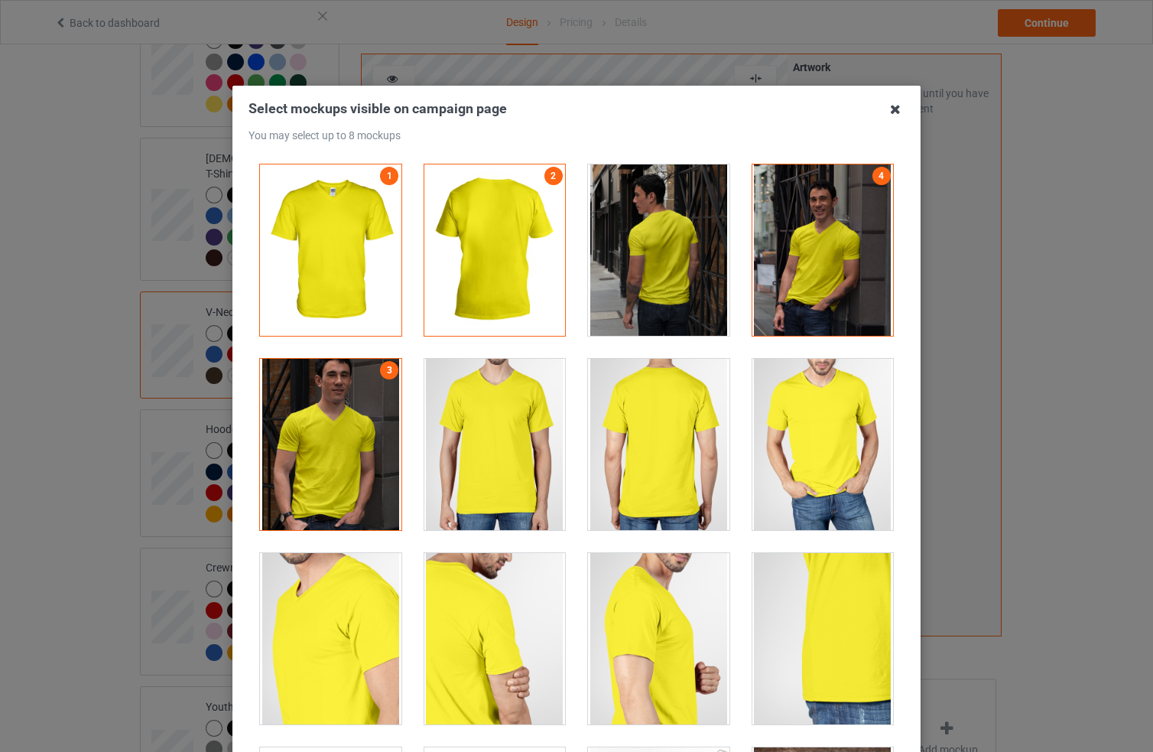
click at [893, 114] on icon at bounding box center [895, 109] width 24 height 24
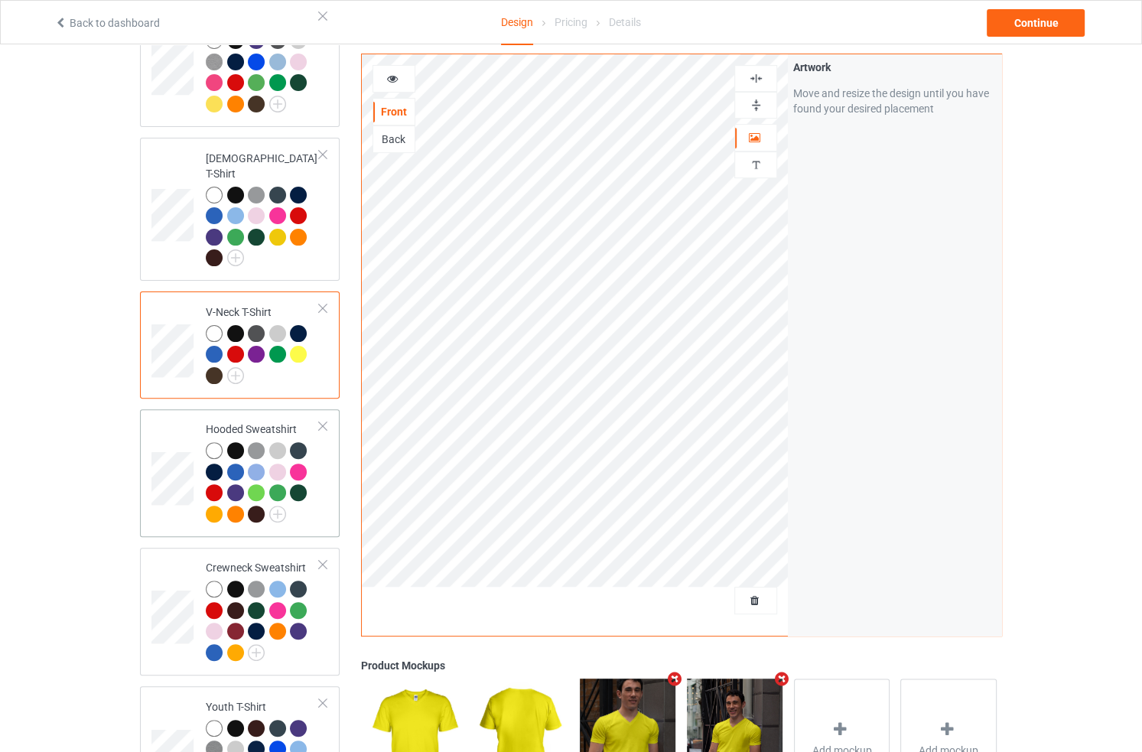
click at [333, 499] on div "Hooded Sweatshirt" at bounding box center [240, 473] width 200 height 128
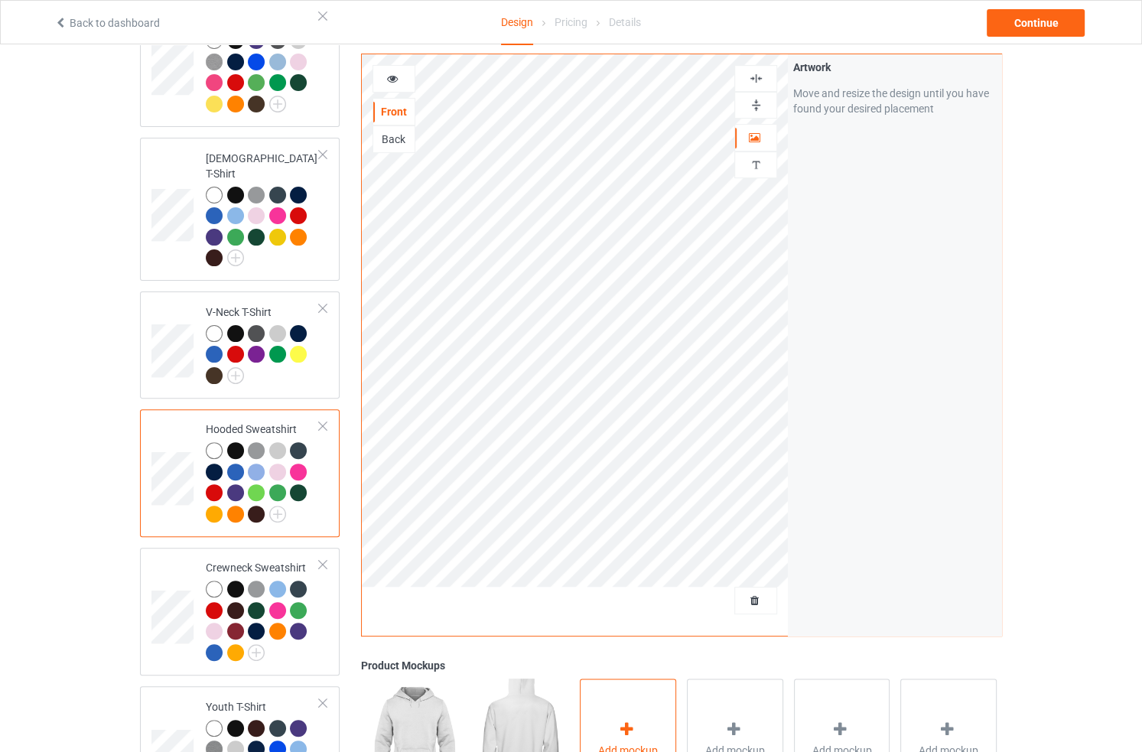
click at [633, 698] on div "Add mockup" at bounding box center [628, 738] width 96 height 120
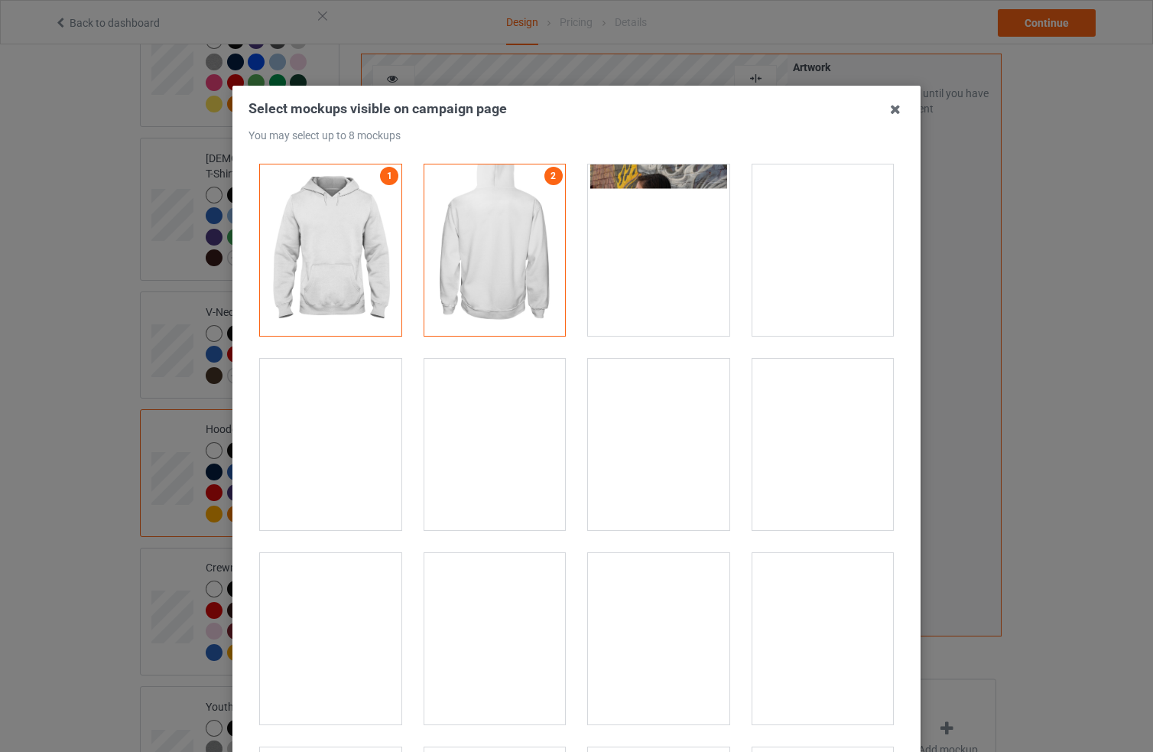
click at [831, 437] on div at bounding box center [824, 444] width 142 height 171
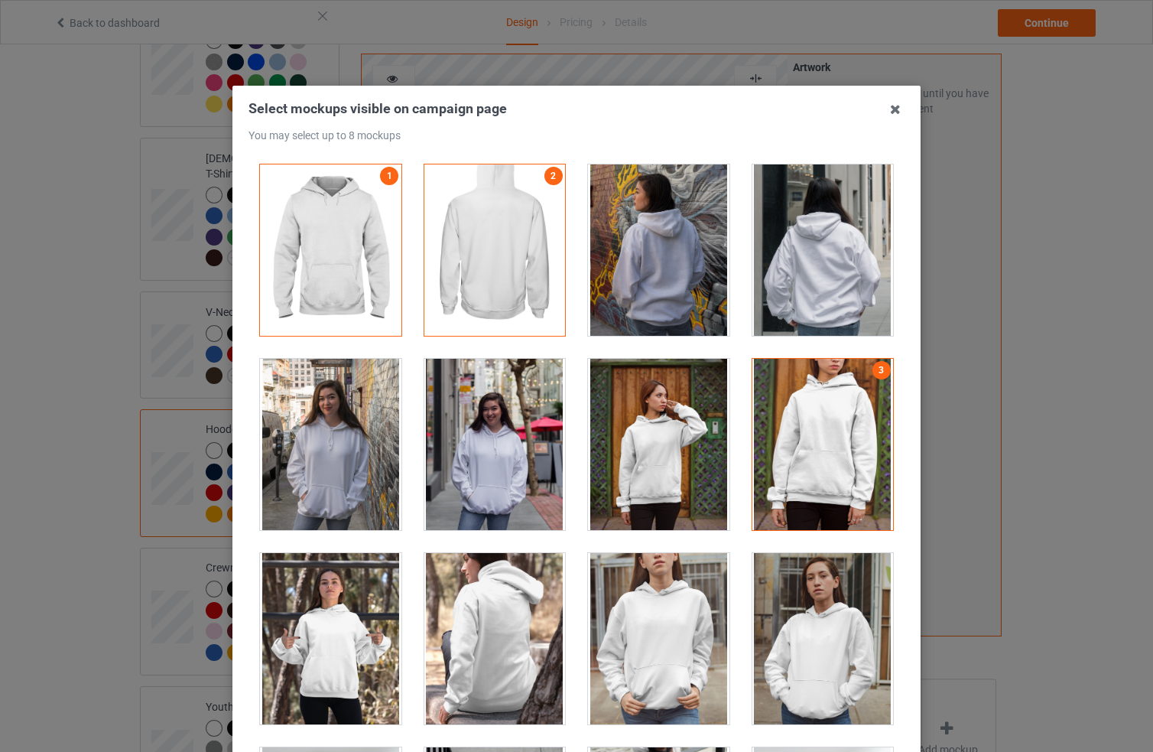
click at [361, 622] on div at bounding box center [331, 638] width 142 height 171
click at [964, 483] on div "Select mockups visible on campaign page You may select up to 8 mockups 1 2 3 4 …" at bounding box center [576, 376] width 1153 height 752
click at [890, 111] on icon at bounding box center [895, 109] width 24 height 24
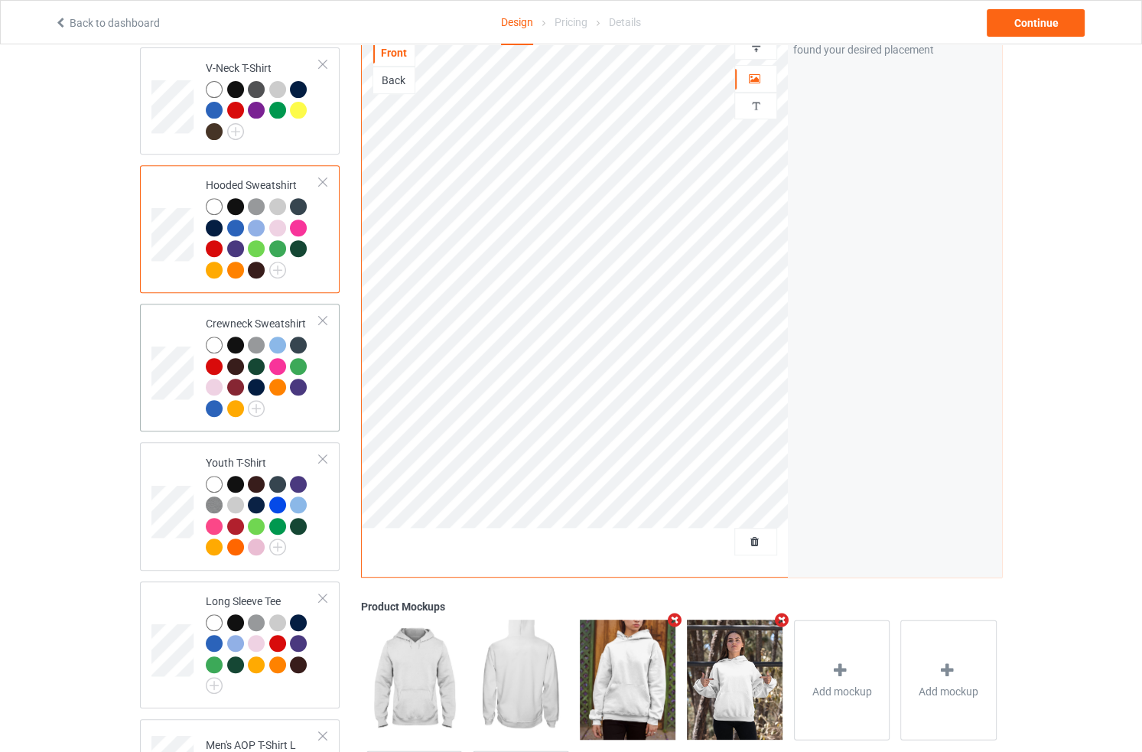
scroll to position [561, 0]
click at [326, 399] on td "Crewneck Sweatshirt" at bounding box center [262, 366] width 131 height 115
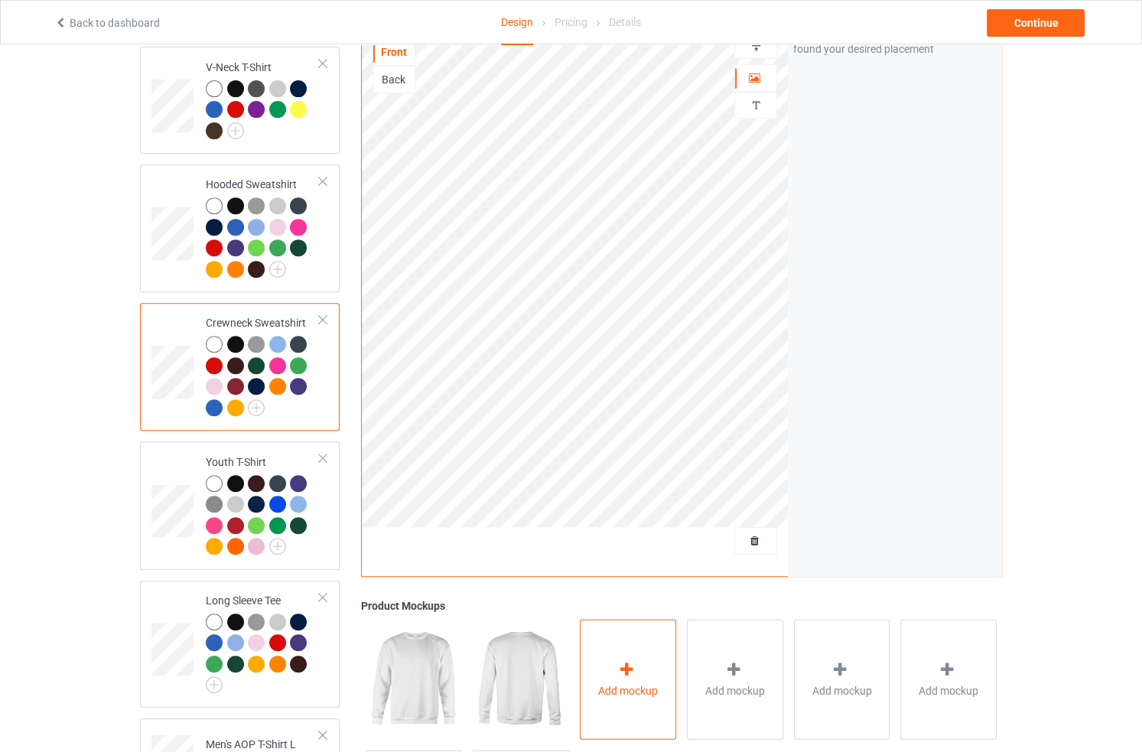
click at [612, 649] on div "Add mockup" at bounding box center [628, 679] width 96 height 120
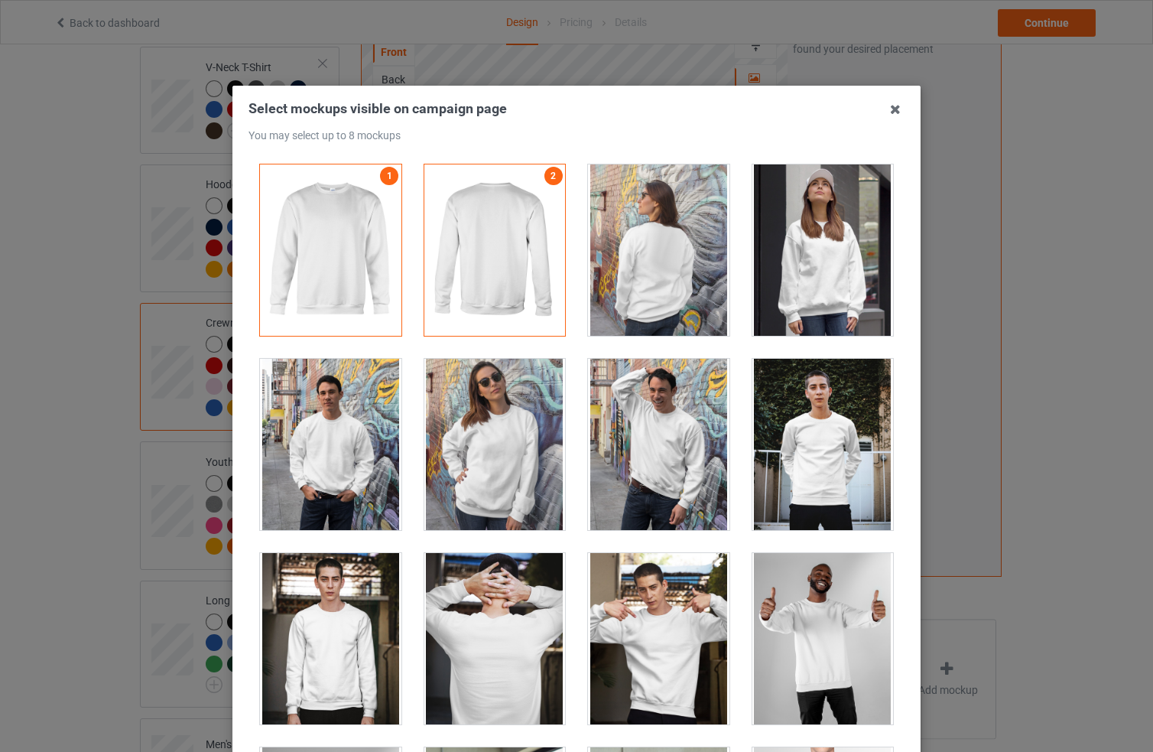
click at [307, 434] on div at bounding box center [331, 444] width 142 height 171
click at [659, 443] on div at bounding box center [659, 444] width 142 height 171
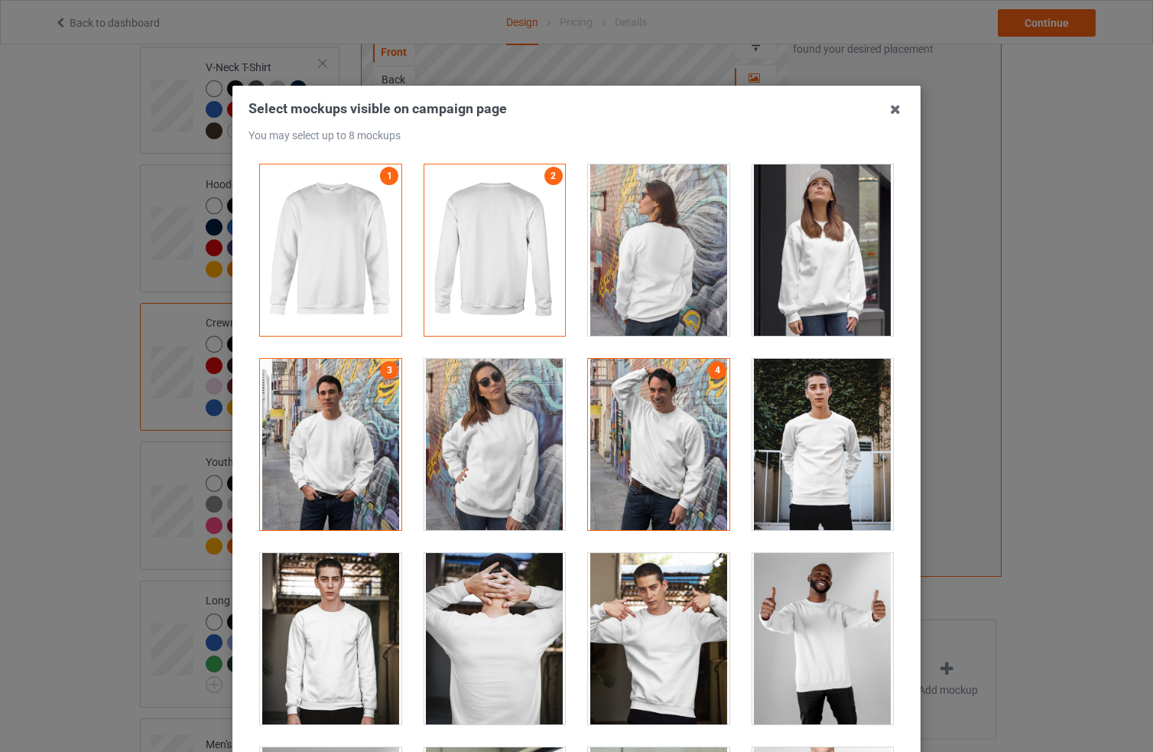
click at [830, 457] on div at bounding box center [824, 444] width 142 height 171
click at [889, 106] on icon at bounding box center [895, 109] width 24 height 24
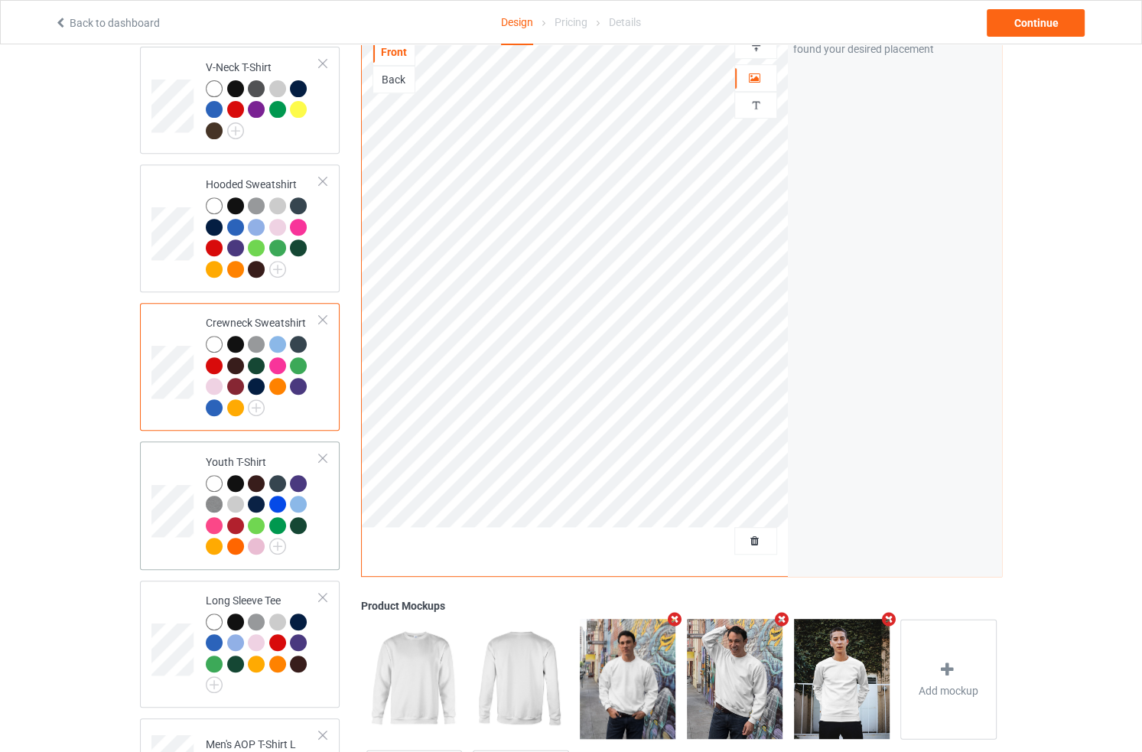
click at [313, 517] on div at bounding box center [263, 517] width 114 height 84
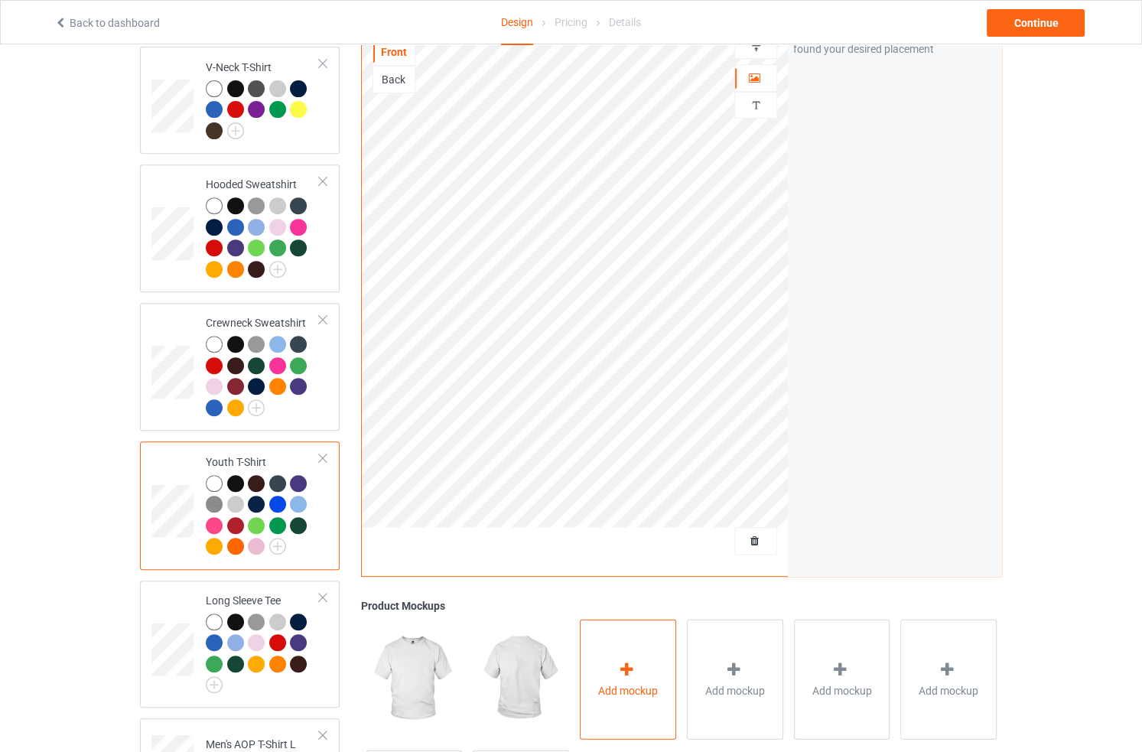
click at [673, 663] on div "Add mockup" at bounding box center [628, 679] width 96 height 120
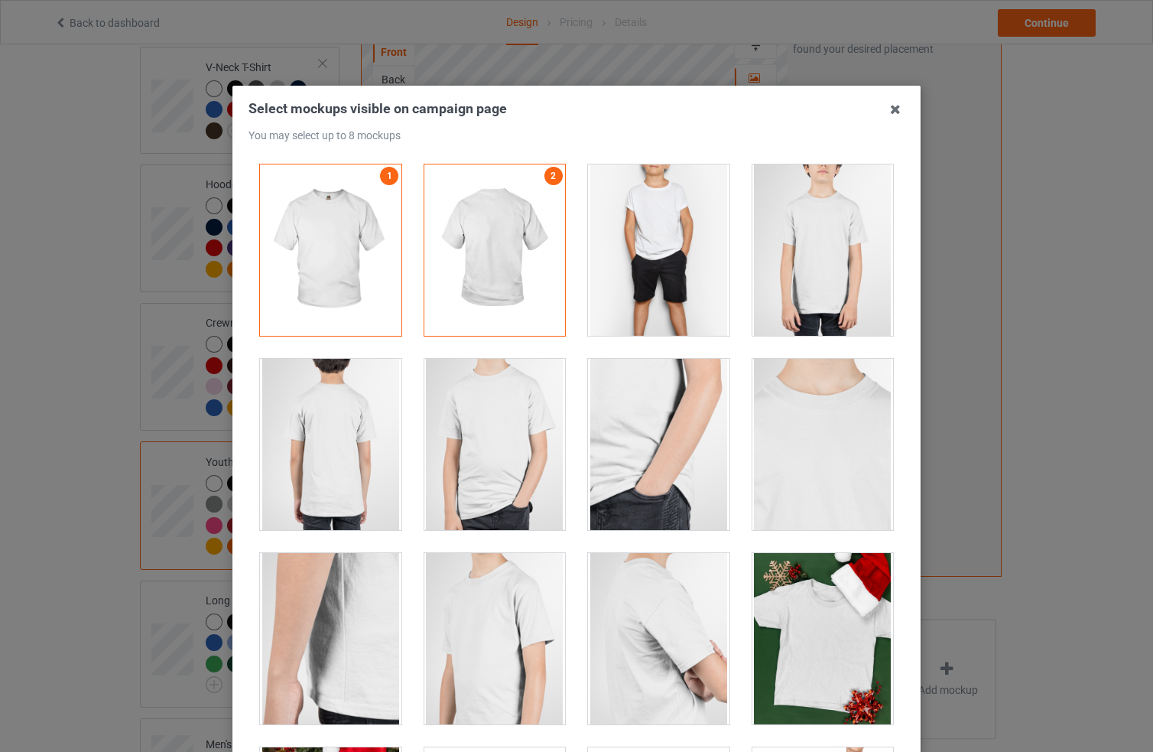
click at [646, 237] on div at bounding box center [659, 249] width 142 height 171
click at [830, 254] on div at bounding box center [824, 249] width 142 height 171
click at [890, 115] on icon at bounding box center [895, 109] width 24 height 24
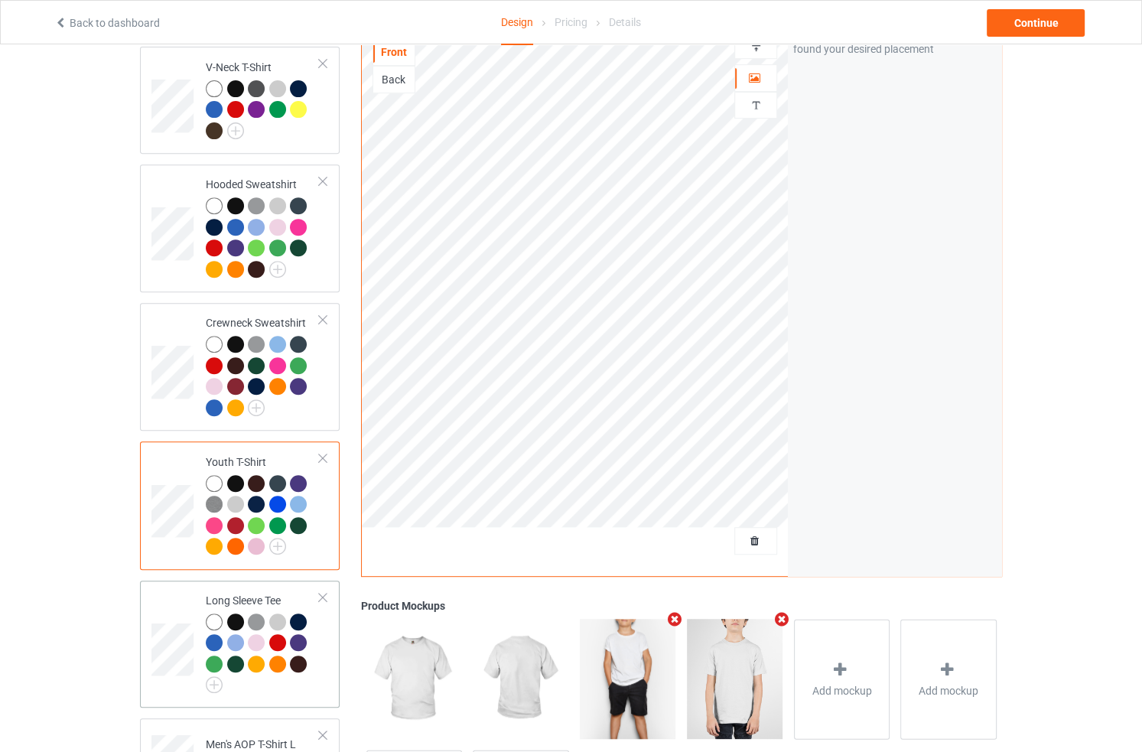
click at [321, 648] on td "Long Sleeve Tee" at bounding box center [262, 644] width 131 height 115
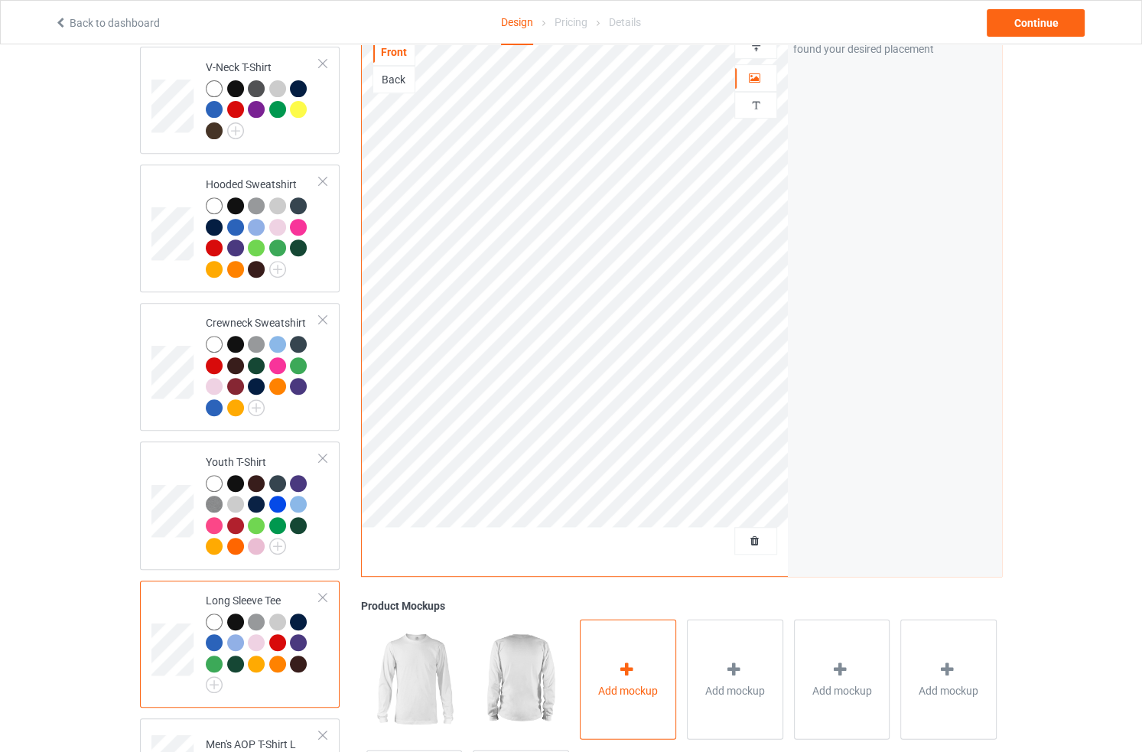
click at [620, 661] on icon at bounding box center [626, 669] width 19 height 16
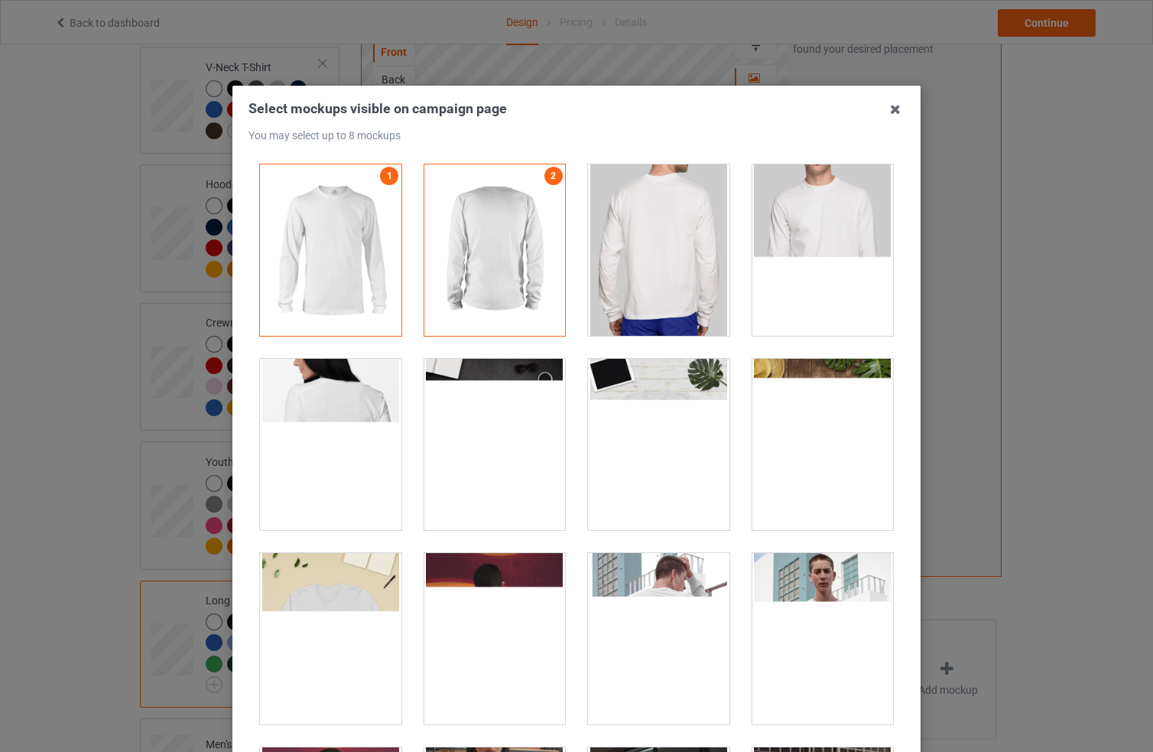
click at [503, 434] on div at bounding box center [496, 444] width 142 height 171
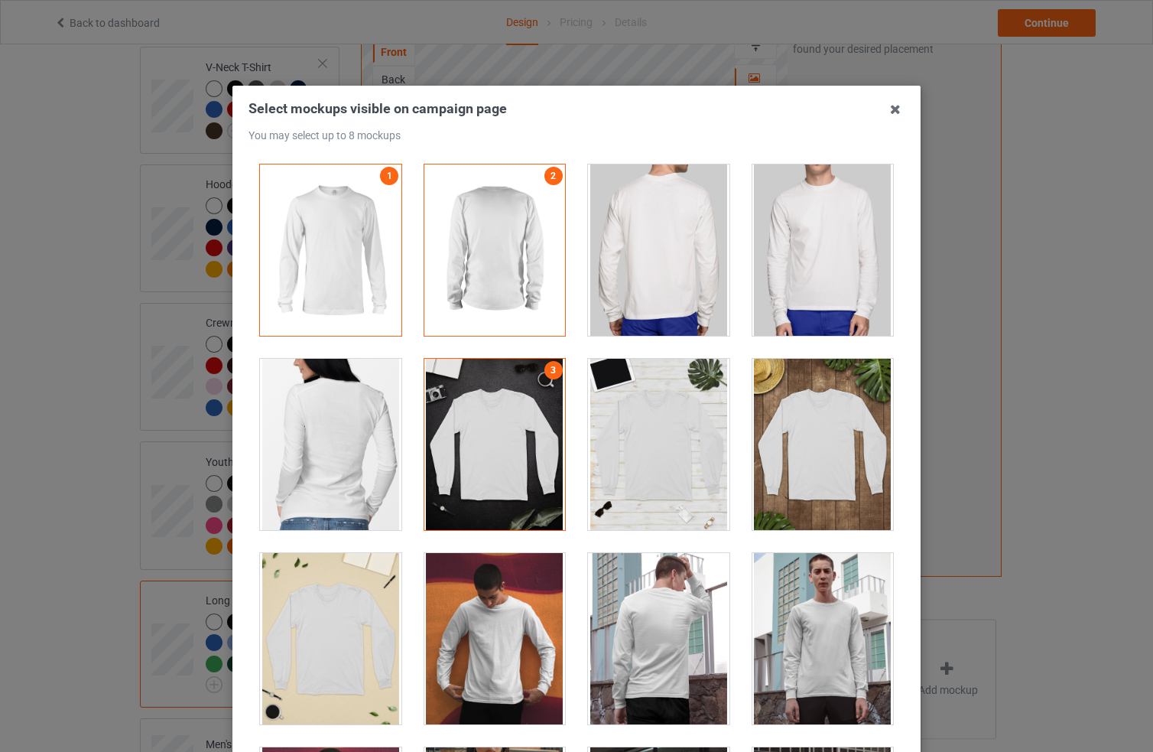
click at [678, 415] on div at bounding box center [659, 444] width 142 height 171
click at [814, 252] on div at bounding box center [824, 249] width 142 height 171
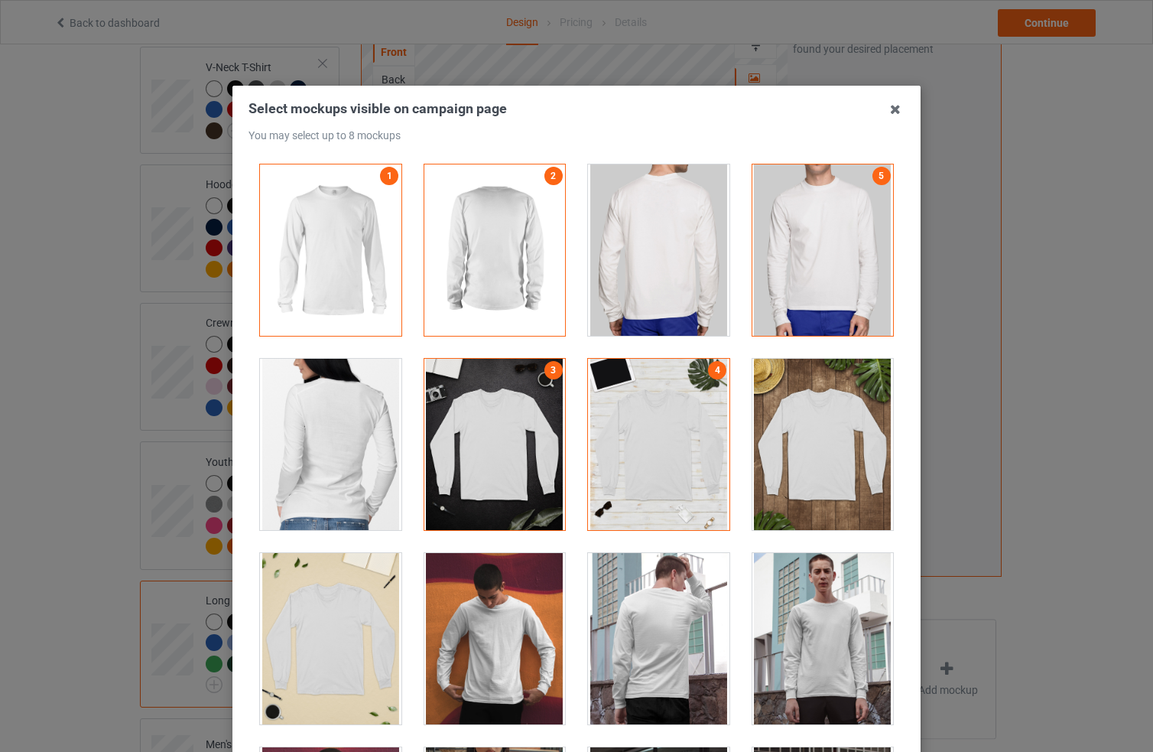
click at [658, 256] on div at bounding box center [659, 249] width 142 height 171
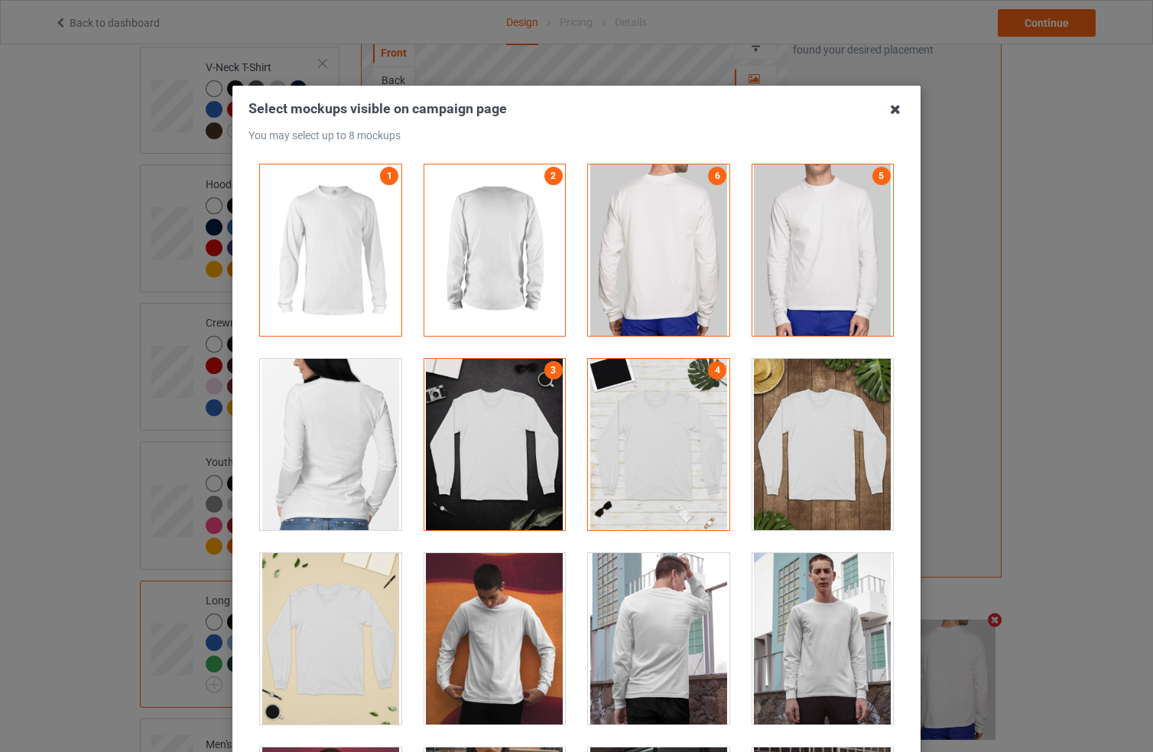
click at [884, 107] on icon at bounding box center [895, 109] width 24 height 24
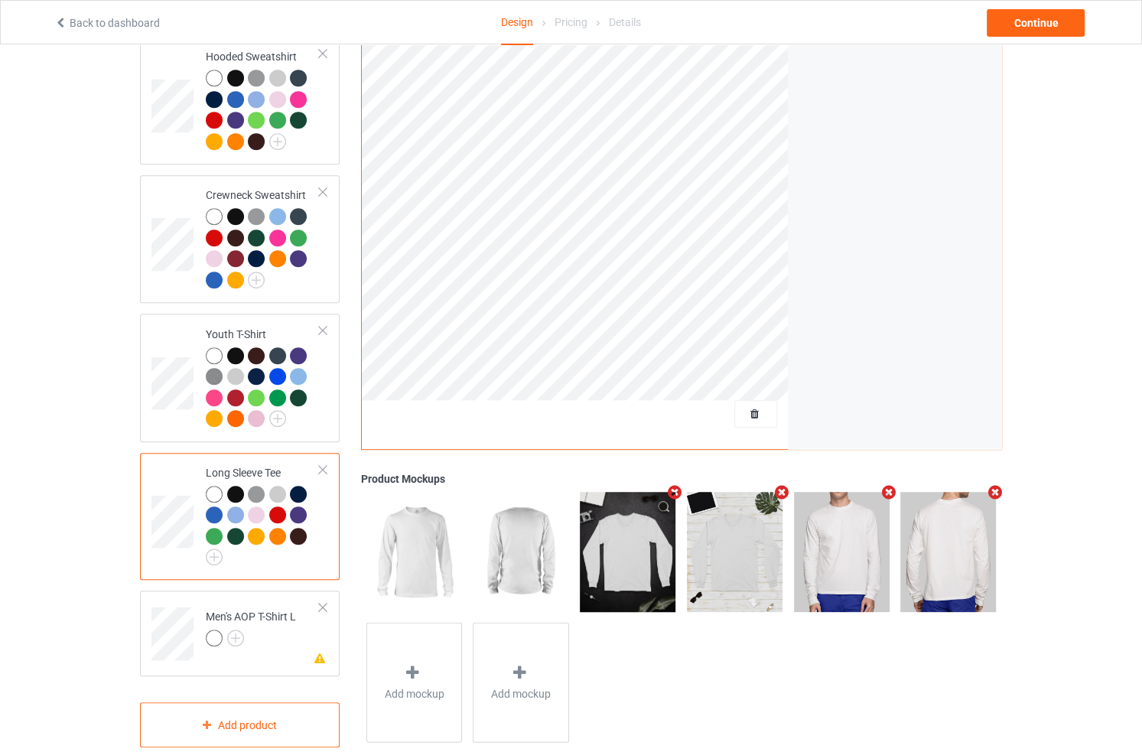
scroll to position [697, 0]
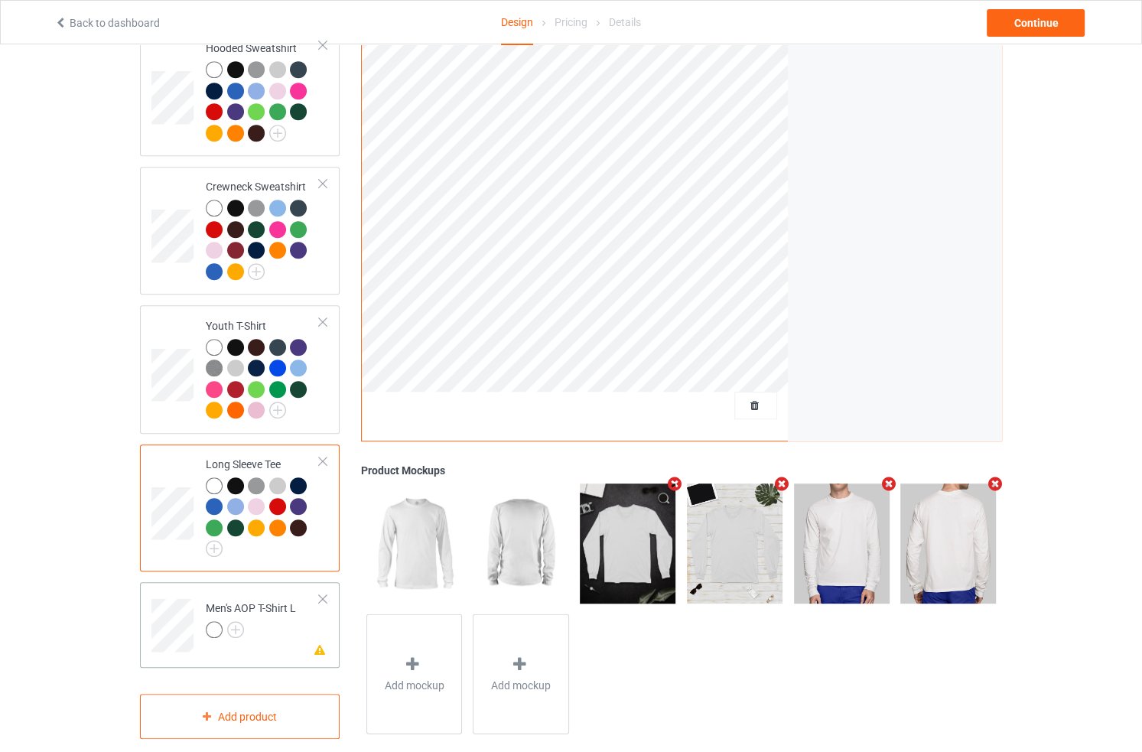
click at [272, 621] on div at bounding box center [251, 631] width 90 height 21
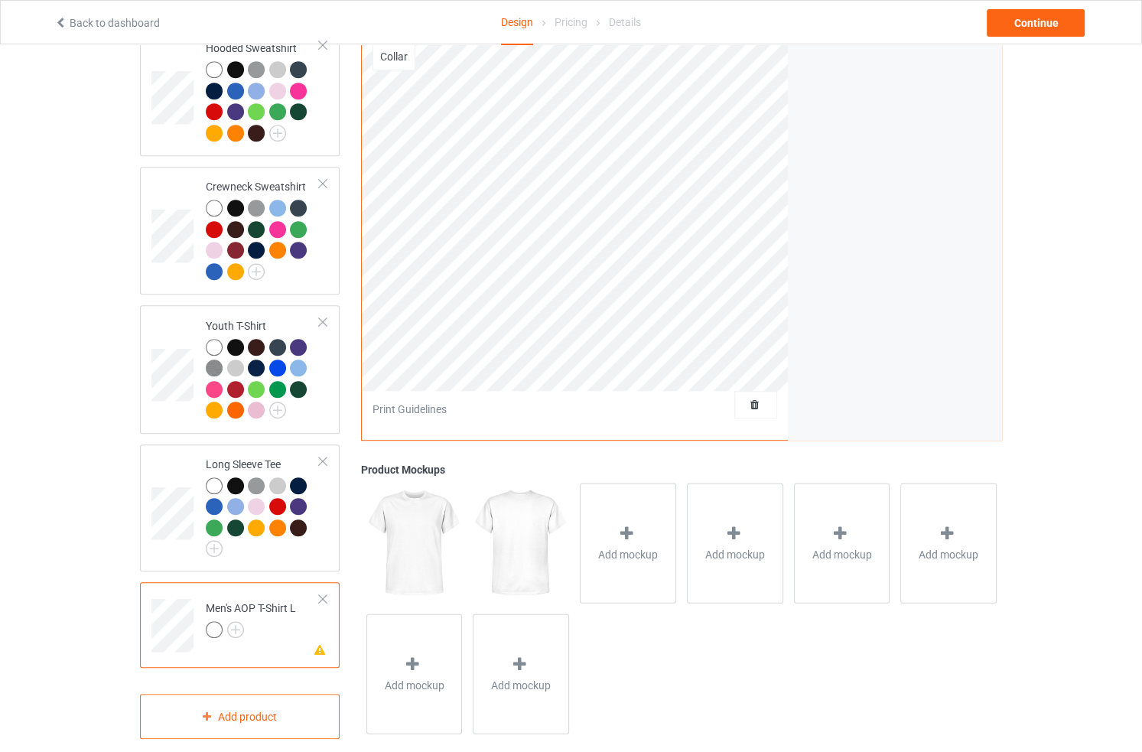
click at [325, 594] on div at bounding box center [322, 599] width 11 height 11
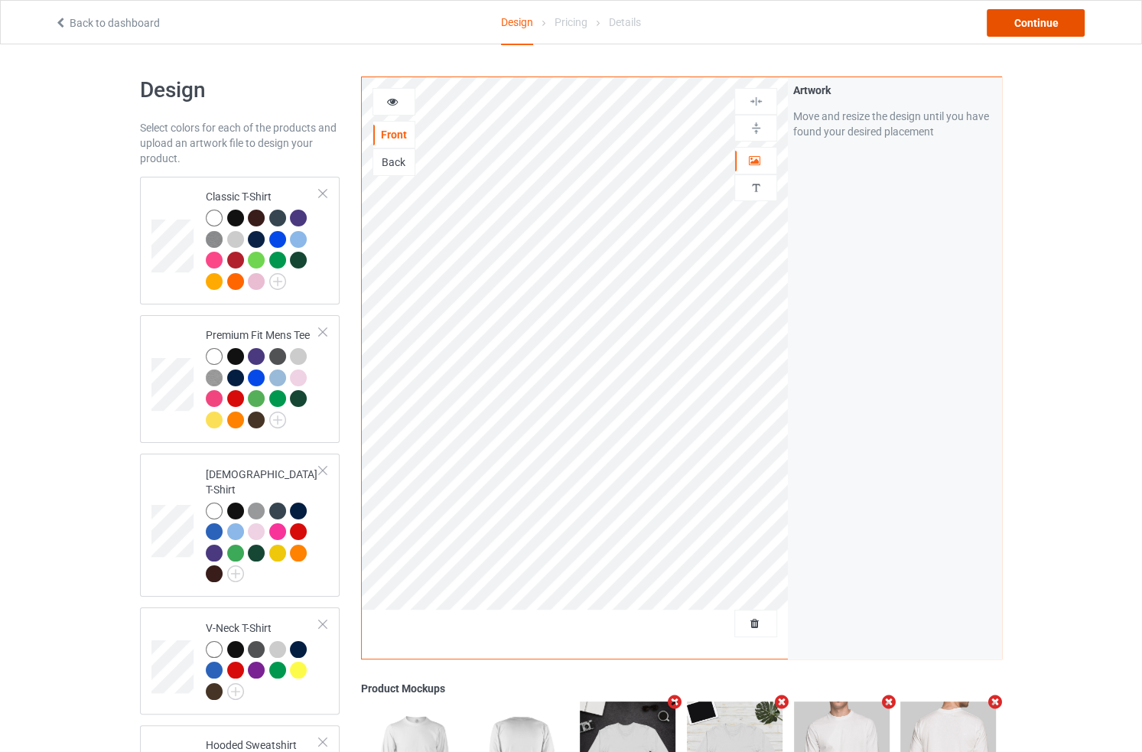
click at [1052, 23] on div "Continue" at bounding box center [1036, 23] width 98 height 28
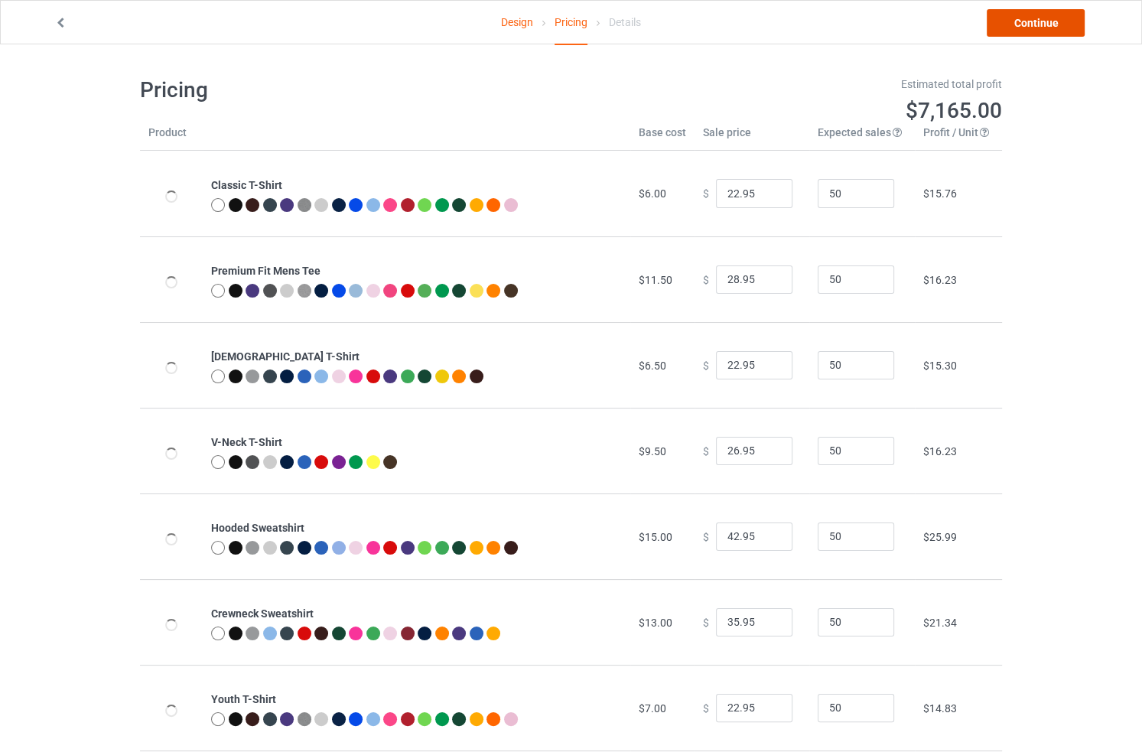
click at [1028, 27] on link "Continue" at bounding box center [1036, 23] width 98 height 28
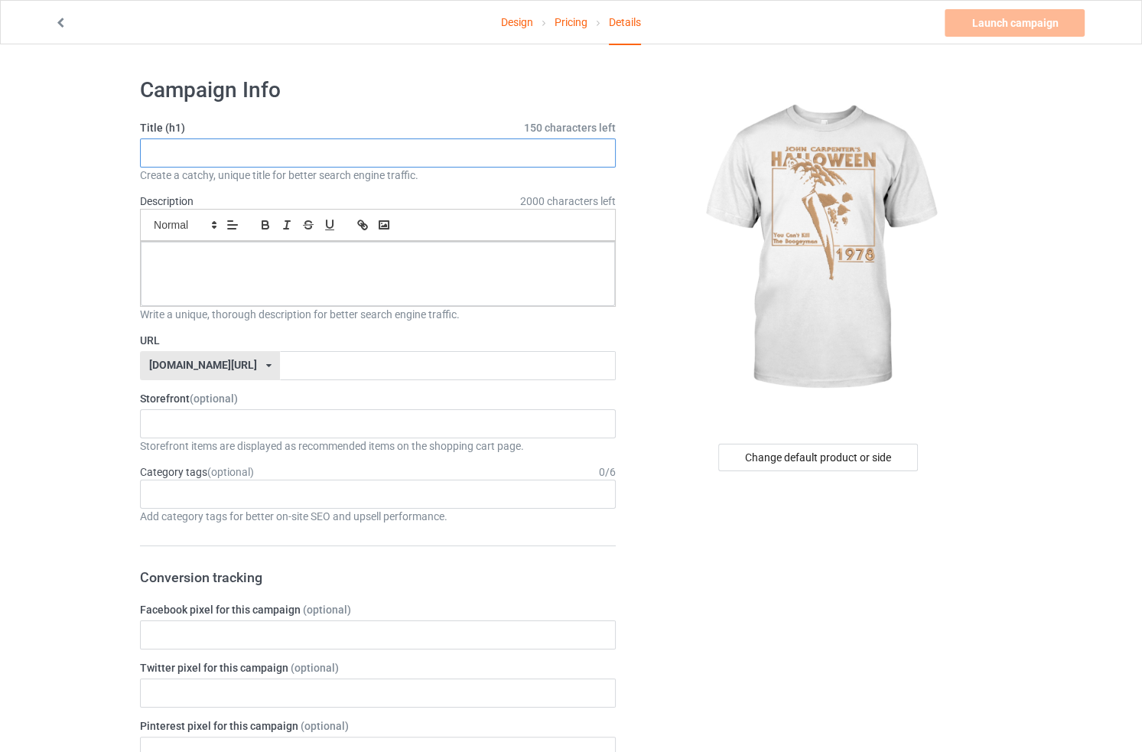
click at [275, 151] on input "text" at bounding box center [378, 152] width 476 height 29
type input "H"
click at [263, 150] on input "Spooky" at bounding box center [378, 152] width 476 height 29
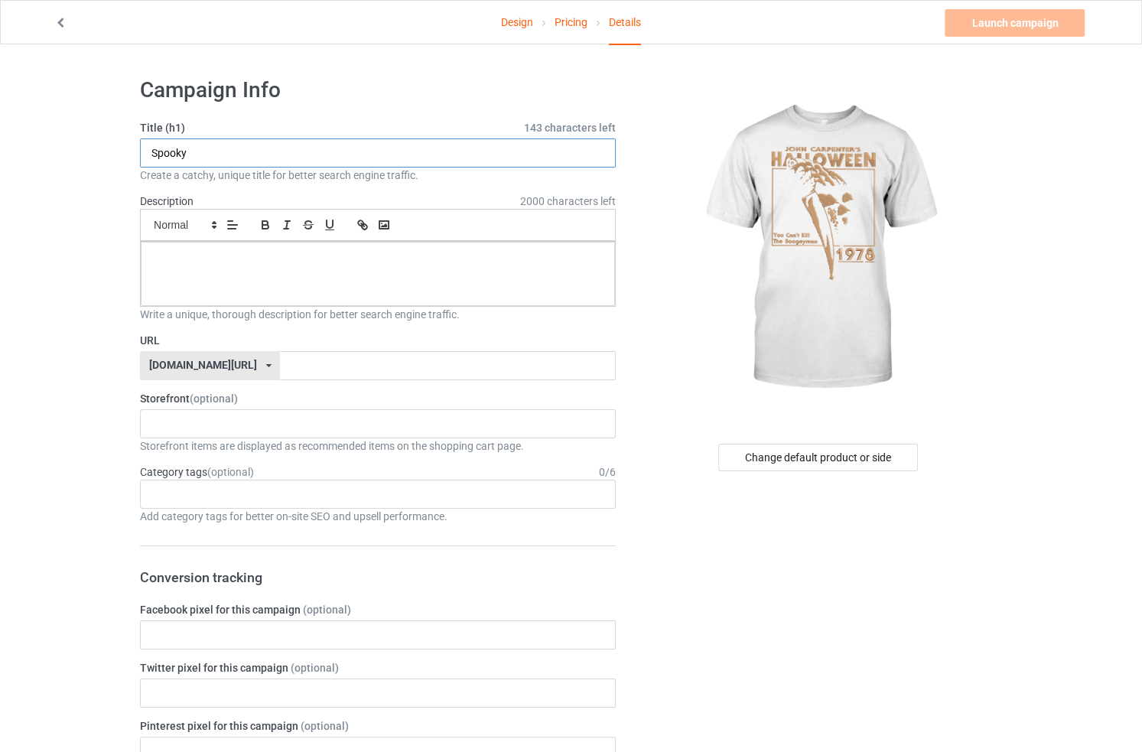
paste input "It’s Spooky Season"
type input "It’s Spooky Season!"
click at [213, 372] on div "[DOMAIN_NAME][URL] [DOMAIN_NAME][URL] [DOMAIN_NAME][URL] 5fe7467ed2aab82c9d0f46…" at bounding box center [210, 365] width 140 height 29
click at [193, 400] on div "[DOMAIN_NAME][URL]" at bounding box center [210, 395] width 138 height 28
click at [203, 366] on div "[DOMAIN_NAME][URL]" at bounding box center [203, 364] width 108 height 11
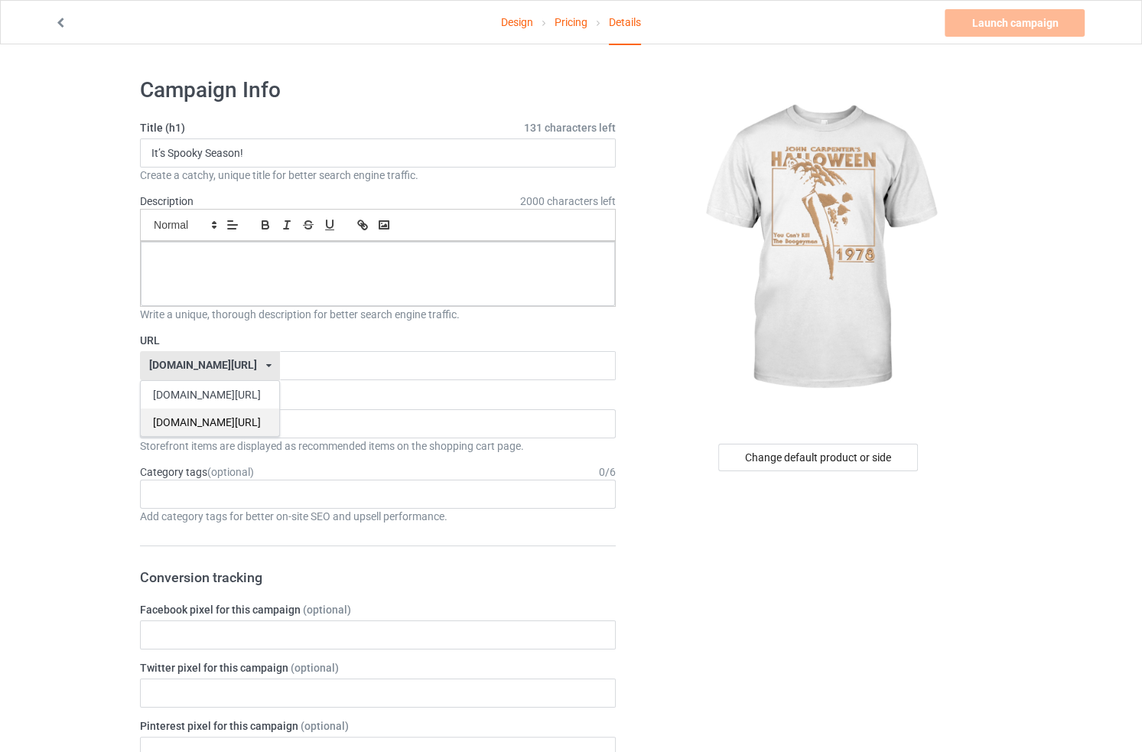
click at [203, 411] on div "[DOMAIN_NAME][URL]" at bounding box center [210, 422] width 138 height 28
click at [280, 360] on input "text" at bounding box center [447, 365] width 335 height 29
paste input "It’s Spooky Season"
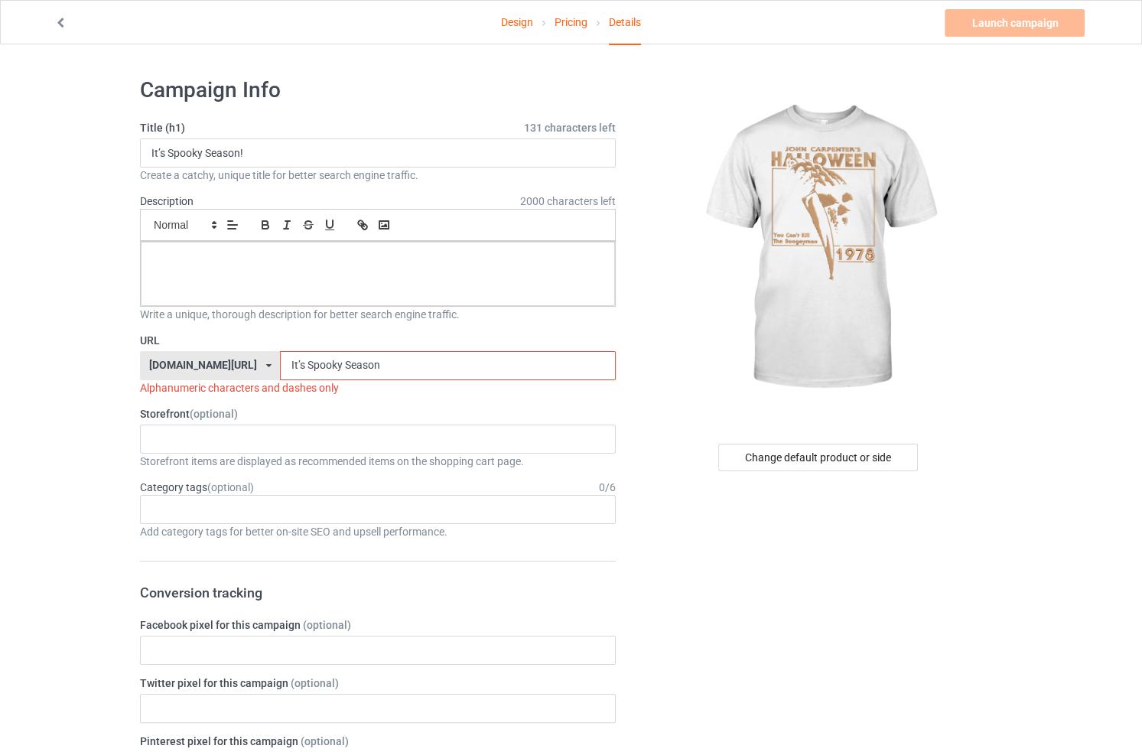
click at [280, 364] on input "It’s Spooky Season" at bounding box center [447, 365] width 335 height 29
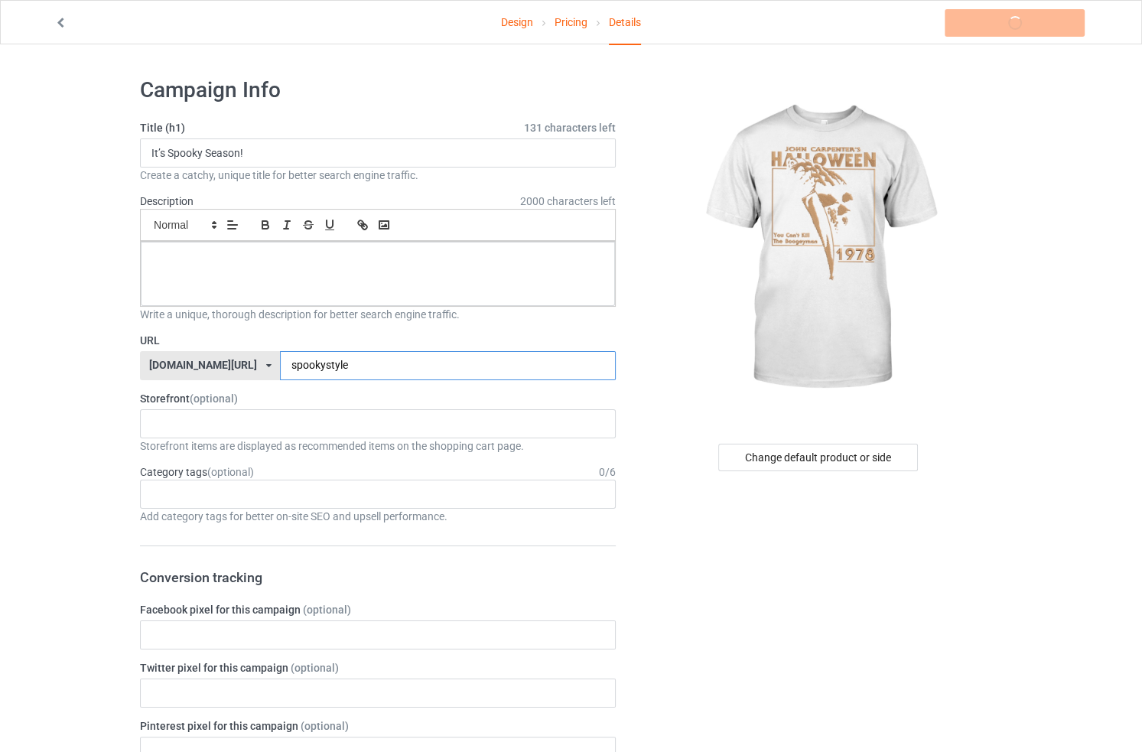
type input "spookystyle"
click at [333, 273] on div at bounding box center [378, 274] width 474 height 64
click at [278, 267] on div at bounding box center [378, 274] width 474 height 64
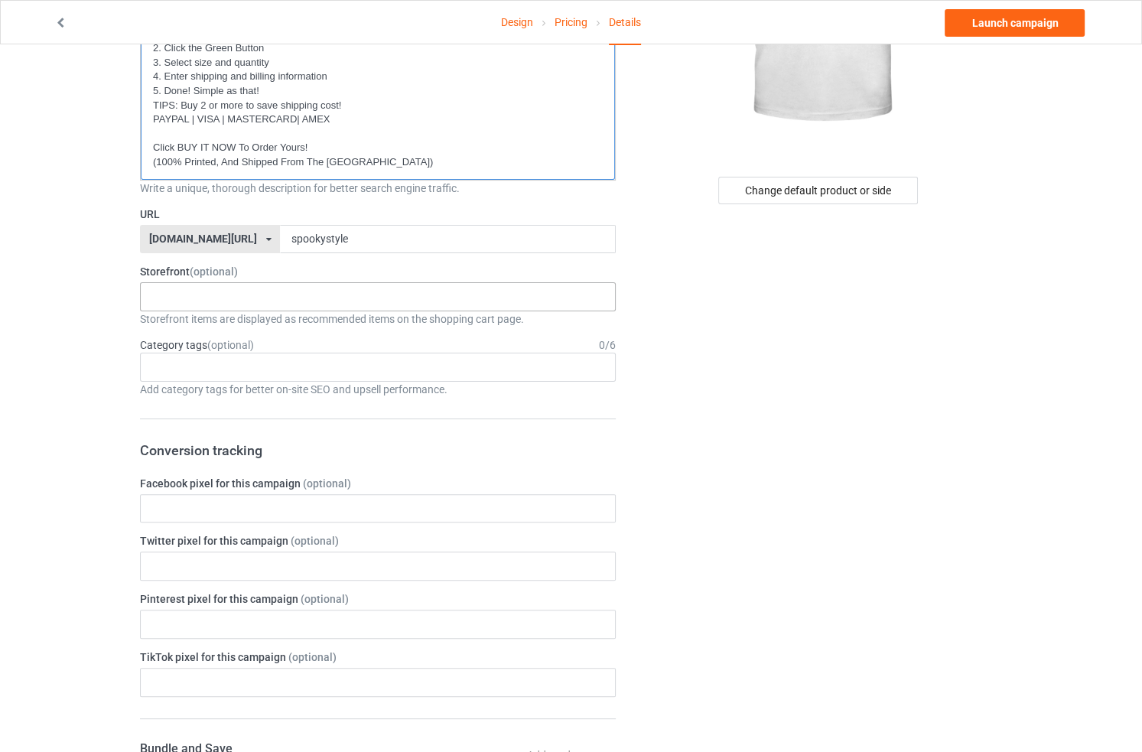
scroll to position [268, 0]
click at [259, 303] on div "HLW Cats Lover CRUISES LOVERS T-SHIRT 68bebb05ef1718002f05283a 5f3f9b4f869cdf4e…" at bounding box center [378, 295] width 476 height 29
click at [278, 320] on div "HLW" at bounding box center [378, 324] width 474 height 28
click at [719, 343] on div "Change default product or side" at bounding box center [819, 639] width 386 height 1683
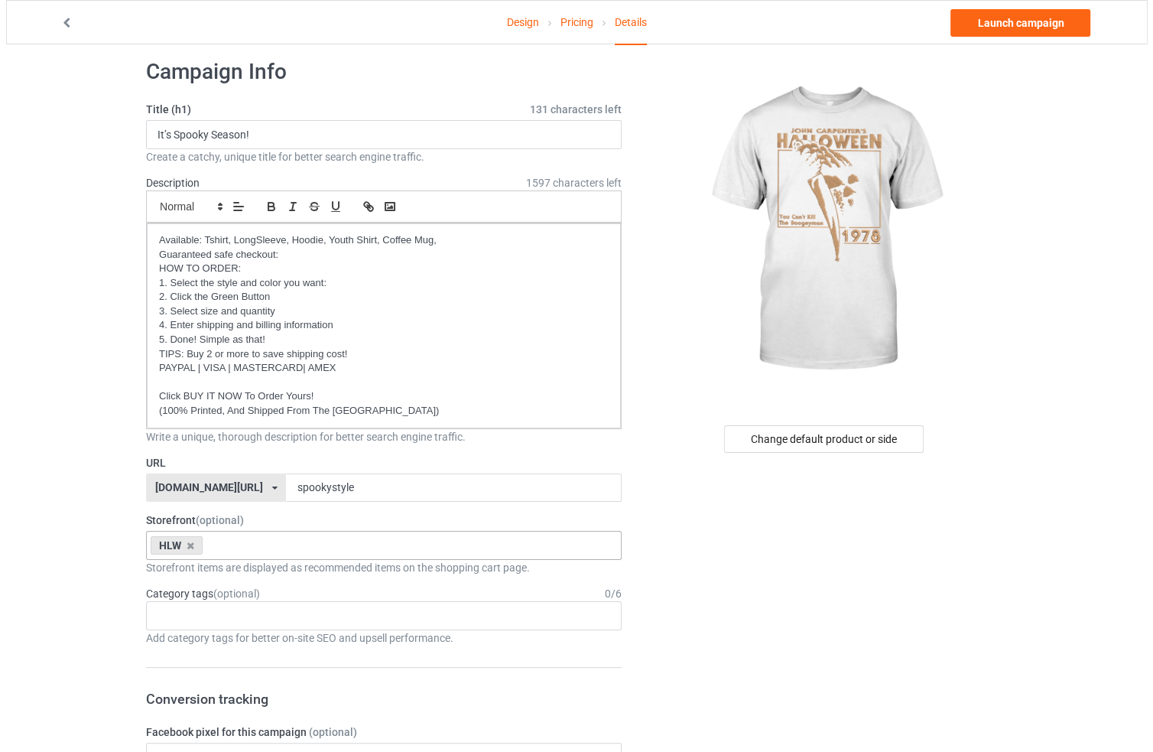
scroll to position [0, 0]
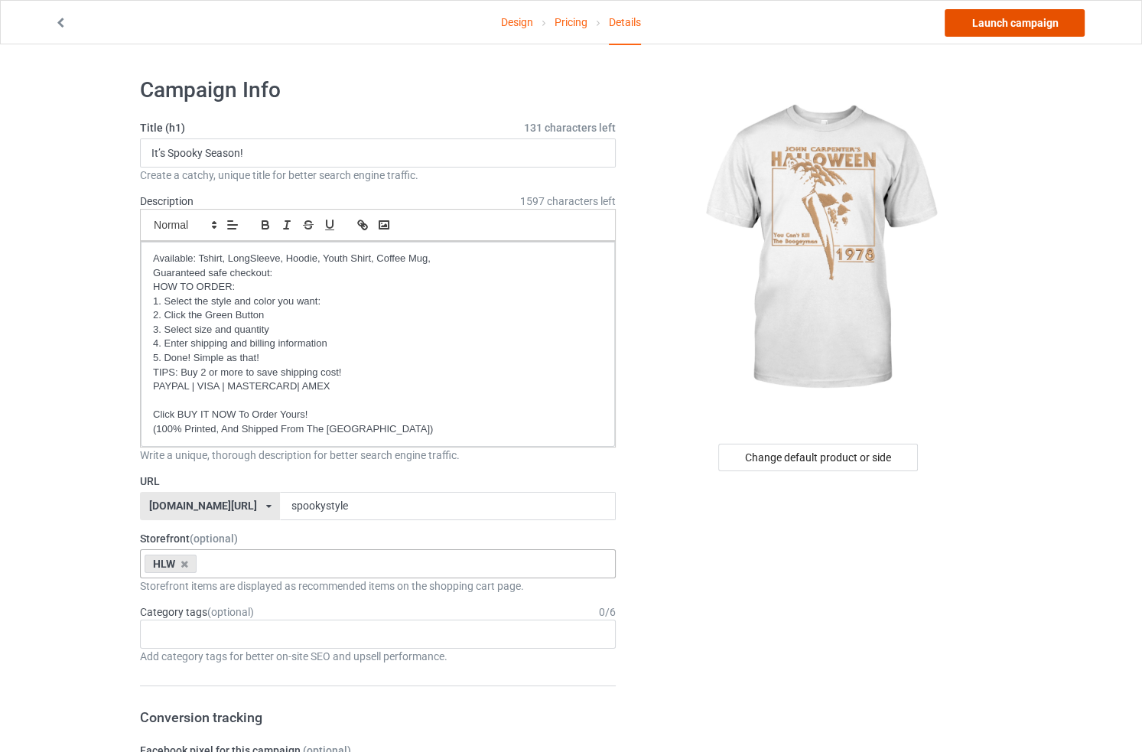
click at [1008, 21] on link "Launch campaign" at bounding box center [1015, 23] width 140 height 28
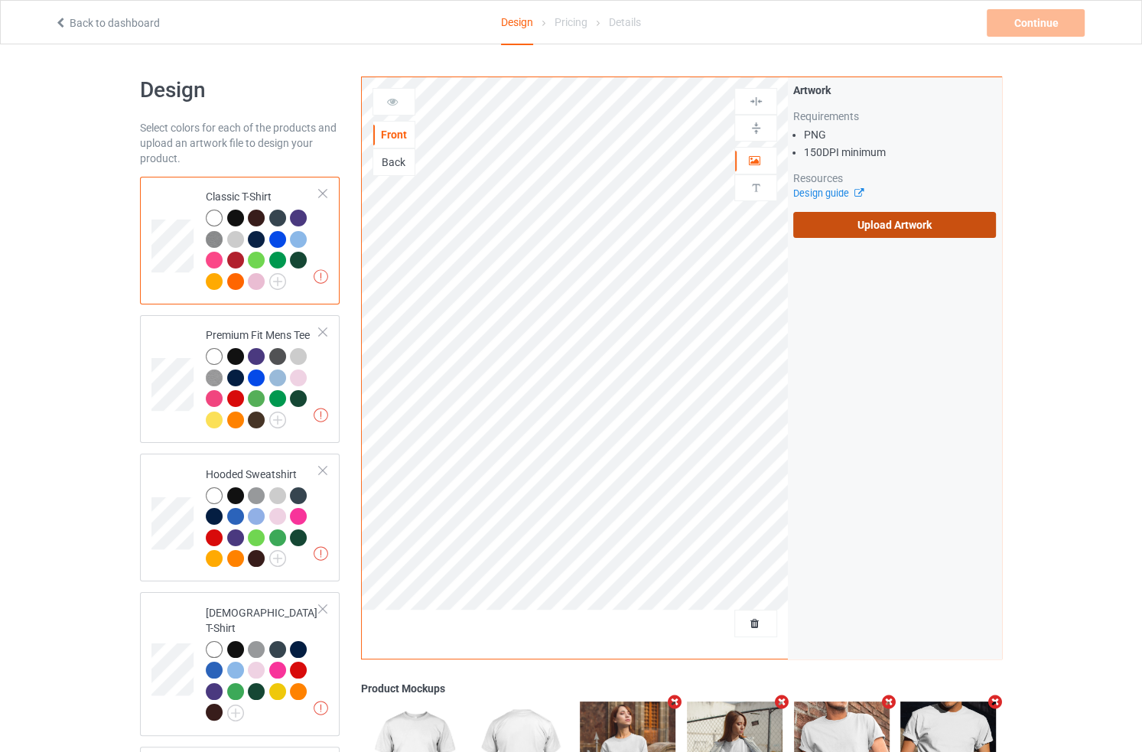
click at [949, 213] on label "Upload Artwork" at bounding box center [894, 225] width 203 height 26
click at [0, 0] on input "Upload Artwork" at bounding box center [0, 0] width 0 height 0
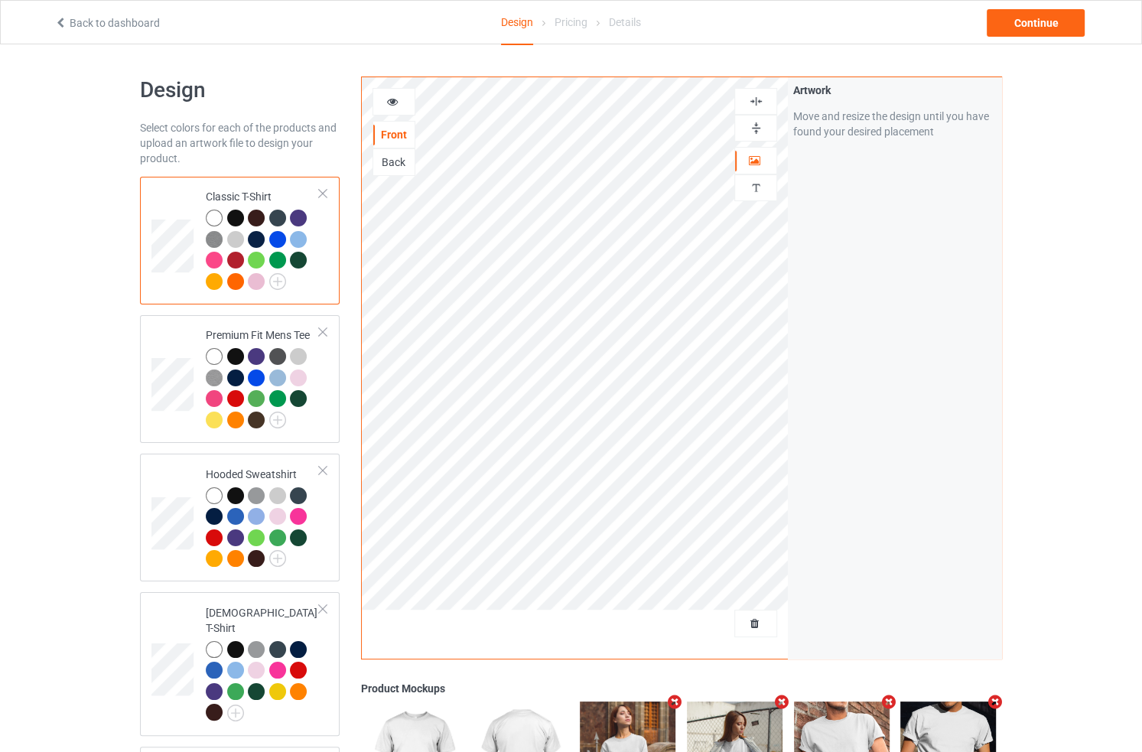
click at [118, 28] on link "Back to dashboard" at bounding box center [107, 23] width 106 height 12
